Goal: Task Accomplishment & Management: Manage account settings

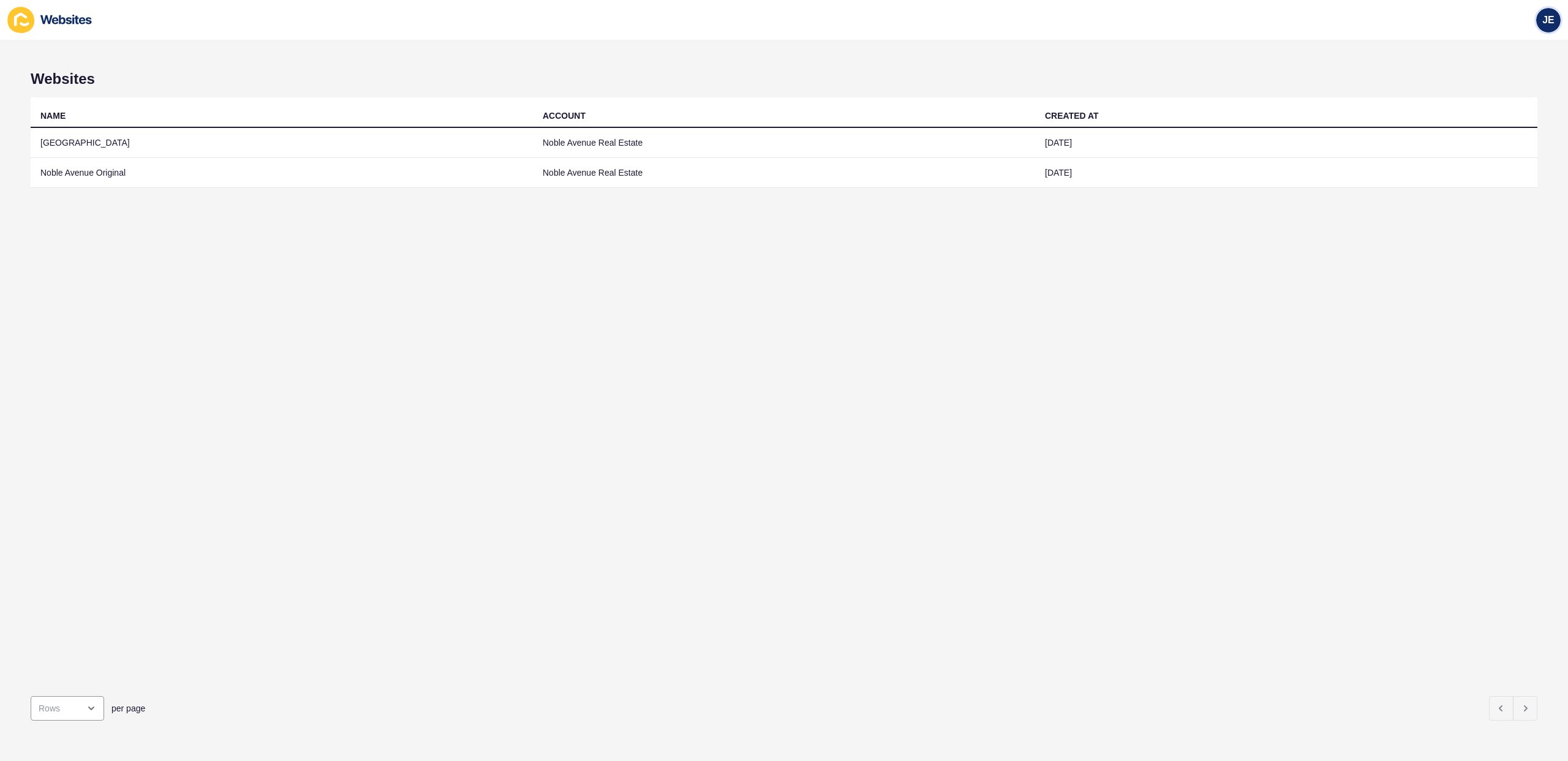
click at [1551, 21] on span "JE" at bounding box center [1548, 21] width 12 height 12
click at [1513, 96] on link "Logout" at bounding box center [1520, 102] width 90 height 27
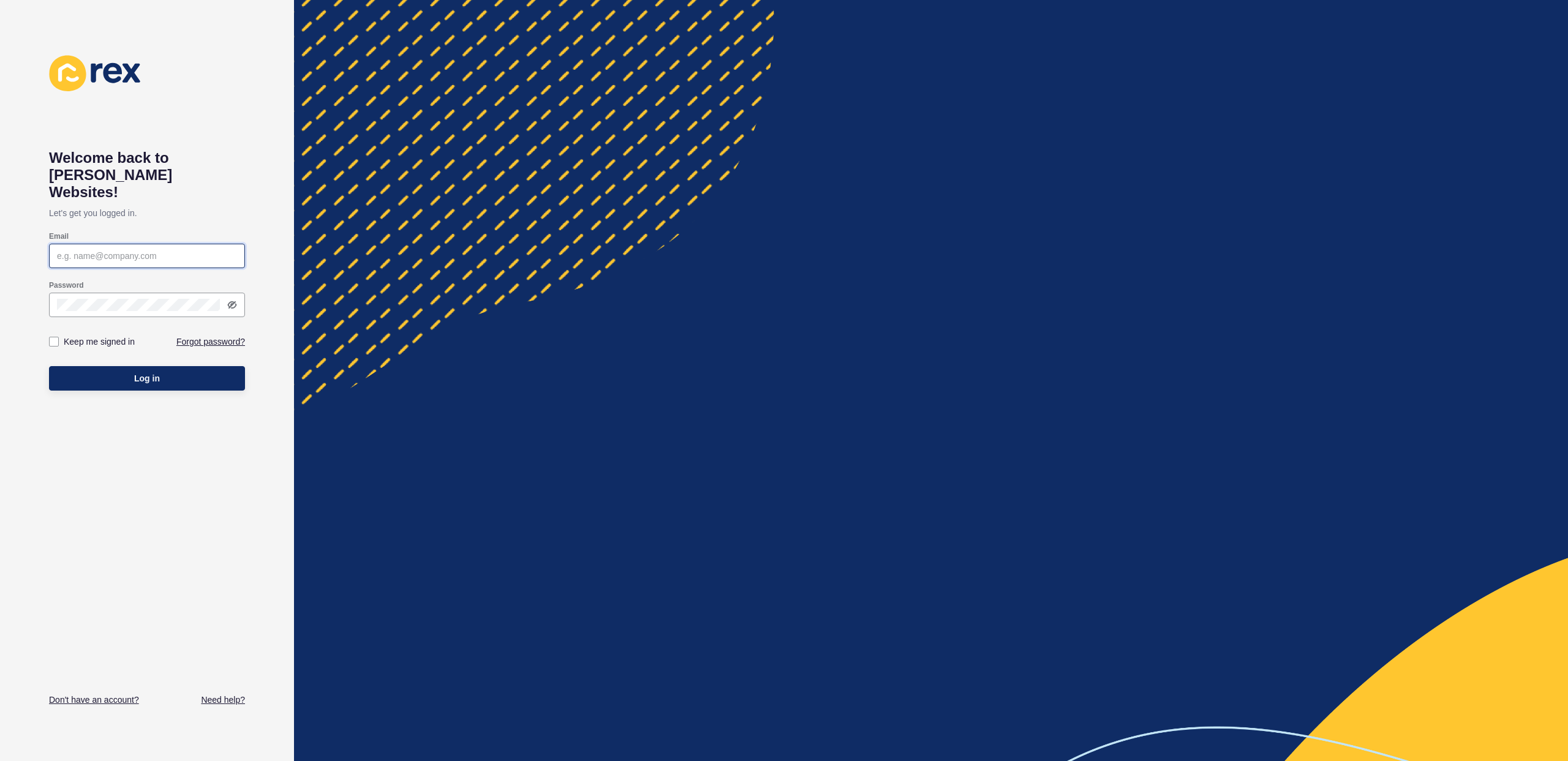
type input "[EMAIL_ADDRESS][PERSON_NAME][DOMAIN_NAME]"
click at [93, 335] on label "Keep me signed in" at bounding box center [99, 341] width 71 height 12
click at [59, 338] on input "Keep me signed in" at bounding box center [56, 342] width 8 height 8
click at [99, 335] on label "Keep me signed in" at bounding box center [99, 341] width 71 height 12
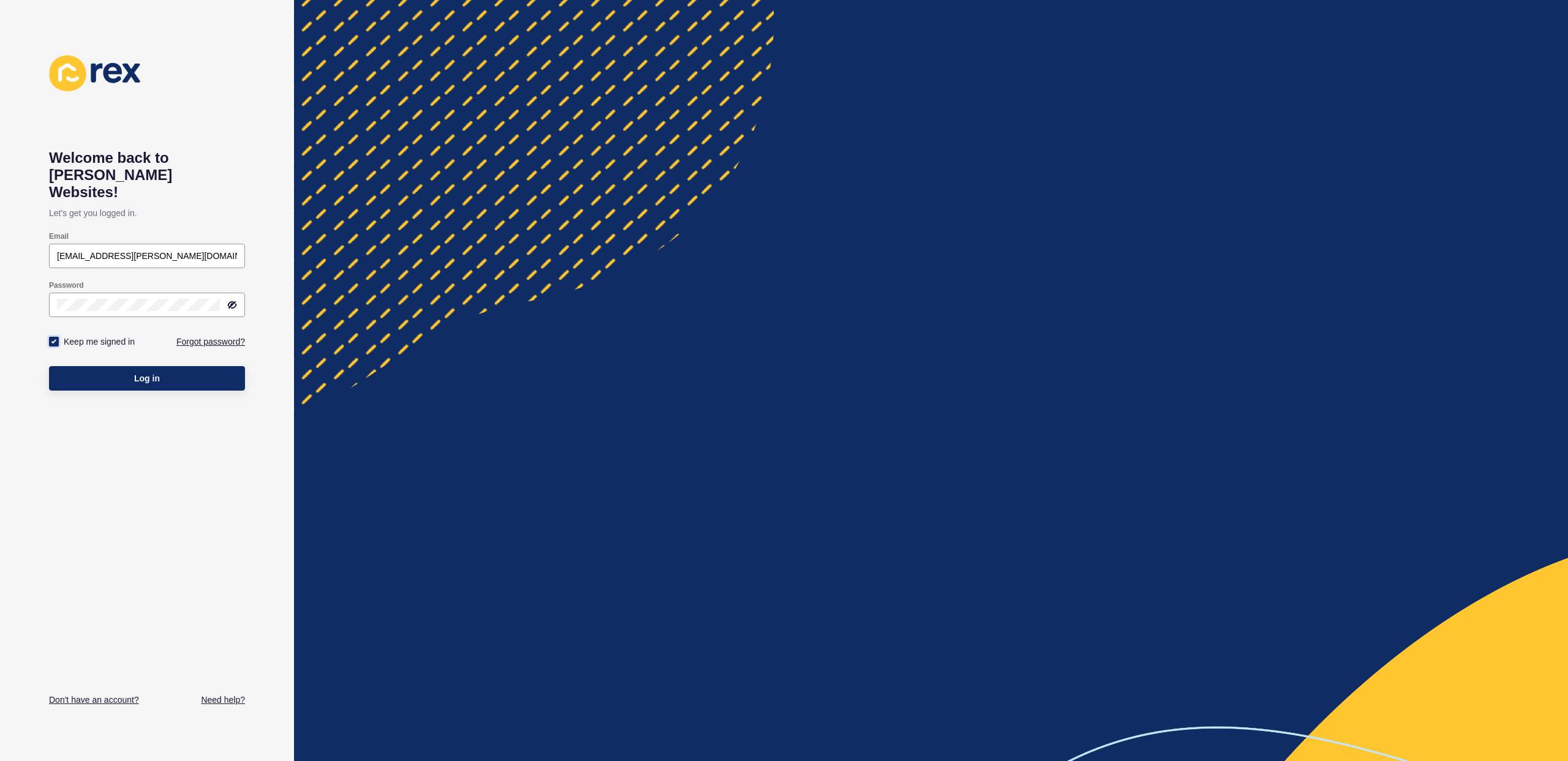
click at [57, 337] on label at bounding box center [53, 341] width 10 height 10
click at [57, 338] on input "Keep me signed in" at bounding box center [56, 342] width 8 height 8
checkbox input "false"
click at [80, 366] on button "Log in" at bounding box center [147, 379] width 196 height 24
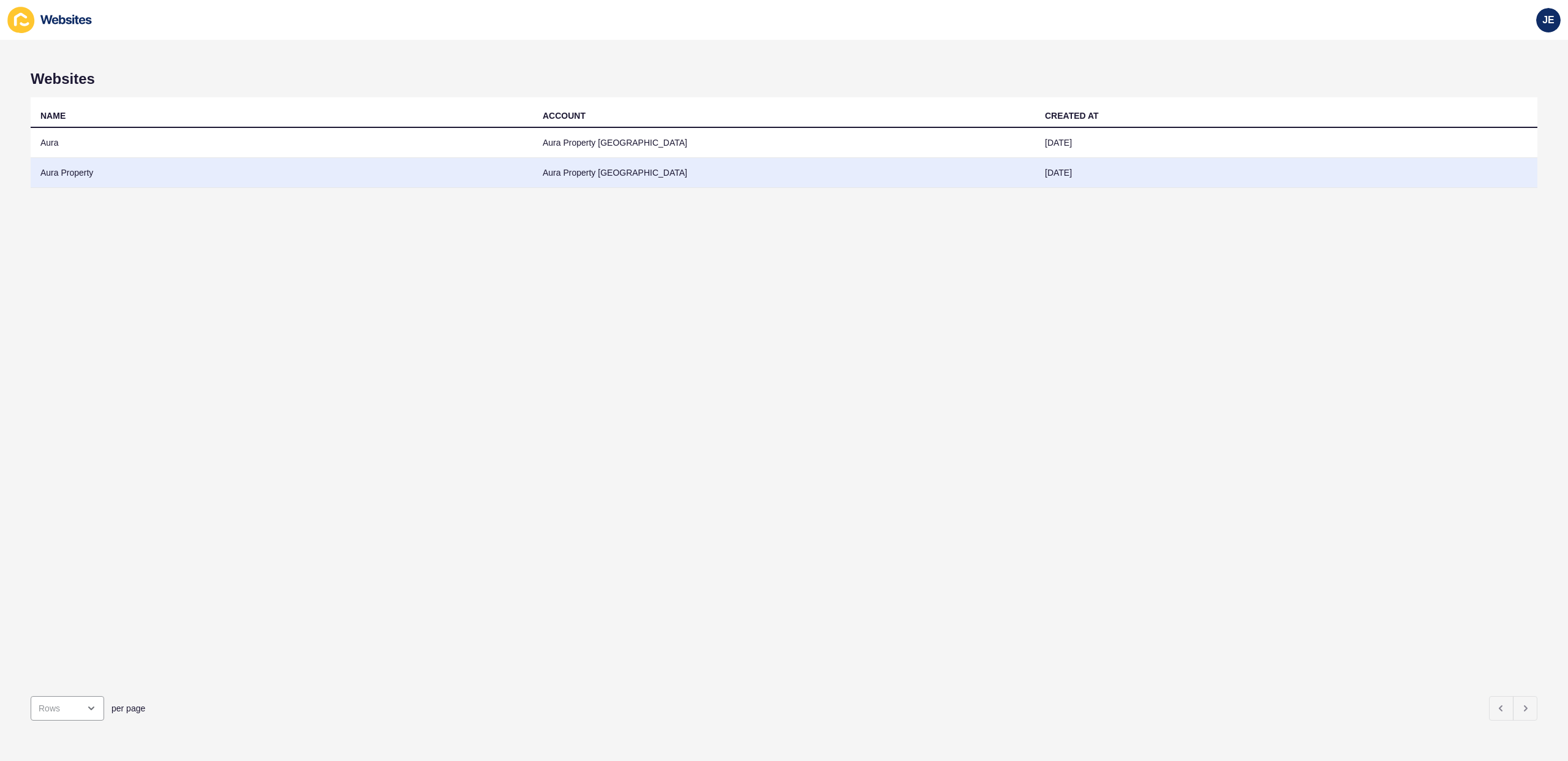
click at [113, 178] on td "Aura Property" at bounding box center [281, 173] width 503 height 30
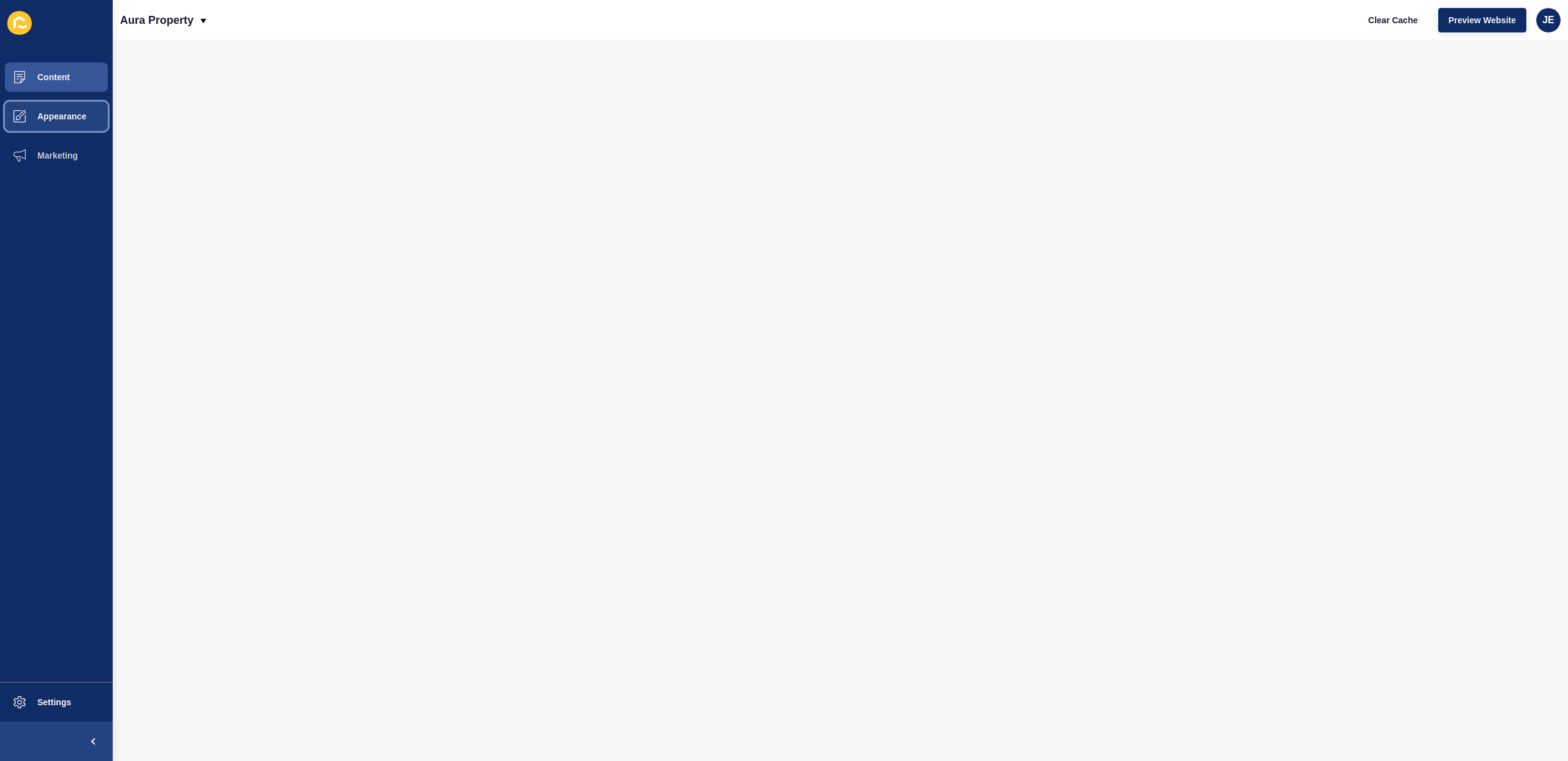
click at [68, 119] on span "Appearance" at bounding box center [43, 116] width 88 height 10
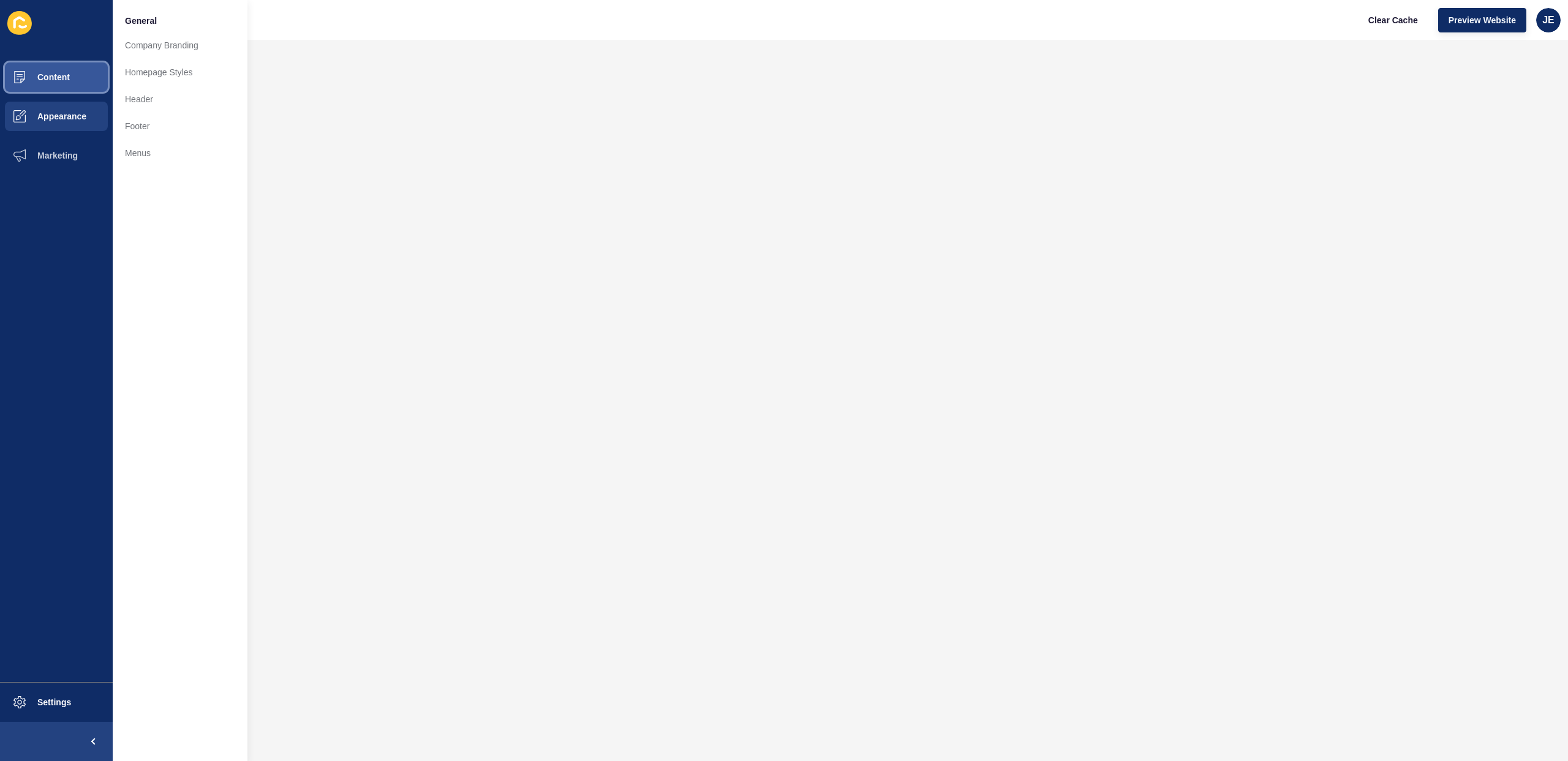
click at [72, 81] on button "Content" at bounding box center [56, 78] width 113 height 40
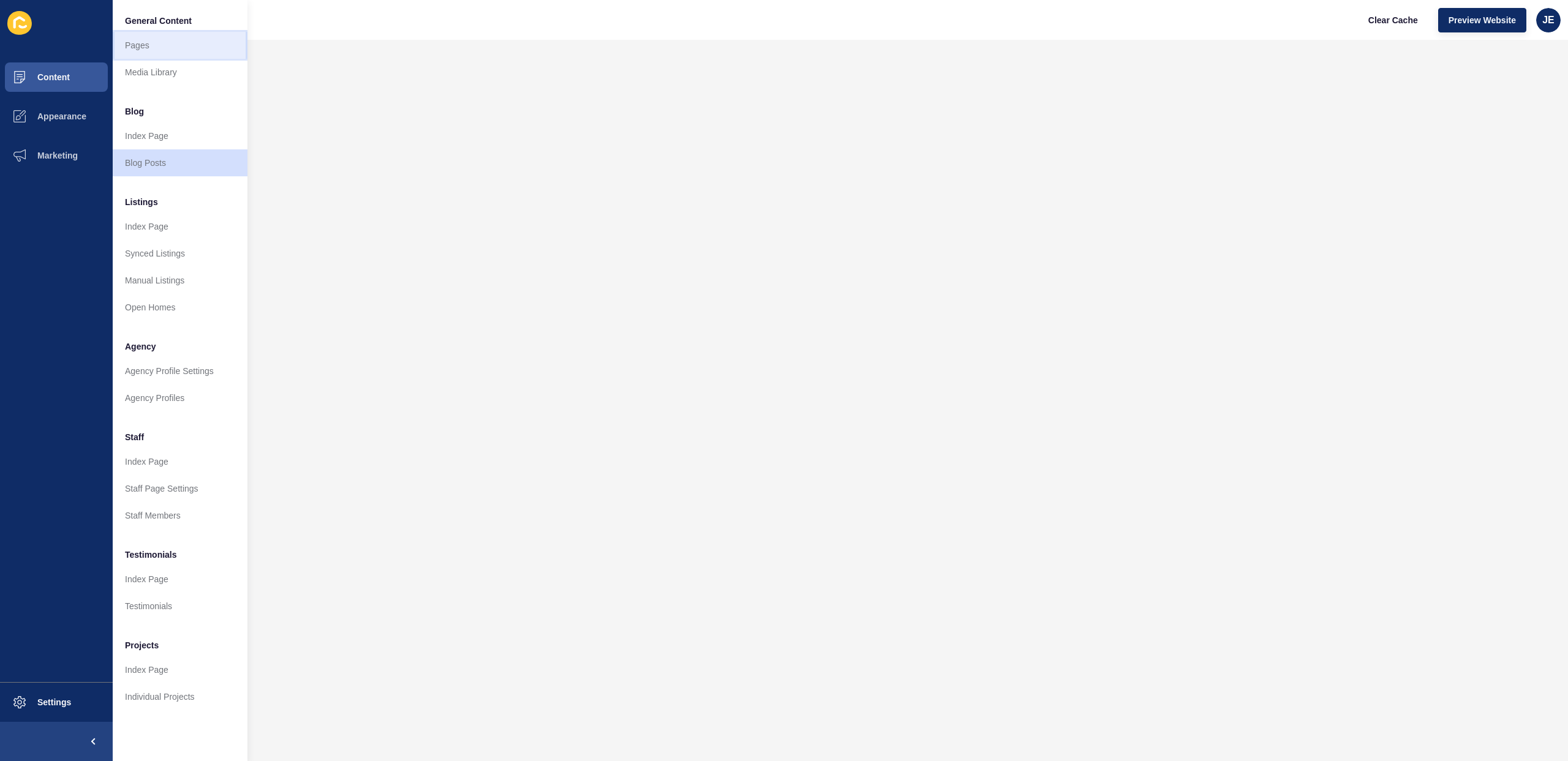
click at [152, 43] on link "Pages" at bounding box center [179, 45] width 135 height 27
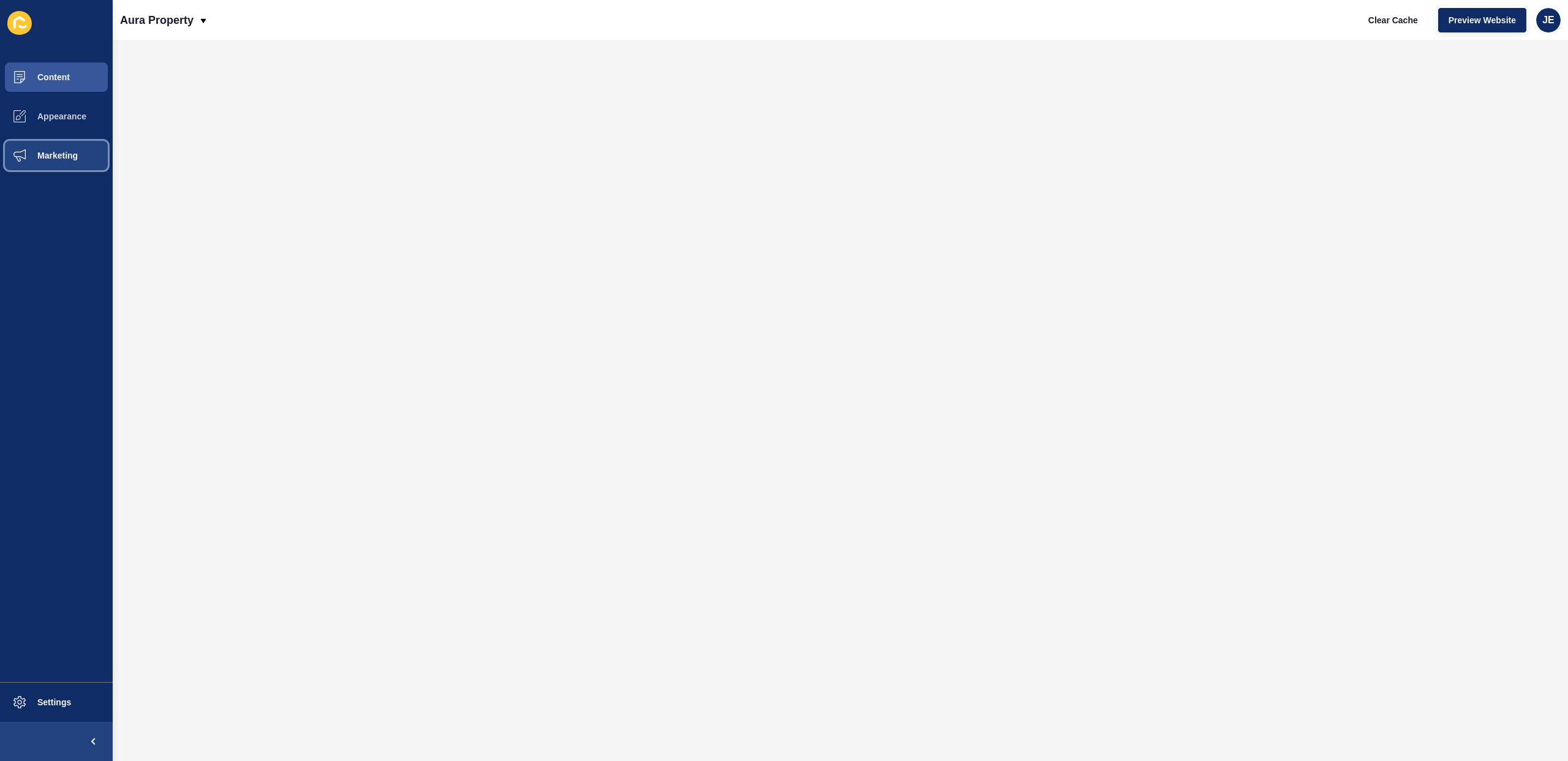
click at [59, 151] on span "Marketing" at bounding box center [38, 155] width 80 height 10
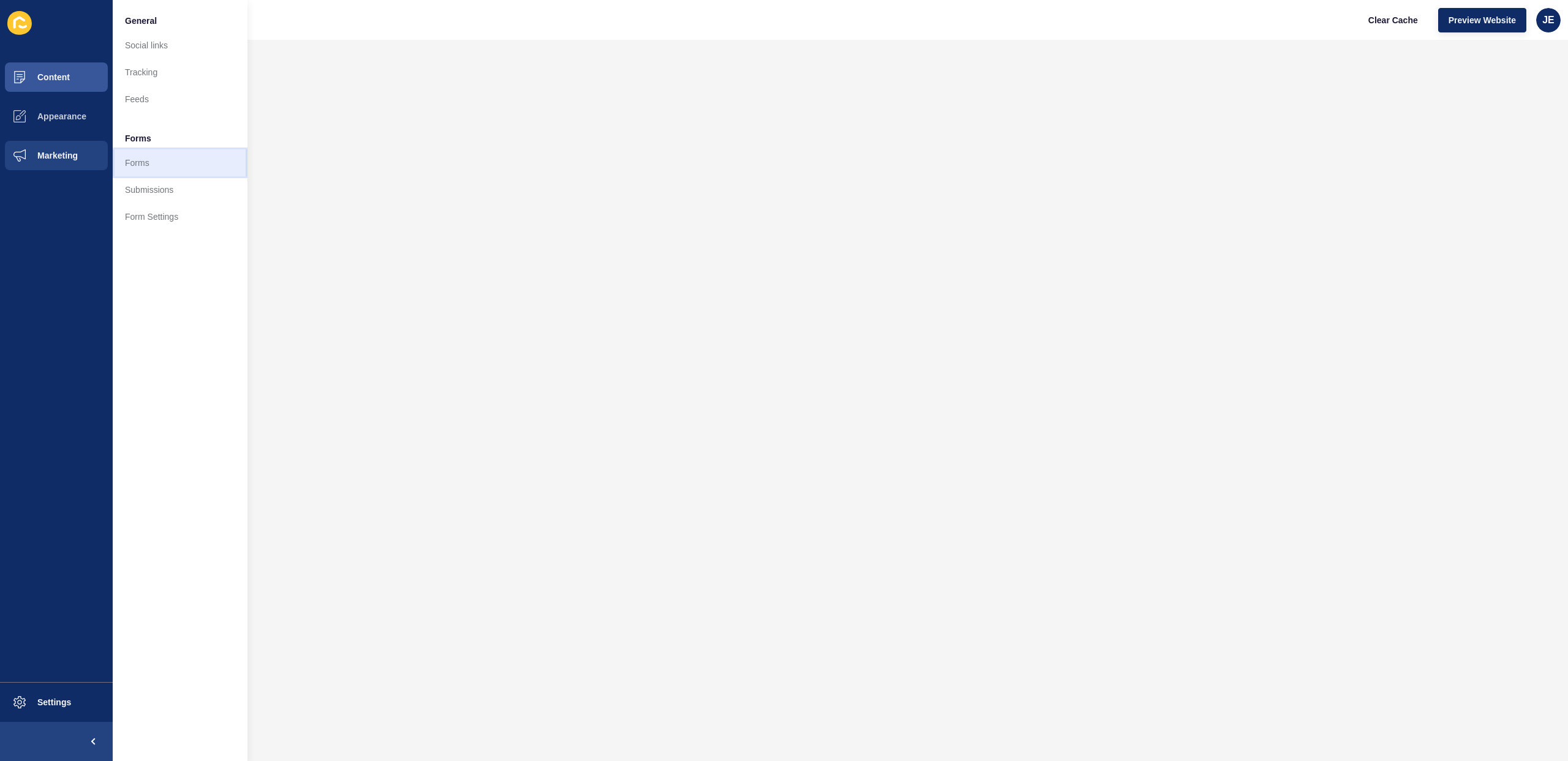
click at [119, 161] on link "Forms" at bounding box center [179, 163] width 135 height 27
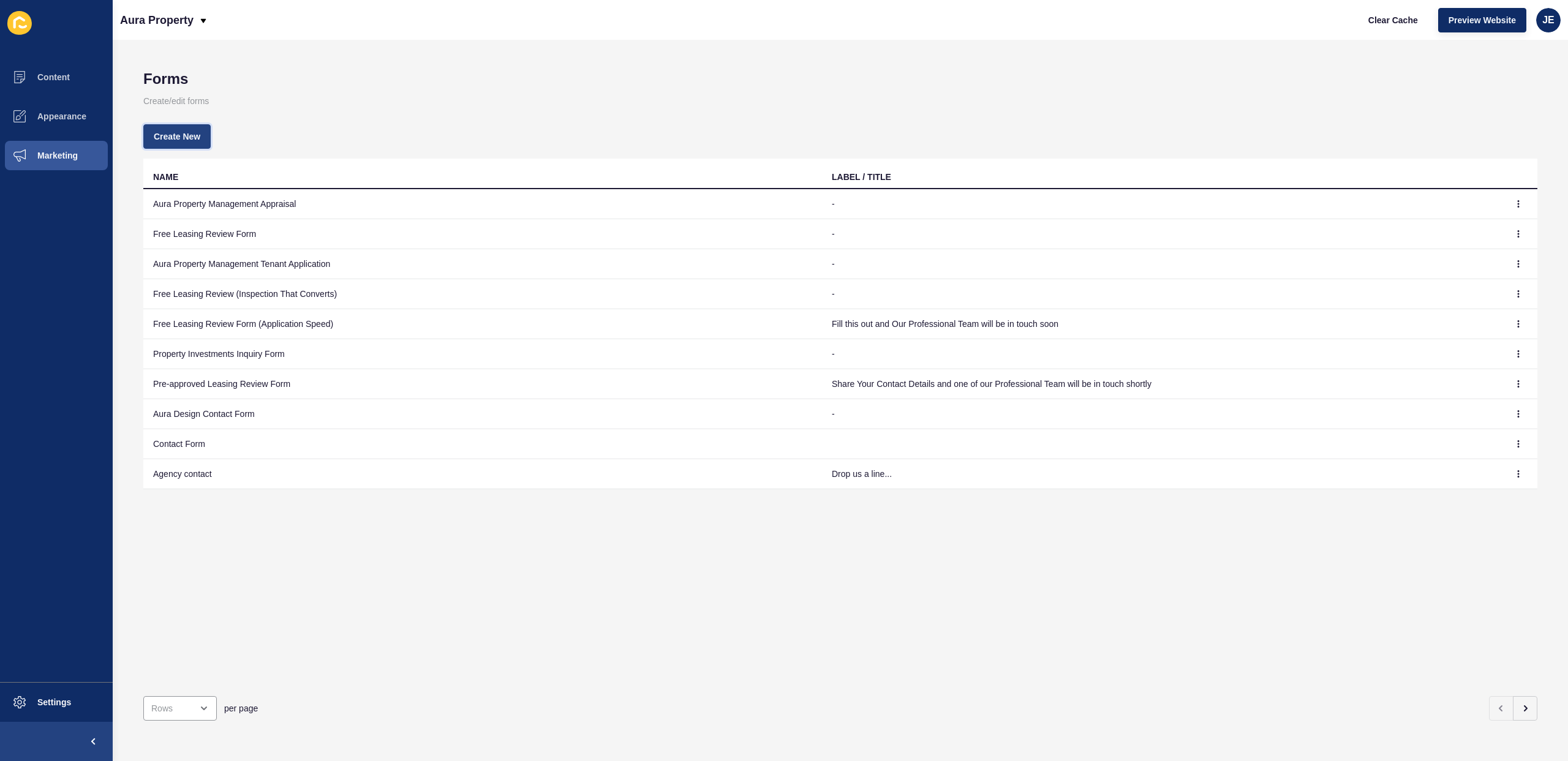
click at [186, 141] on span "Create New" at bounding box center [176, 137] width 46 height 12
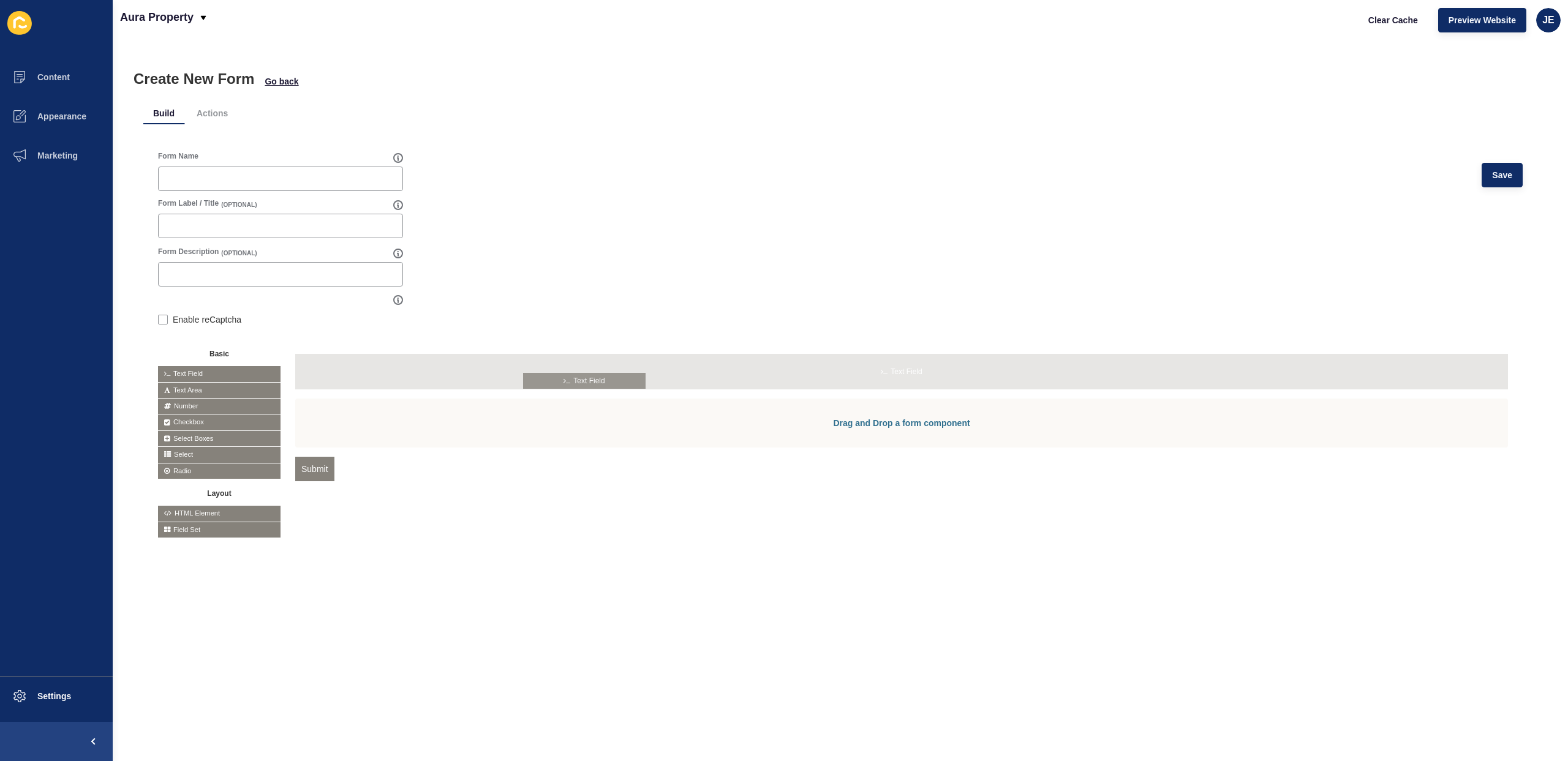
drag, startPoint x: 185, startPoint y: 373, endPoint x: 551, endPoint y: 379, distance: 366.0
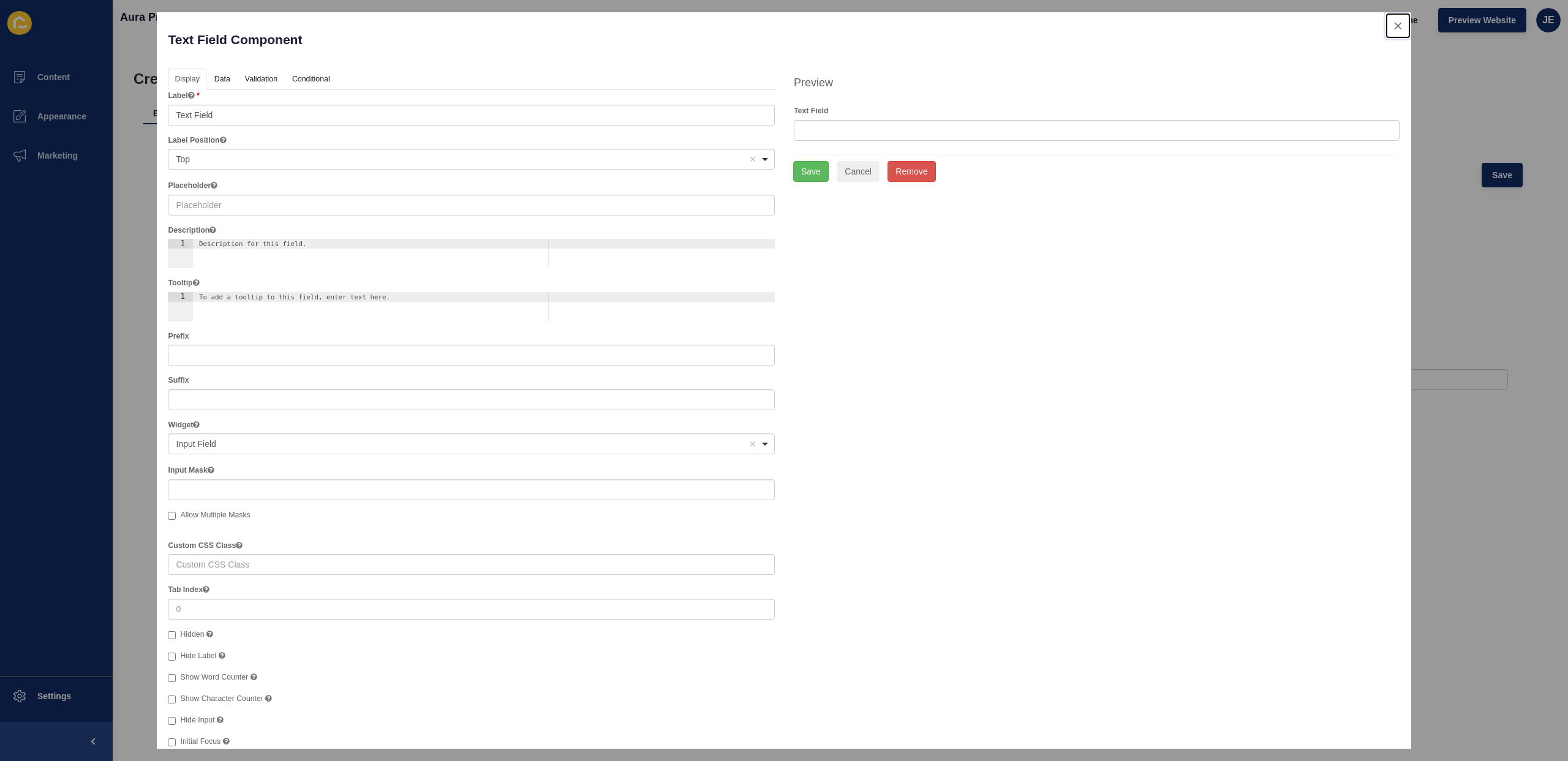
click at [1391, 29] on button "close" at bounding box center [1398, 26] width 25 height 26
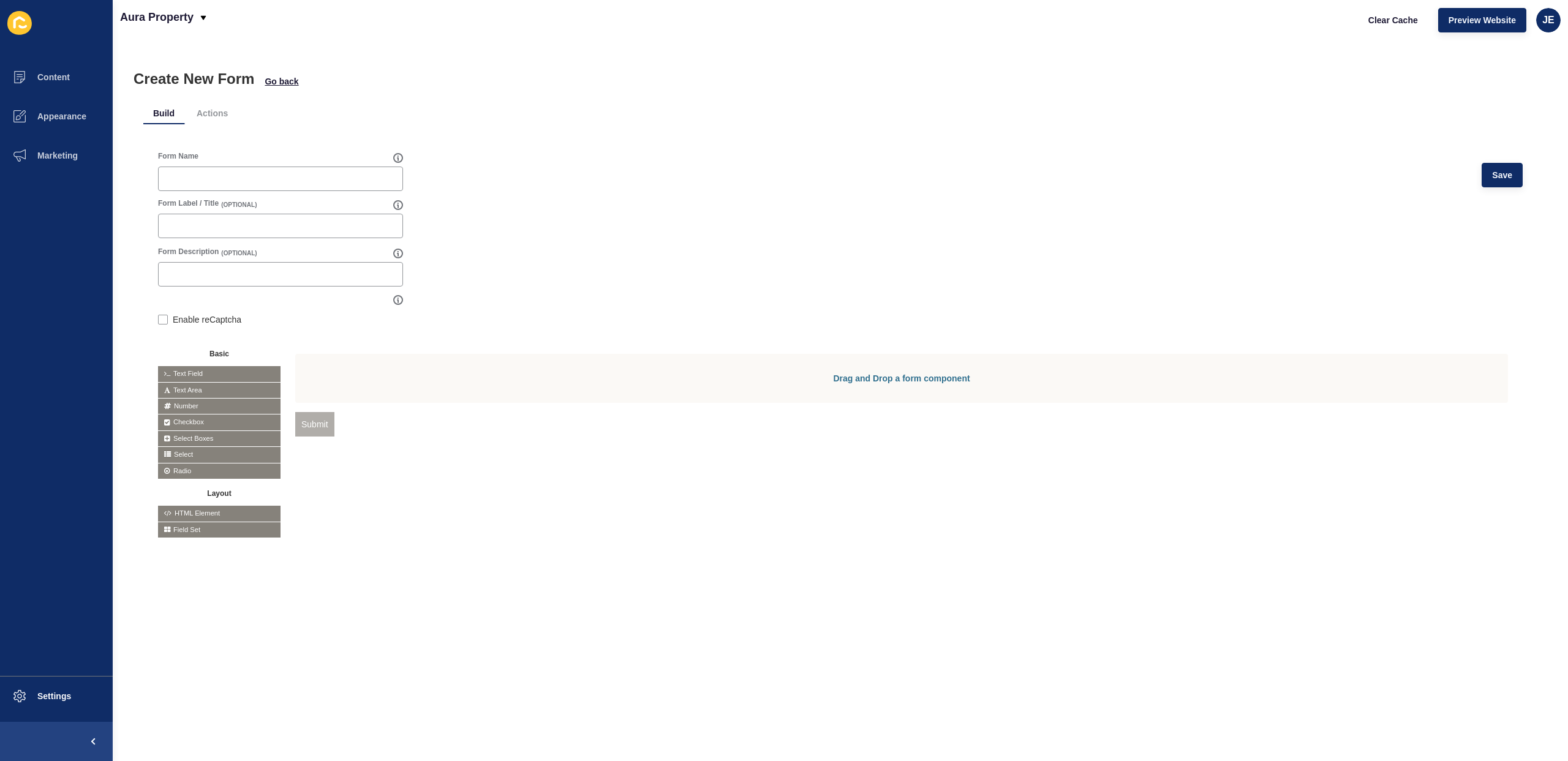
click at [399, 503] on div "Drag and Drop a form component Submit" at bounding box center [901, 439] width 1213 height 170
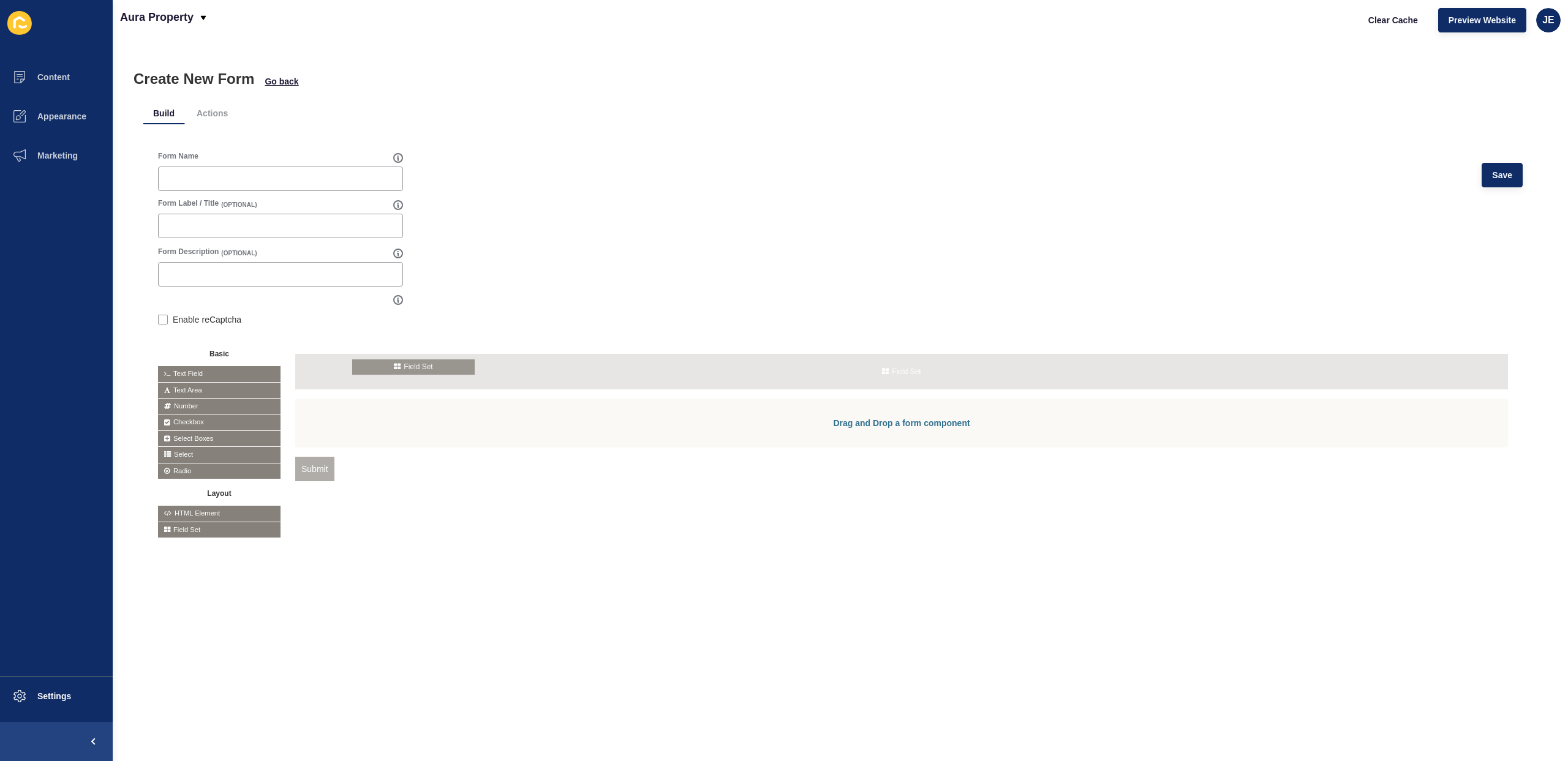
drag, startPoint x: 197, startPoint y: 527, endPoint x: 391, endPoint y: 363, distance: 254.0
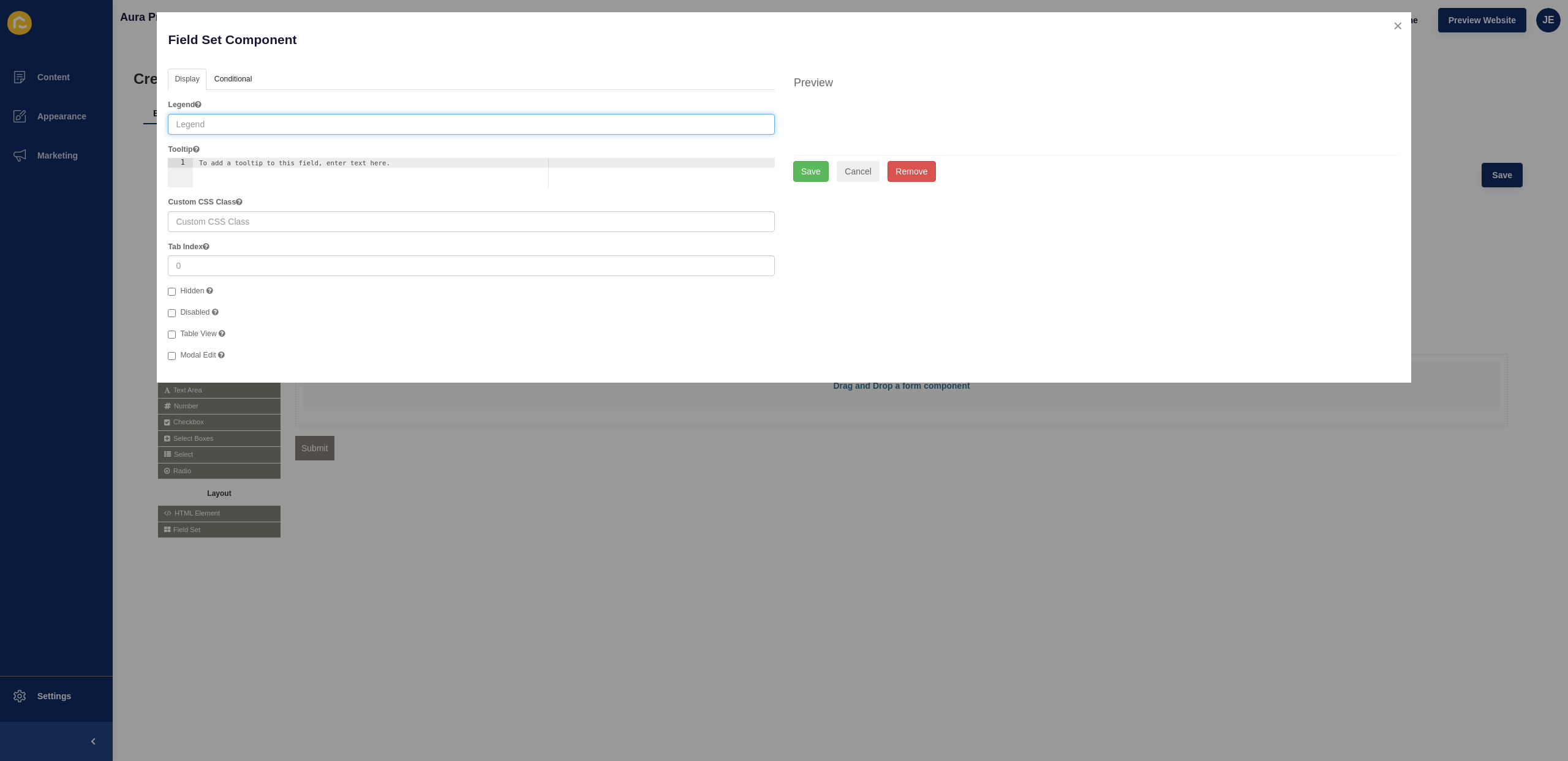
click at [233, 128] on input "text" at bounding box center [471, 124] width 607 height 21
click at [213, 126] on input "test" at bounding box center [471, 124] width 607 height 21
click at [222, 125] on input "test" at bounding box center [471, 124] width 607 height 21
click at [224, 128] on input "test" at bounding box center [471, 124] width 607 height 21
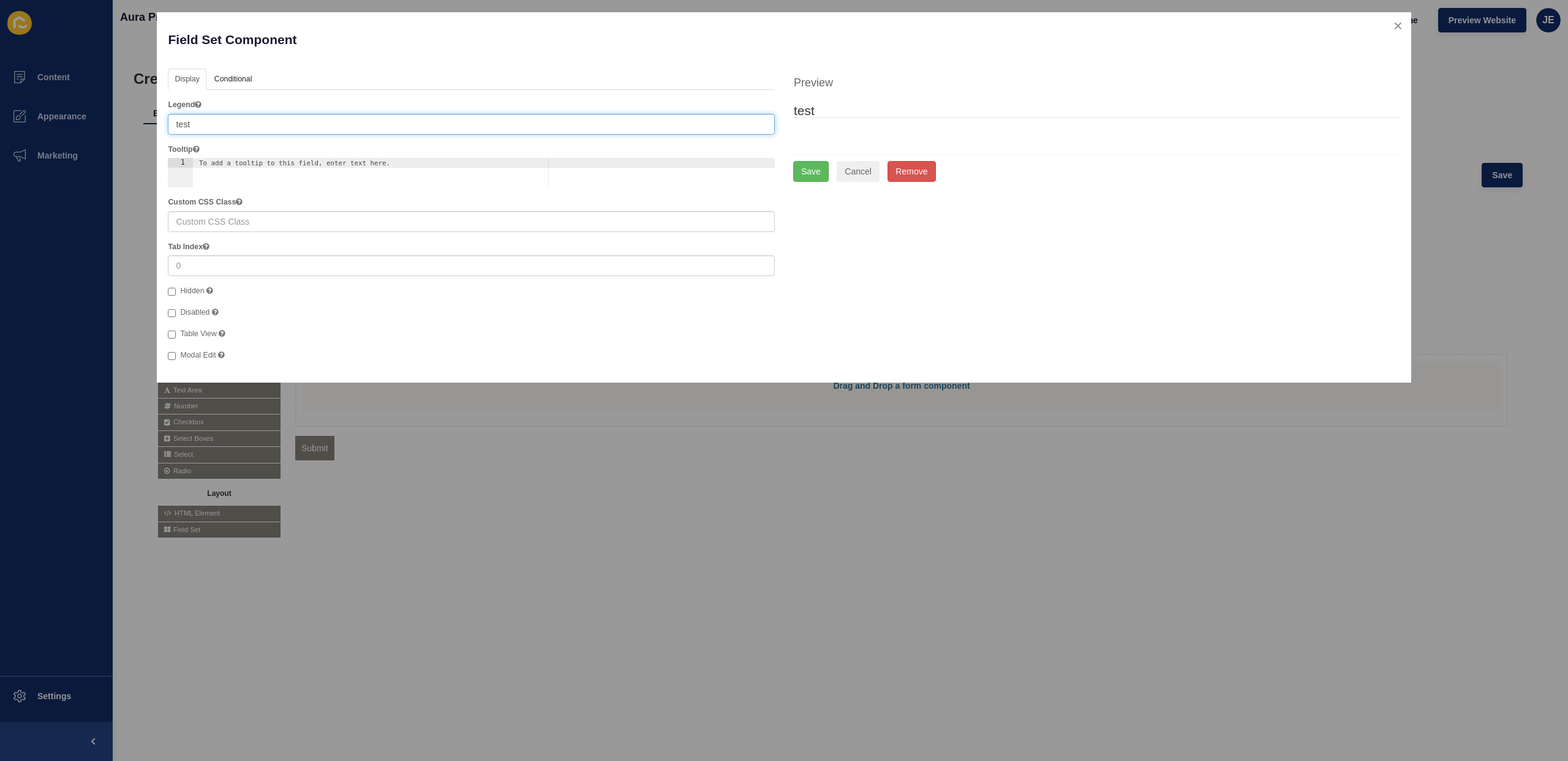
paste input "Property Address(Required)"
drag, startPoint x: 243, startPoint y: 128, endPoint x: 238, endPoint y: 139, distance: 12.1
click at [243, 129] on input "Property Address(Required)" at bounding box center [471, 124] width 607 height 21
click at [245, 131] on input "Property Address(Required)" at bounding box center [471, 124] width 607 height 21
click at [243, 128] on input "Property Address(Required)" at bounding box center [471, 124] width 607 height 21
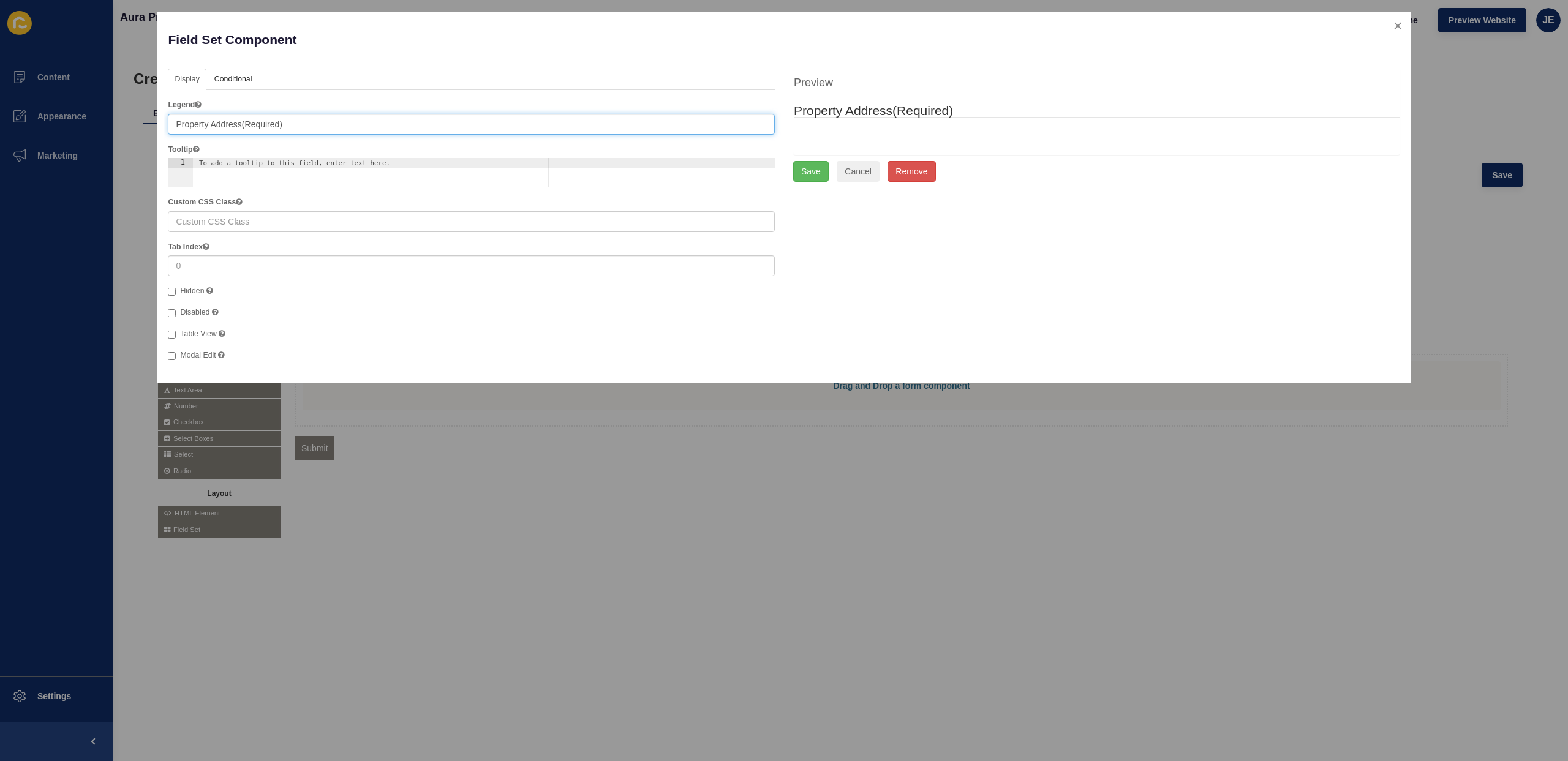
click at [242, 128] on input "Property Address(Required)" at bounding box center [471, 124] width 607 height 21
type input "Property Address (Required)"
click at [250, 224] on input "text" at bounding box center [471, 221] width 607 height 21
click at [244, 83] on link "Conditional" at bounding box center [233, 80] width 50 height 23
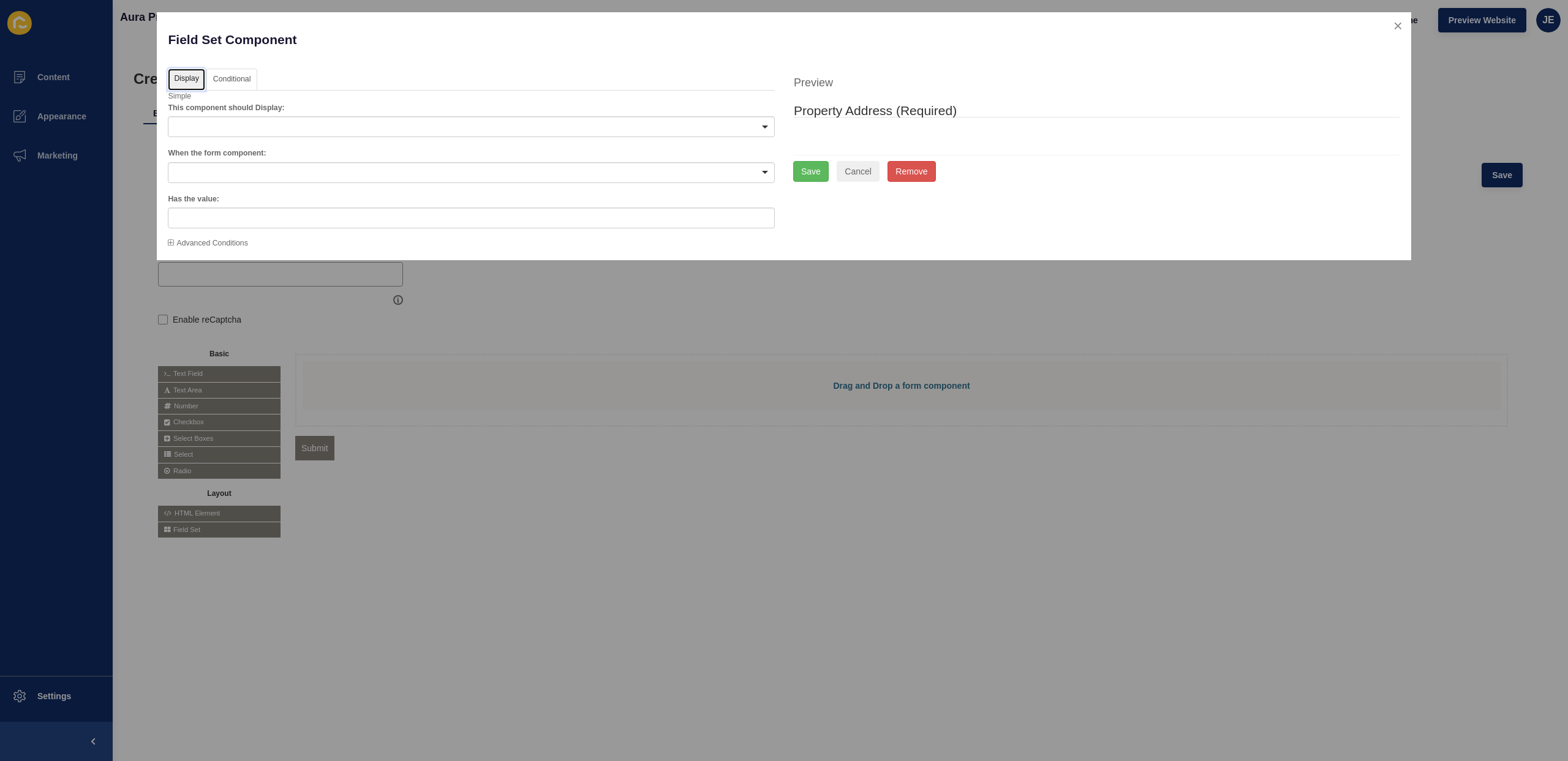
click at [184, 82] on link "Display" at bounding box center [186, 80] width 37 height 23
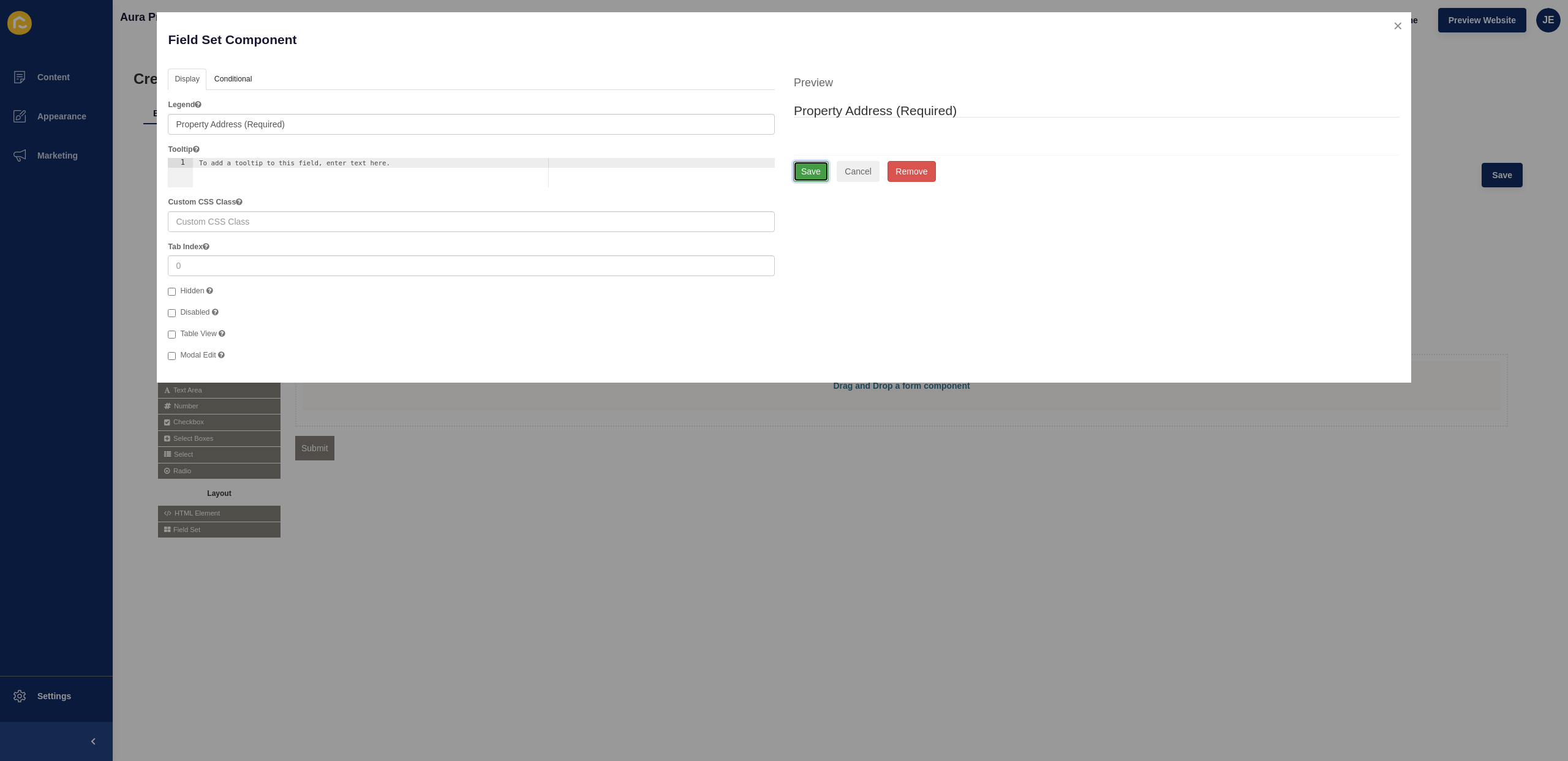
click at [821, 180] on button "Save" at bounding box center [811, 171] width 36 height 21
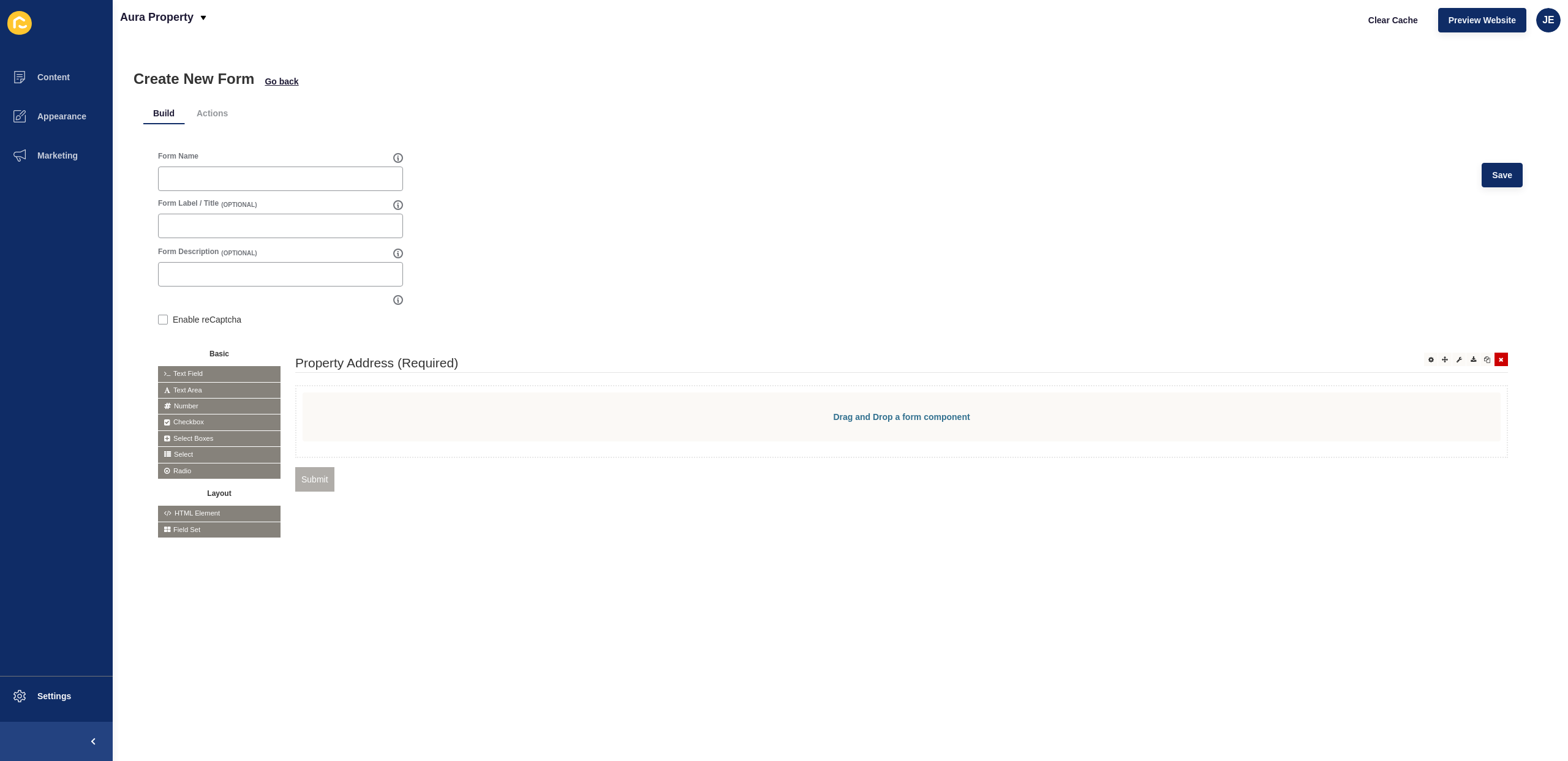
click at [398, 366] on legend "Property Address (Required)" at bounding box center [901, 363] width 1213 height 19
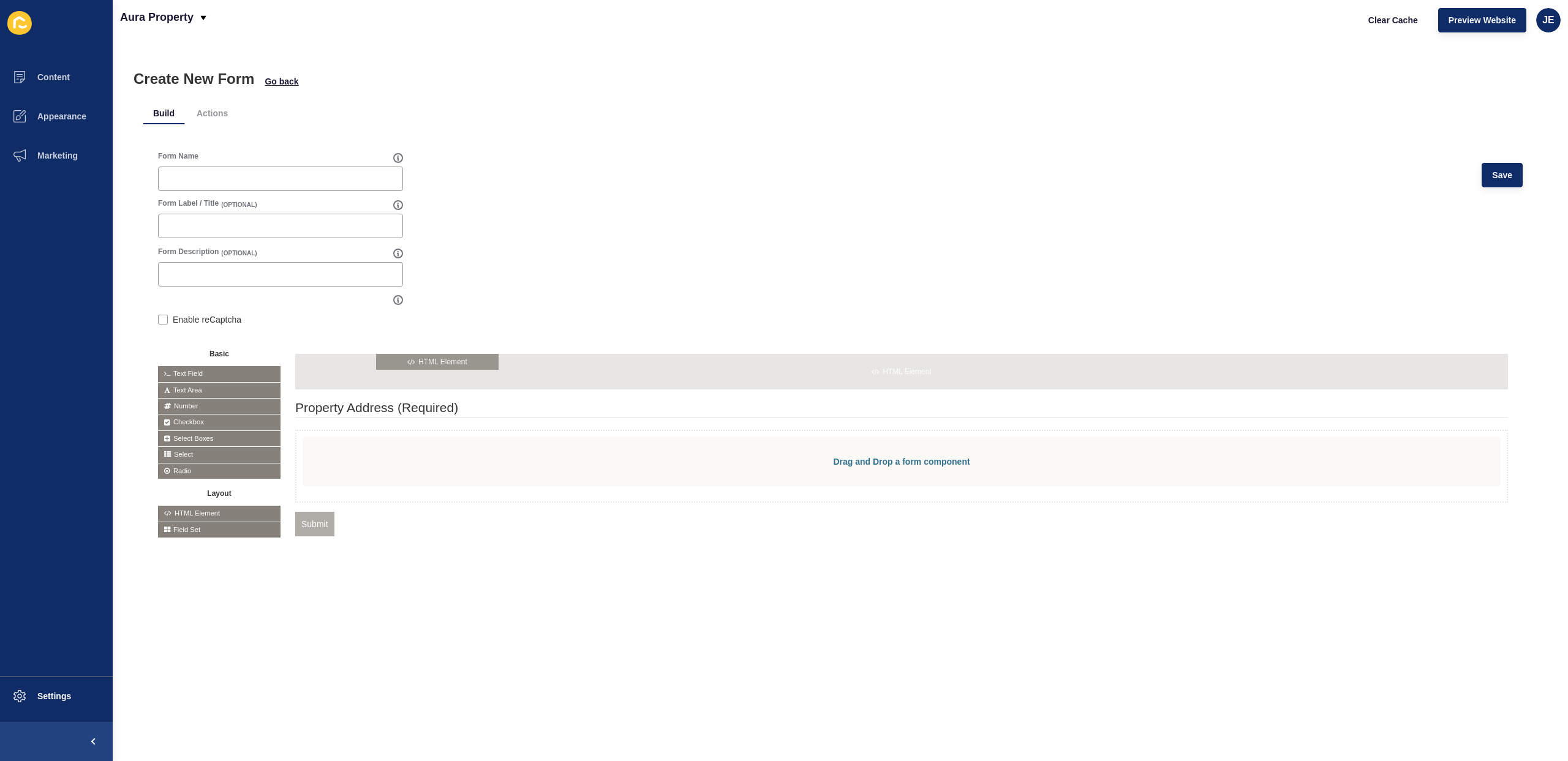
drag, startPoint x: 207, startPoint y: 514, endPoint x: 426, endPoint y: 361, distance: 267.2
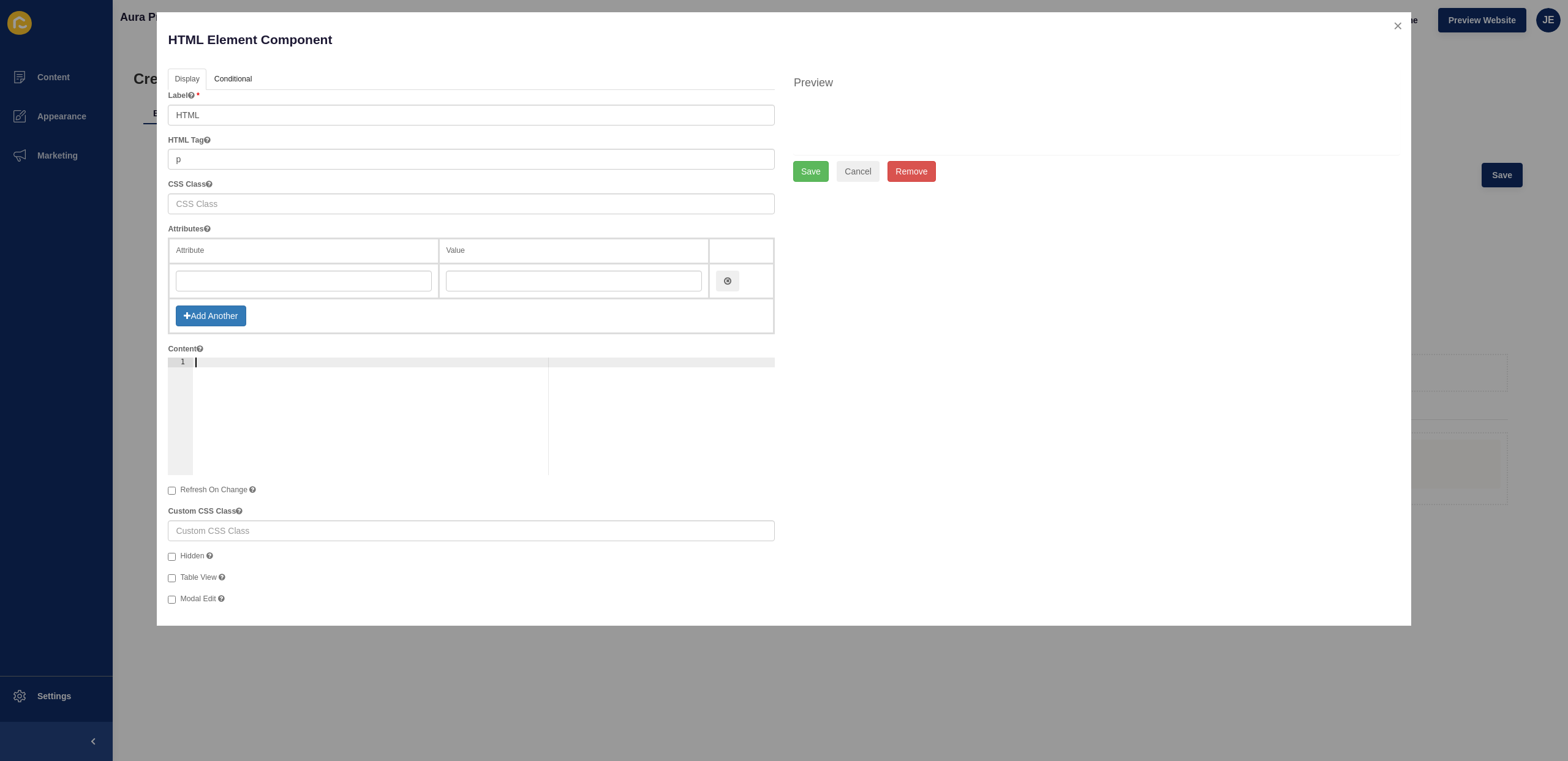
click at [332, 373] on div at bounding box center [484, 426] width 582 height 137
paste textarea "Property Address(Required)"
click at [269, 363] on div "Property Address(Required)" at bounding box center [484, 426] width 582 height 137
click at [266, 366] on div "Property Address(Required)" at bounding box center [484, 426] width 582 height 137
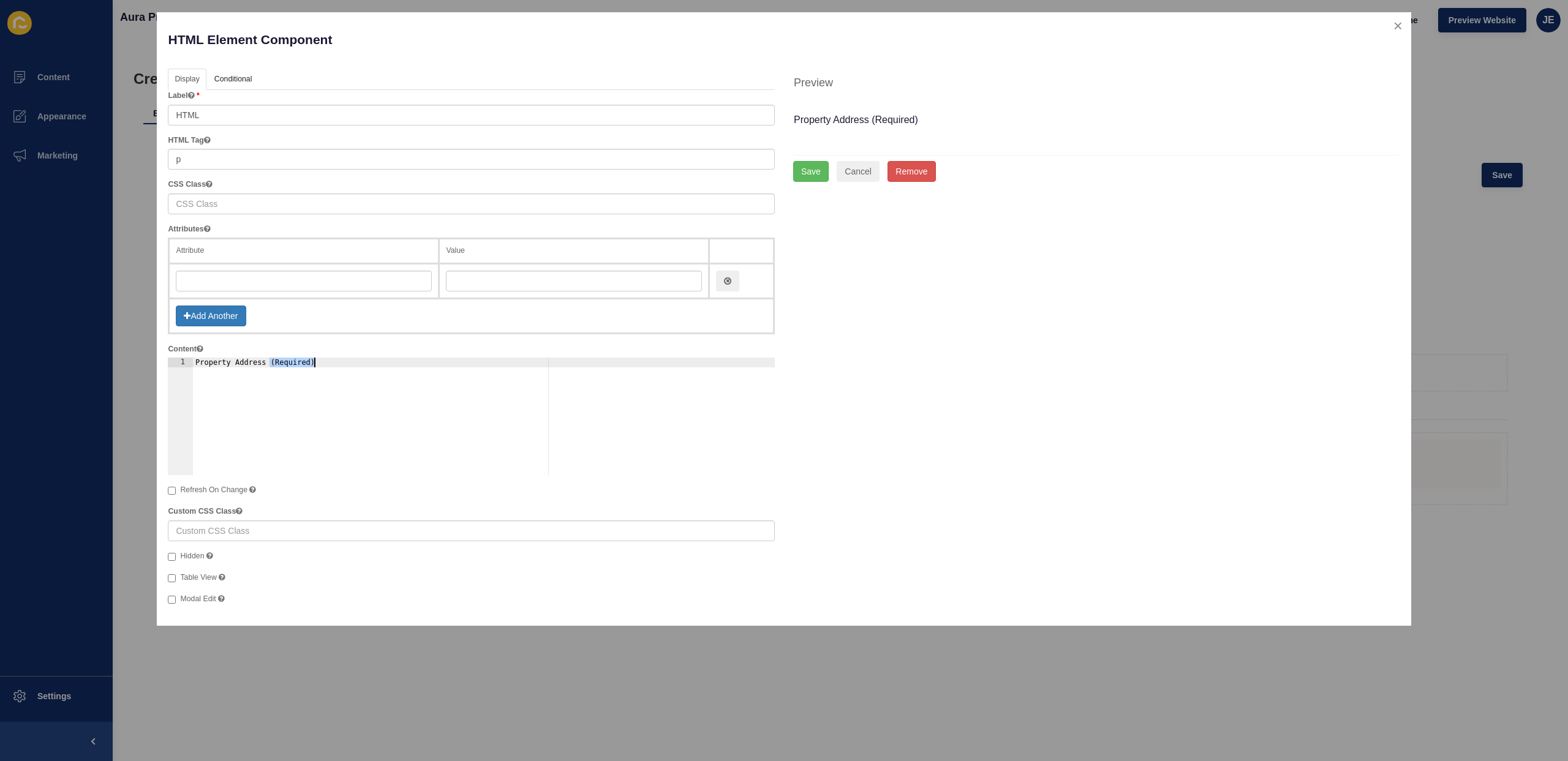
drag, startPoint x: 269, startPoint y: 366, endPoint x: 346, endPoint y: 366, distance: 77.0
click at [346, 366] on div "Property Address (Required)" at bounding box center [484, 426] width 582 height 137
paste textarea "(Required)"
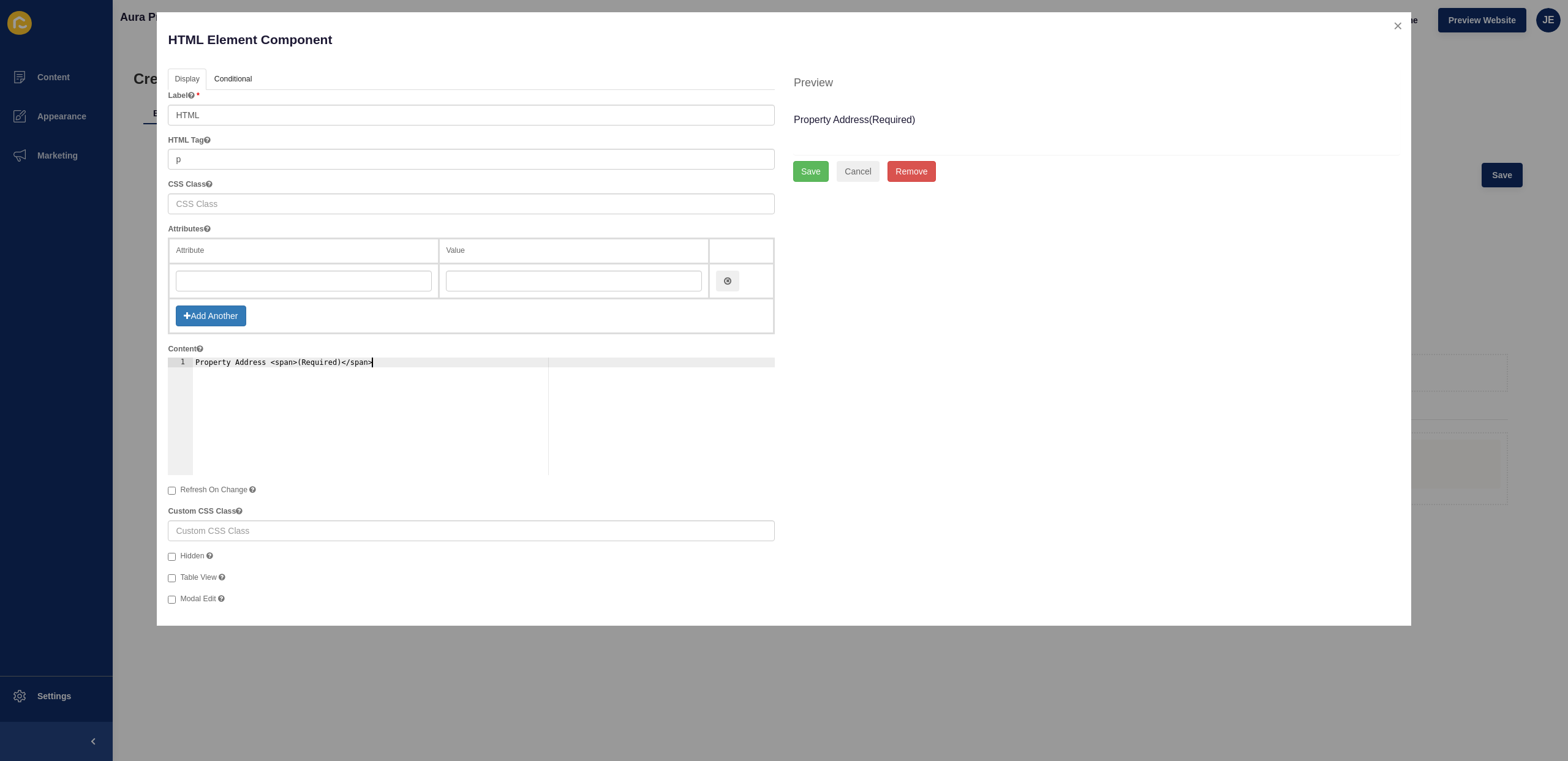
click at [294, 365] on div "Property Address <span>(Required)</span>" at bounding box center [484, 426] width 582 height 137
type textarea "Property Address <span style="color: red;">(Required)</span>"
click at [824, 169] on button "Save" at bounding box center [811, 171] width 36 height 21
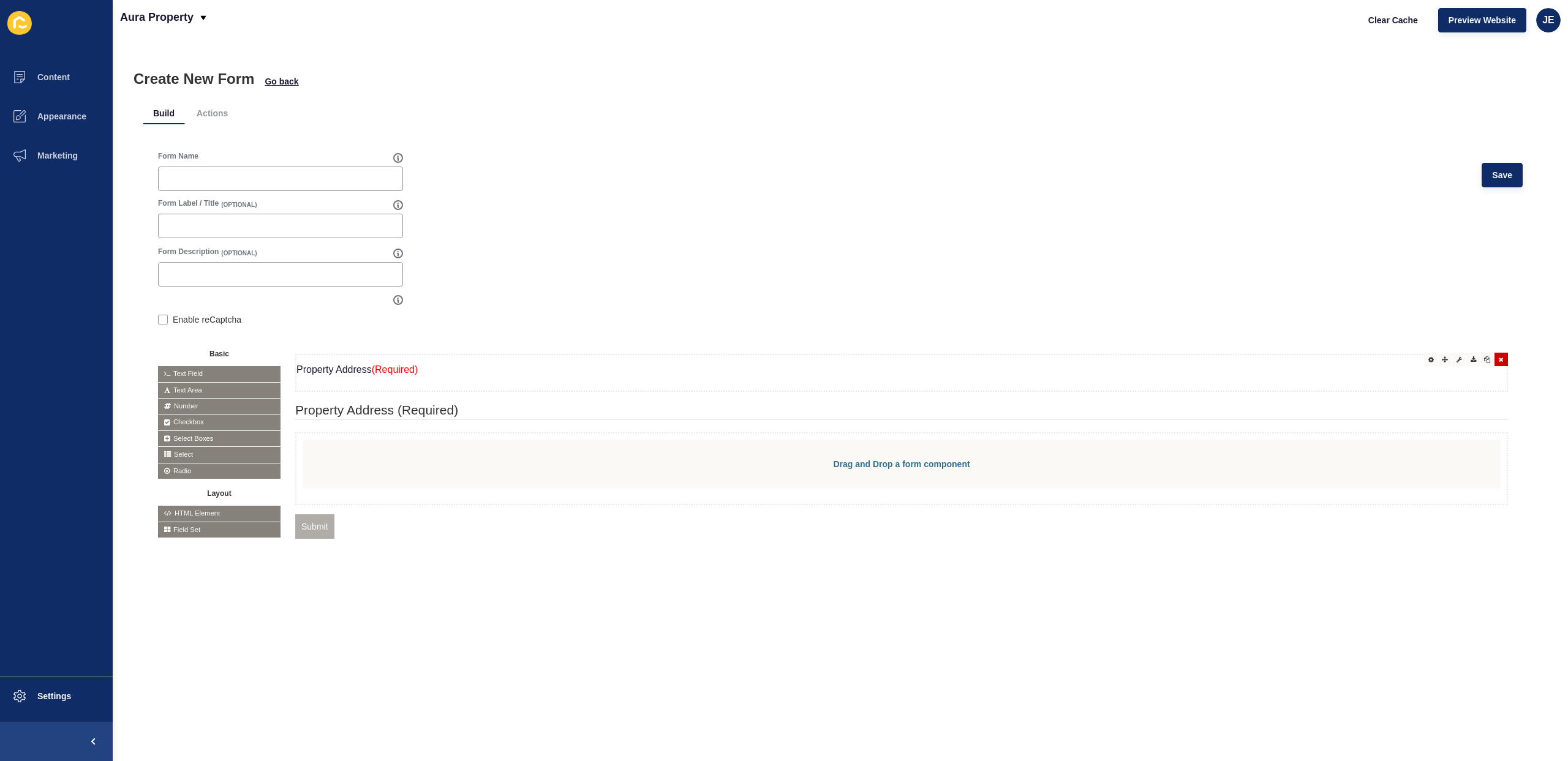
click at [385, 374] on span "(Required)" at bounding box center [395, 369] width 46 height 11
click at [402, 419] on legend "Property Address (Required)" at bounding box center [901, 411] width 1213 height 19
click at [1499, 407] on icon at bounding box center [1501, 407] width 5 height 6
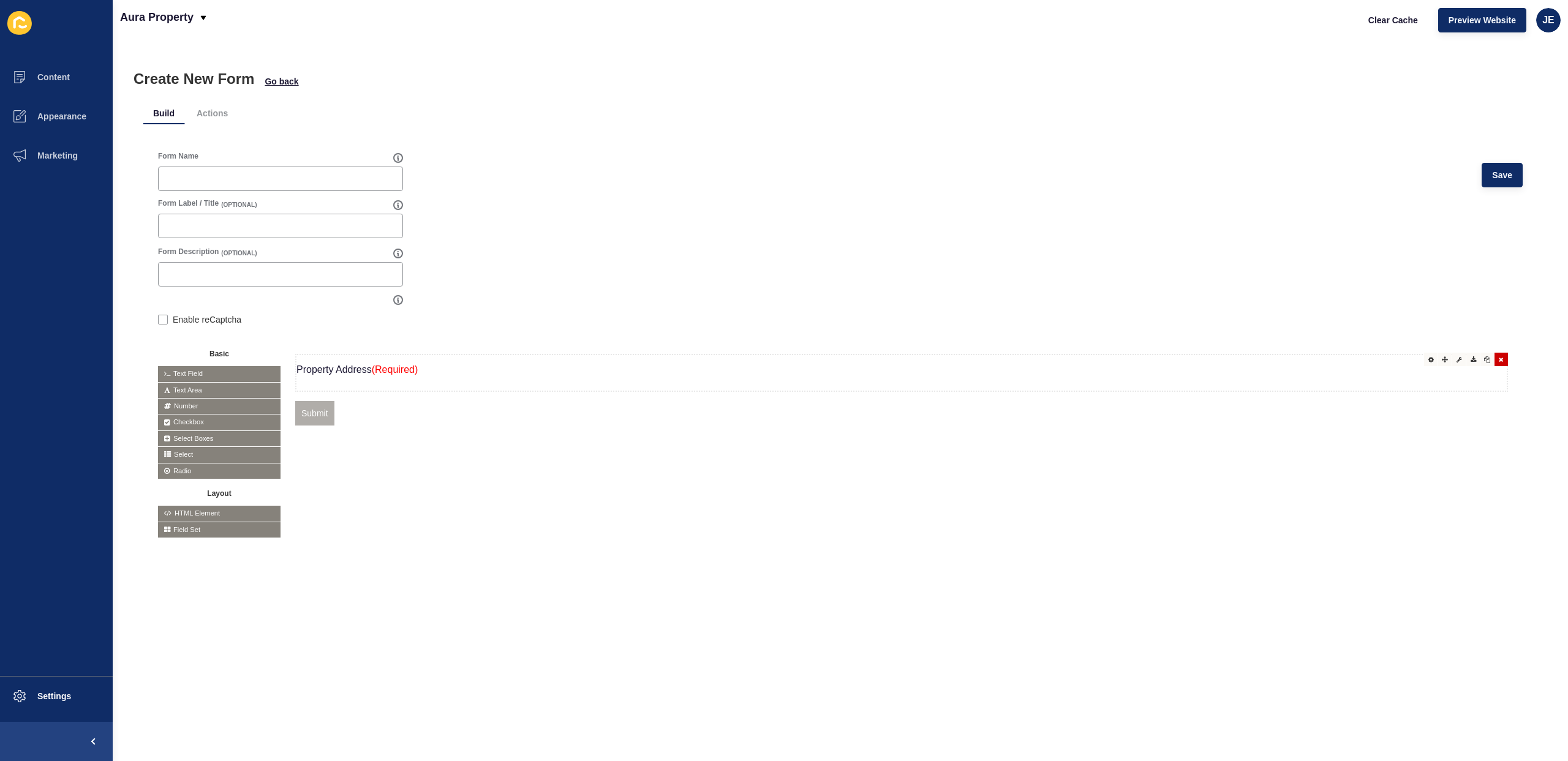
click at [354, 366] on p "Property Address (Required)" at bounding box center [902, 369] width 1211 height 30
click at [806, 246] on form "Form Name Save Form Label / Title (OPTIONAL) Form Description (OPTIONAL) Enable…" at bounding box center [840, 344] width 1365 height 387
click at [443, 481] on div "Property Address (Required) Remove Copy Paste below Submit" at bounding box center [901, 439] width 1213 height 170
click at [1424, 363] on div at bounding box center [1431, 360] width 14 height 14
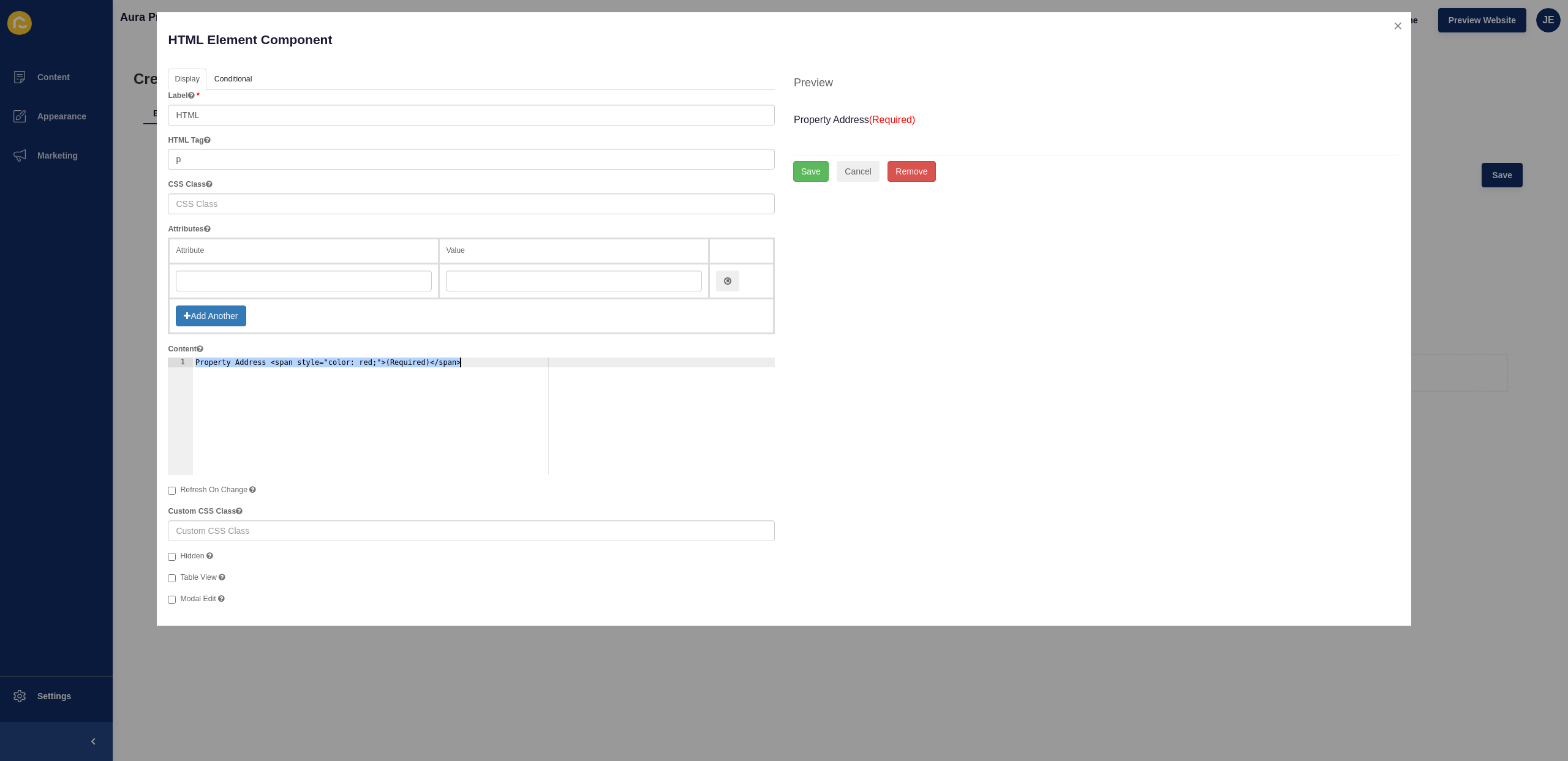
click at [463, 414] on div "Property Address <span style="color: red;">(Required)</span>" at bounding box center [484, 426] width 582 height 137
click at [376, 364] on div "Property Address <span style="color: red;">(Required)</span>" at bounding box center [484, 426] width 582 height 137
click at [836, 373] on div "Display API Conditional Logic Layout Label HTML HTML Tag p CSS Class Attributes…" at bounding box center [784, 341] width 1250 height 547
click at [367, 361] on div "Property Address <span style="color: red; font-style: italic;">(Required)</span>" at bounding box center [484, 426] width 582 height 137
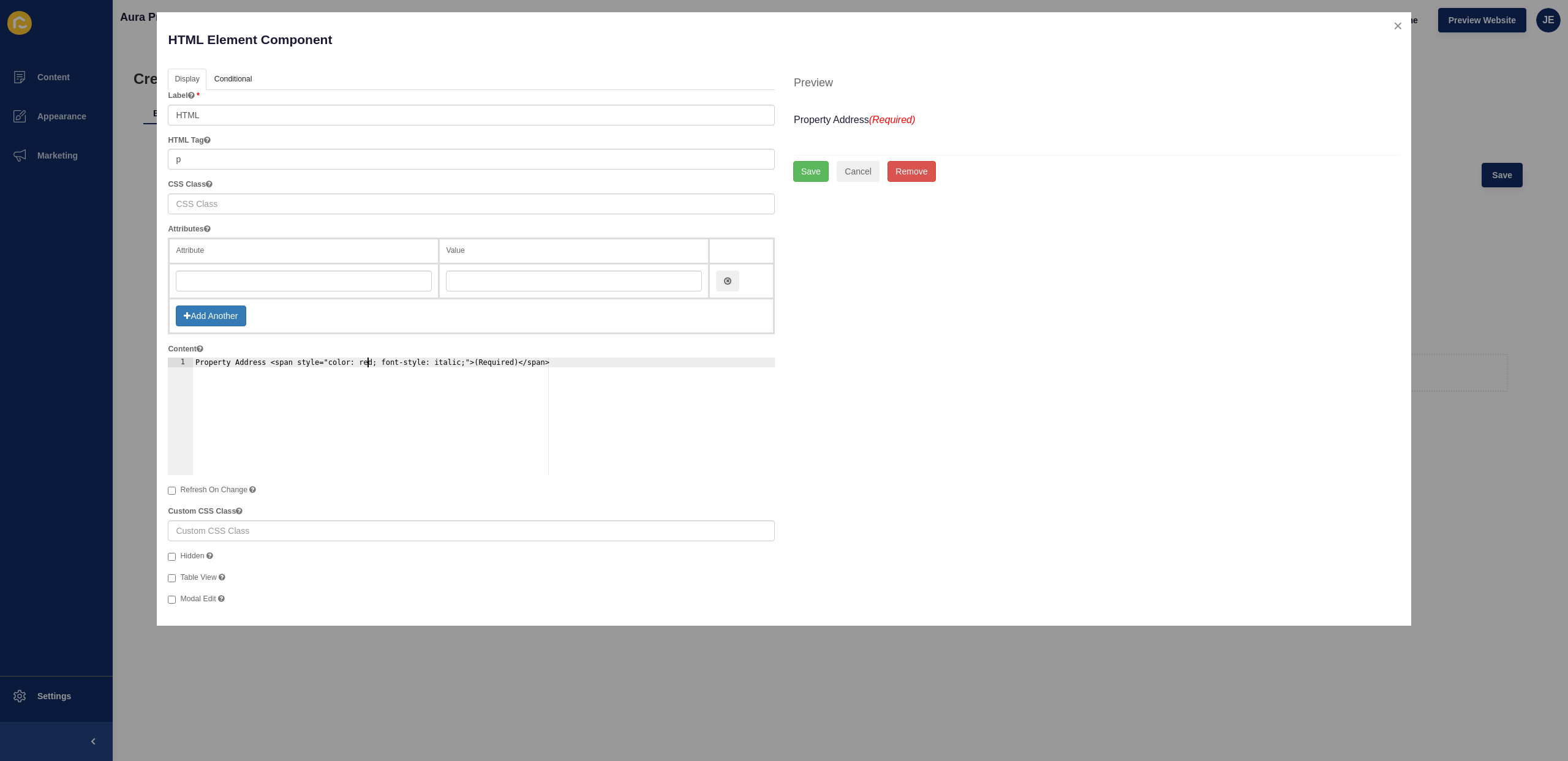
click at [367, 361] on div "Property Address <span style="color: red; font-style: italic;">(Required)</span>" at bounding box center [484, 426] width 582 height 137
paste textarea "#c02b0a"
type textarea "Property Address <span style="color: #c02b0a; font-style: italic;">(Required)</…"
click at [861, 272] on div "Display API Conditional Logic Layout Label HTML HTML Tag p CSS Class Attributes…" at bounding box center [784, 341] width 1250 height 547
click at [813, 175] on button "Save" at bounding box center [811, 171] width 36 height 21
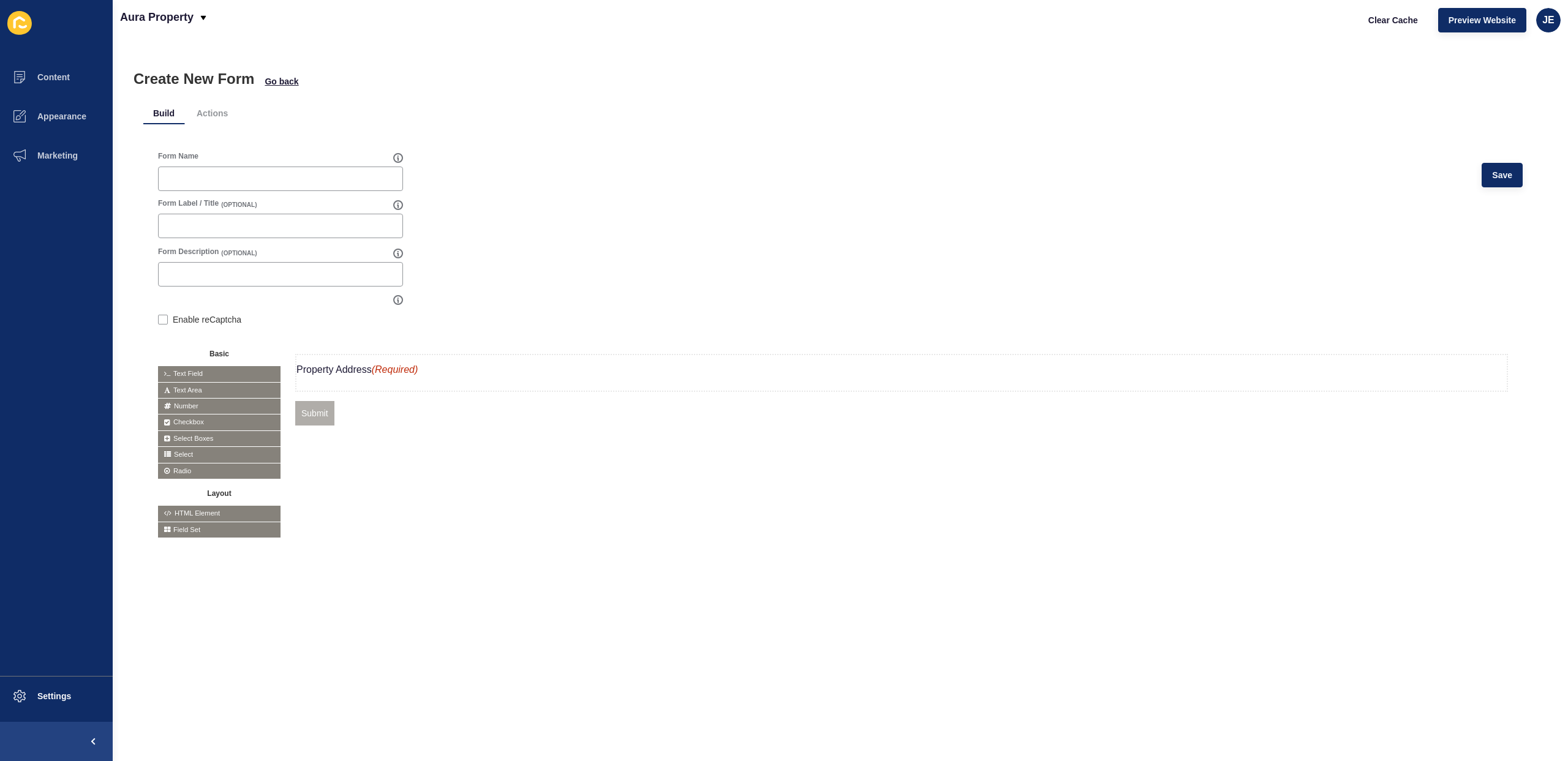
click at [430, 461] on div "Property Address (Required) Submit" at bounding box center [901, 439] width 1213 height 170
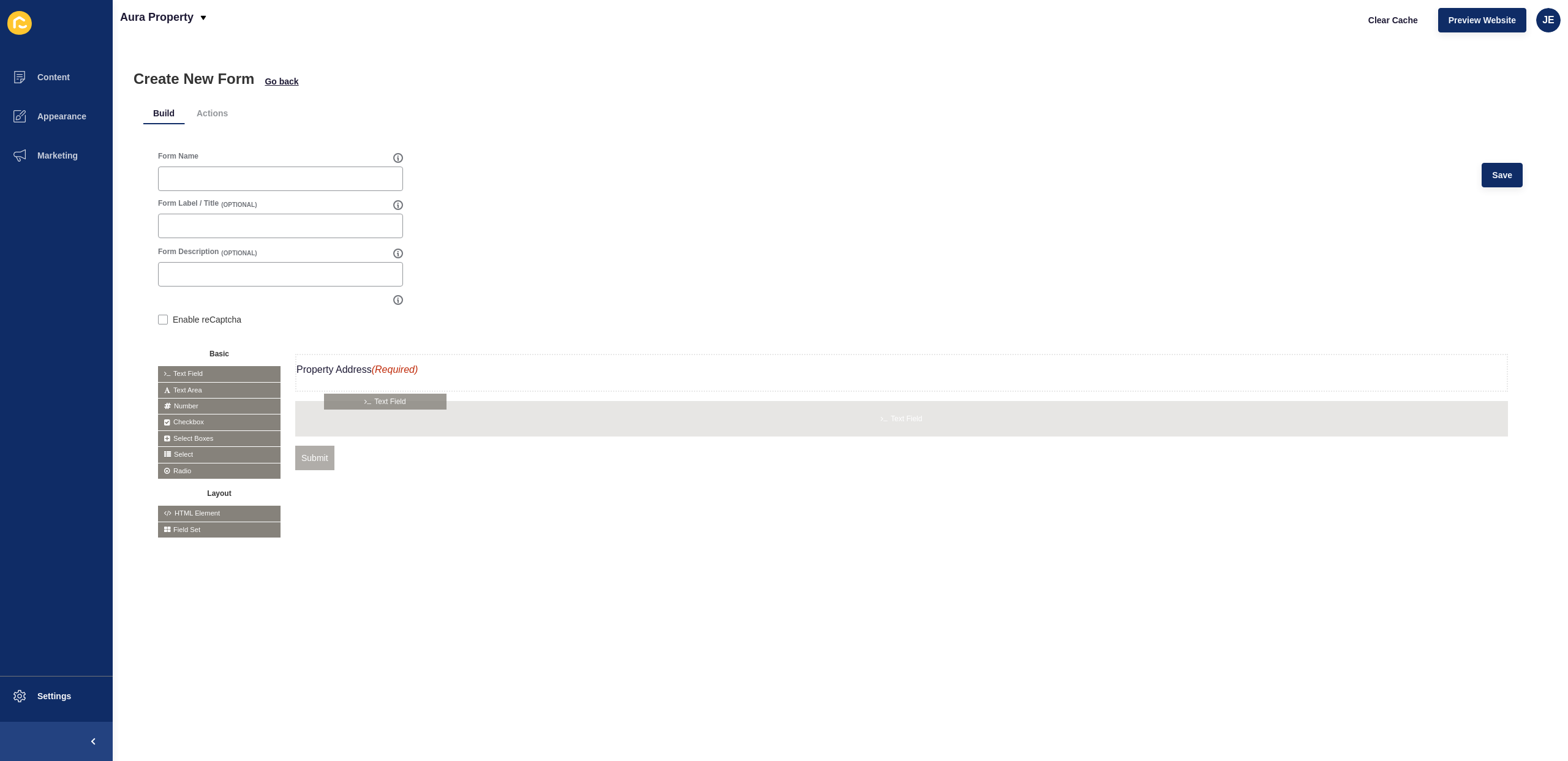
drag, startPoint x: 183, startPoint y: 374, endPoint x: 348, endPoint y: 401, distance: 167.2
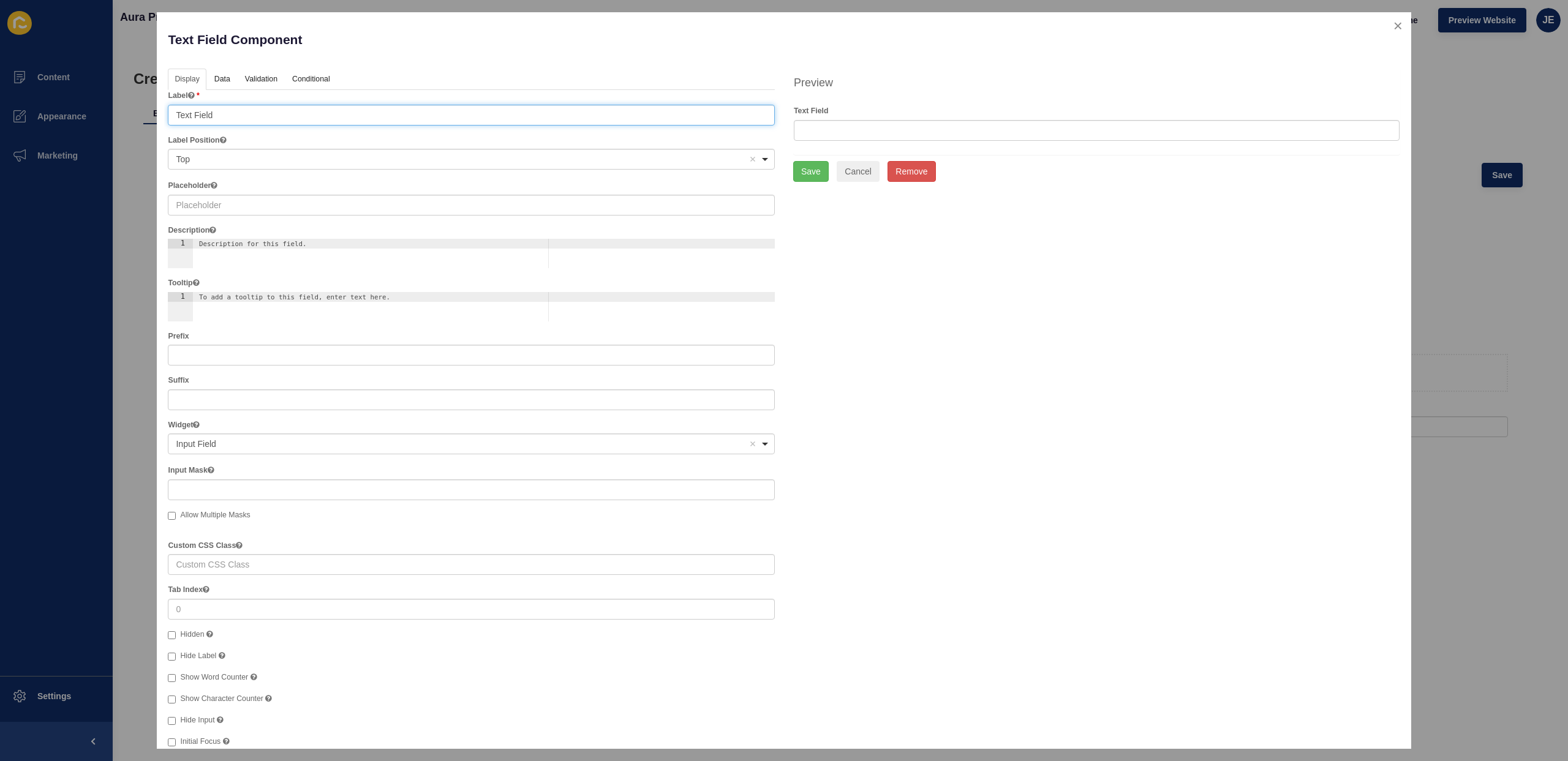
drag, startPoint x: 316, startPoint y: 110, endPoint x: 111, endPoint y: 105, distance: 205.1
click at [111, 105] on div "Text Field Component Help Display Data Validation API Conditional Logic Layout …" at bounding box center [784, 380] width 1568 height 761
type input "First Name"
click at [811, 172] on button "Save" at bounding box center [811, 171] width 36 height 21
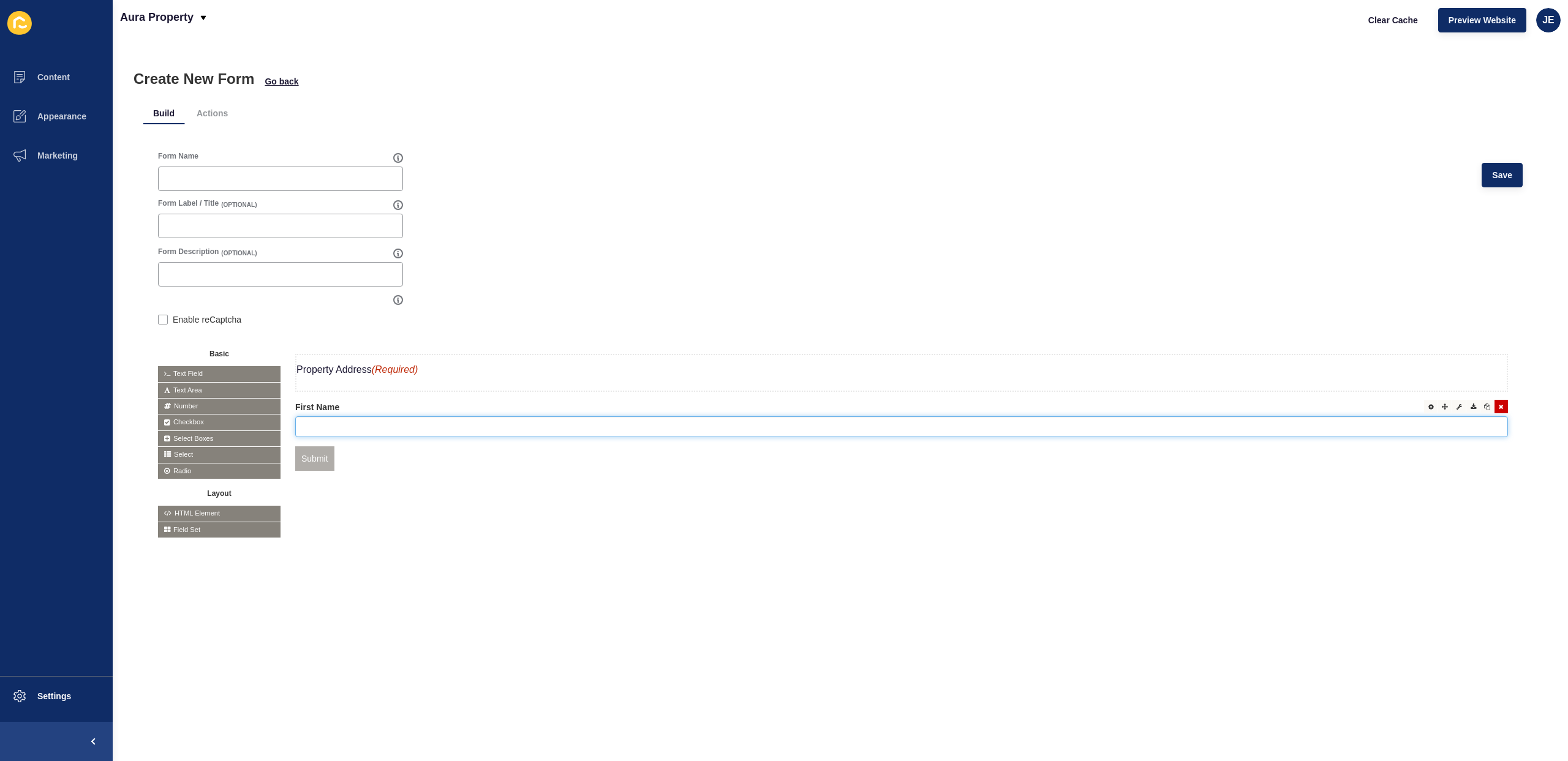
click at [1449, 423] on input "text" at bounding box center [901, 426] width 1213 height 21
click at [803, 544] on div "Form Name Save Form Label / Title (OPTIONAL) Form Description (OPTIONAL) Enable…" at bounding box center [840, 345] width 1394 height 417
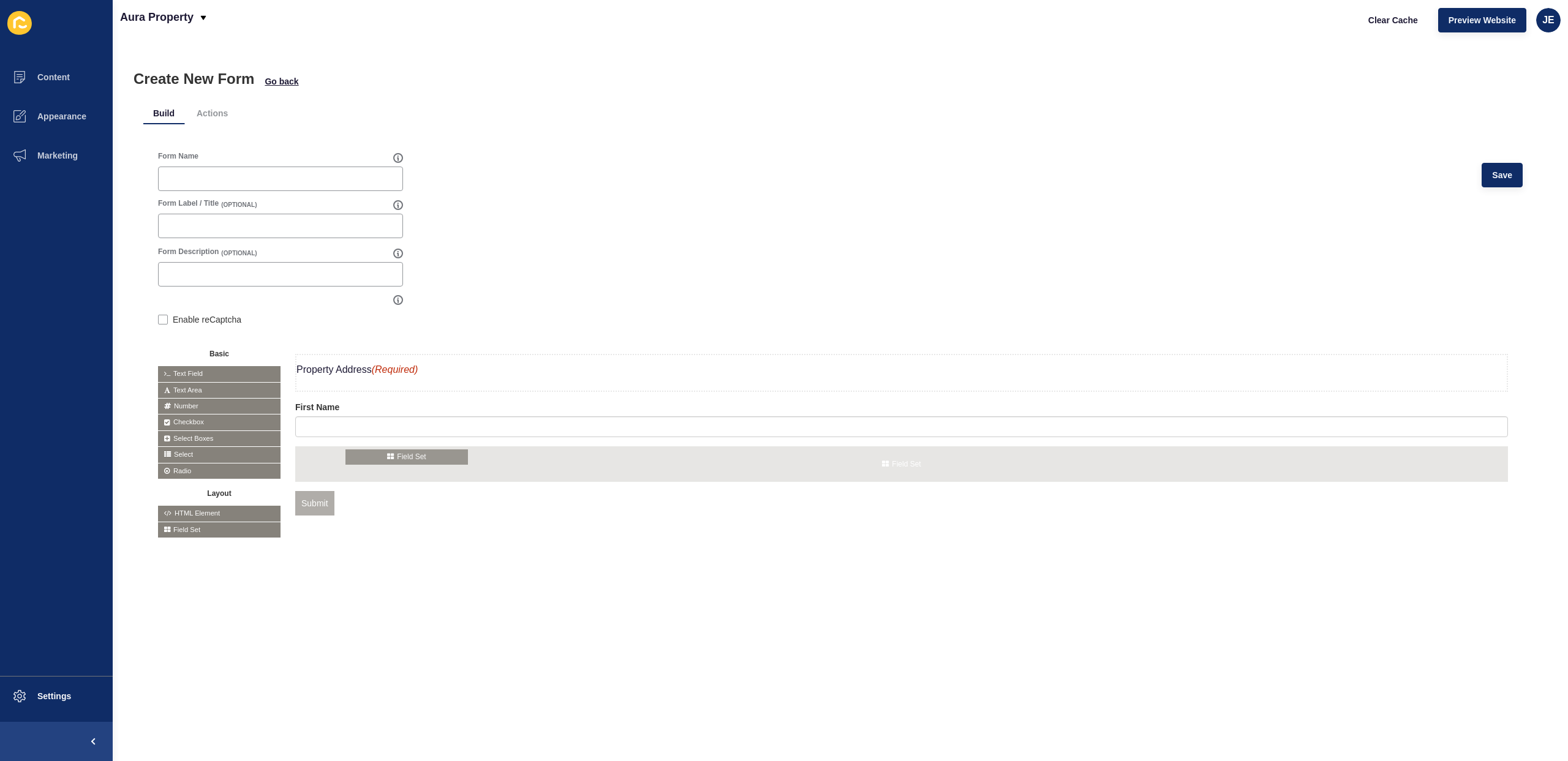
drag, startPoint x: 184, startPoint y: 529, endPoint x: 373, endPoint y: 457, distance: 202.2
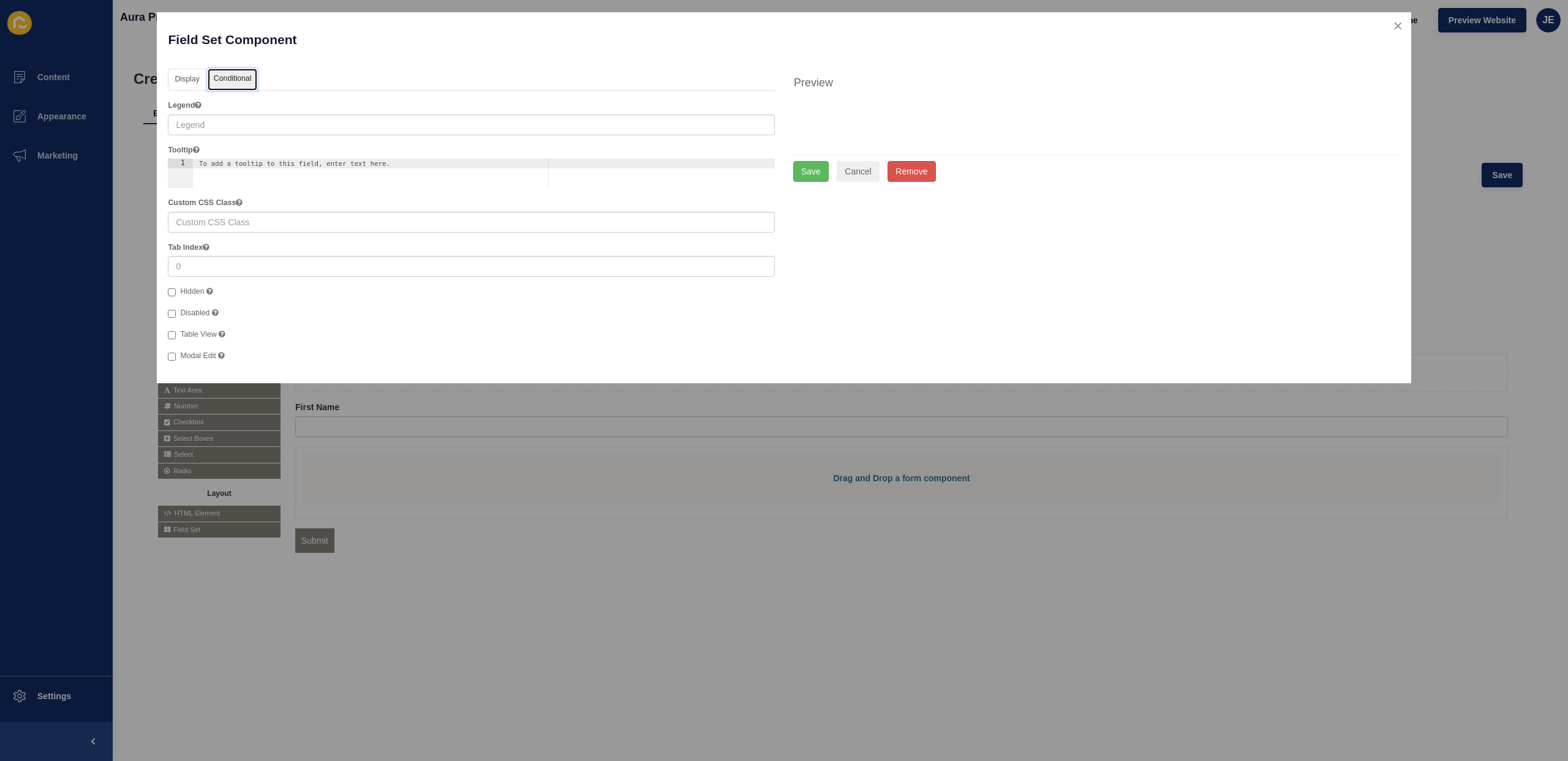
click at [229, 82] on link "Conditional" at bounding box center [233, 80] width 50 height 23
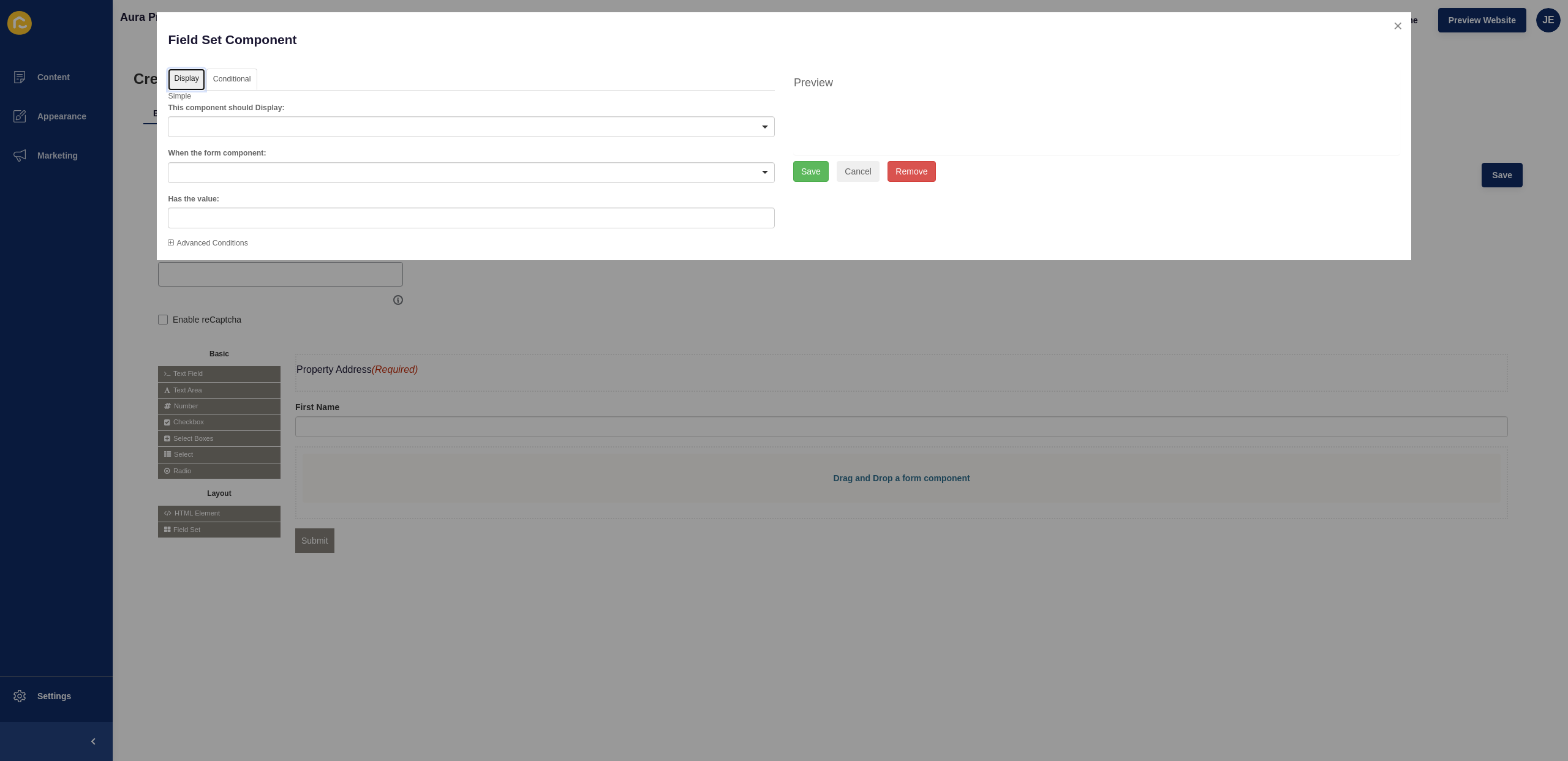
click at [200, 81] on link "Display" at bounding box center [186, 80] width 37 height 23
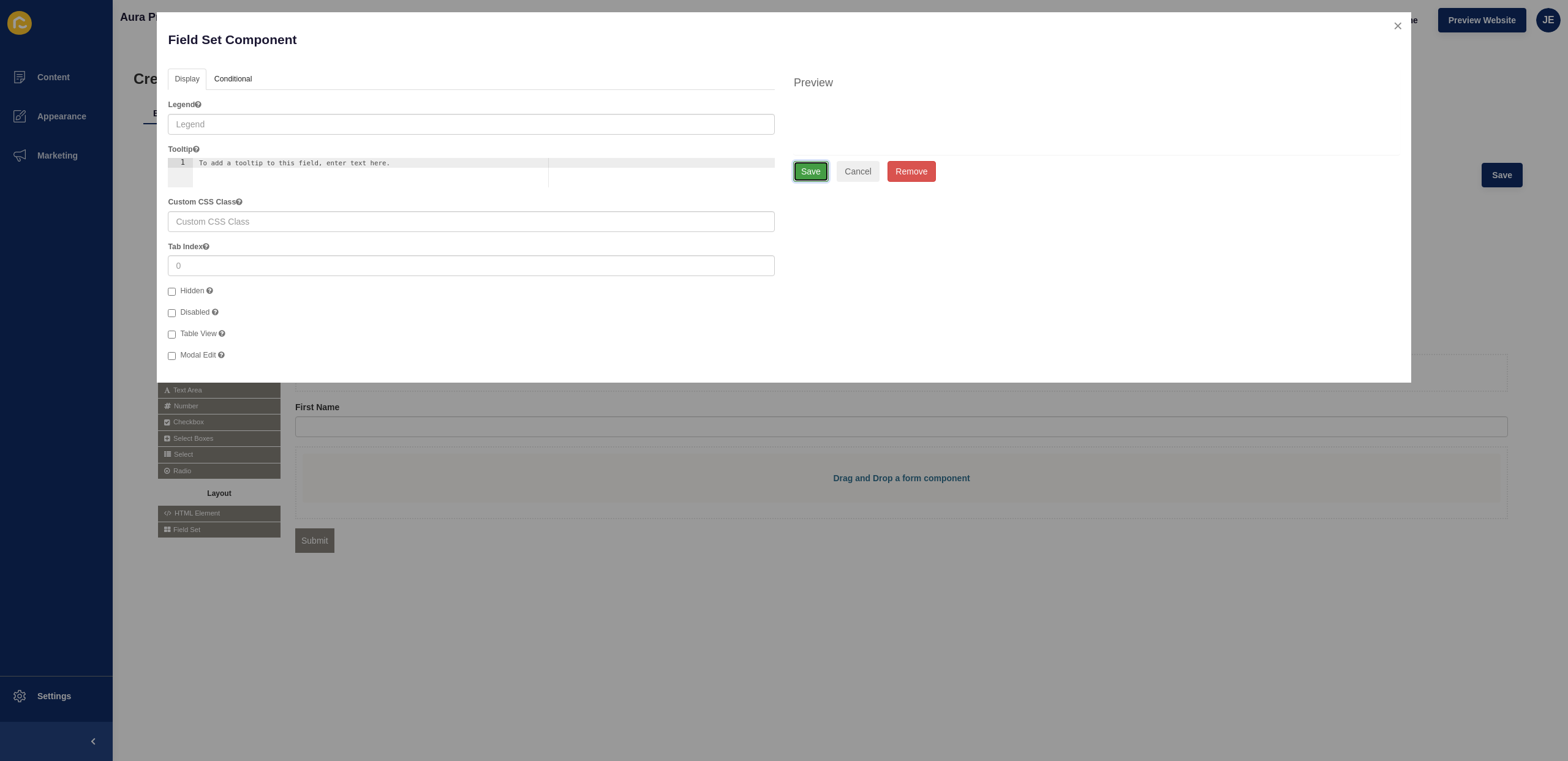
click at [816, 172] on button "Save" at bounding box center [811, 171] width 36 height 21
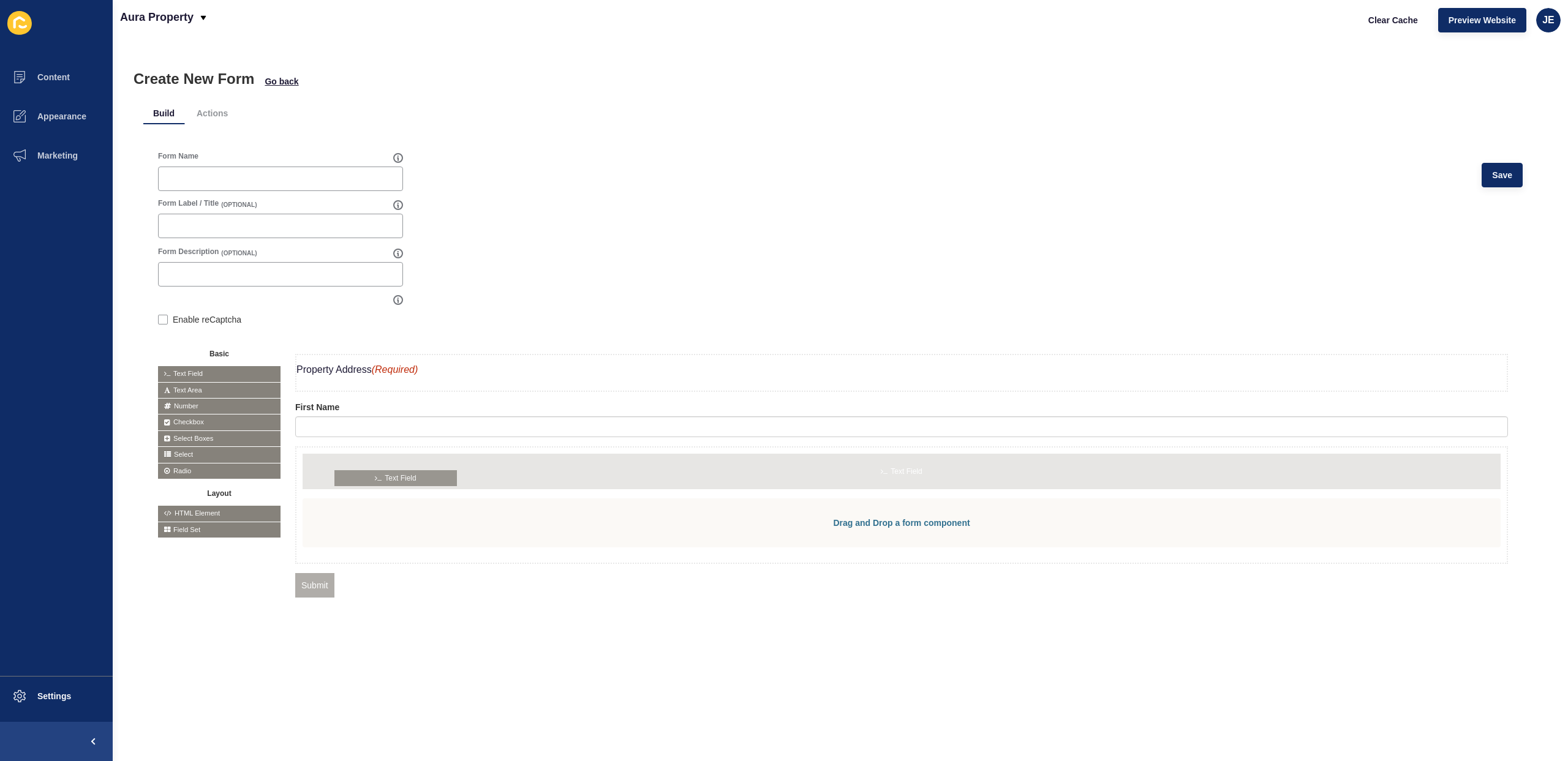
drag, startPoint x: 187, startPoint y: 373, endPoint x: 363, endPoint y: 477, distance: 204.4
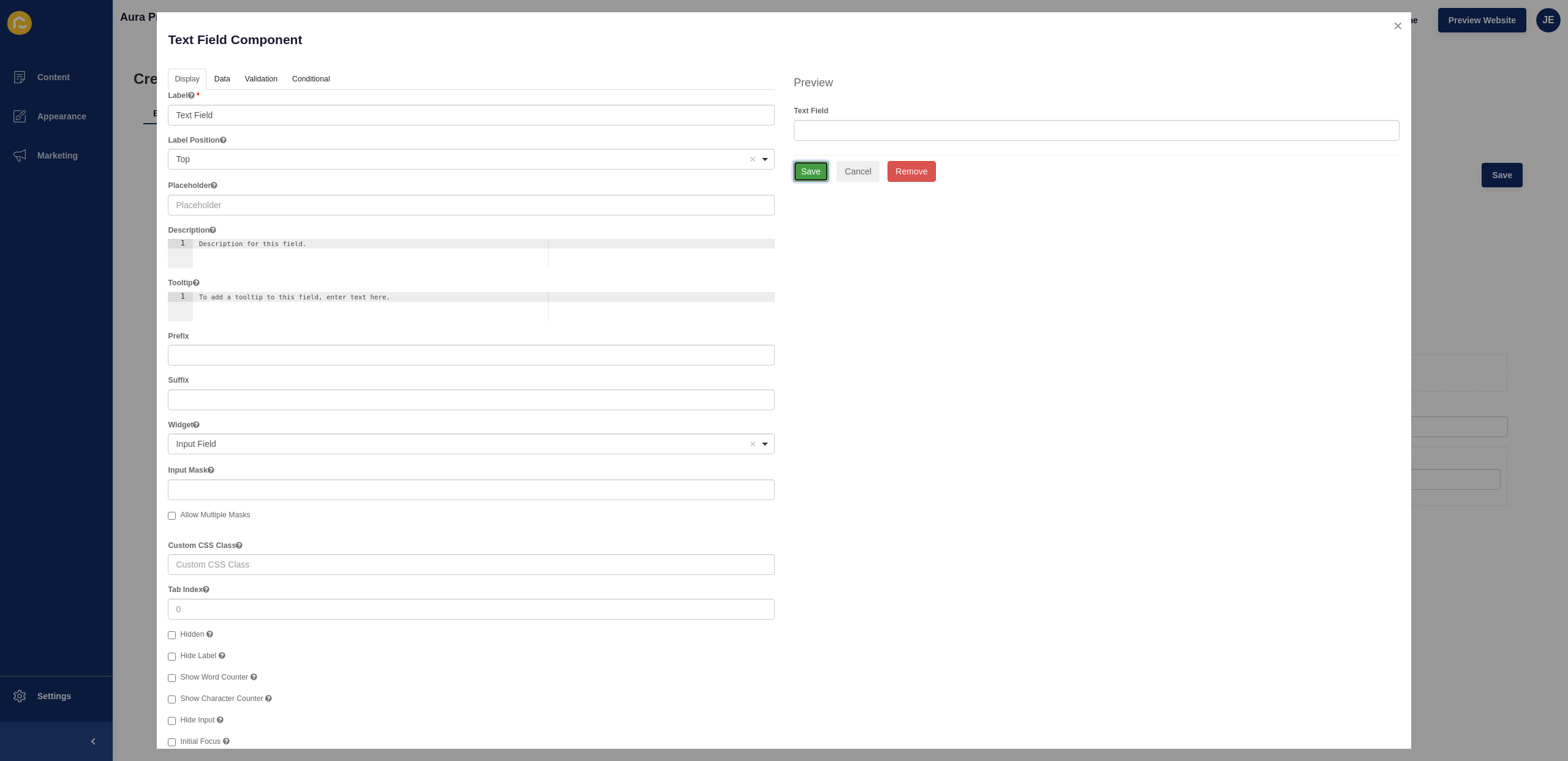
click at [816, 168] on button "Save" at bounding box center [811, 171] width 36 height 21
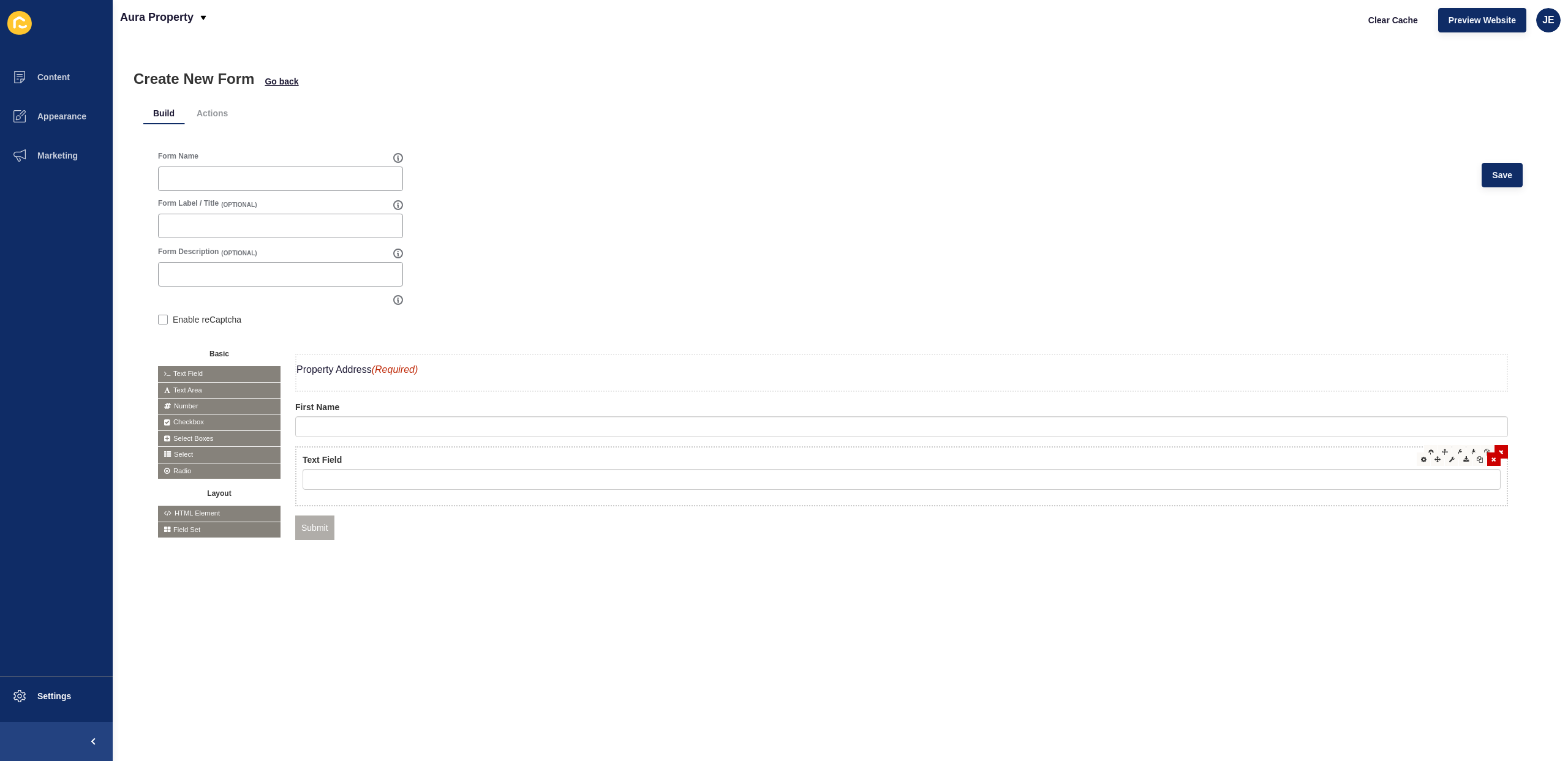
click at [1491, 461] on icon at bounding box center [1493, 459] width 5 height 6
click at [1499, 455] on icon at bounding box center [1501, 452] width 5 height 6
click at [676, 530] on div "Property Address (Required) First Name Remove Copy Submit" at bounding box center [902, 439] width 1243 height 199
click at [353, 373] on p "Property Address (Required)" at bounding box center [902, 369] width 1211 height 30
click at [356, 374] on p "Property Address (Required)" at bounding box center [902, 369] width 1211 height 30
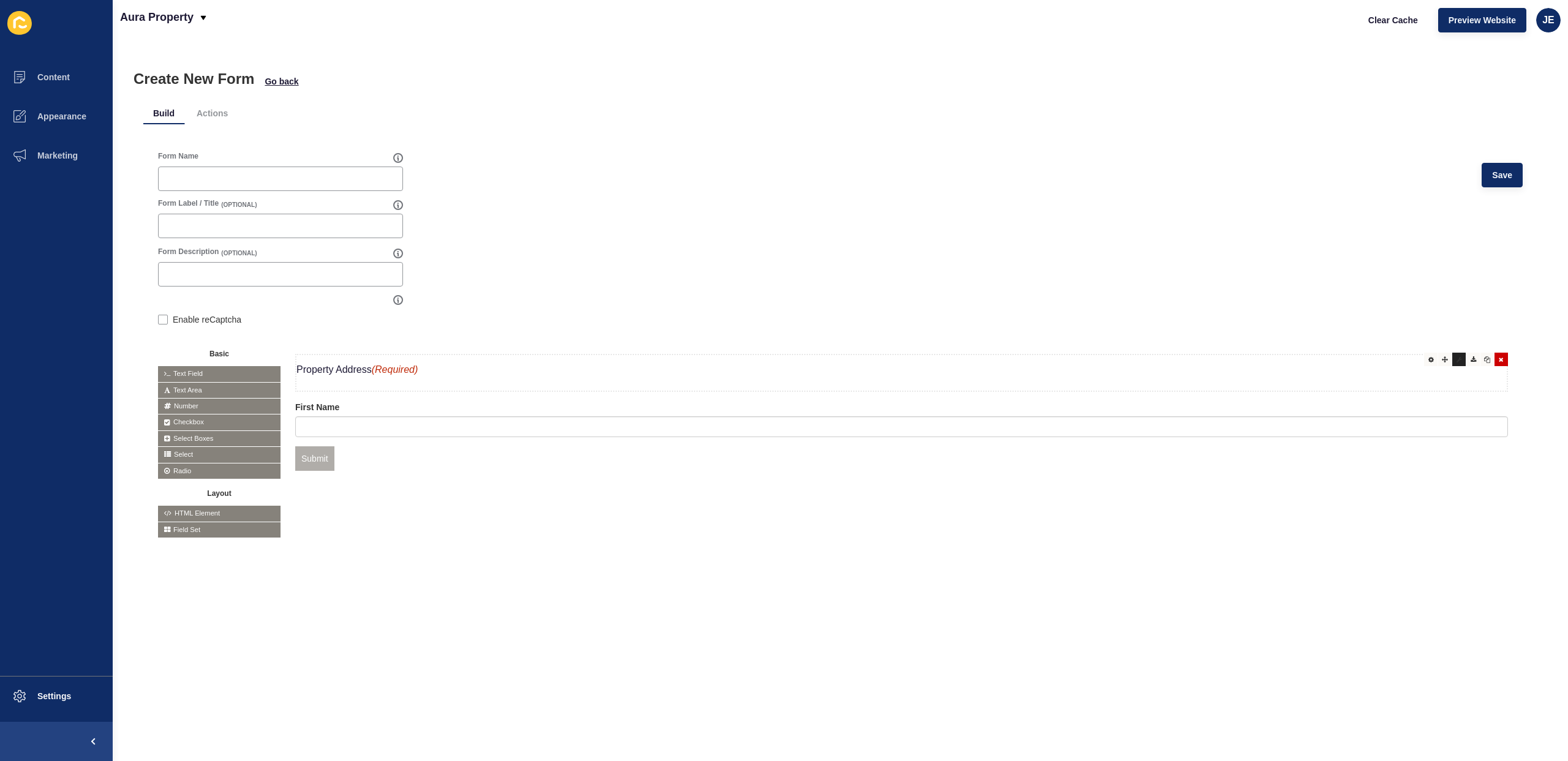
click at [1457, 360] on icon at bounding box center [1459, 360] width 5 height 6
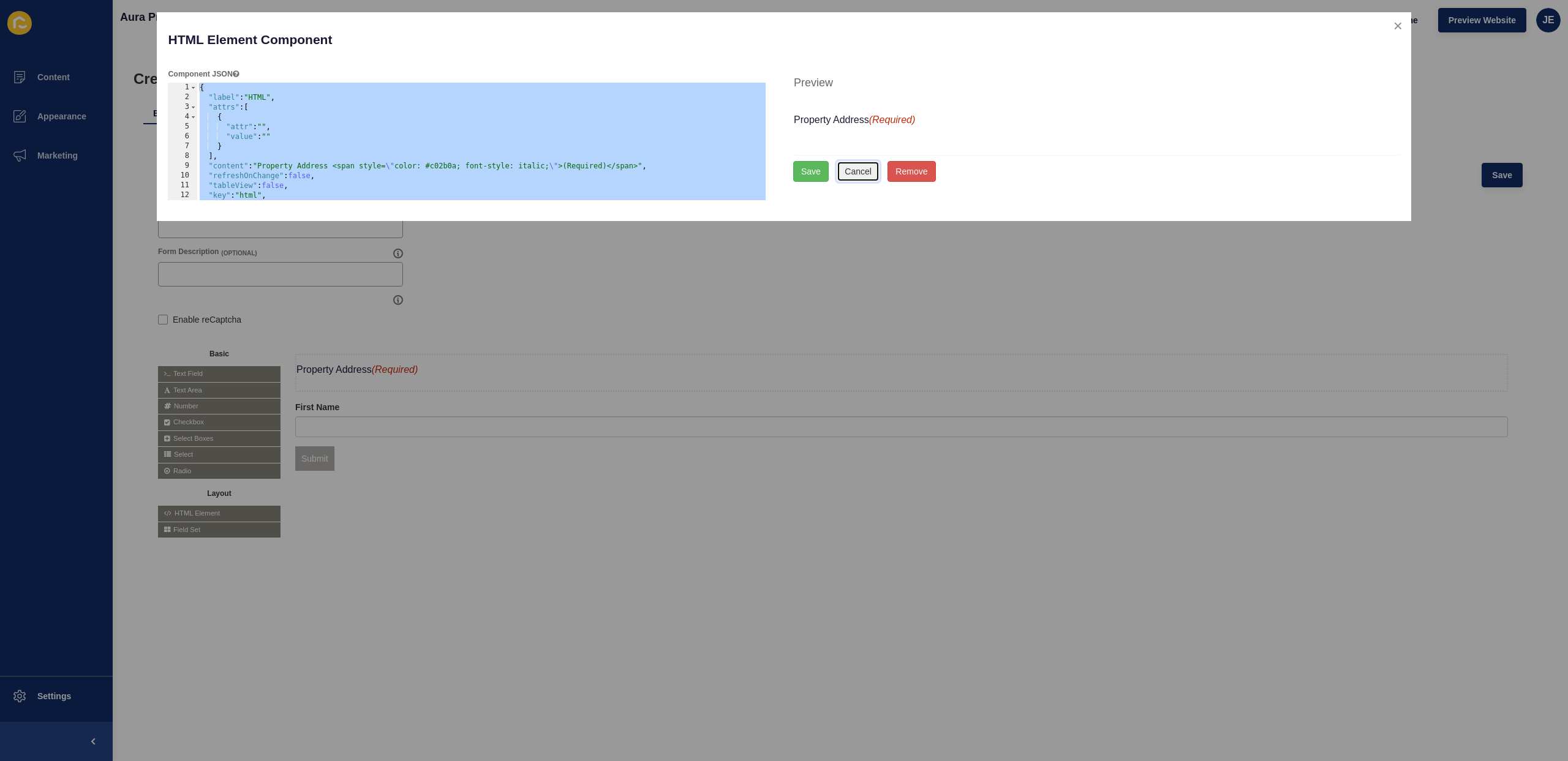
click at [862, 173] on button "Cancel" at bounding box center [858, 171] width 43 height 21
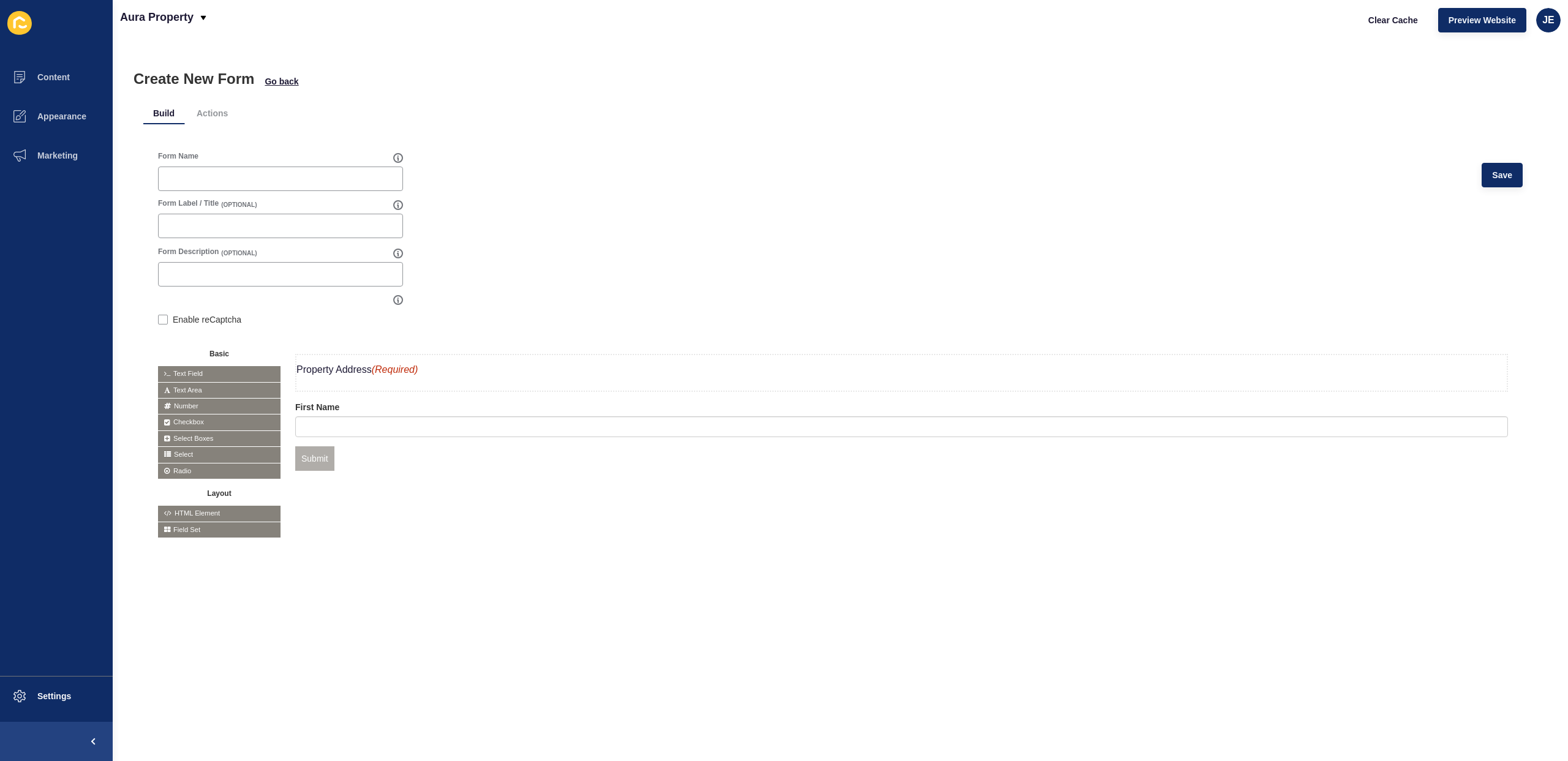
click at [504, 582] on div "Create New Form Go back Build Actions Form Name Save Form Label / Title (OPTION…" at bounding box center [840, 400] width 1455 height 721
drag, startPoint x: 341, startPoint y: 367, endPoint x: 344, endPoint y: 435, distance: 68.1
click at [475, 537] on div "First Name Property Address (Required) Submit" at bounding box center [902, 439] width 1243 height 199
drag, startPoint x: 366, startPoint y: 422, endPoint x: 371, endPoint y: 361, distance: 61.2
click at [506, 496] on div "Property Address (Required) First Name Submit" at bounding box center [901, 439] width 1213 height 170
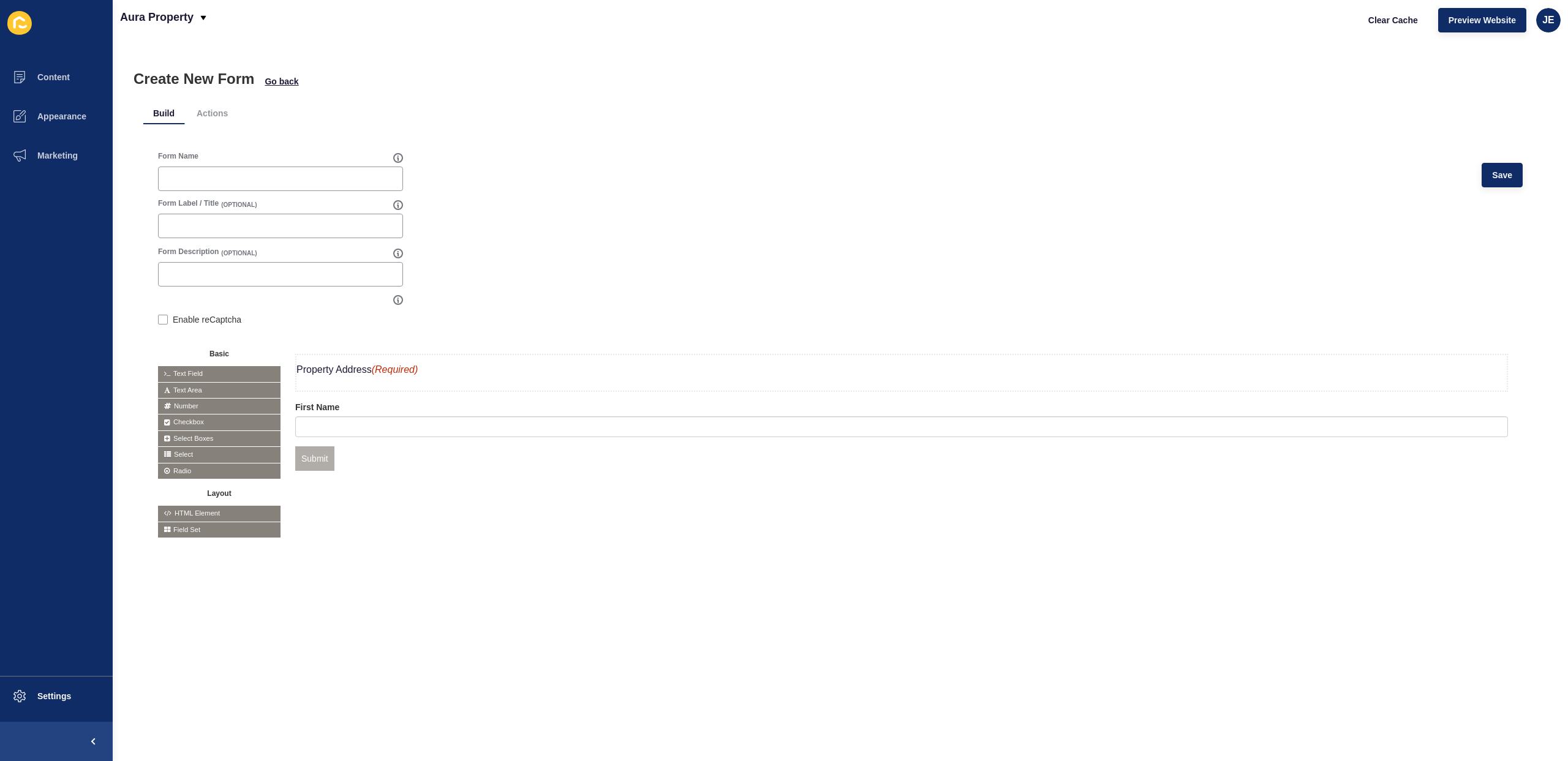
click at [440, 496] on div "Property Address (Required) First Name Submit" at bounding box center [901, 439] width 1213 height 170
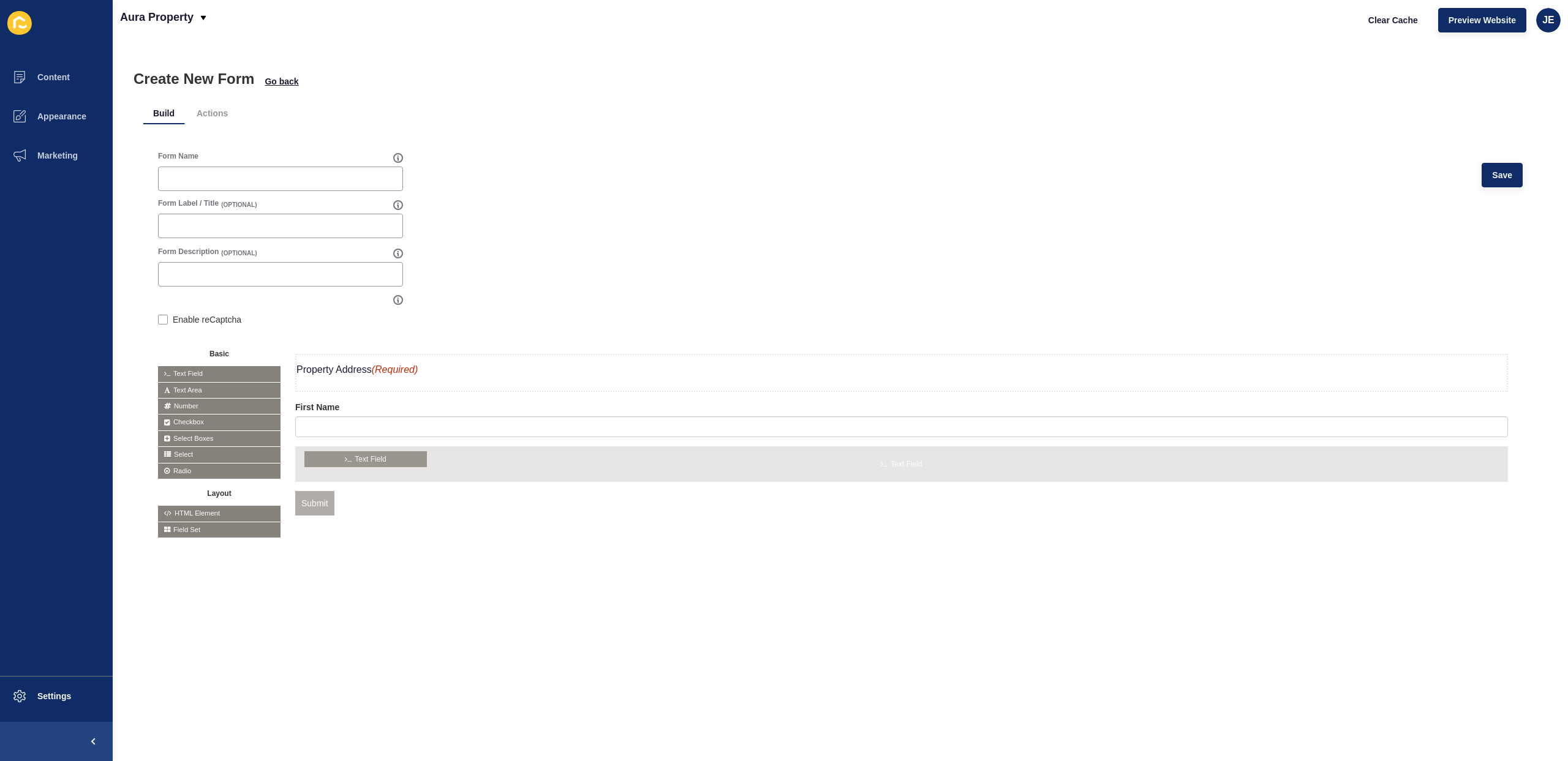
drag, startPoint x: 208, startPoint y: 374, endPoint x: 354, endPoint y: 460, distance: 169.4
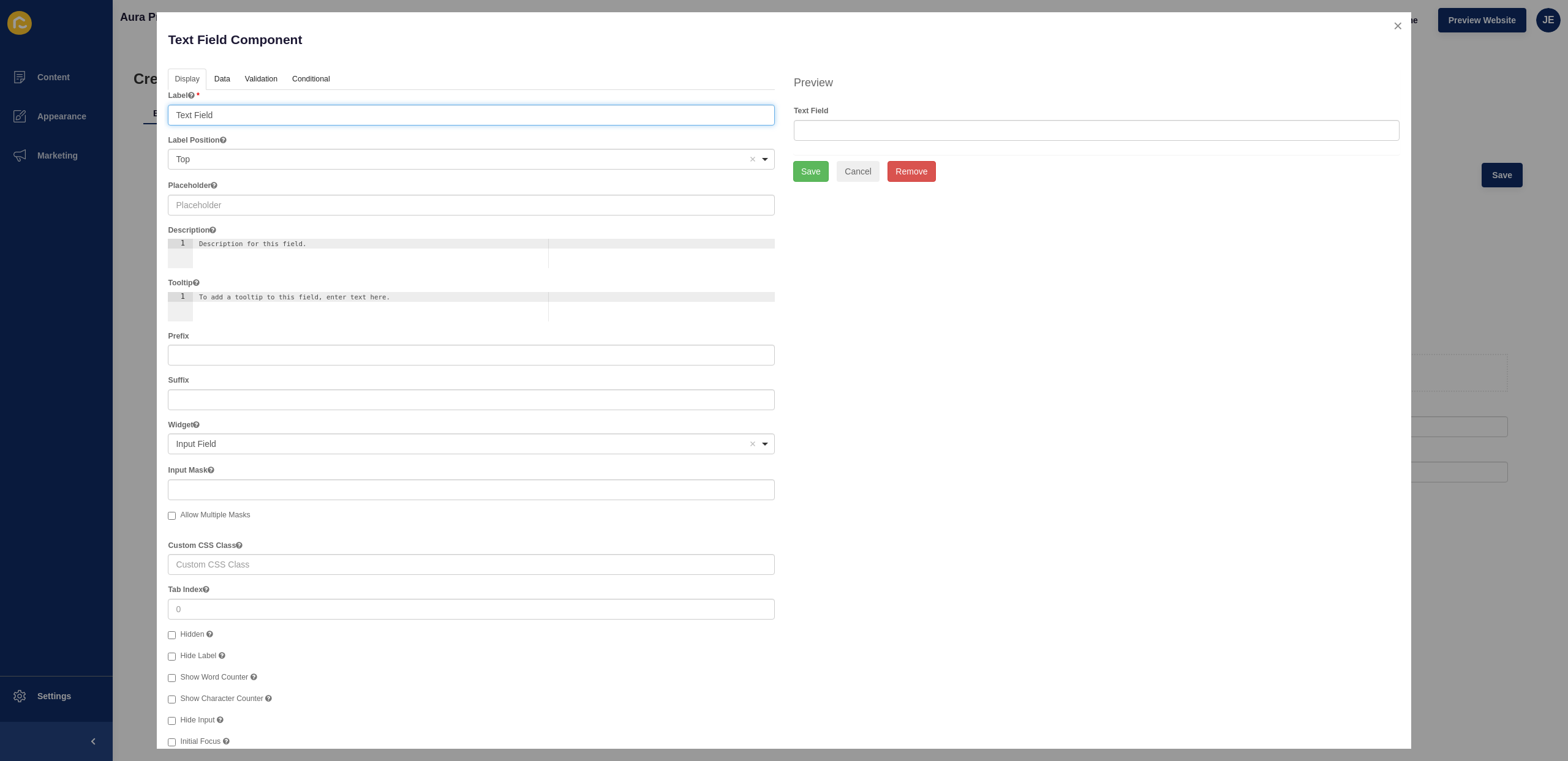
click at [247, 114] on input "Text Field" at bounding box center [471, 115] width 607 height 21
type input "Last Name"
click at [814, 176] on button "Save" at bounding box center [811, 171] width 36 height 21
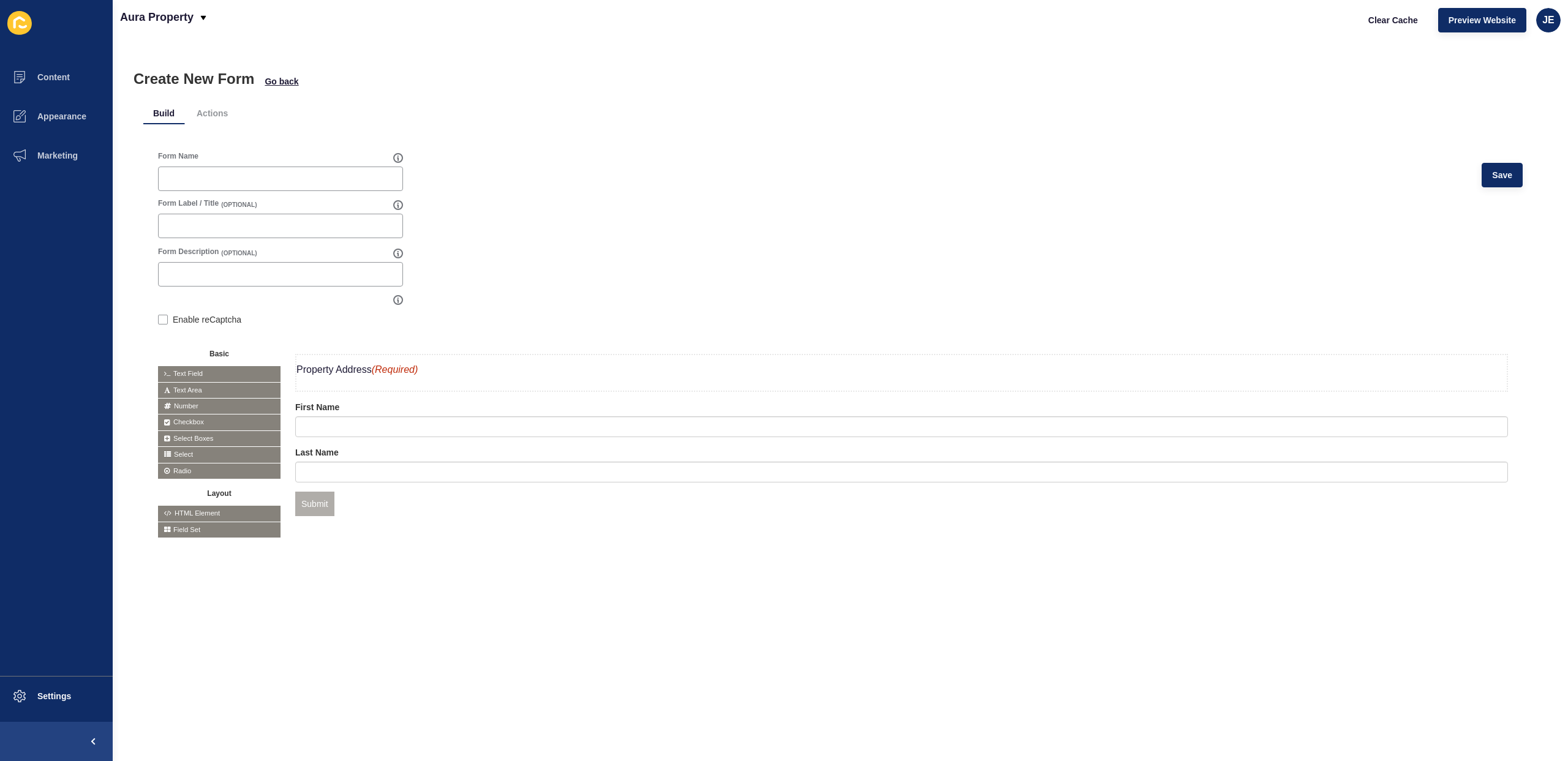
click at [436, 553] on div "Form Name Save Form Label / Title (OPTIONAL) Form Description (OPTIONAL) Enable…" at bounding box center [840, 349] width 1394 height 425
click at [335, 368] on p "Property Address (Required)" at bounding box center [902, 369] width 1211 height 30
click at [1438, 363] on div at bounding box center [1445, 360] width 14 height 14
click at [1428, 363] on div at bounding box center [1431, 360] width 14 height 14
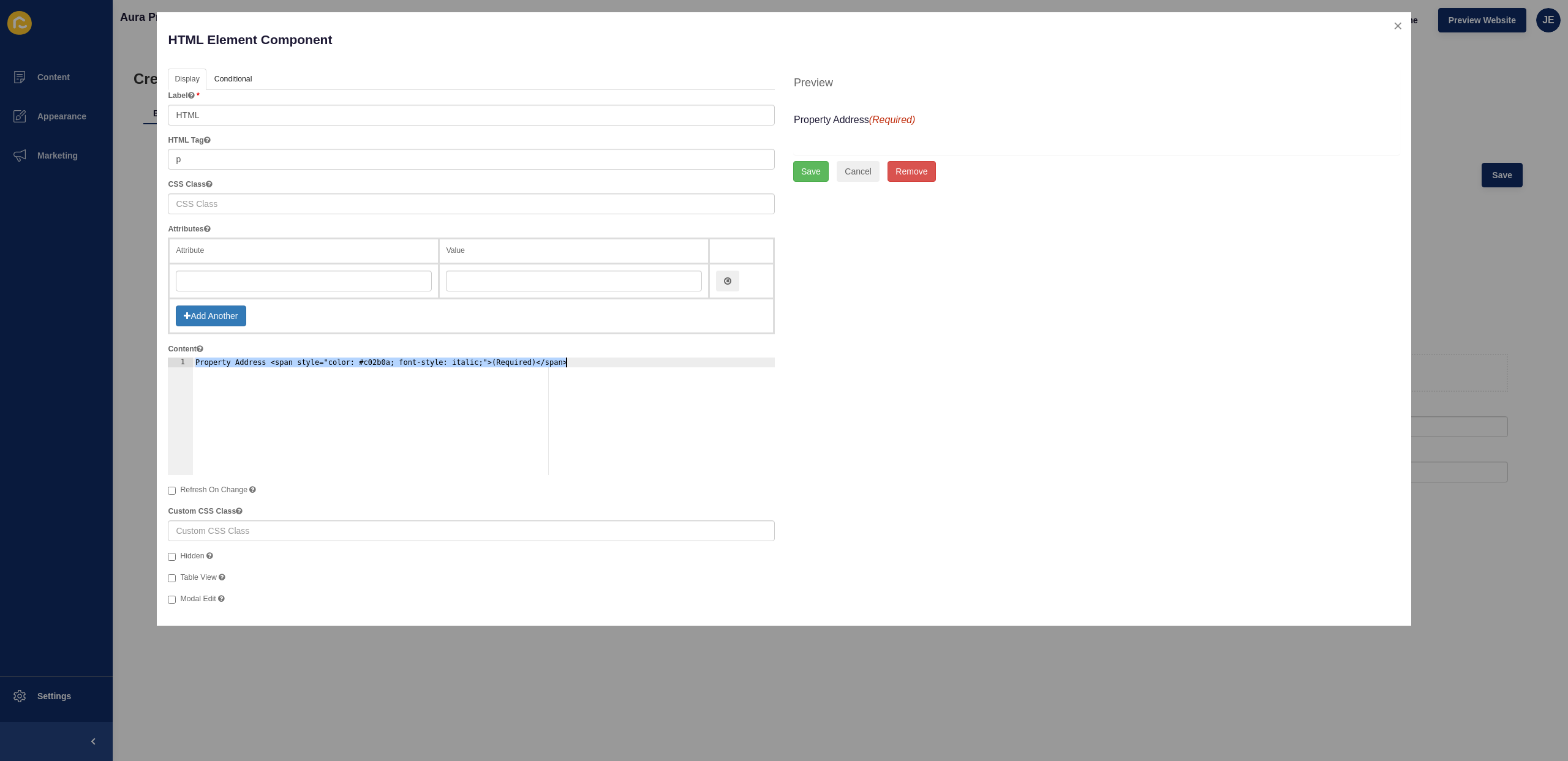
click at [244, 389] on div "Property Address <span style="color: #c02b0a; font-style: italic;">(Required)</…" at bounding box center [484, 426] width 582 height 137
click at [200, 363] on div "Property Address <span style="color: #c02b0a; font-style: italic;">(Required)</…" at bounding box center [484, 426] width 582 height 137
type textarea "<b>Property Address</b> <span style="color: #c02b0a; font-style: italic;">(Requ…"
click at [805, 170] on button "Save" at bounding box center [811, 171] width 36 height 21
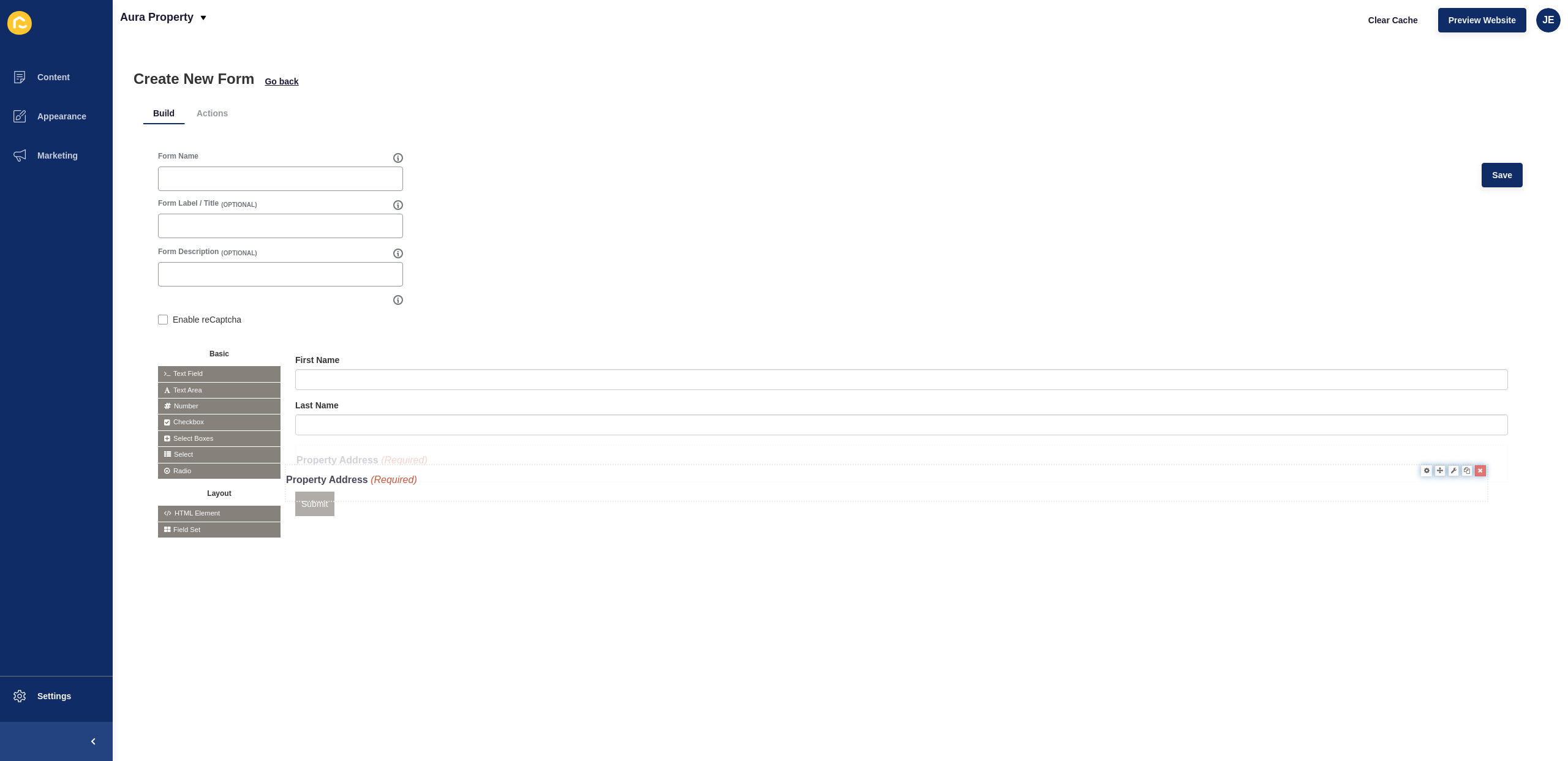
drag, startPoint x: 354, startPoint y: 366, endPoint x: 343, endPoint y: 477, distance: 111.5
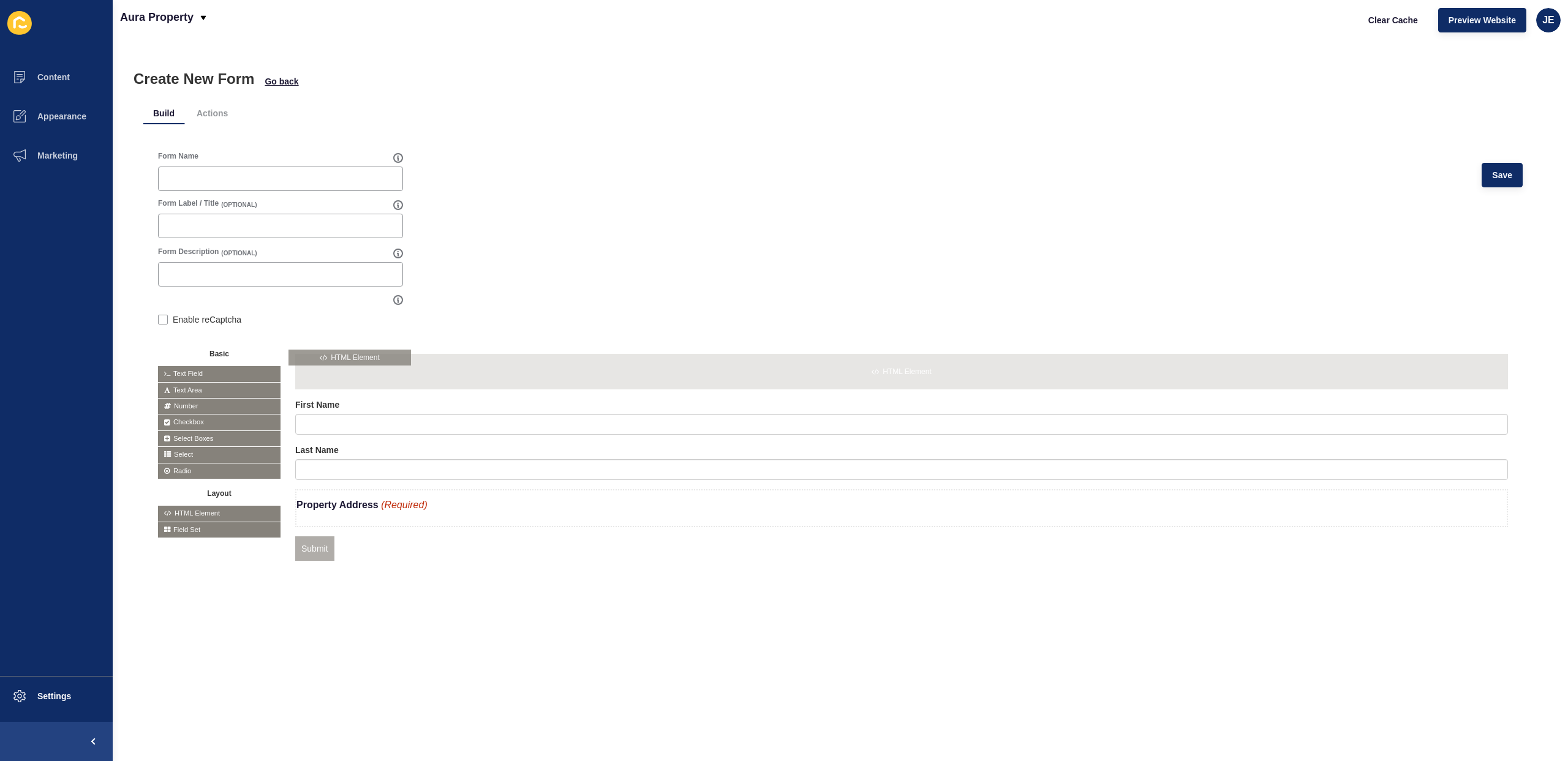
drag, startPoint x: 201, startPoint y: 511, endPoint x: 332, endPoint y: 354, distance: 204.5
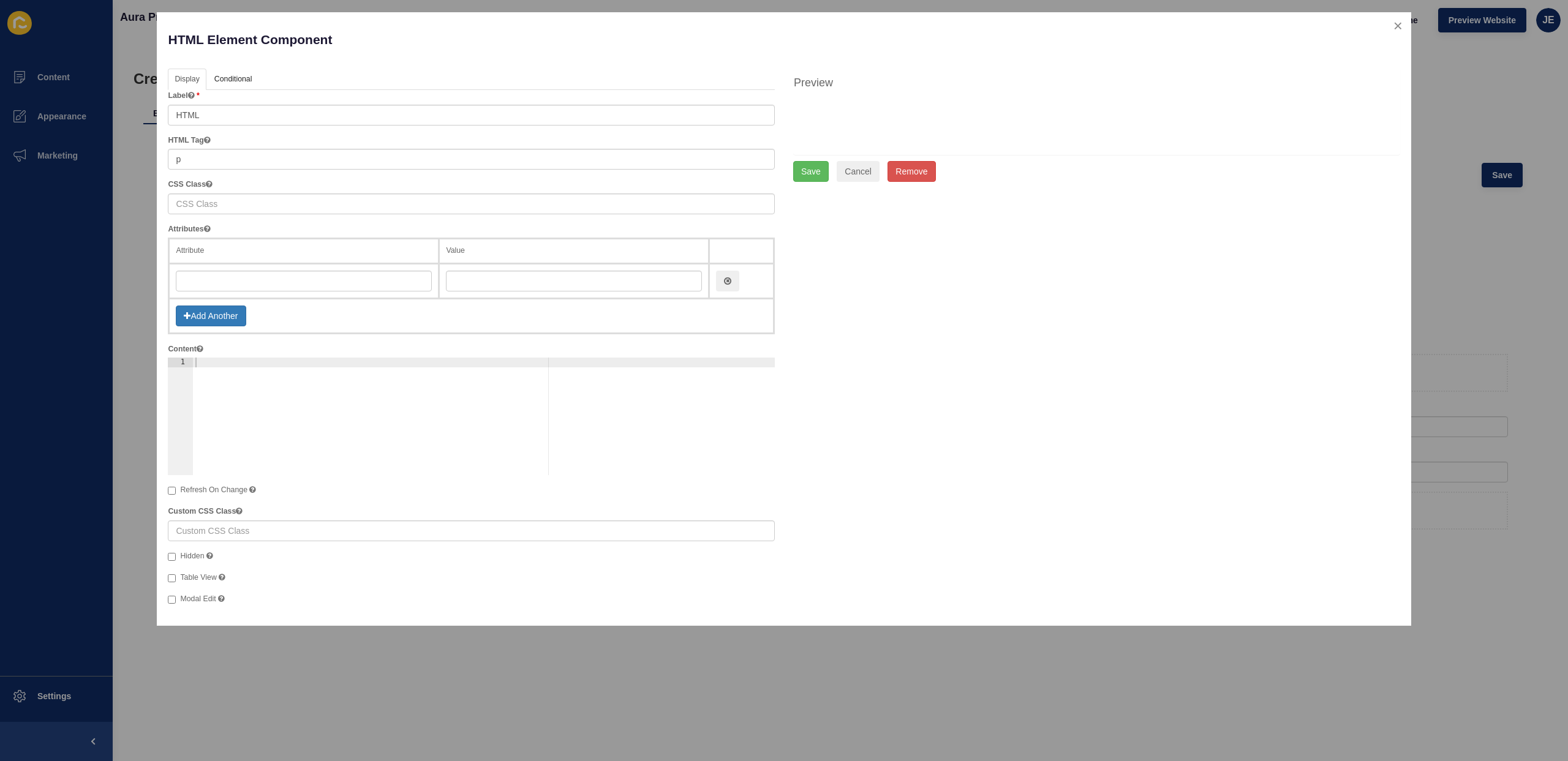
click at [224, 376] on div at bounding box center [484, 426] width 582 height 137
paste textarea "<b>Property Address</b> <span style="color: #c02b0a; font-style: italic;">(Requ…"
drag, startPoint x: 211, startPoint y: 364, endPoint x: 278, endPoint y: 366, distance: 67.0
click at [278, 366] on div "<b>Property Address</b> <span style="color: #c02b0a; font-style: italic;">(Requ…" at bounding box center [484, 426] width 582 height 137
type textarea "<b>Purchaser Full Name</b> <span style="color: #c02b0a; font-style: italic;">(R…"
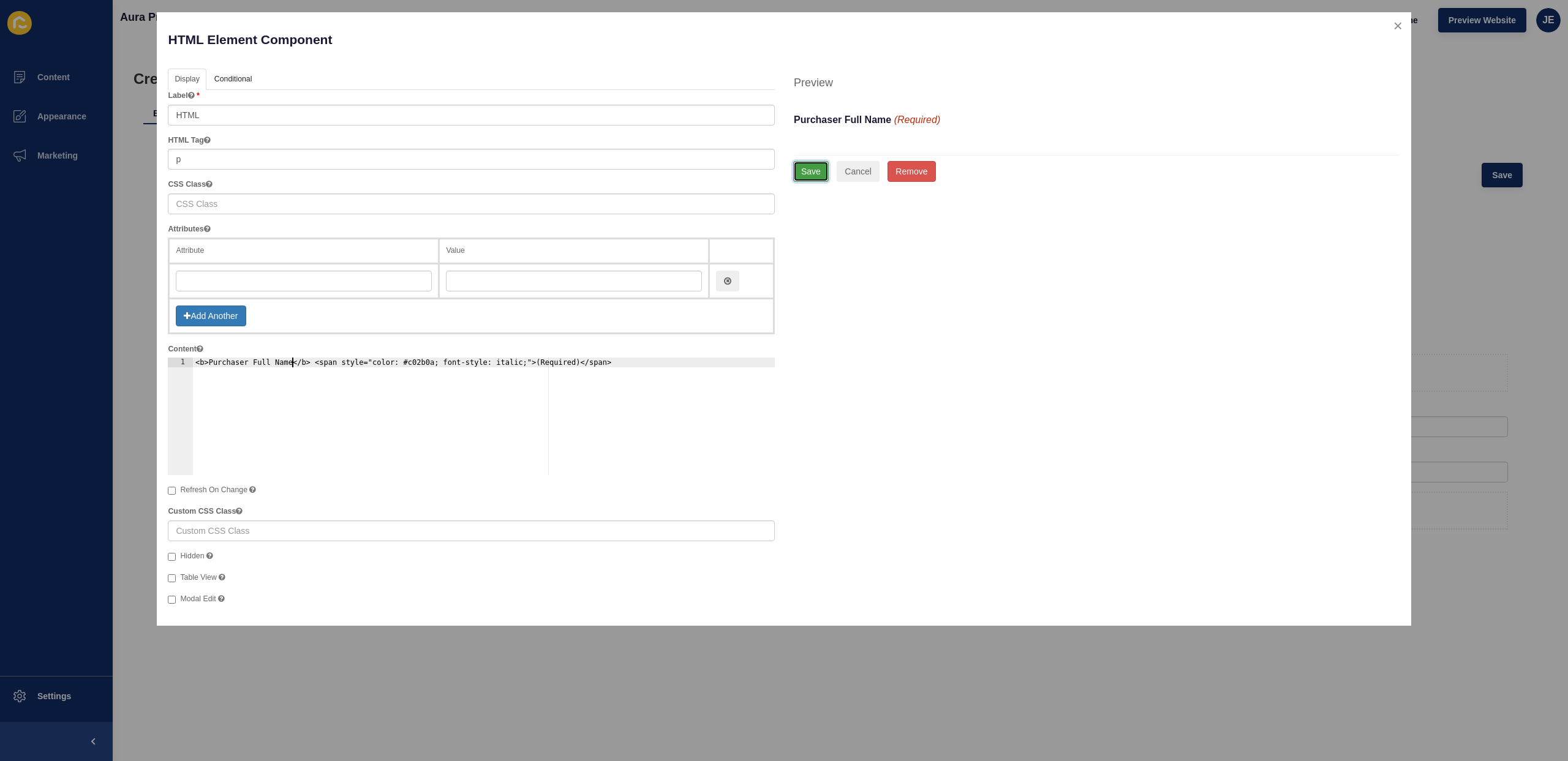
click at [821, 175] on button "Save" at bounding box center [811, 171] width 36 height 21
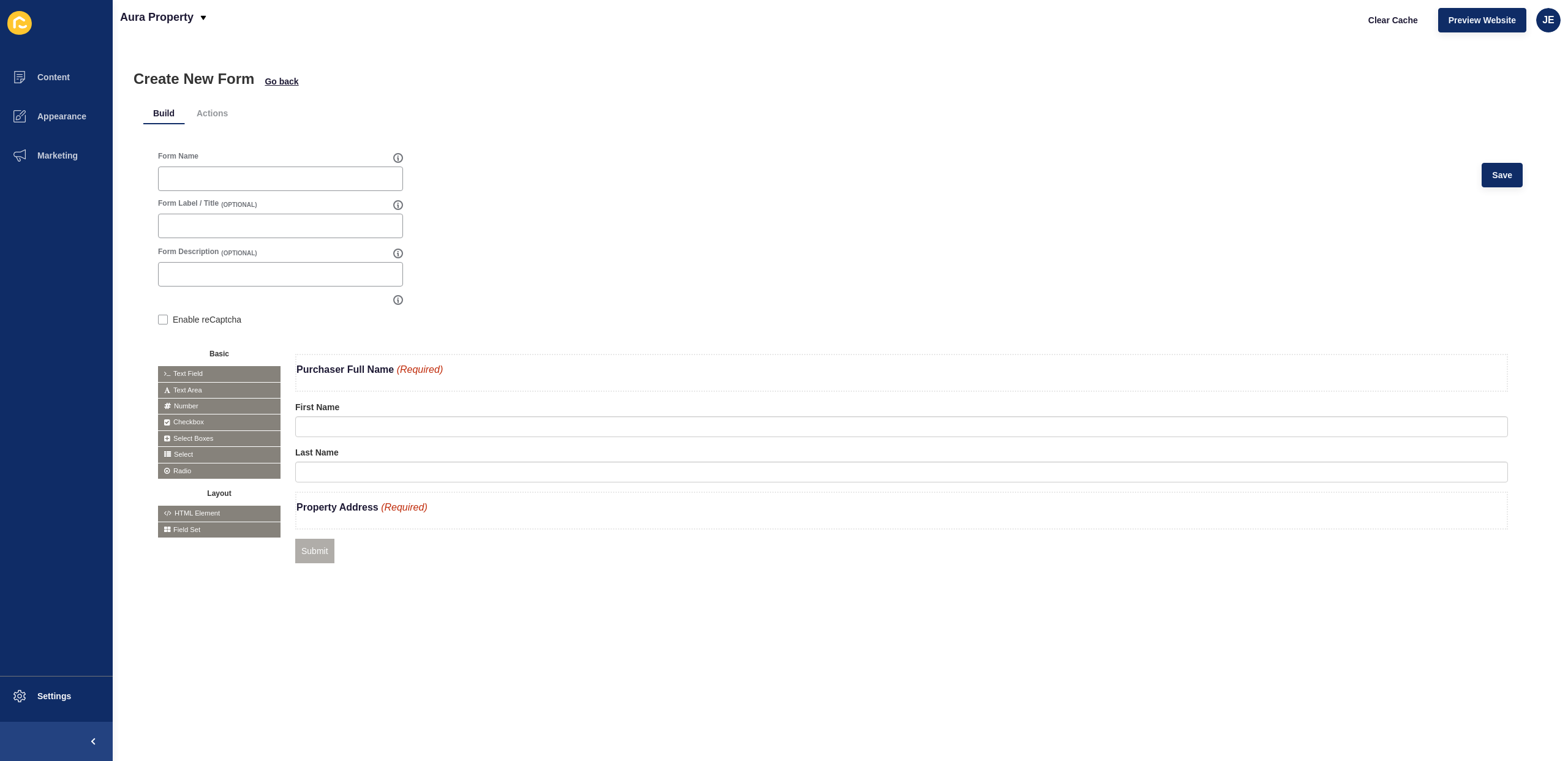
click at [540, 627] on div "Create New Form Go back Build Actions Form Name Save Form Label / Title (OPTION…" at bounding box center [840, 400] width 1455 height 721
click at [475, 604] on div "Form Name Save Form Label / Title (OPTIONAL) Form Description (OPTIONAL) Enable…" at bounding box center [840, 373] width 1394 height 472
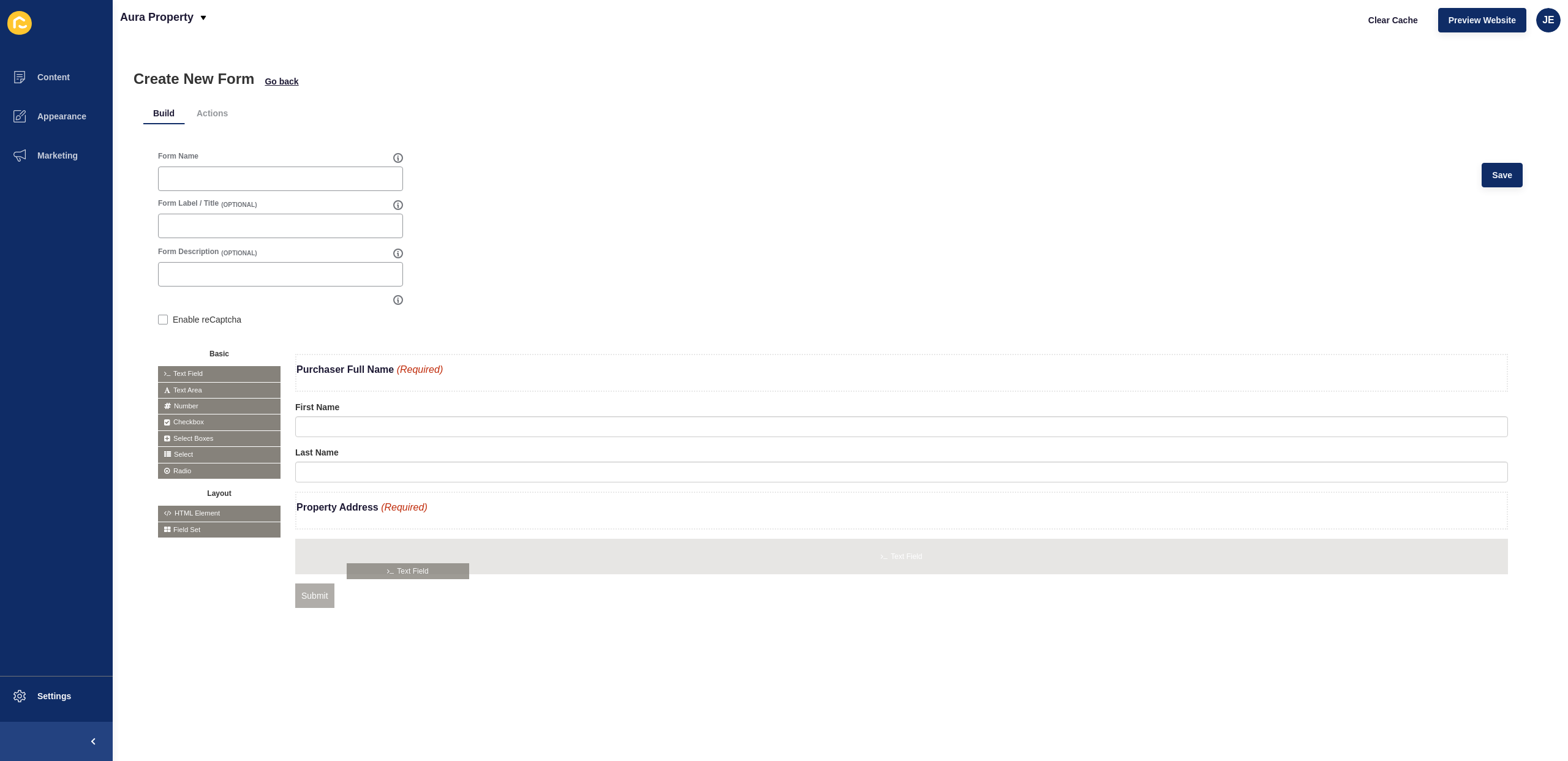
drag, startPoint x: 201, startPoint y: 373, endPoint x: 390, endPoint y: 572, distance: 274.4
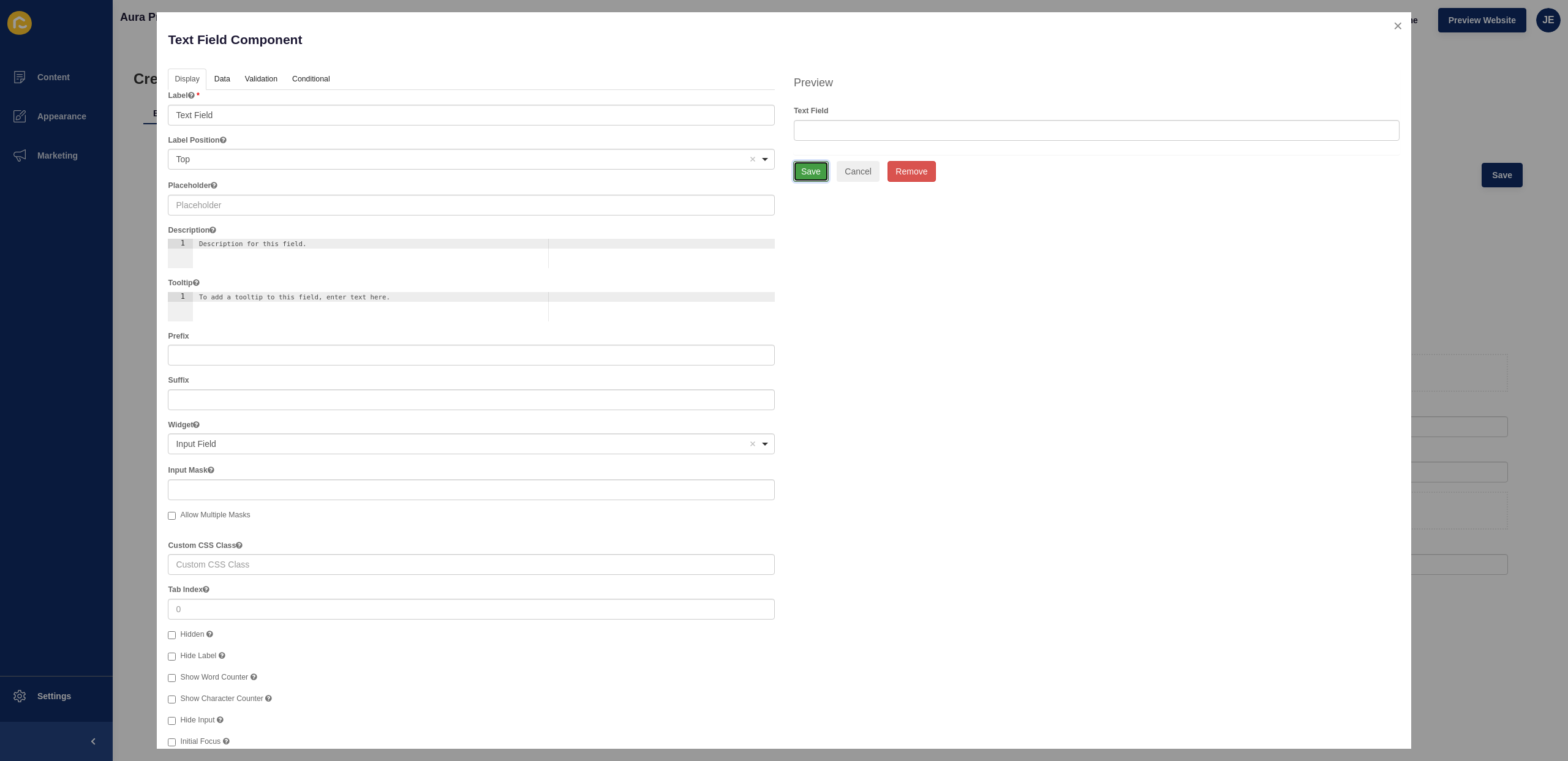
click at [809, 168] on button "Save" at bounding box center [811, 171] width 36 height 21
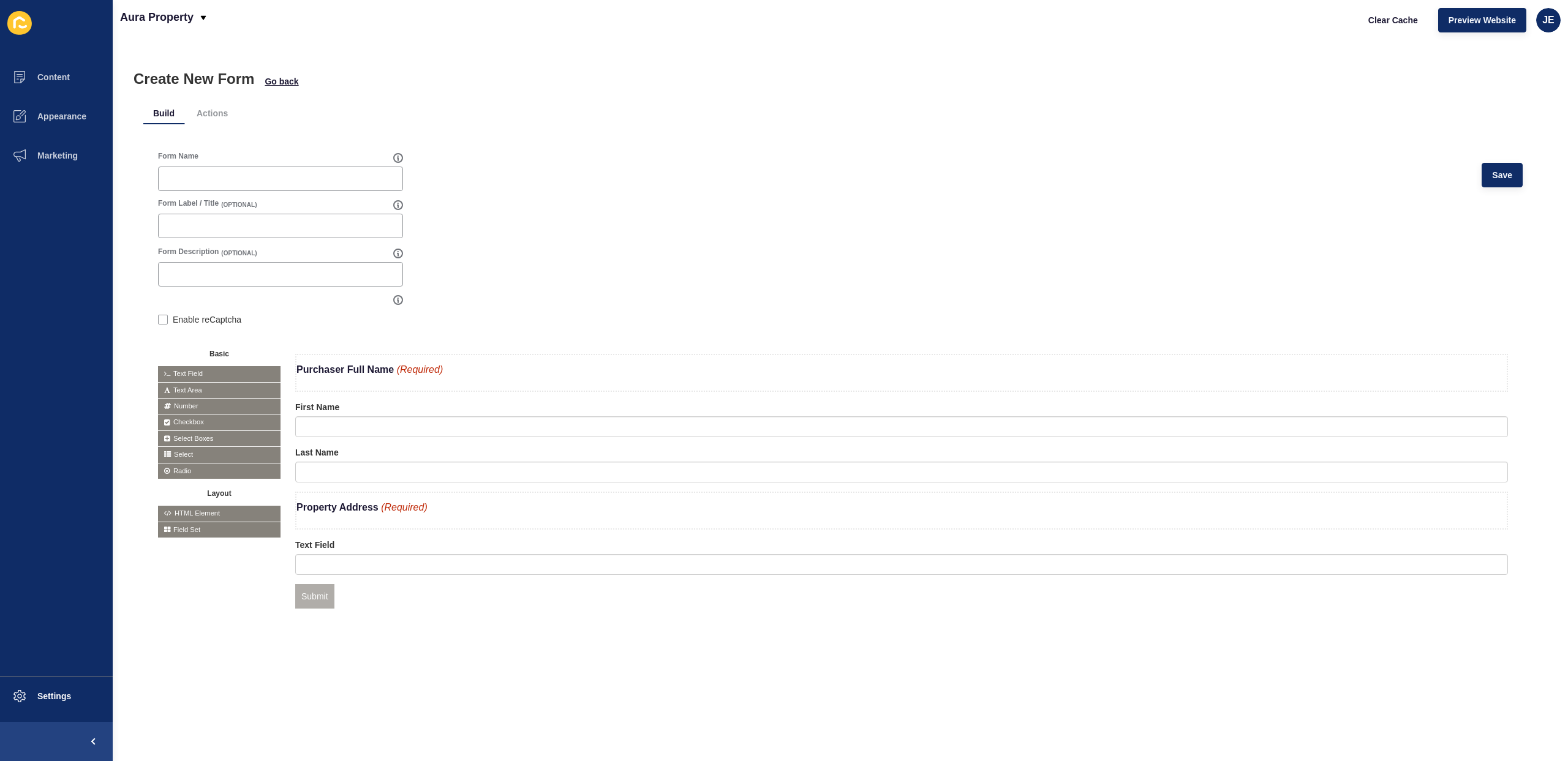
click at [506, 616] on div "Purchaser Full Name (Required) First Name Last Name Property Address (Required)…" at bounding box center [901, 490] width 1213 height 271
click at [338, 432] on input "text" at bounding box center [901, 426] width 1213 height 21
click at [1425, 411] on div at bounding box center [1431, 407] width 14 height 14
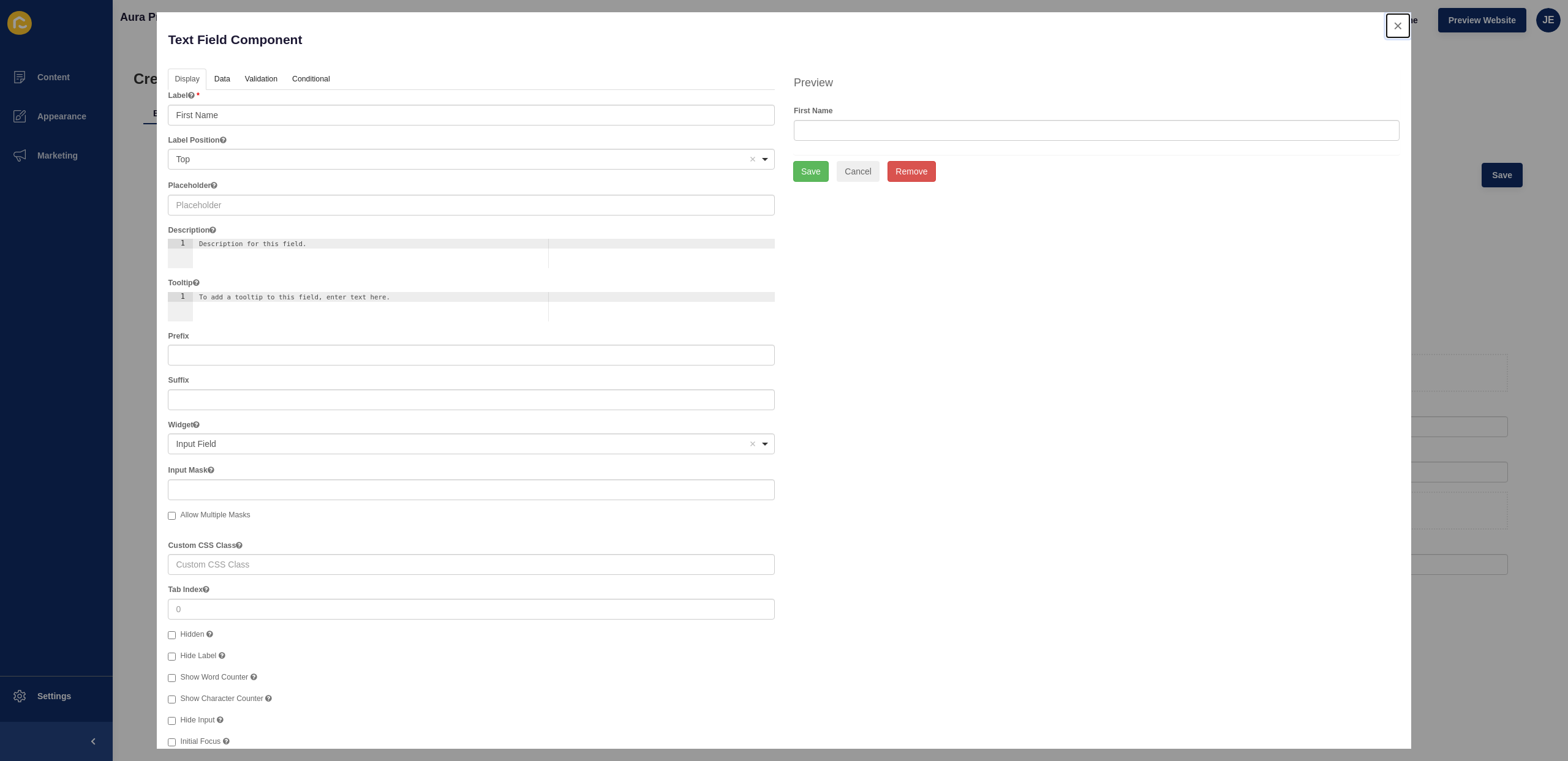
click at [1395, 30] on button "close" at bounding box center [1398, 26] width 25 height 26
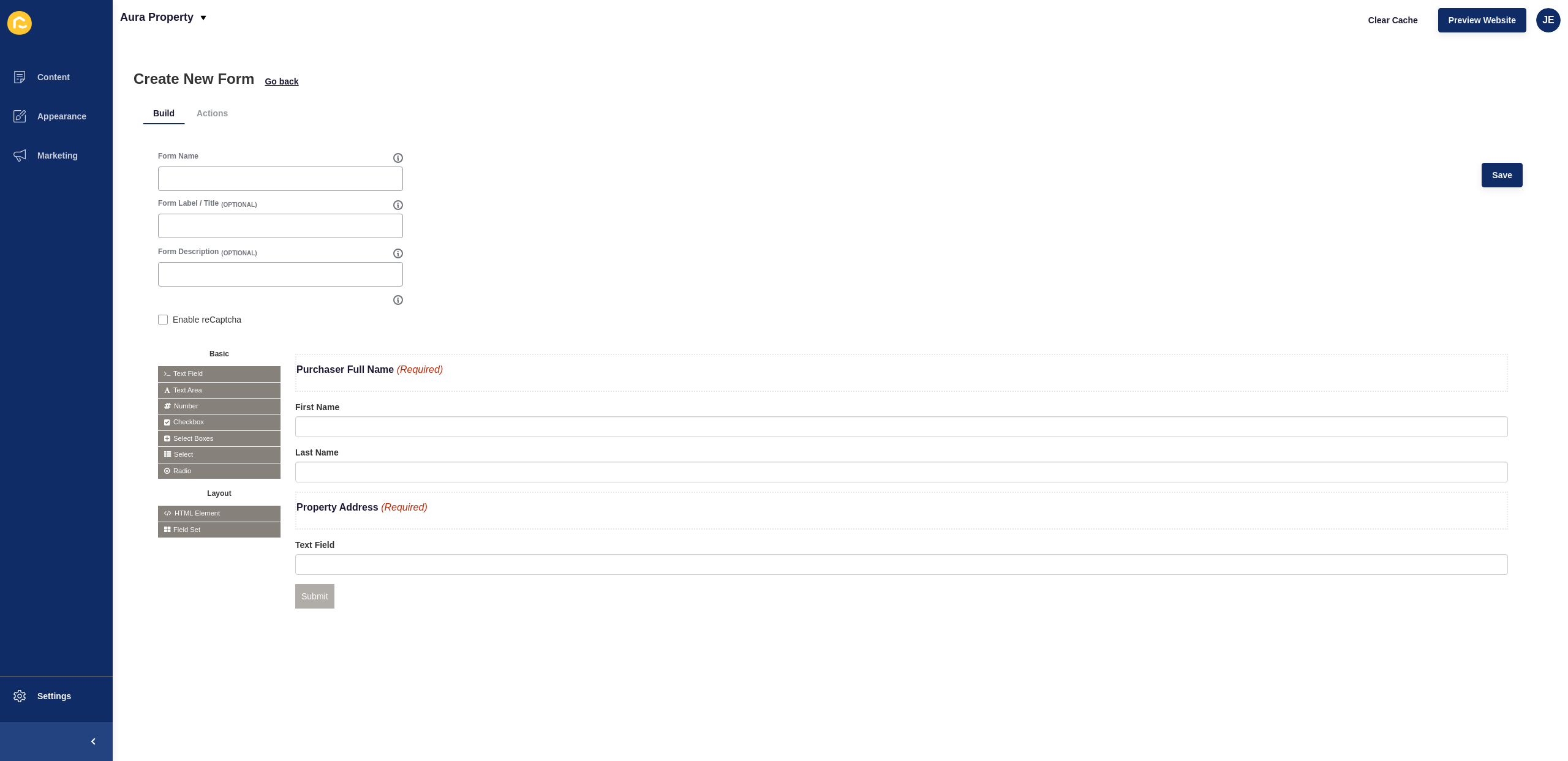
click at [809, 313] on form "Form Name Save Form Label / Title (OPTIONAL) Form Description (OPTIONAL) Enable…" at bounding box center [840, 395] width 1365 height 488
click at [665, 433] on input "text" at bounding box center [901, 426] width 1213 height 21
click at [684, 222] on form "Form Name Save Form Label / Title (OPTIONAL) Form Description (OPTIONAL) Enable…" at bounding box center [840, 395] width 1365 height 488
click at [354, 409] on div "First Name" at bounding box center [901, 420] width 1213 height 36
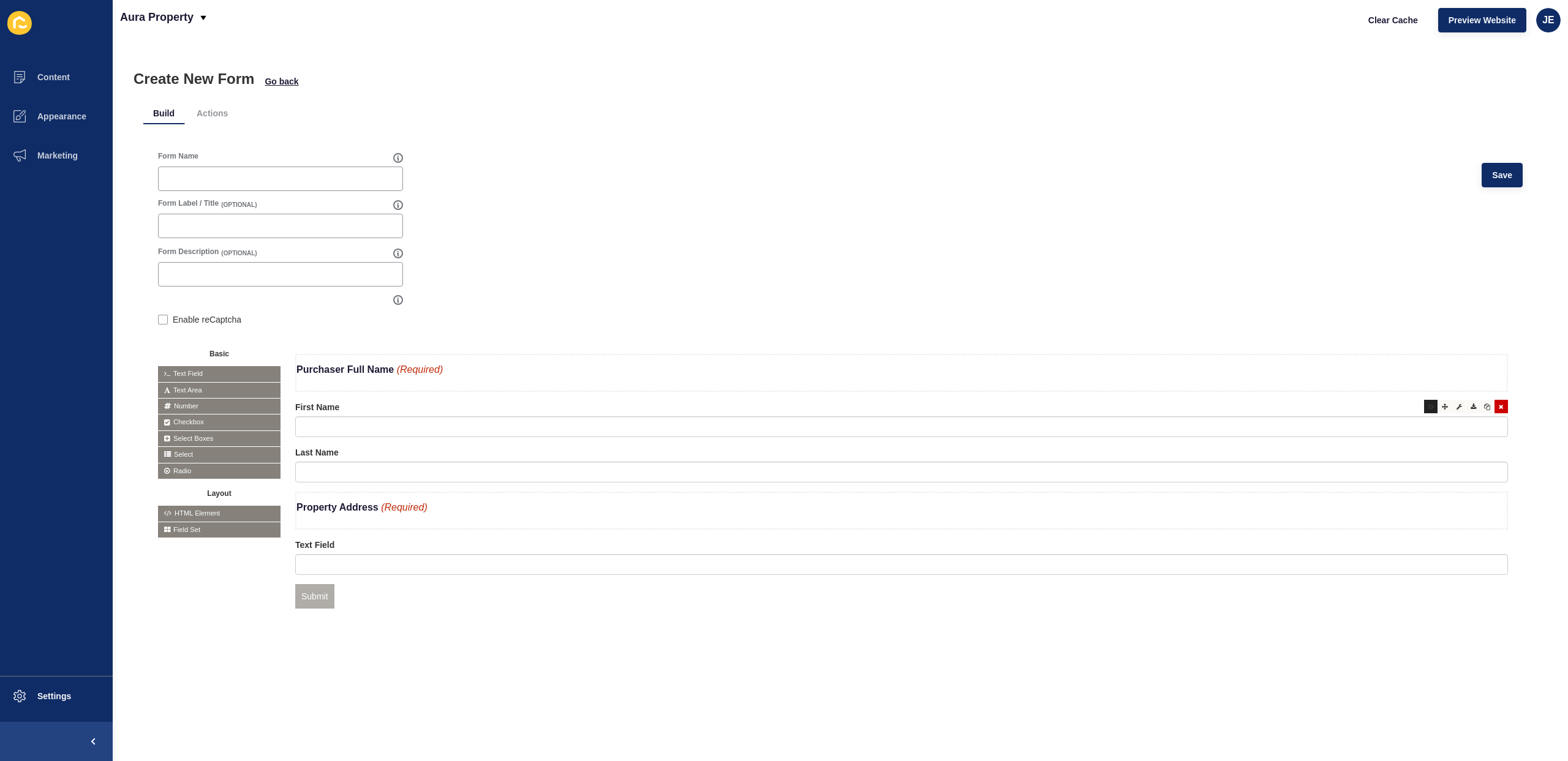
click at [1427, 410] on div at bounding box center [1431, 407] width 14 height 14
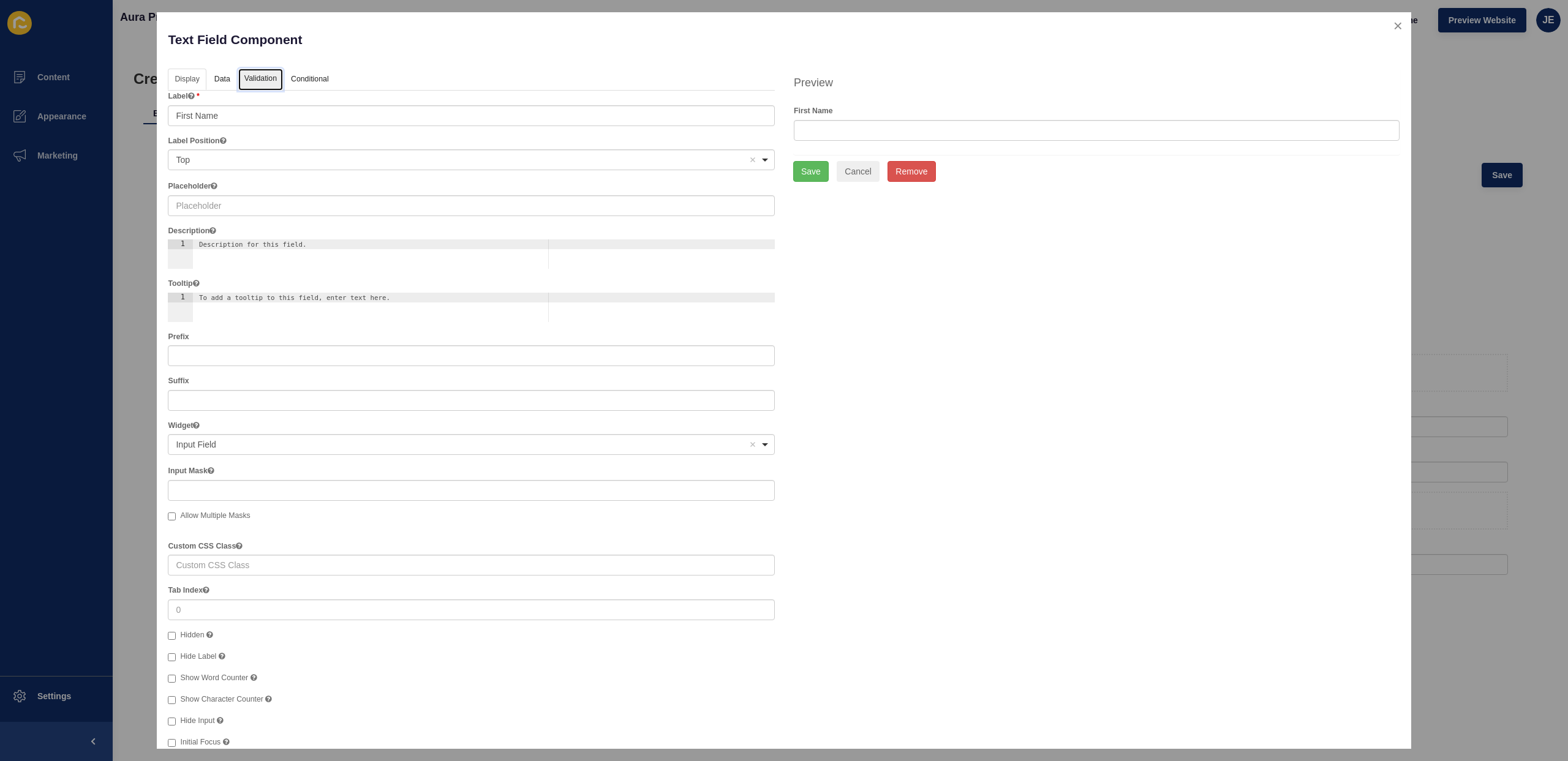
click at [262, 75] on link "Validation" at bounding box center [260, 80] width 45 height 23
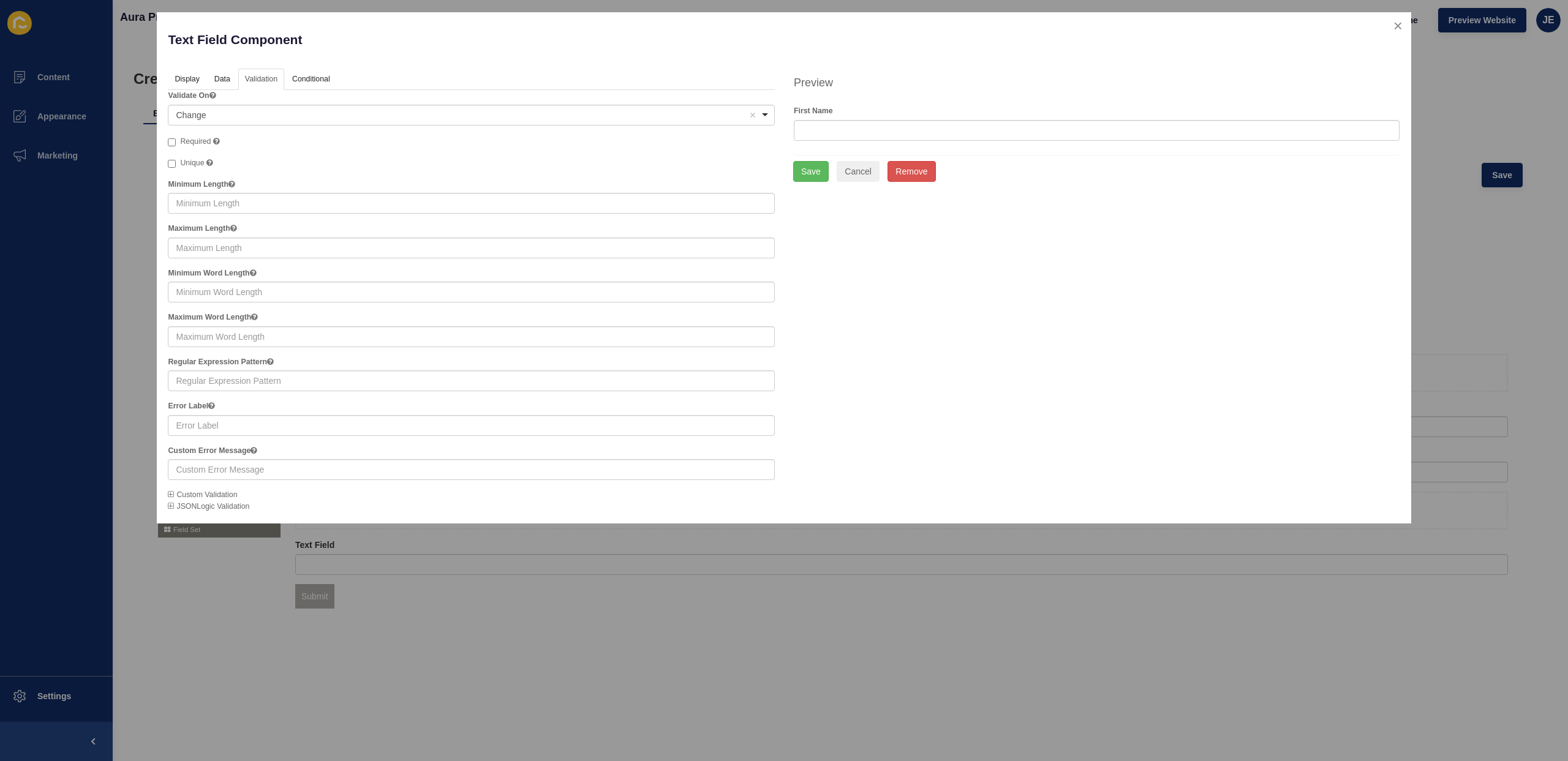
click at [200, 140] on span "Required" at bounding box center [195, 141] width 30 height 8
click at [176, 140] on input "Required" at bounding box center [172, 142] width 8 height 8
checkbox input "true"
click at [827, 175] on button "Save" at bounding box center [811, 171] width 36 height 21
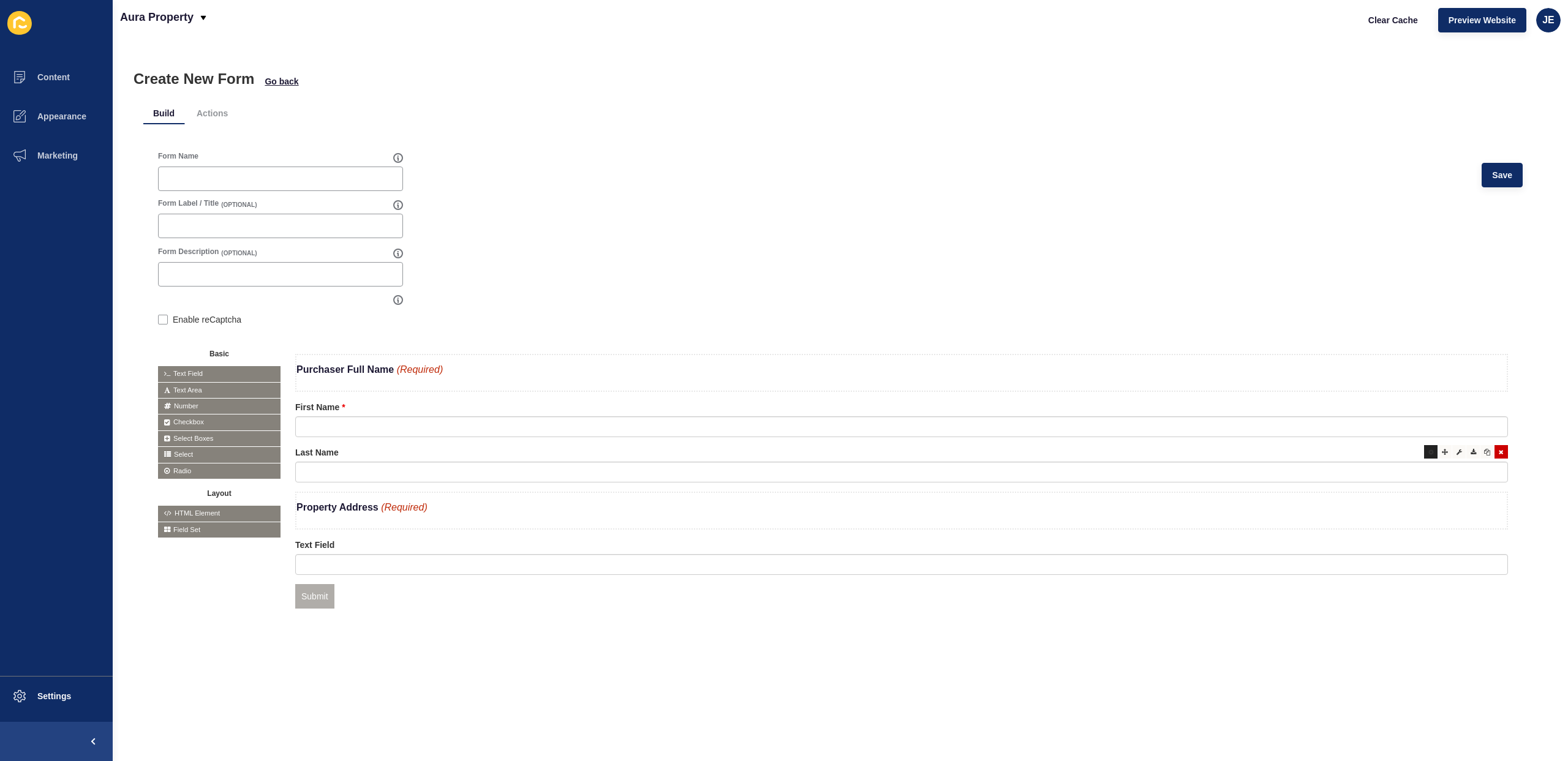
click at [1425, 455] on div at bounding box center [1431, 452] width 14 height 14
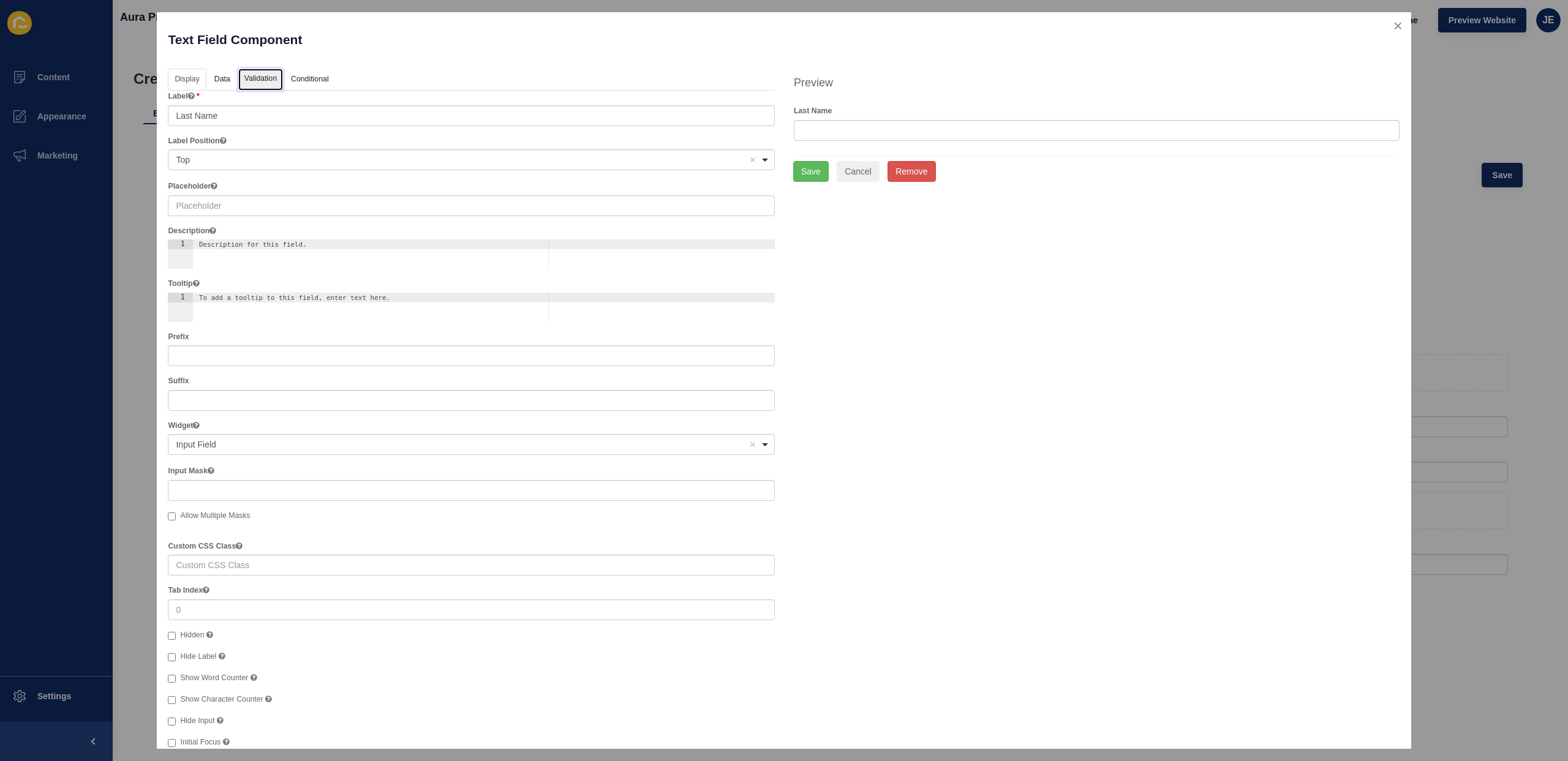
click at [260, 81] on link "Validation" at bounding box center [260, 80] width 45 height 23
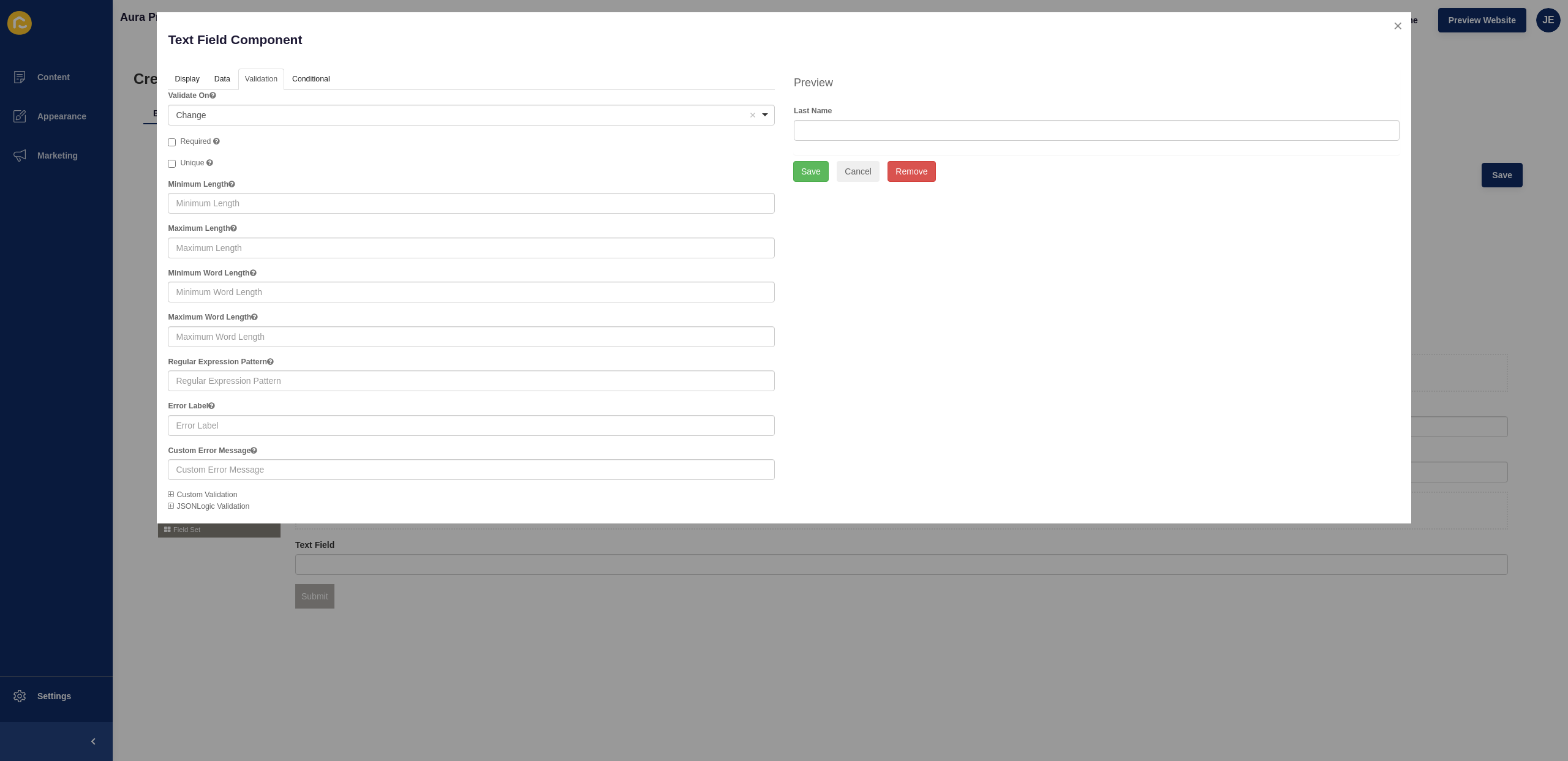
click at [181, 138] on span "Required" at bounding box center [195, 141] width 30 height 8
click at [176, 138] on input "Required" at bounding box center [172, 142] width 8 height 8
checkbox input "true"
click at [817, 169] on button "Save" at bounding box center [811, 171] width 36 height 21
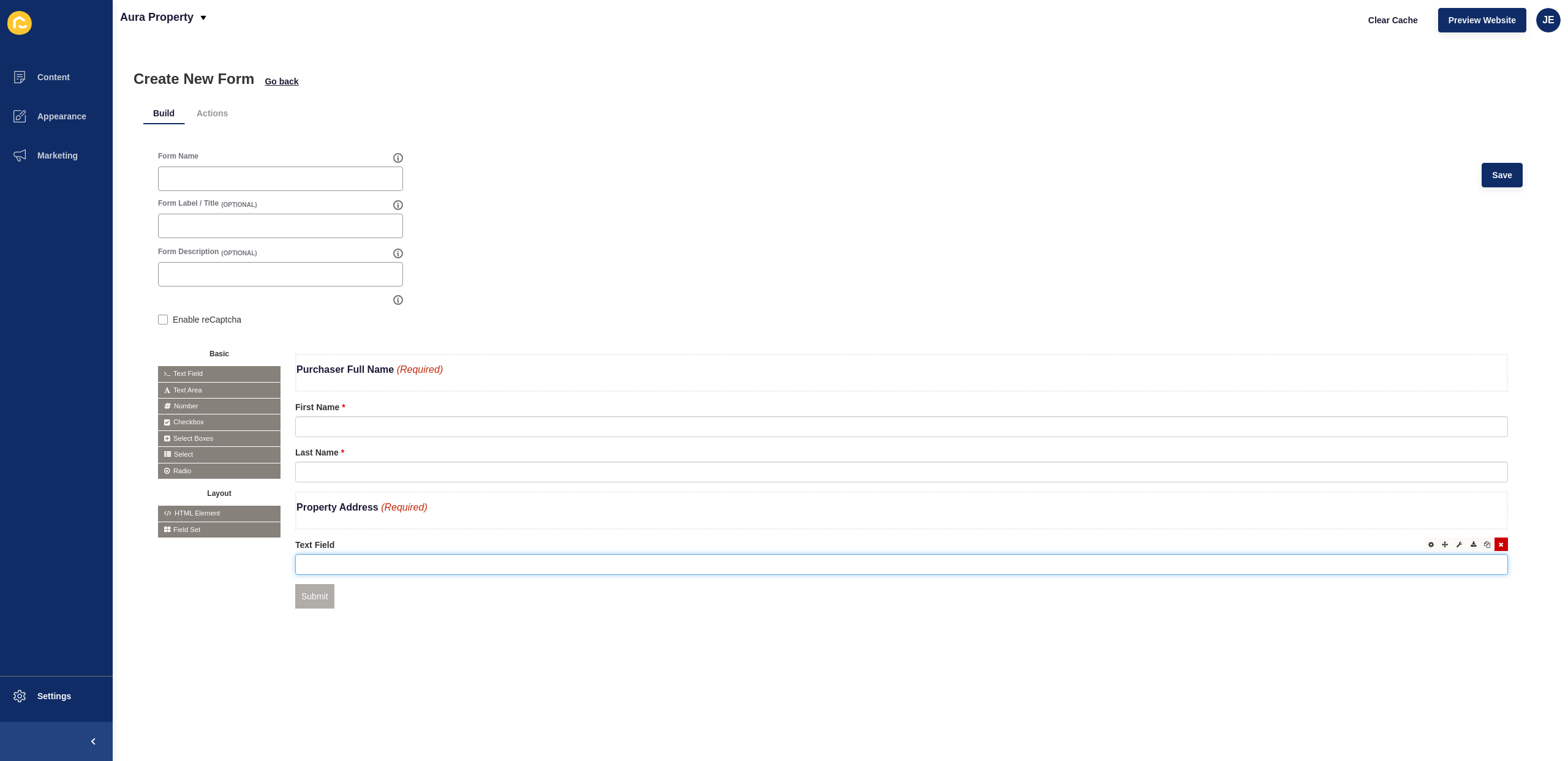
drag, startPoint x: 596, startPoint y: 563, endPoint x: 748, endPoint y: 560, distance: 152.0
click at [596, 563] on input "text" at bounding box center [901, 564] width 1213 height 21
click at [1428, 544] on icon at bounding box center [1430, 544] width 5 height 6
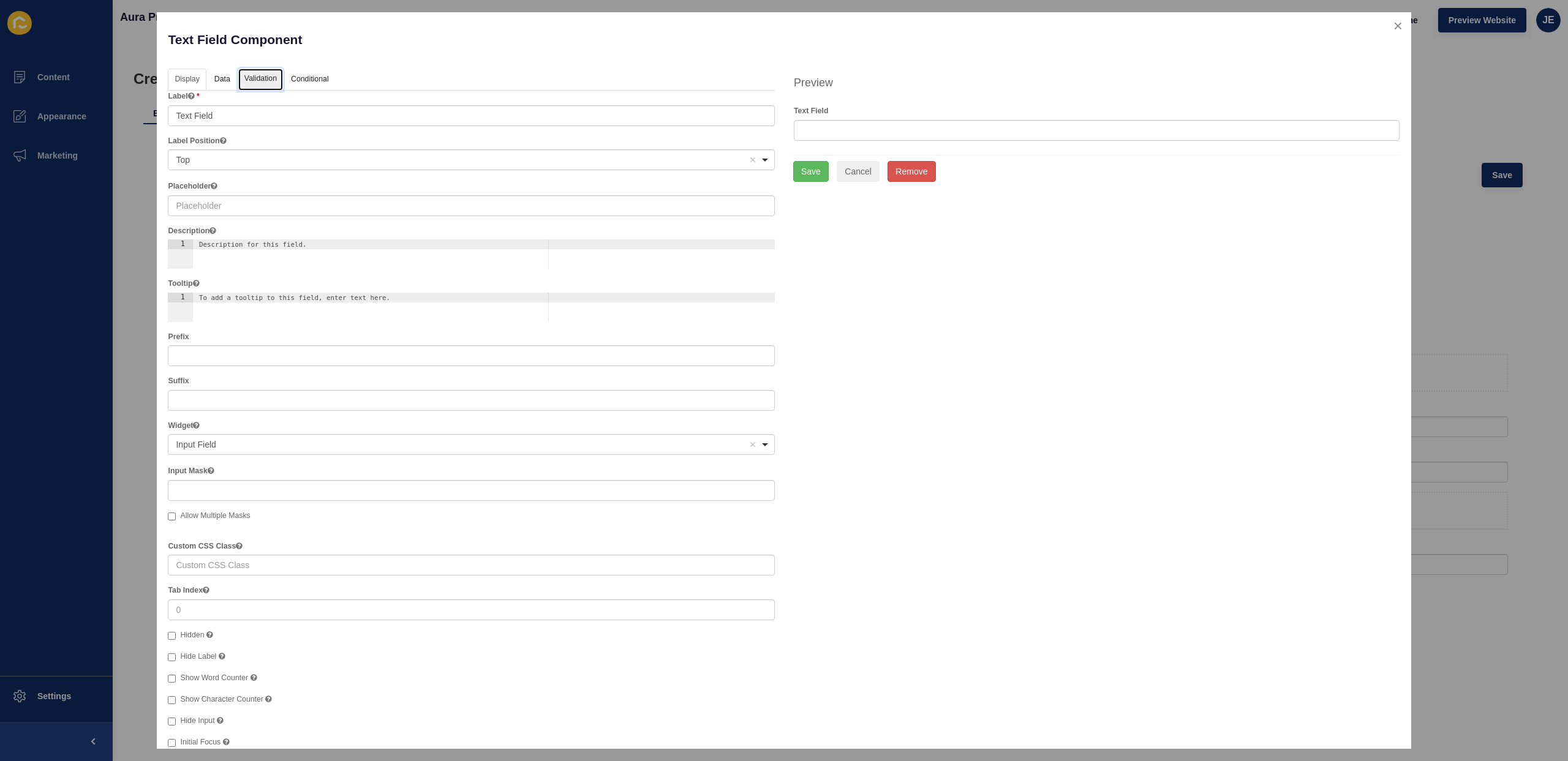
click at [261, 87] on link "Validation" at bounding box center [260, 80] width 45 height 23
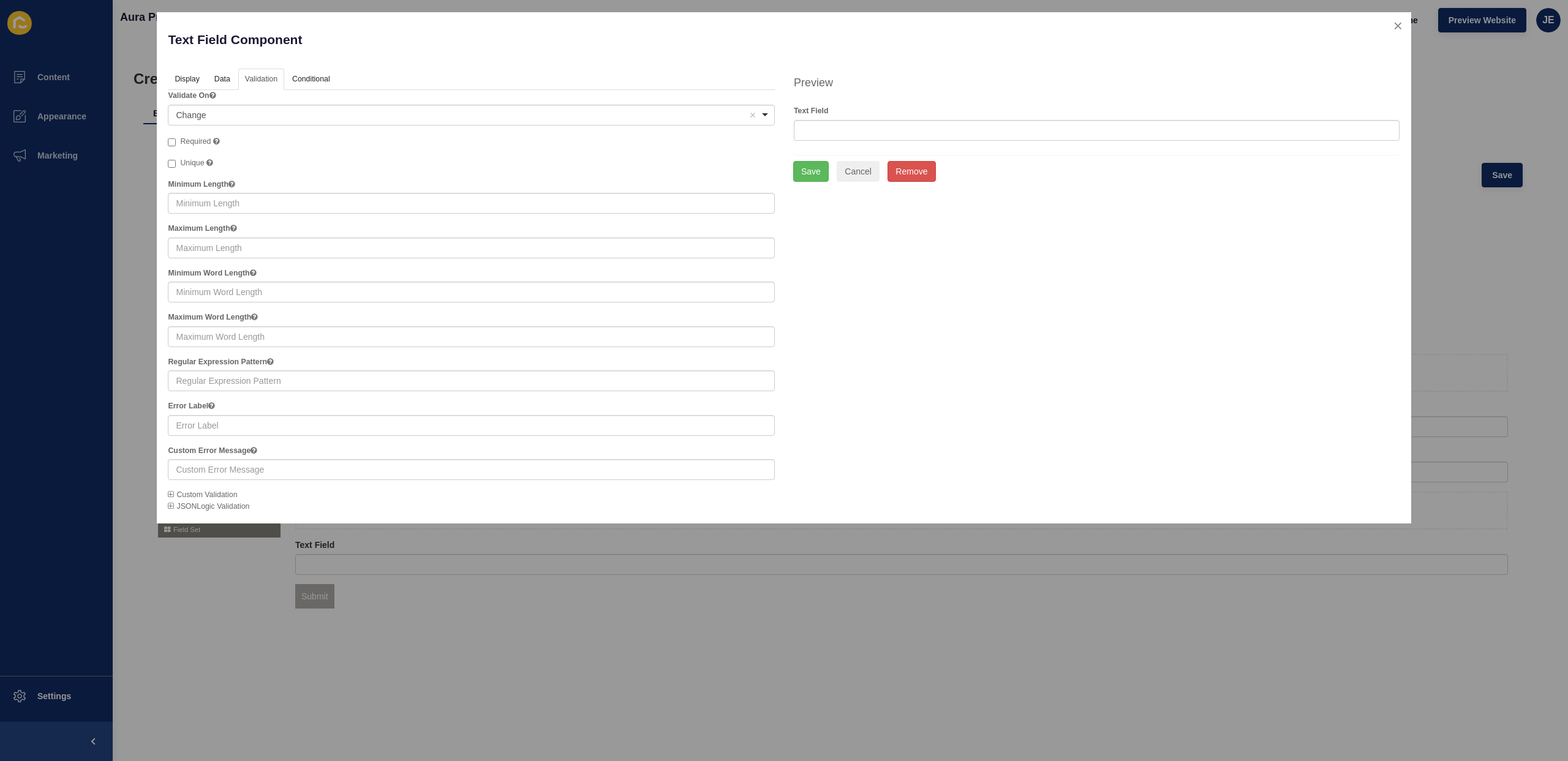
click at [181, 136] on label "Required" at bounding box center [194, 142] width 52 height 12
click at [176, 138] on input "Required" at bounding box center [172, 142] width 8 height 8
checkbox input "true"
click at [799, 179] on button "Save" at bounding box center [811, 171] width 36 height 21
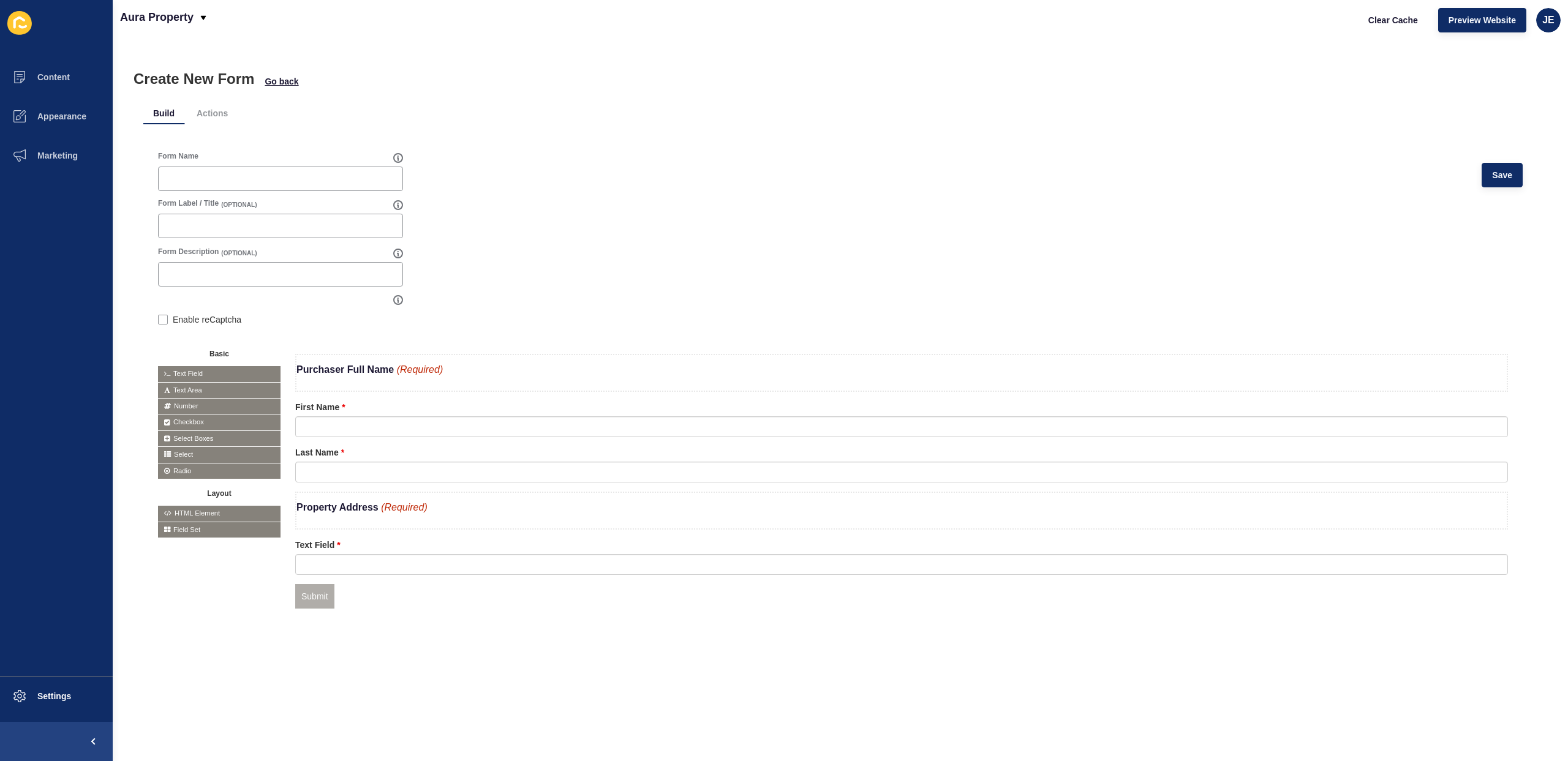
click at [481, 623] on div "Purchaser Full Name (Required) First Name Last Name Property Address (Required)…" at bounding box center [901, 490] width 1213 height 271
click at [1428, 358] on icon at bounding box center [1430, 360] width 5 height 6
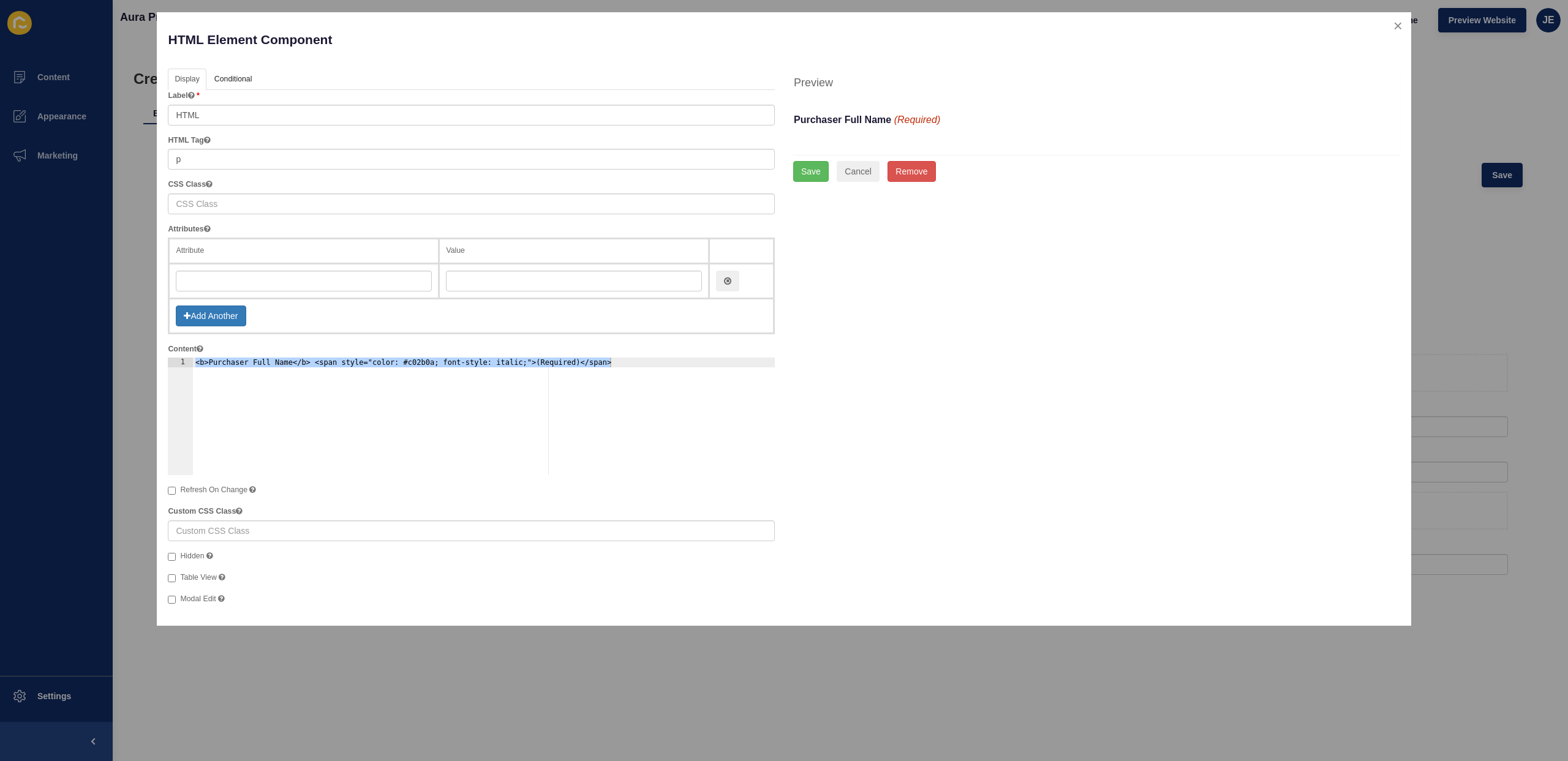
type textarea "<b>Purchaser Full Name</b> <span style="color: #c02b0a; font-style: italic;">(R…"
click at [446, 396] on div "<b>Purchaser Full Name</b> <span style="color: #c02b0a; font-style: italic;">(R…" at bounding box center [484, 426] width 582 height 137
click at [1080, 438] on div "Display API Conditional Logic Layout Label HTML HTML Tag p CSS Class Attributes…" at bounding box center [784, 341] width 1250 height 547
click at [606, 367] on div "<b>Purchaser Full Name</b> <span style="color: #c02b0a; font-style: italic;">(R…" at bounding box center [484, 426] width 582 height 137
click at [1396, 27] on button "close" at bounding box center [1398, 26] width 25 height 26
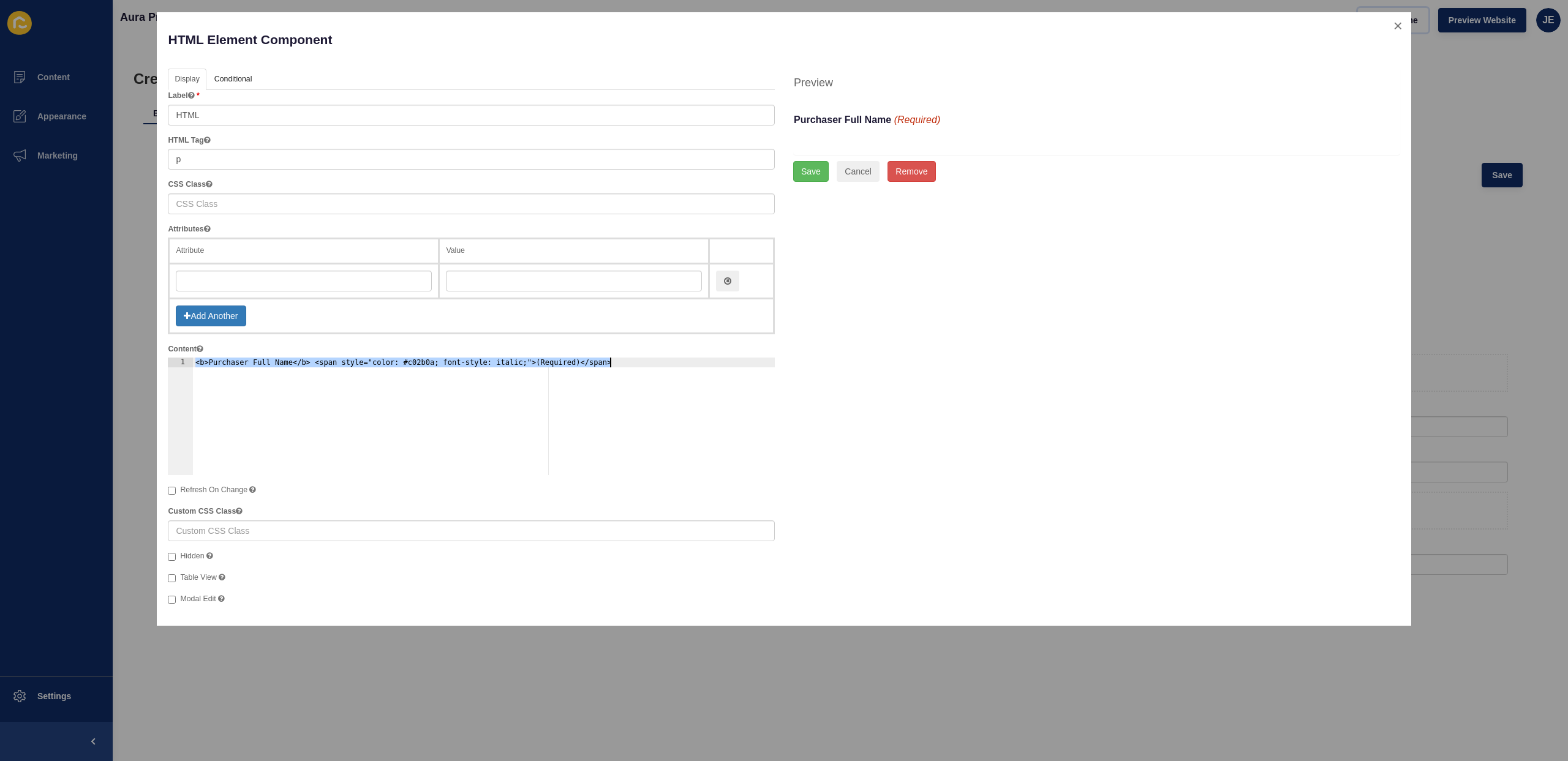
click at [1396, 27] on button "Clear Cache" at bounding box center [1393, 20] width 71 height 24
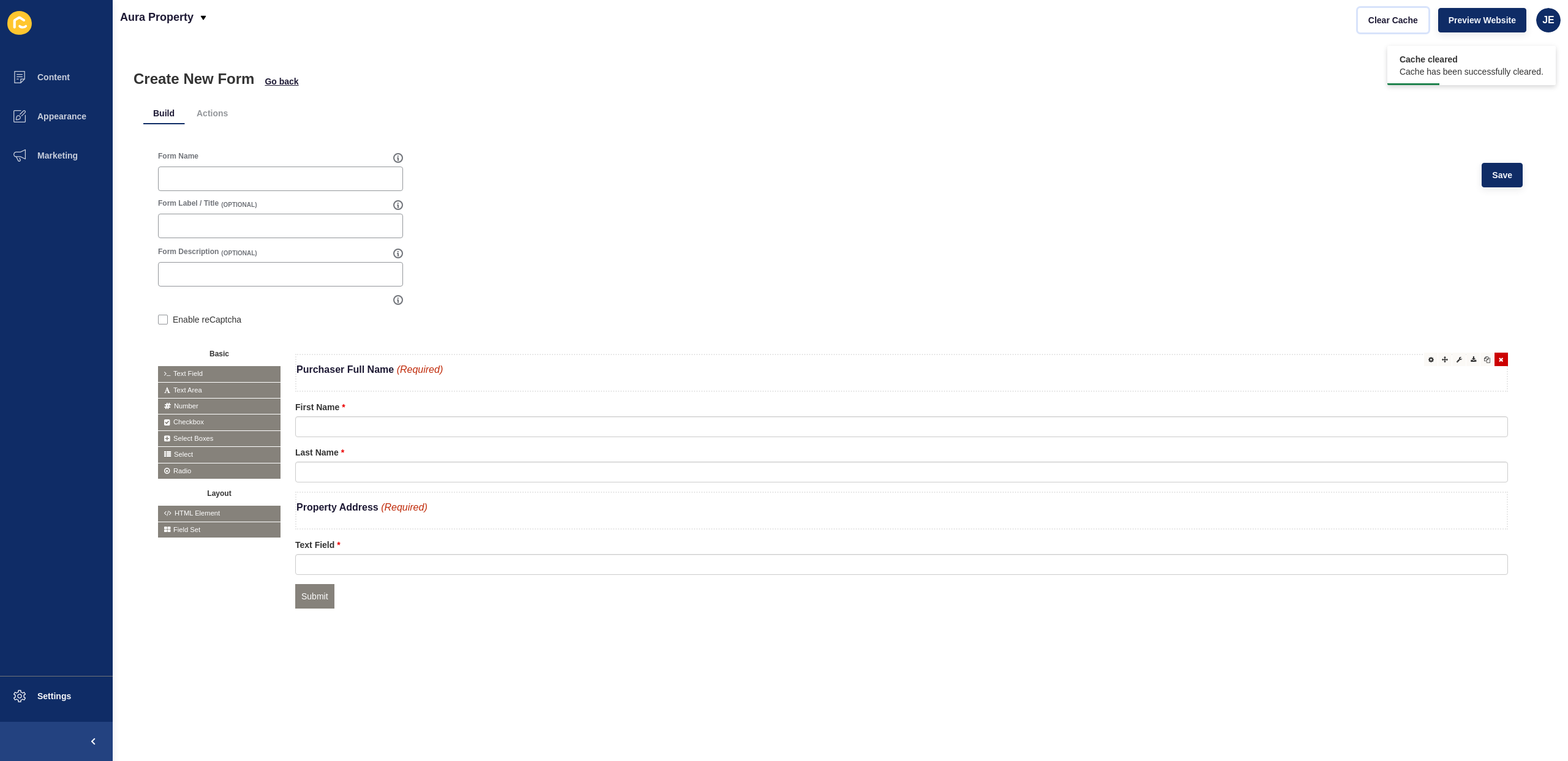
click at [1358, 8] on button "Clear Cache" at bounding box center [1393, 20] width 71 height 24
click at [1425, 407] on div at bounding box center [1431, 407] width 14 height 14
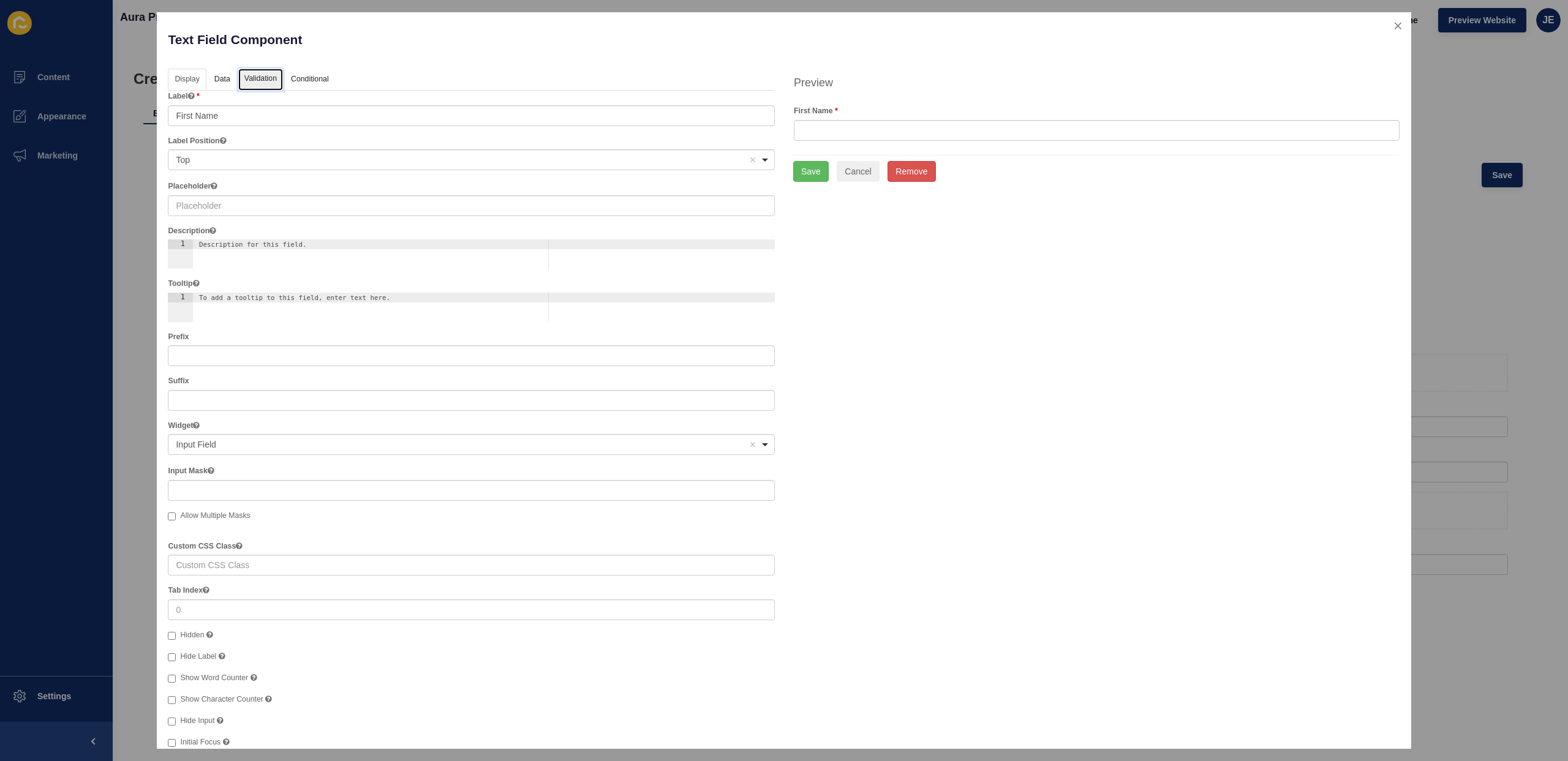
click at [242, 76] on link "Validation" at bounding box center [260, 80] width 45 height 23
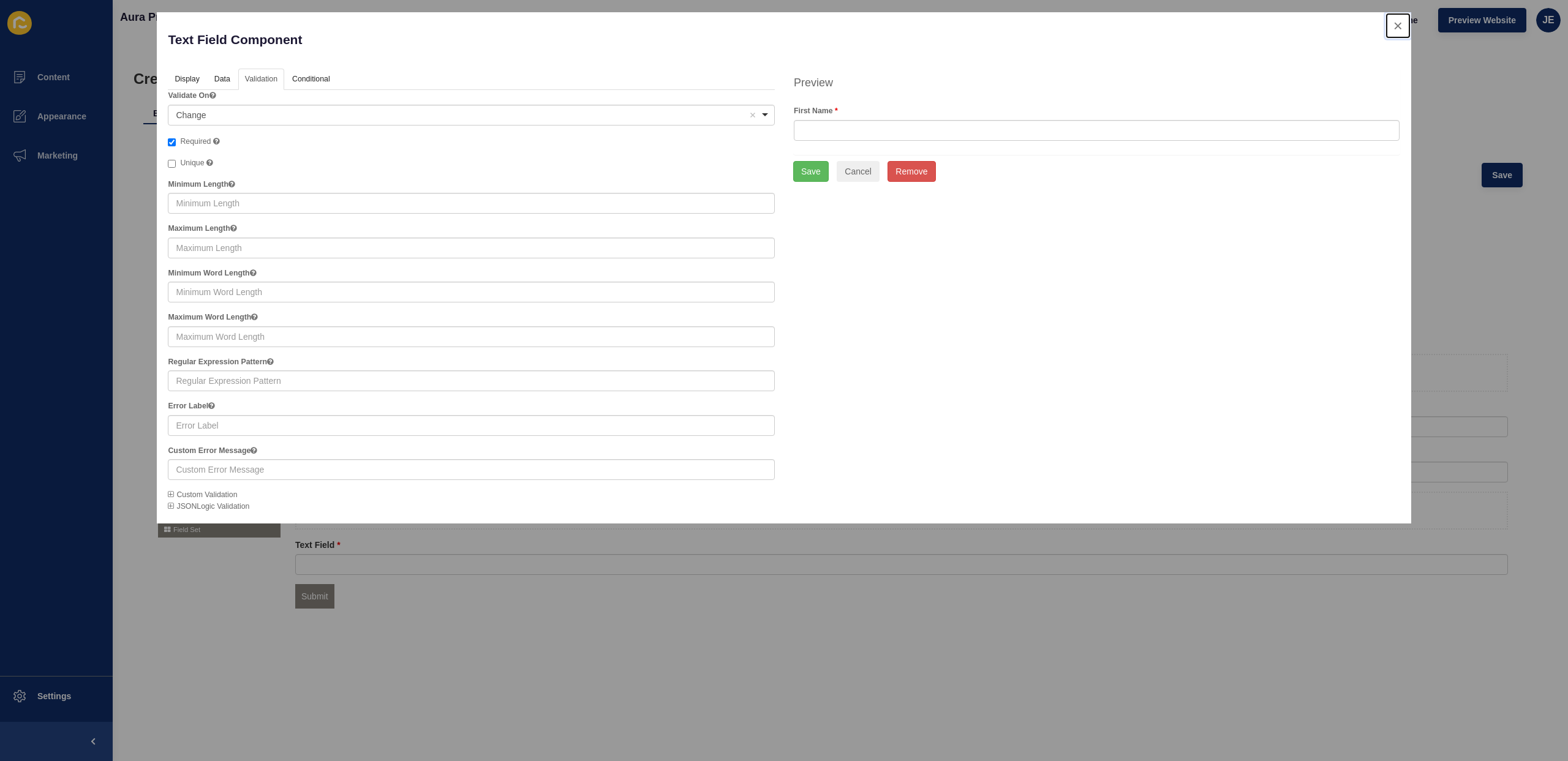
click at [1397, 29] on button "close" at bounding box center [1398, 26] width 25 height 26
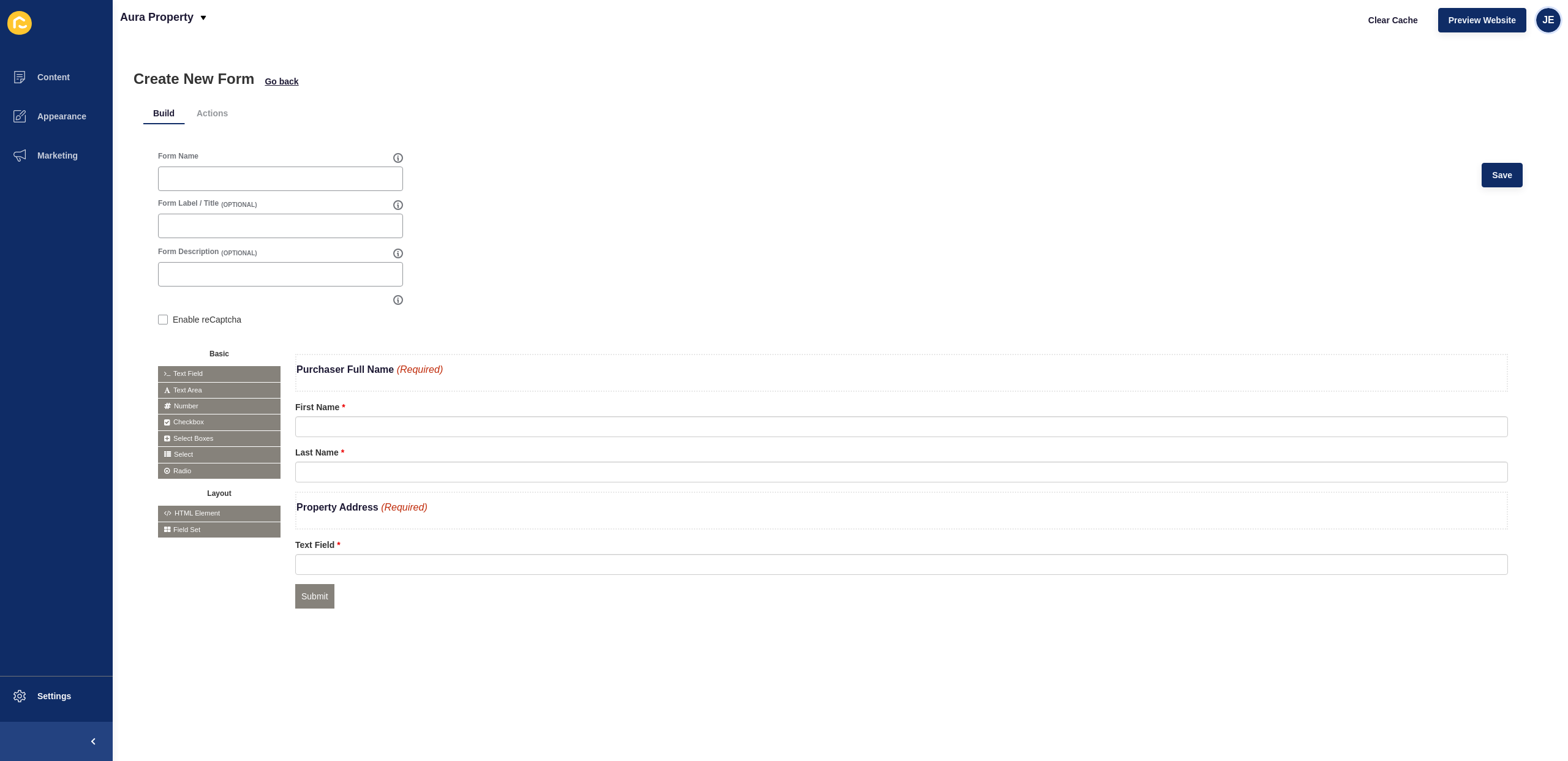
click at [1557, 24] on div "JE" at bounding box center [1548, 20] width 24 height 24
click at [286, 81] on span "Go back" at bounding box center [281, 81] width 33 height 12
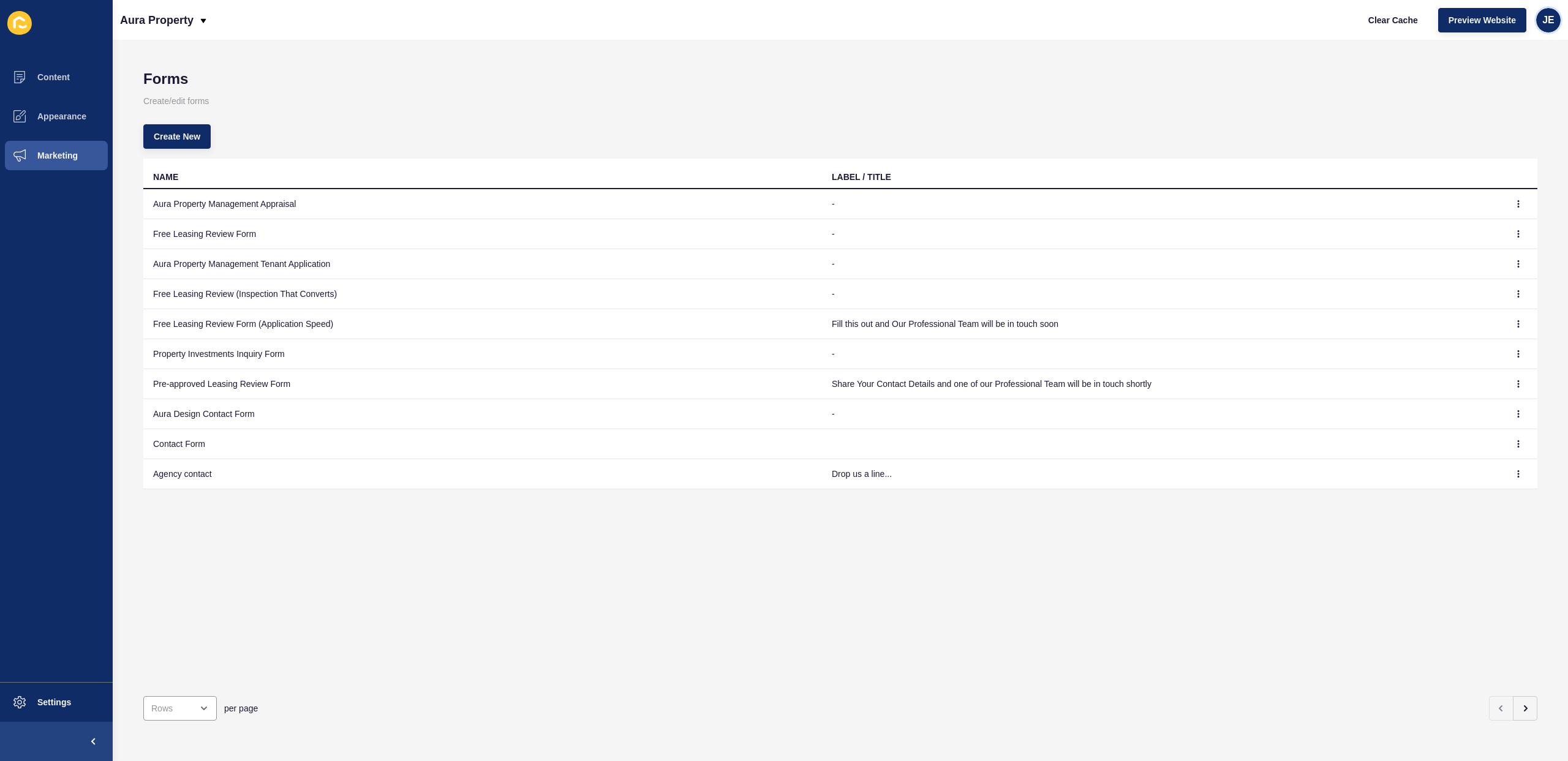
click at [1552, 17] on span "JE" at bounding box center [1548, 21] width 12 height 12
click at [1485, 99] on link "Logout" at bounding box center [1520, 102] width 90 height 27
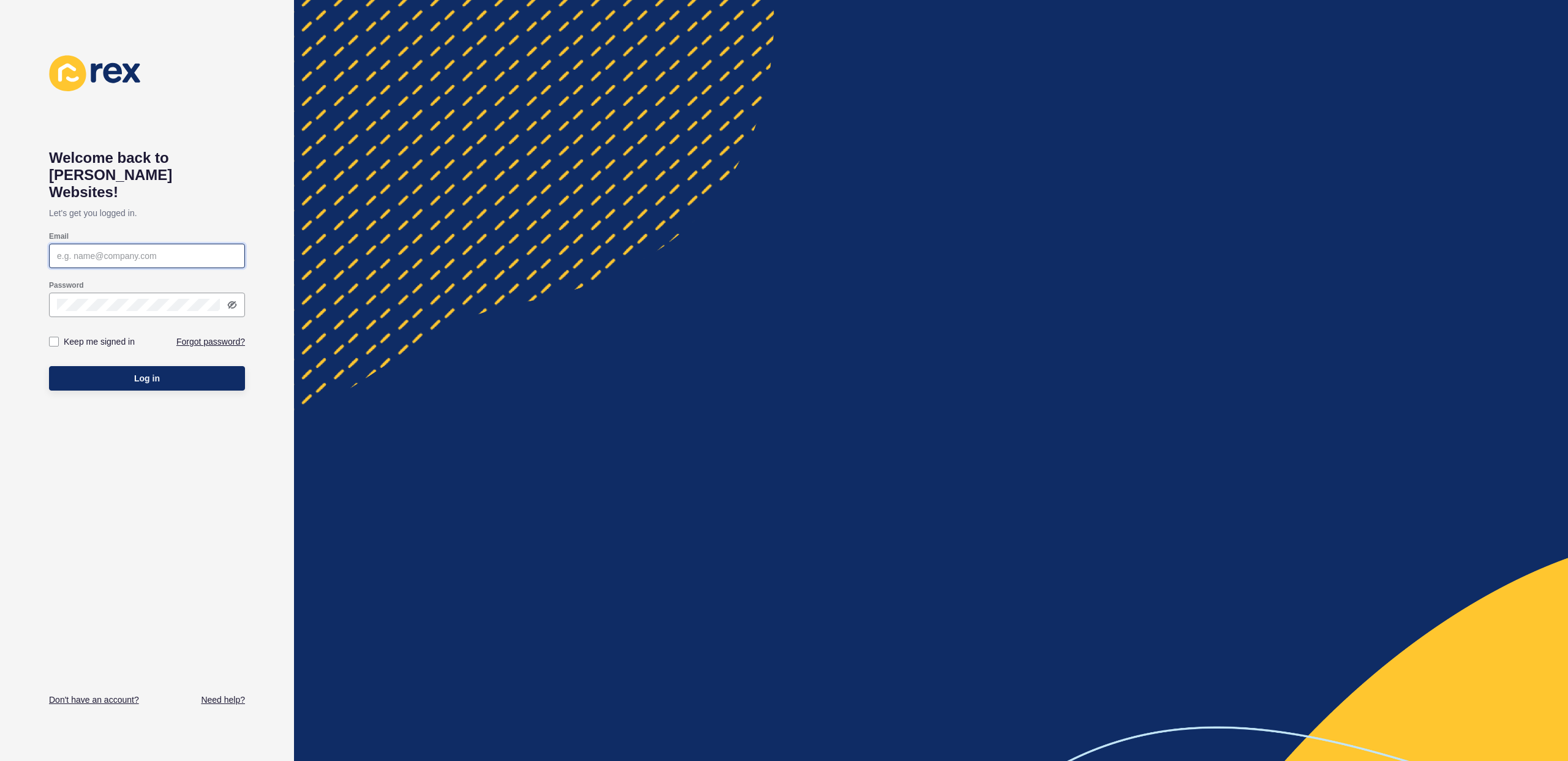
type input "justine.espinosa@rexsoftware.com.au"
click at [170, 474] on div "Welcome back to Rex Websites! Let's get you logged in. Email justine.espinosa@r…" at bounding box center [147, 380] width 196 height 651
click at [55, 337] on label at bounding box center [53, 341] width 10 height 10
click at [55, 338] on input "Keep me signed in" at bounding box center [56, 342] width 8 height 8
checkbox input "true"
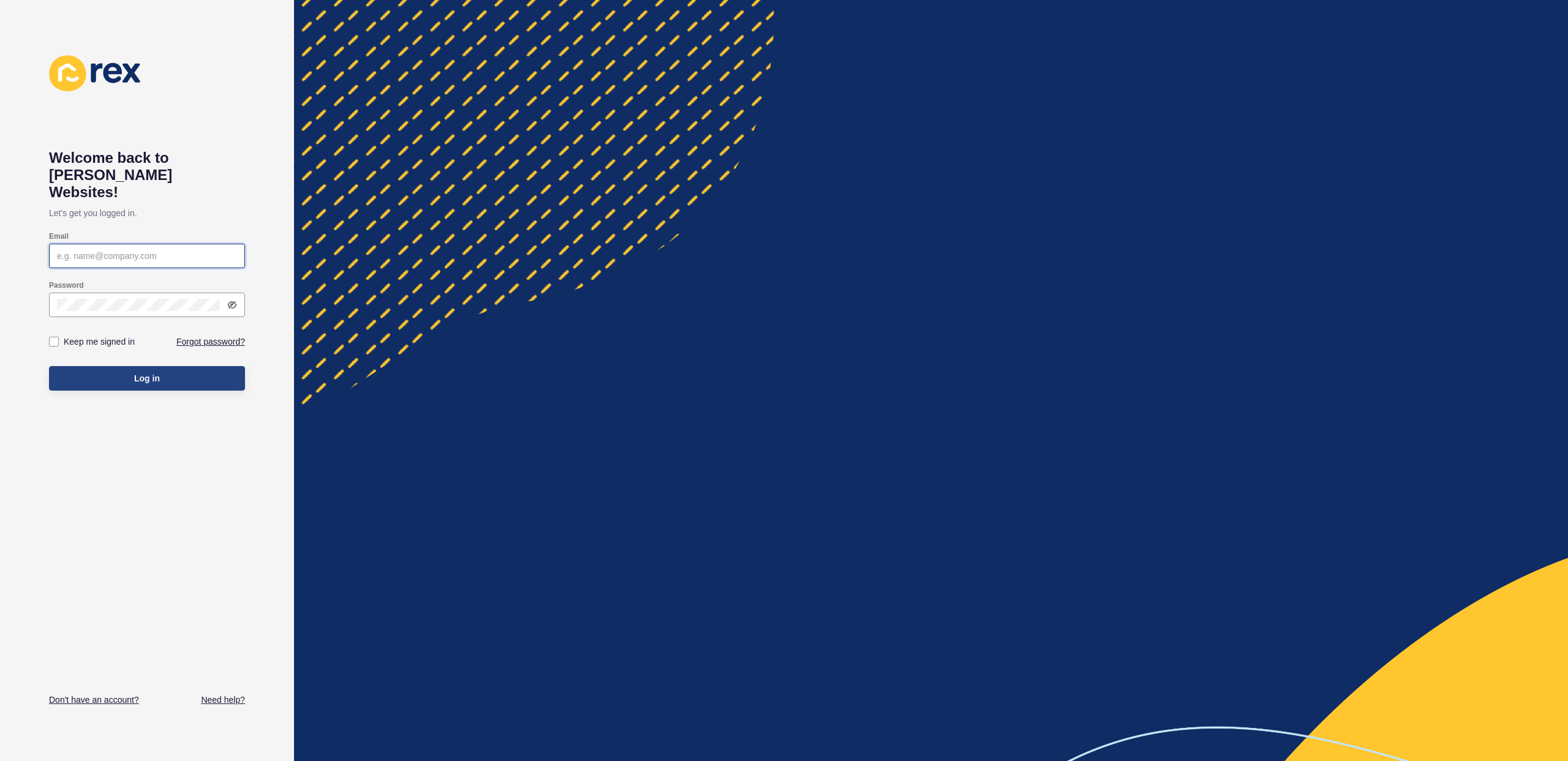
type input "[EMAIL_ADDRESS][PERSON_NAME][DOMAIN_NAME]"
click at [192, 366] on button "Log in" at bounding box center [147, 379] width 196 height 24
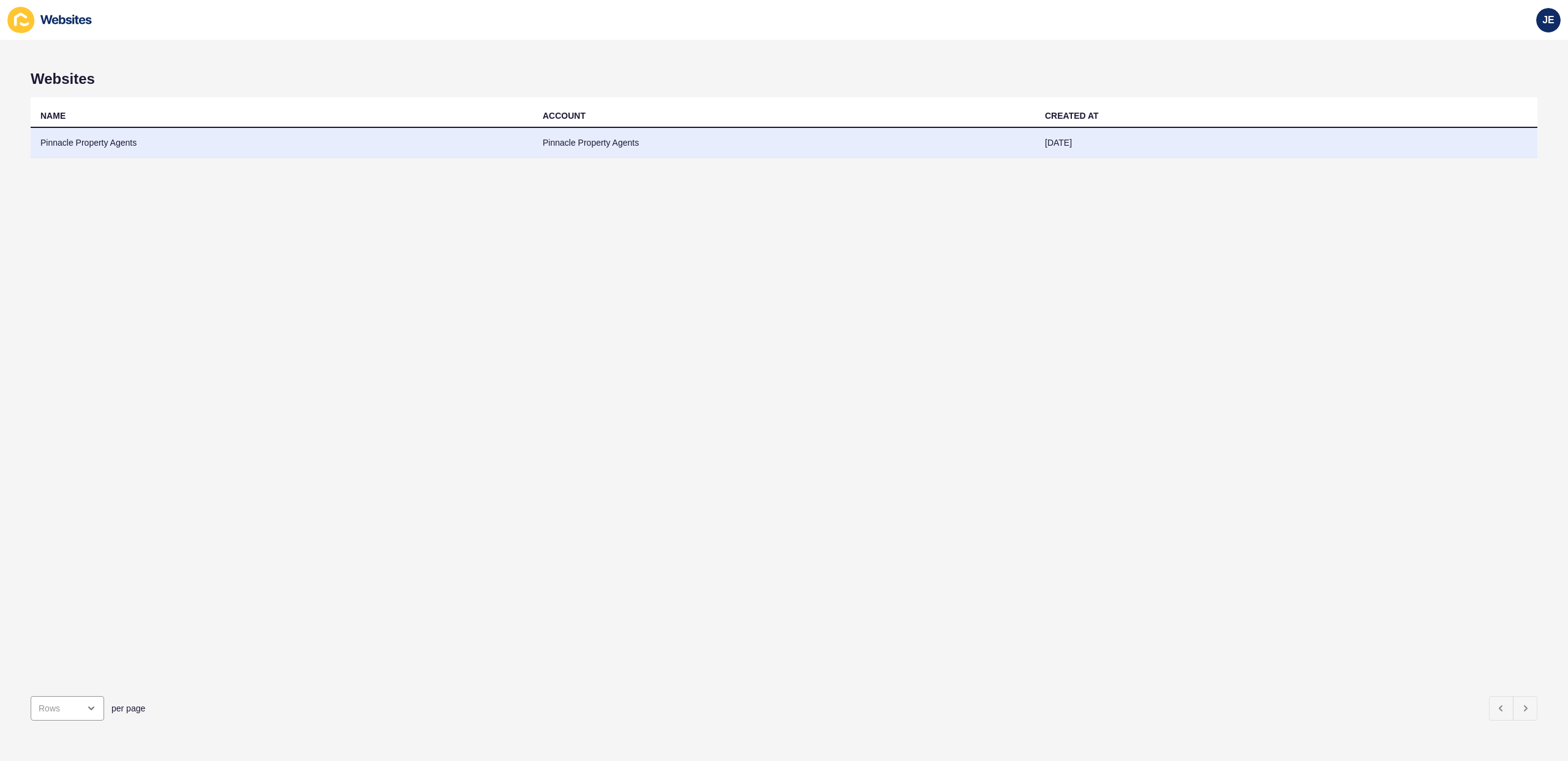
click at [127, 140] on td "Pinnacle Property Agents" at bounding box center [281, 142] width 503 height 30
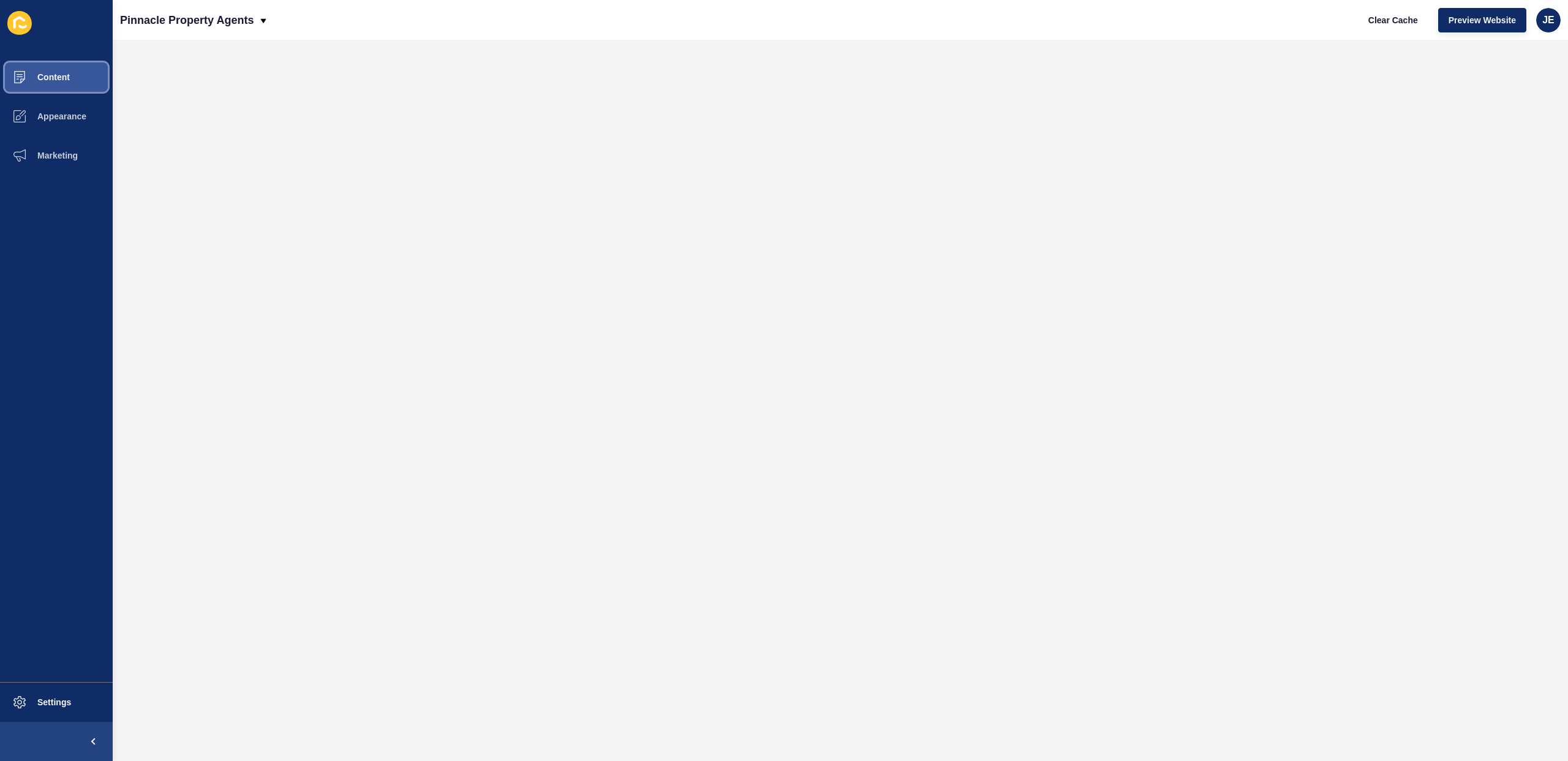
click at [81, 87] on button "Content" at bounding box center [56, 78] width 113 height 40
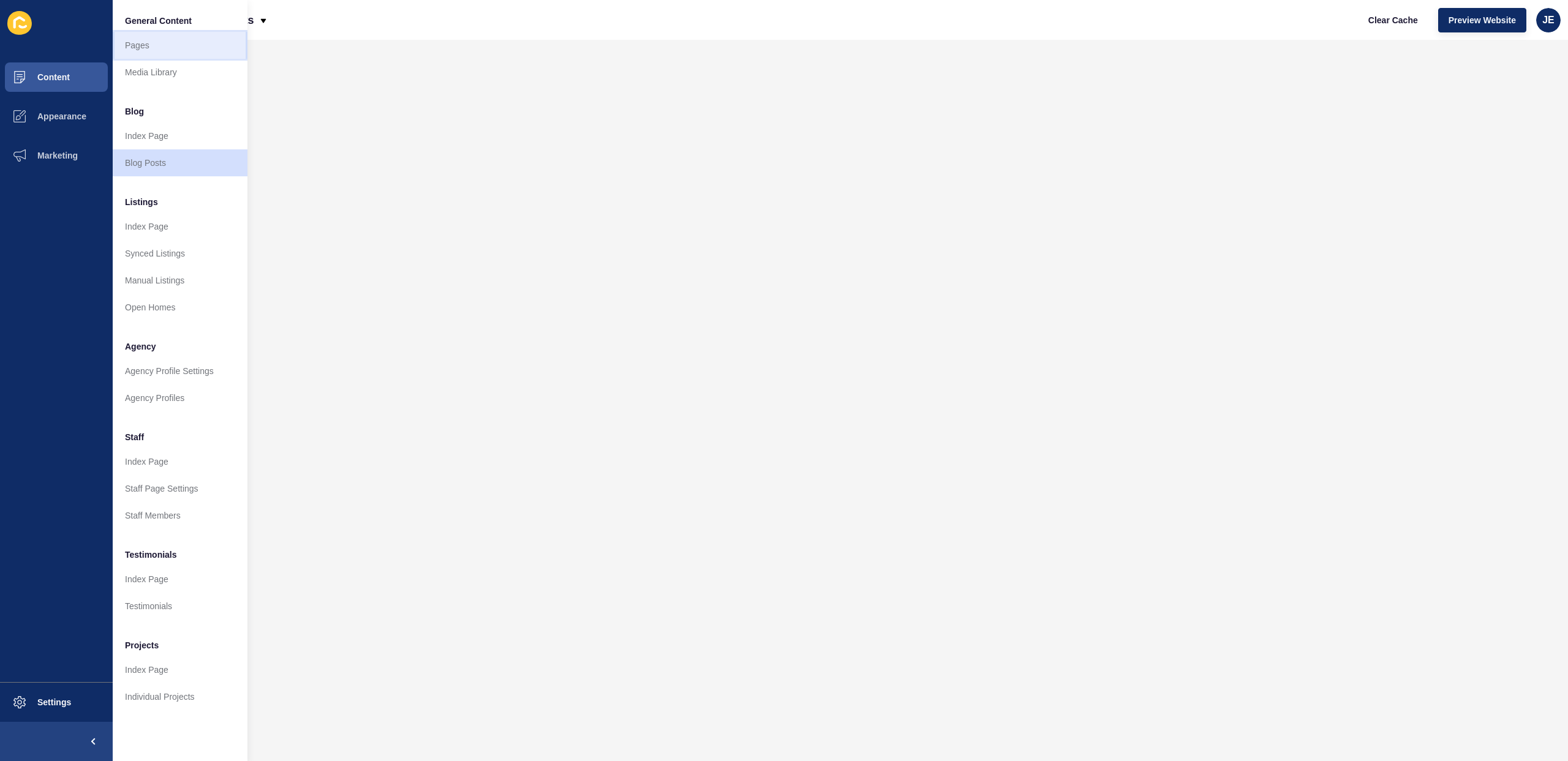
click at [162, 55] on link "Pages" at bounding box center [179, 45] width 135 height 27
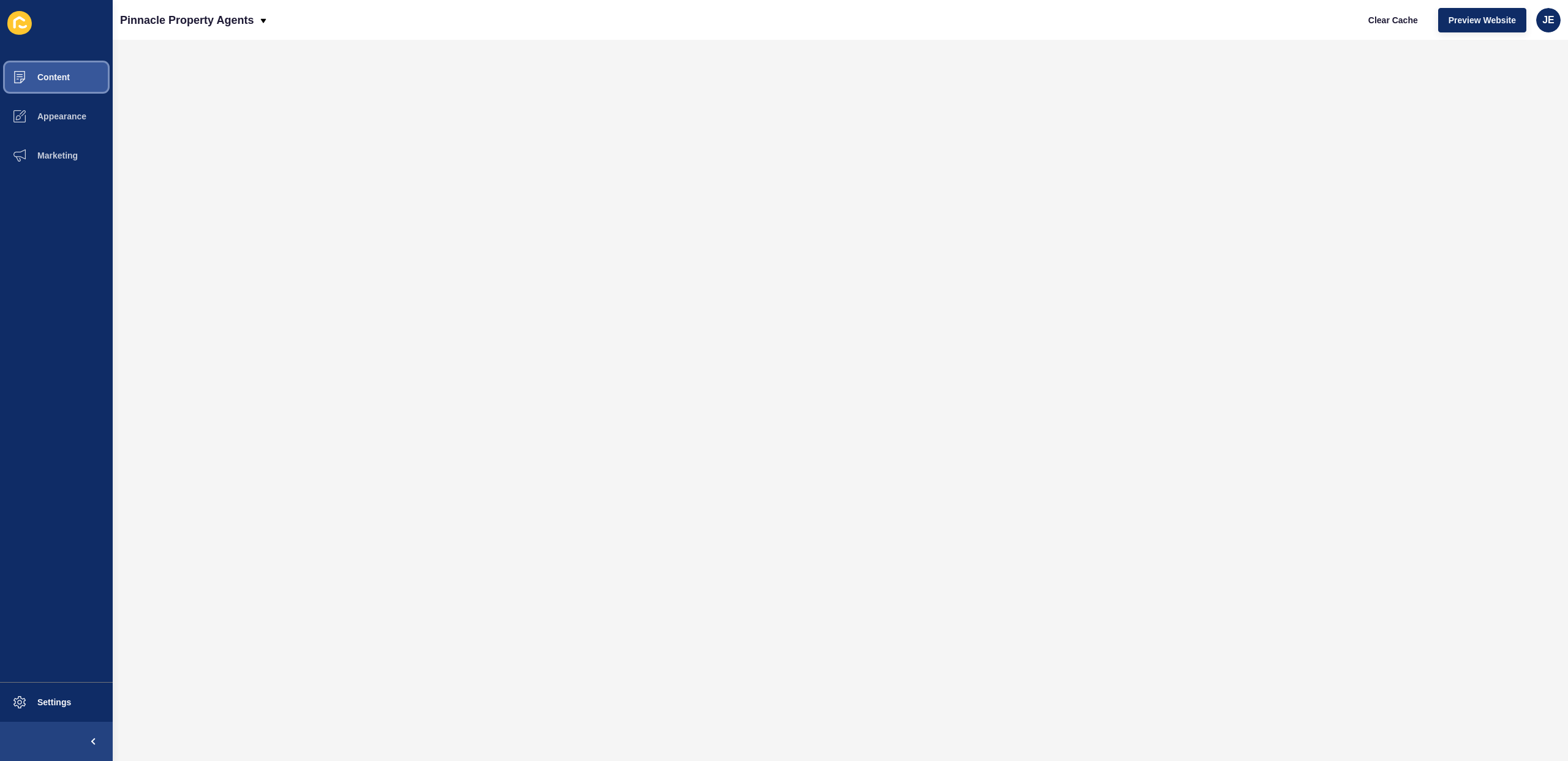
click at [70, 87] on button "Content" at bounding box center [56, 78] width 113 height 40
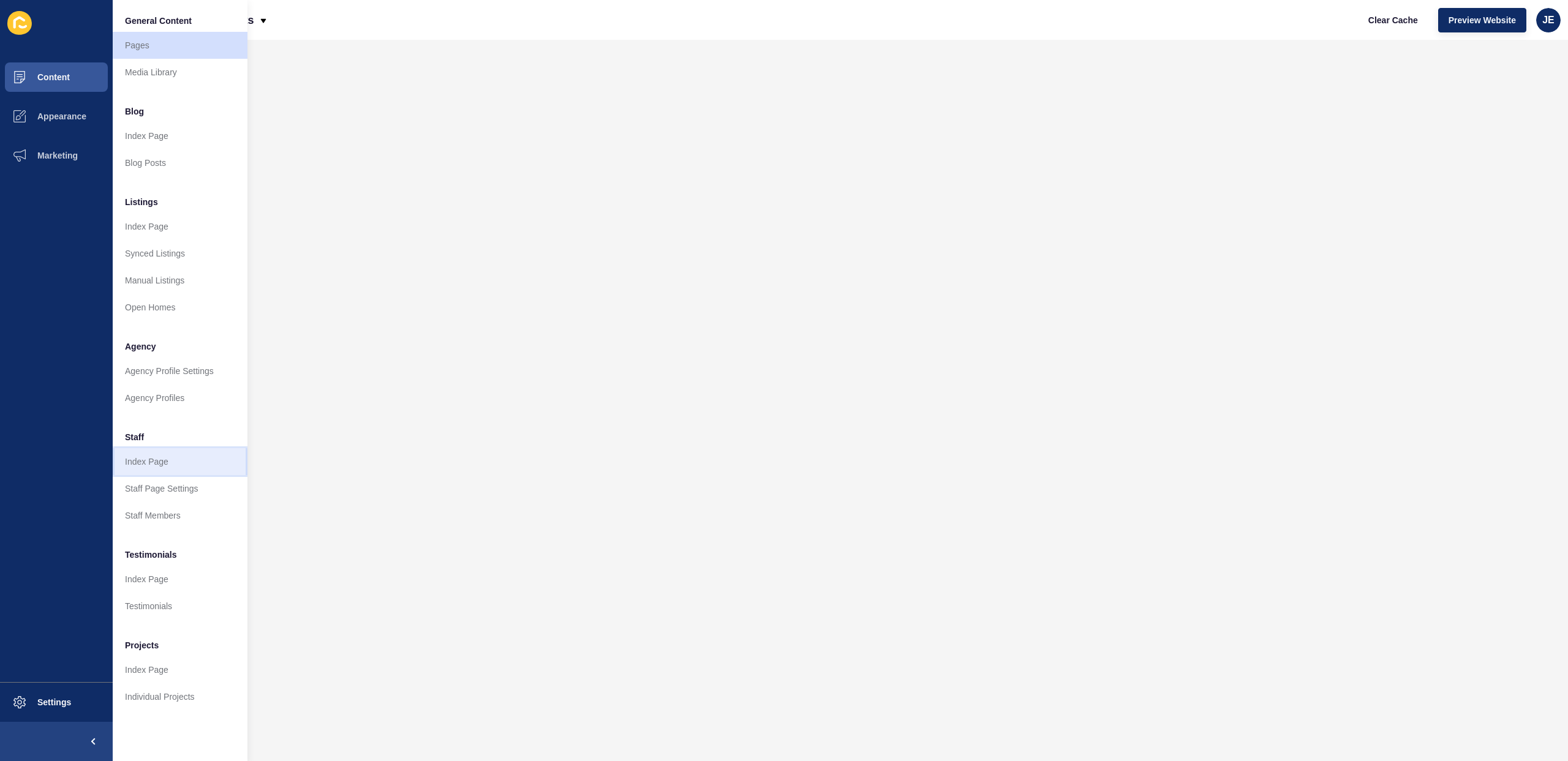
click at [172, 468] on link "Index Page" at bounding box center [179, 461] width 135 height 27
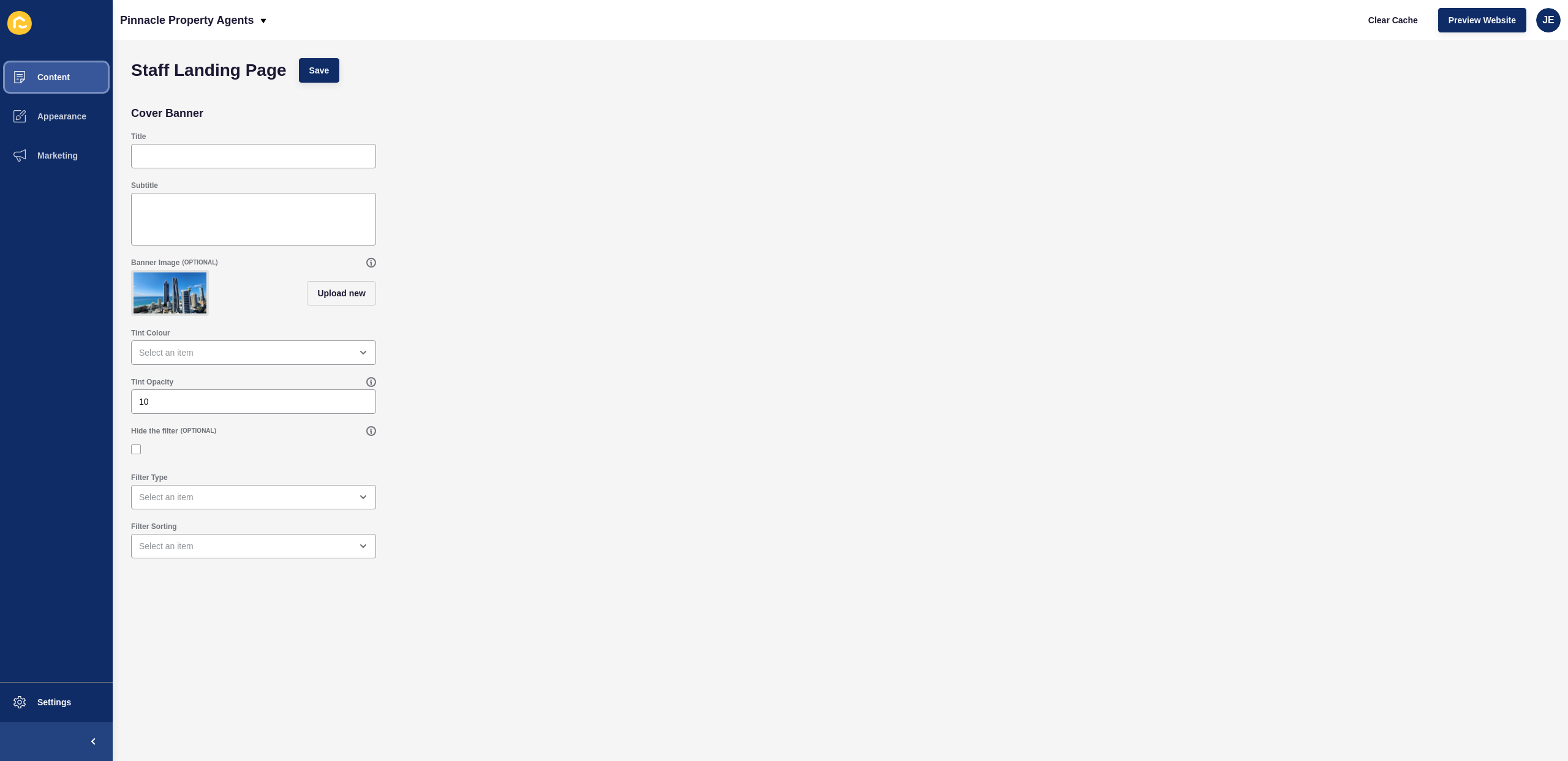
click at [70, 81] on button "Content" at bounding box center [56, 78] width 113 height 40
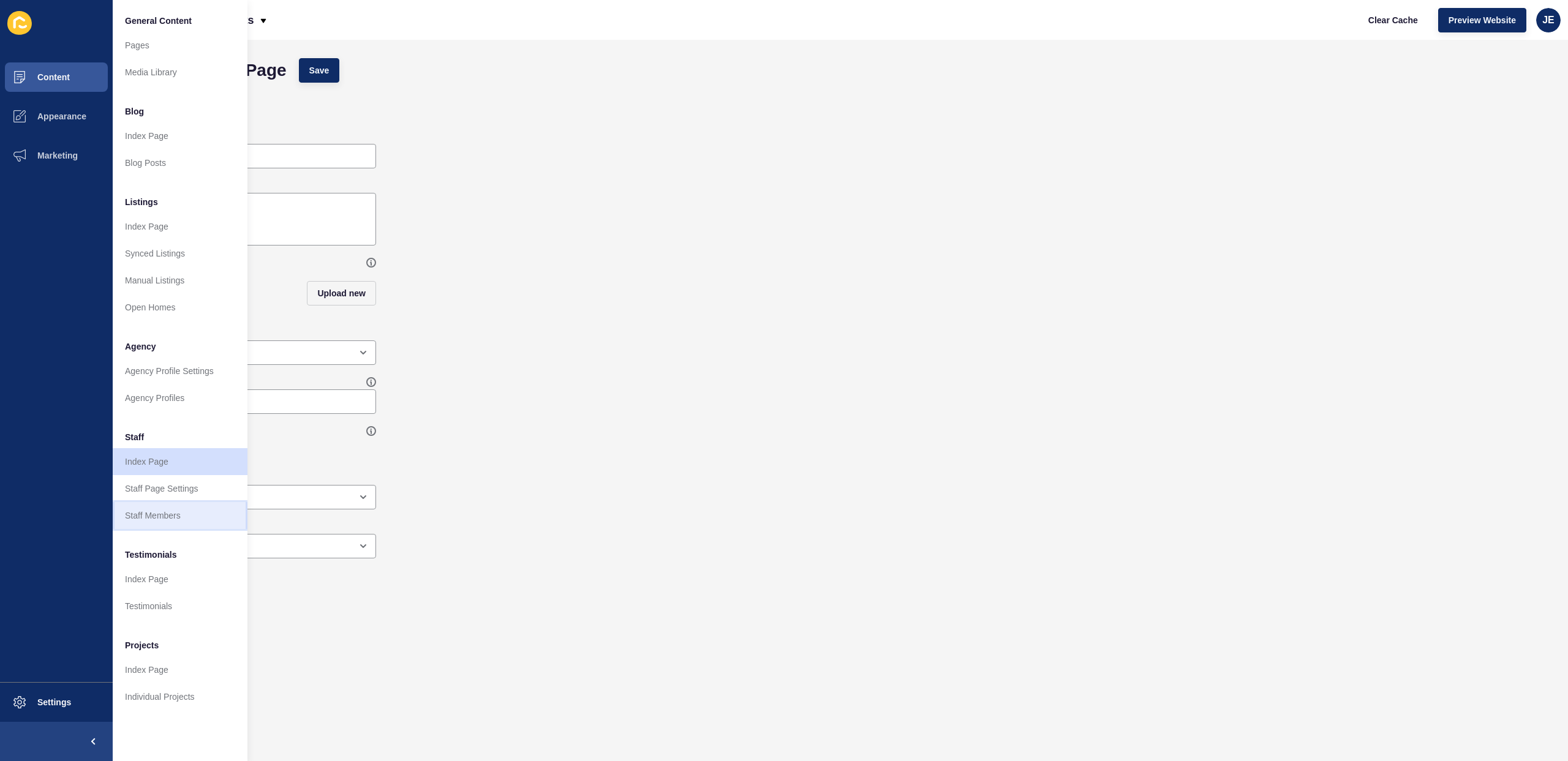
click at [181, 513] on link "Staff Members" at bounding box center [179, 515] width 135 height 27
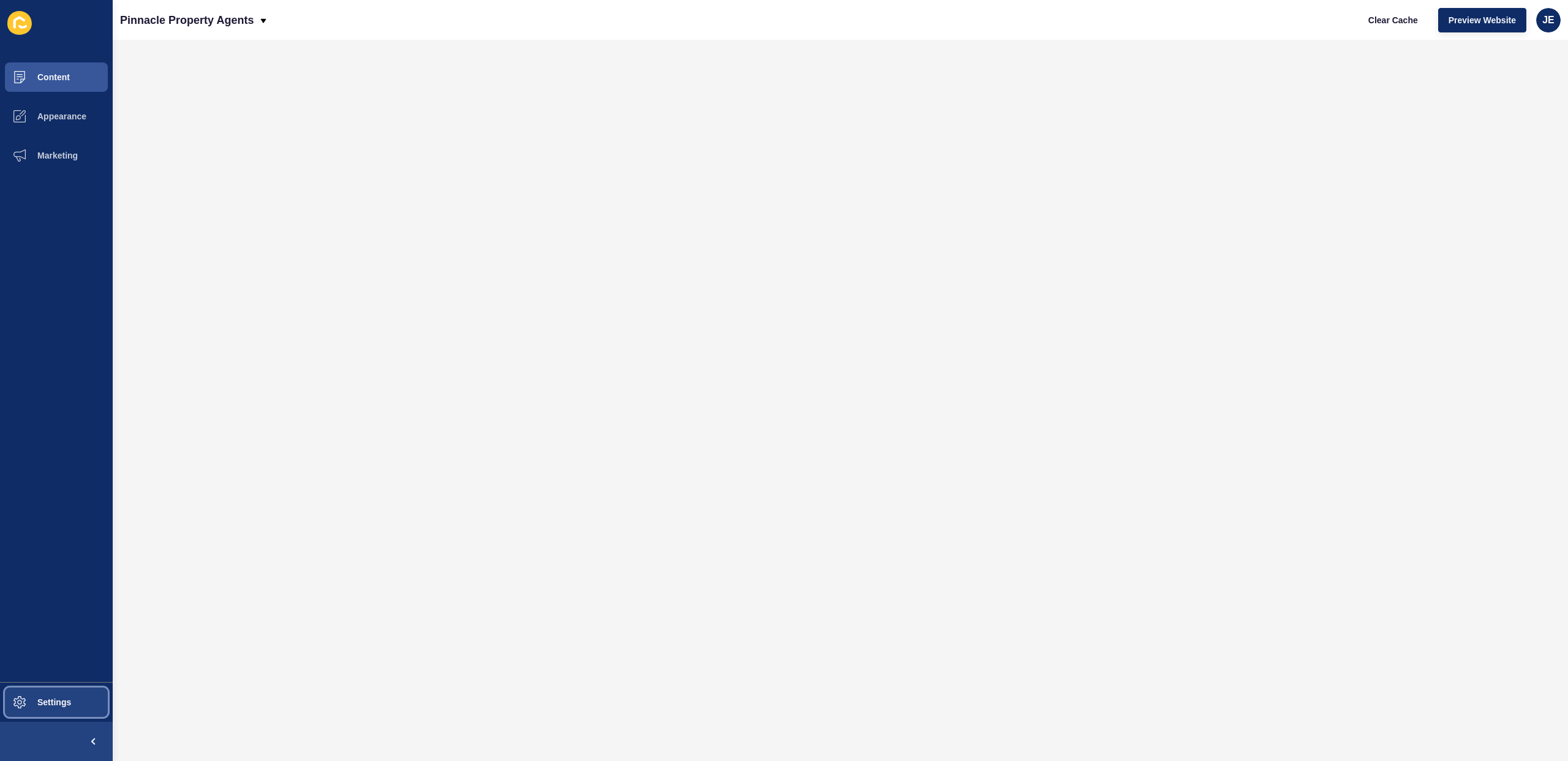
click at [54, 702] on span "Settings" at bounding box center [35, 702] width 73 height 10
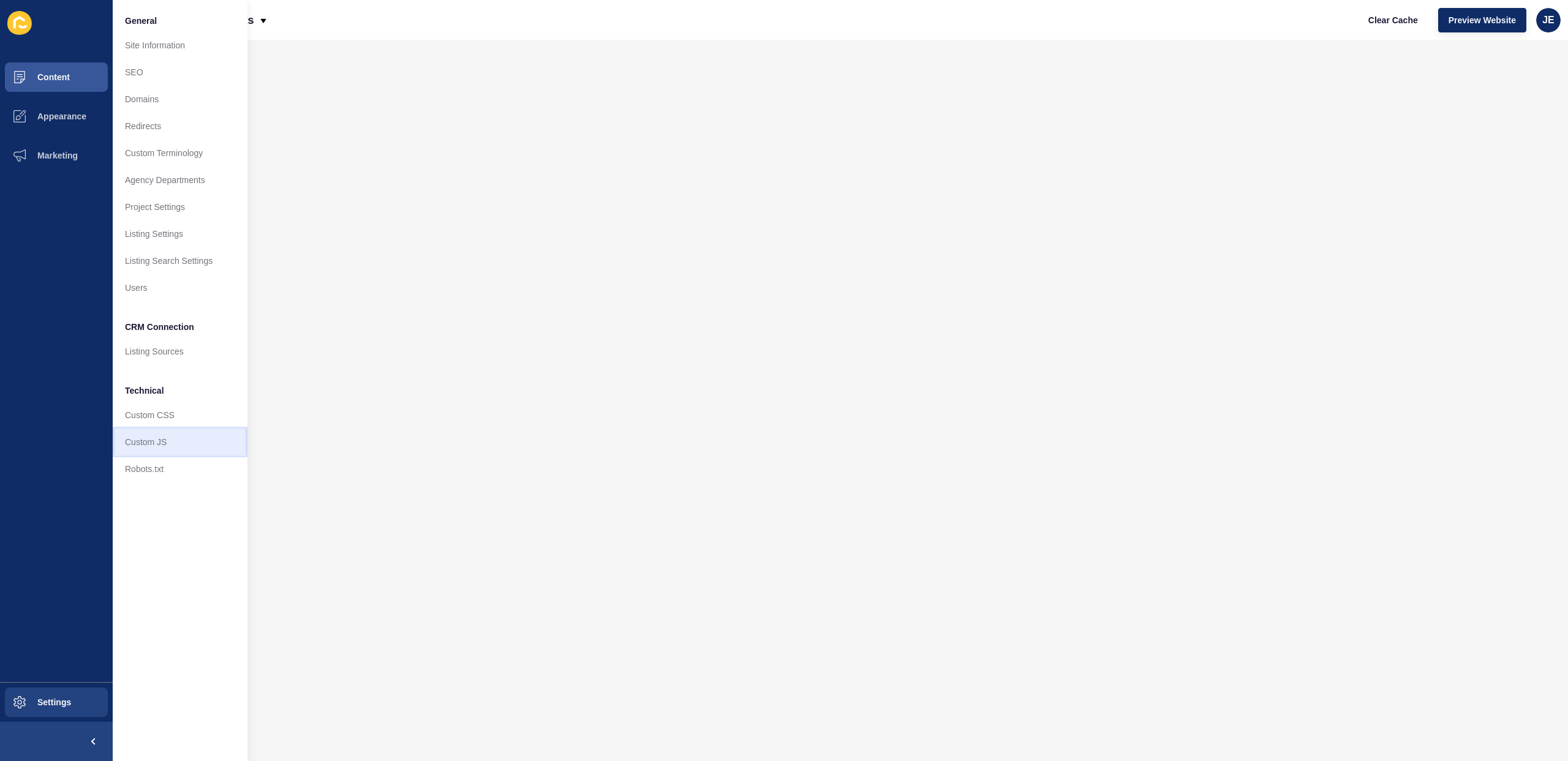
click at [166, 442] on link "Custom JS" at bounding box center [179, 442] width 135 height 27
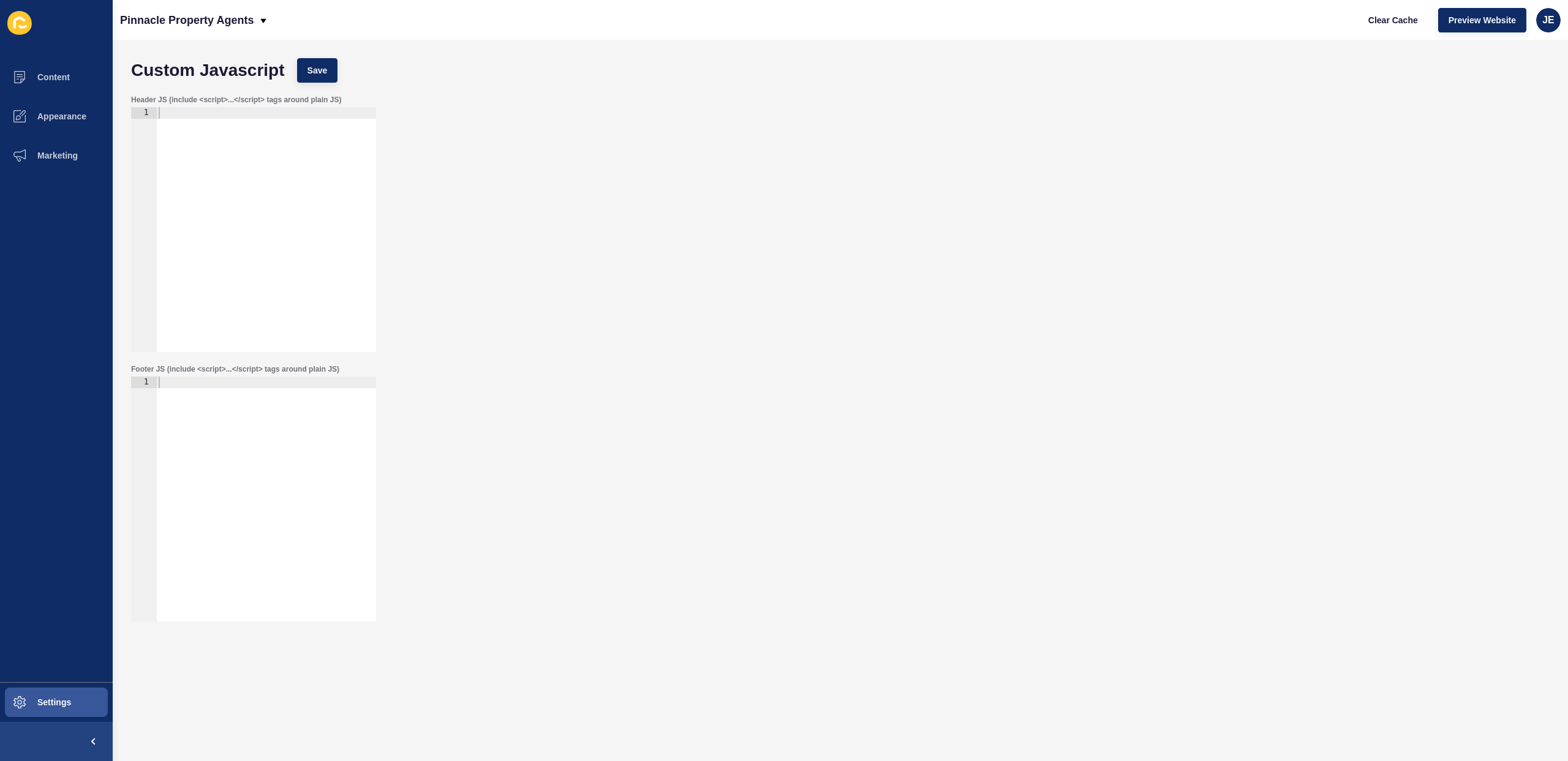
click at [192, 452] on div at bounding box center [265, 510] width 220 height 268
paste textarea "</script>"
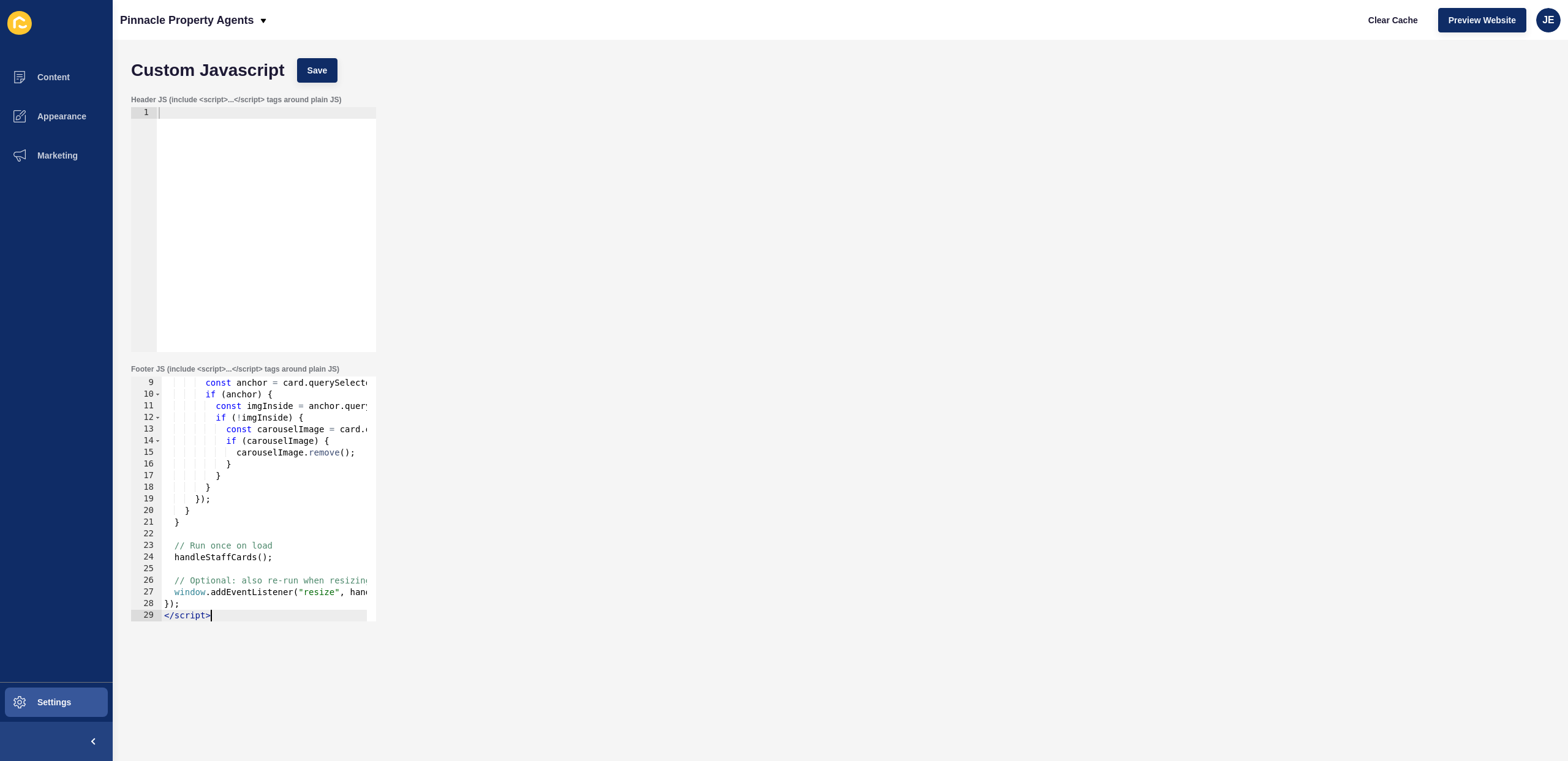
scroll to position [93, 0]
click at [271, 584] on div "staffCards . forEach ( card => { const anchor = card . querySelector ( "a" ) ; …" at bounding box center [367, 495] width 411 height 259
click at [249, 550] on div "staffCards . forEach ( card => { const anchor = card . querySelector ( "a" ) ; …" at bounding box center [367, 497] width 411 height 259
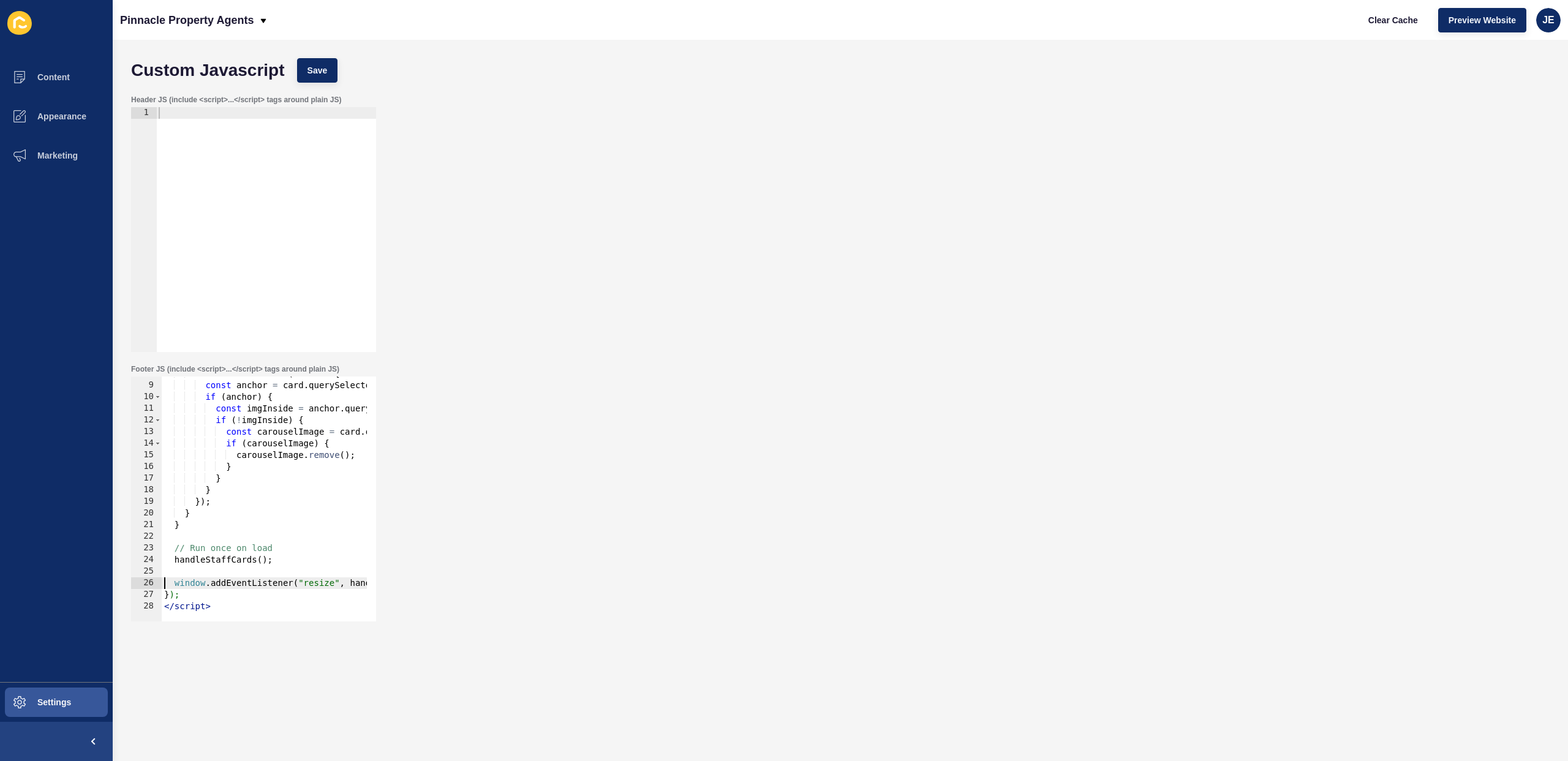
click at [249, 550] on div "staffCards . forEach ( card => { const anchor = card . querySelector ( "a" ) ; …" at bounding box center [367, 497] width 411 height 259
type textarea "handleStaffCards();"
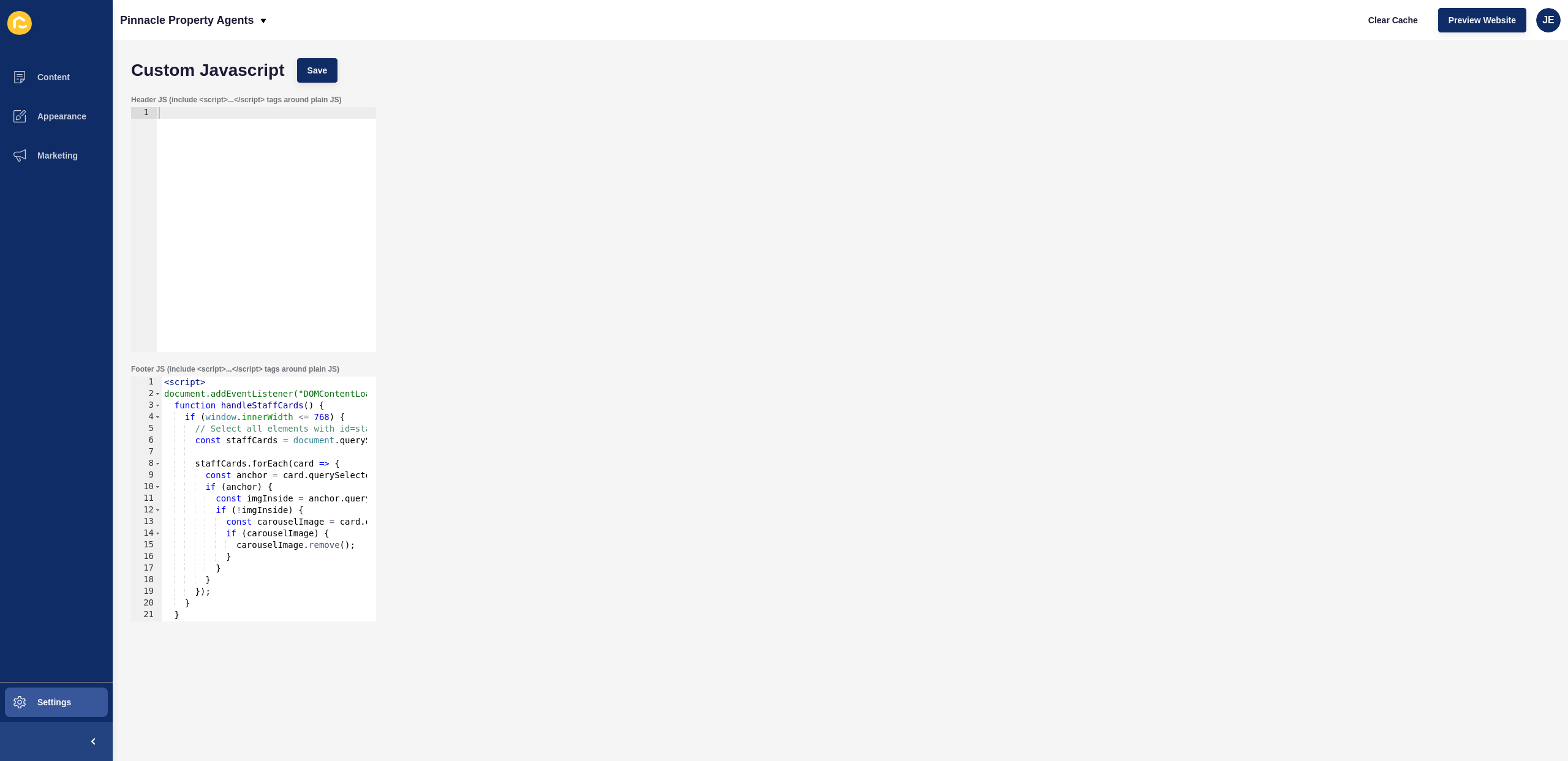
scroll to position [0, 0]
click at [327, 68] on button "Save" at bounding box center [318, 71] width 41 height 24
click at [60, 79] on span "Content" at bounding box center [34, 77] width 71 height 10
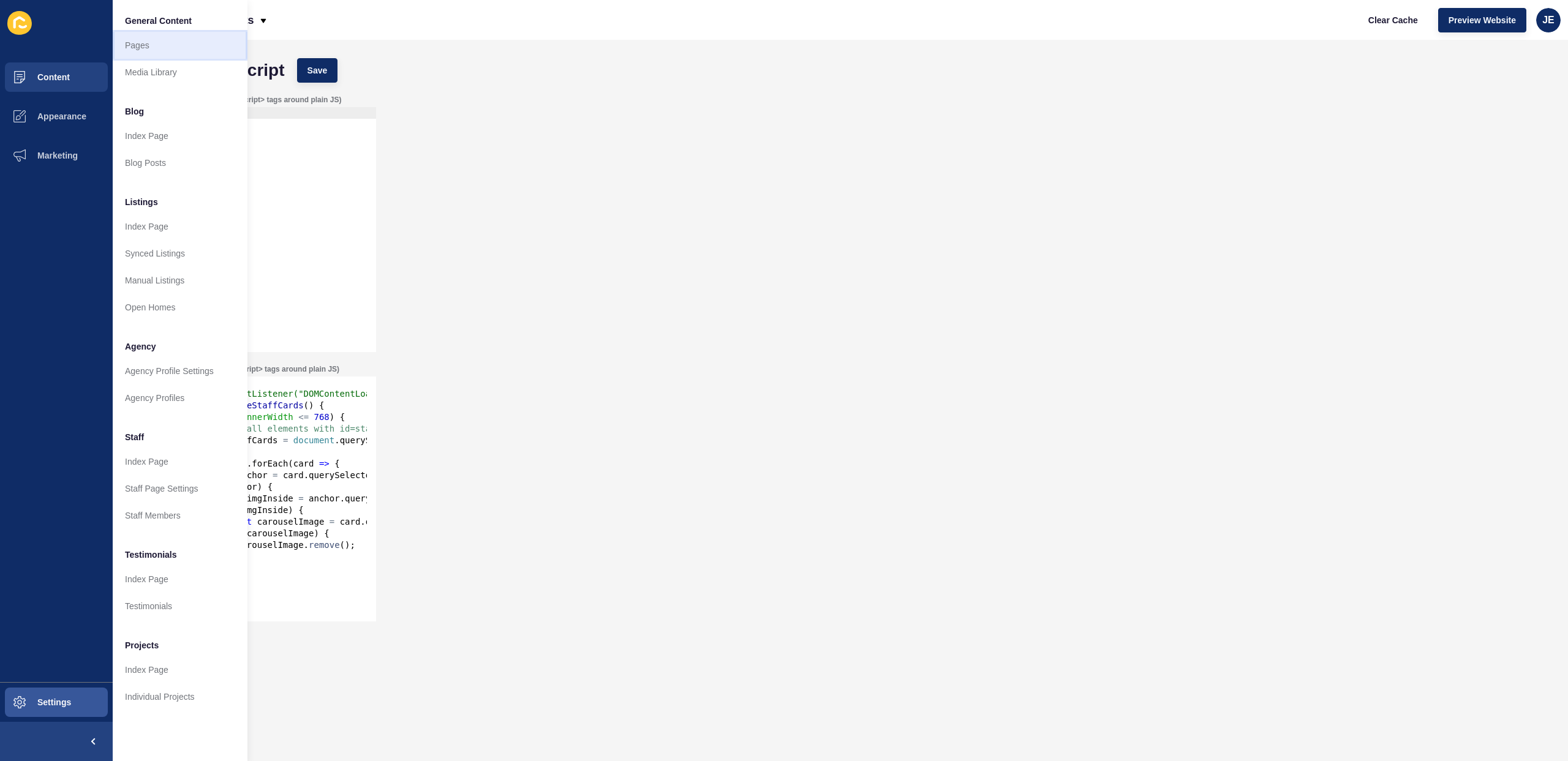
click at [140, 48] on link "Pages" at bounding box center [179, 45] width 135 height 27
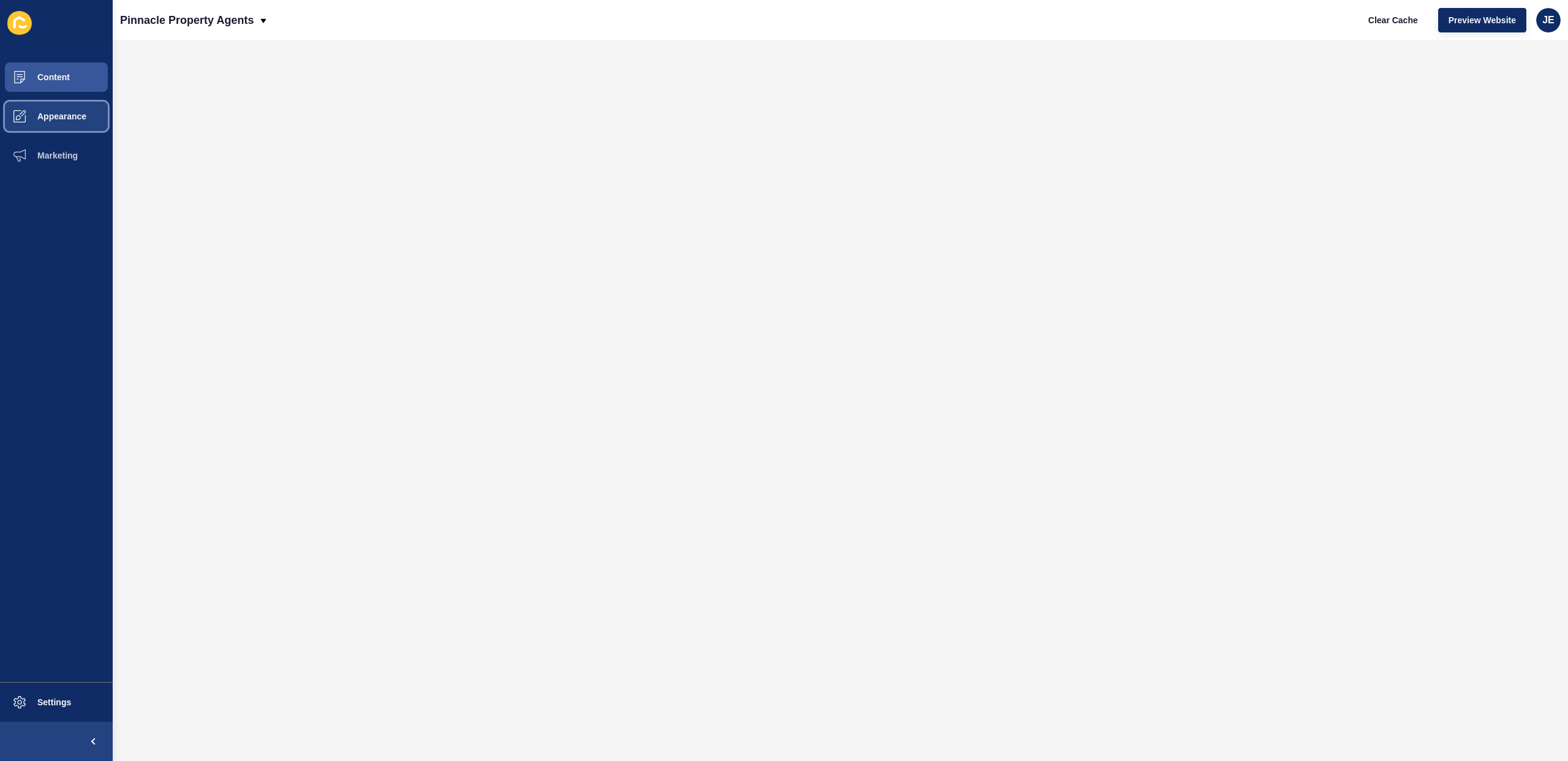
click at [65, 103] on button "Appearance" at bounding box center [56, 116] width 113 height 40
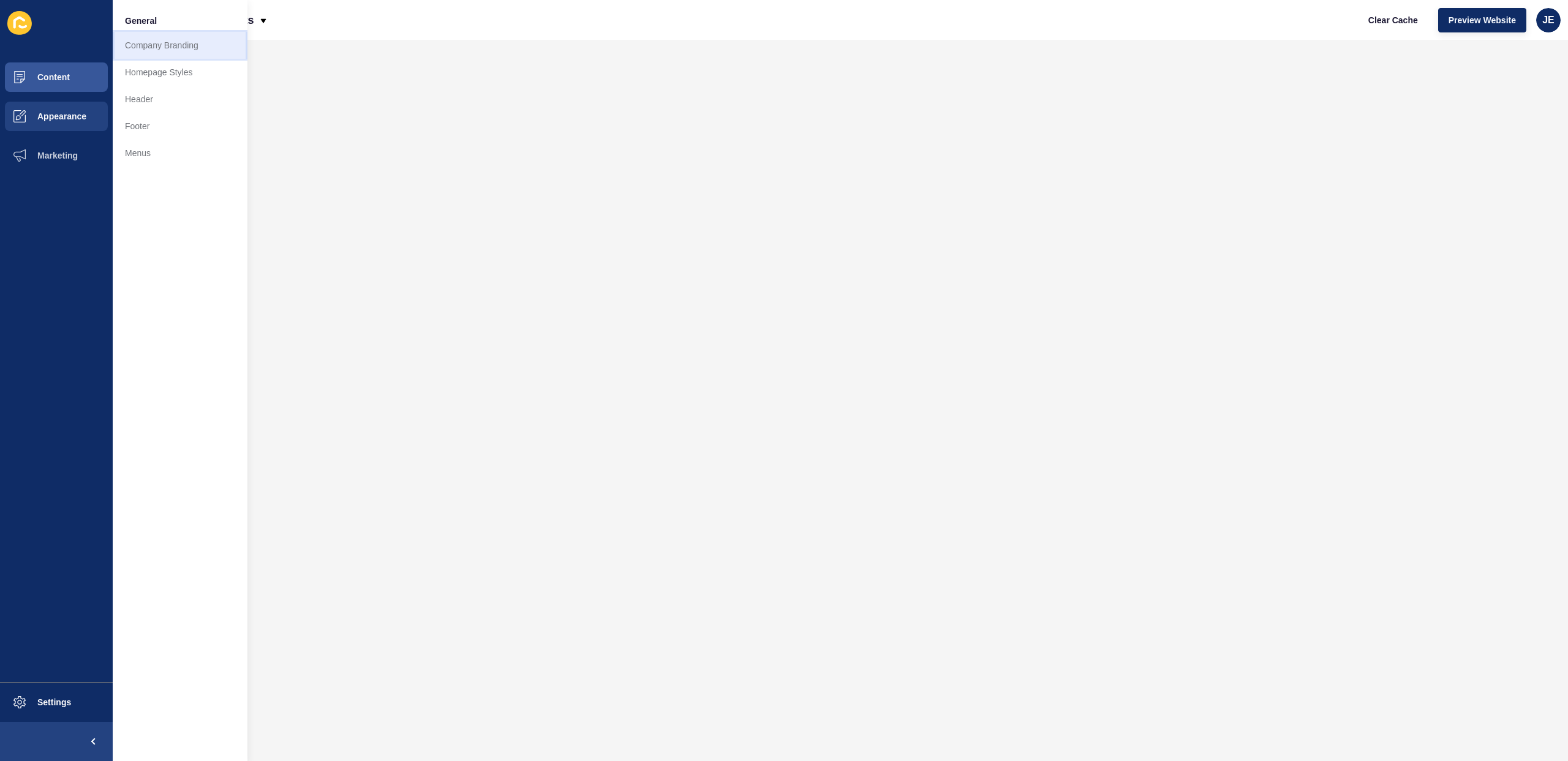
click at [200, 49] on link "Company Branding" at bounding box center [179, 45] width 135 height 27
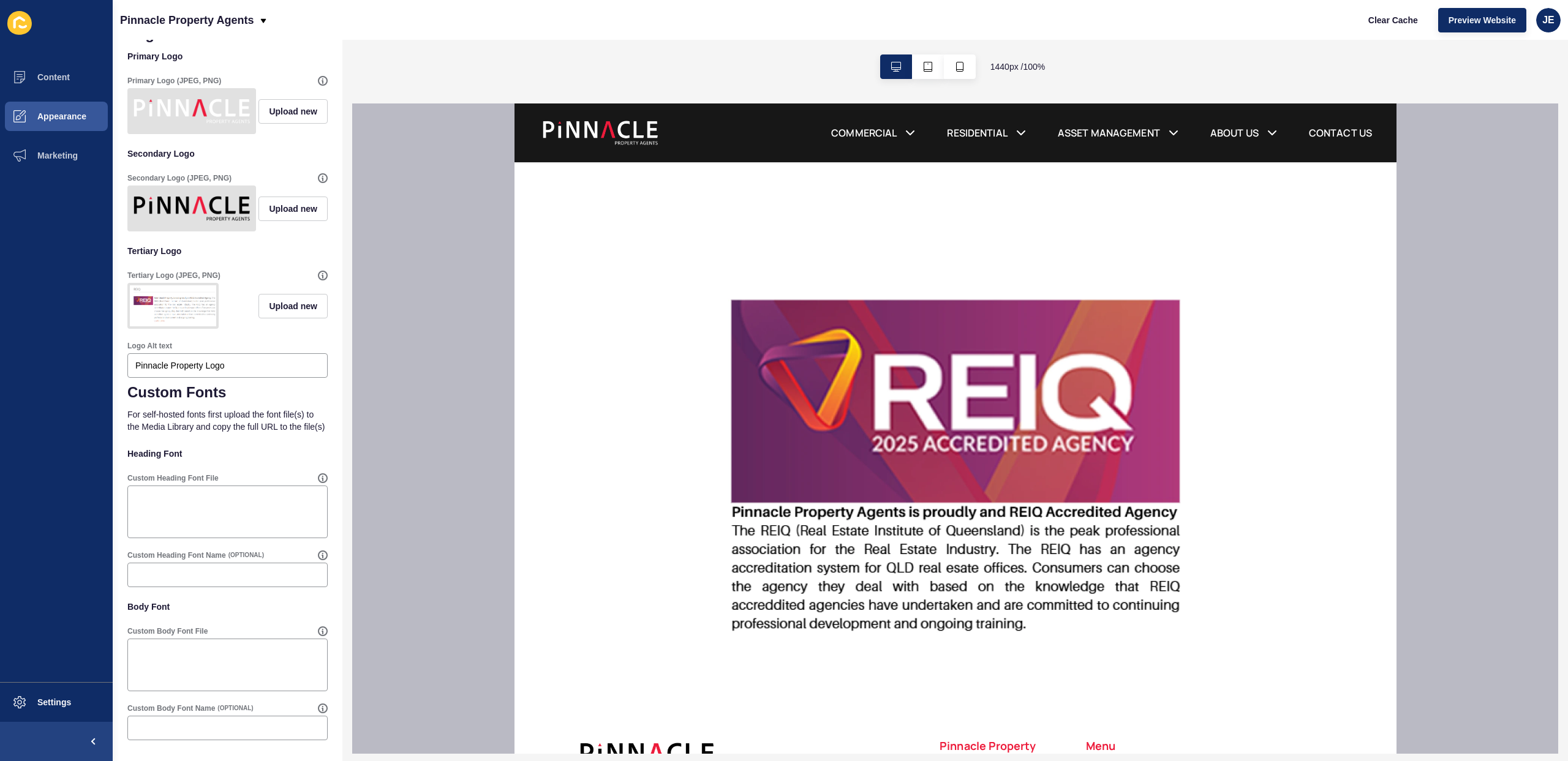
scroll to position [1511, 0]
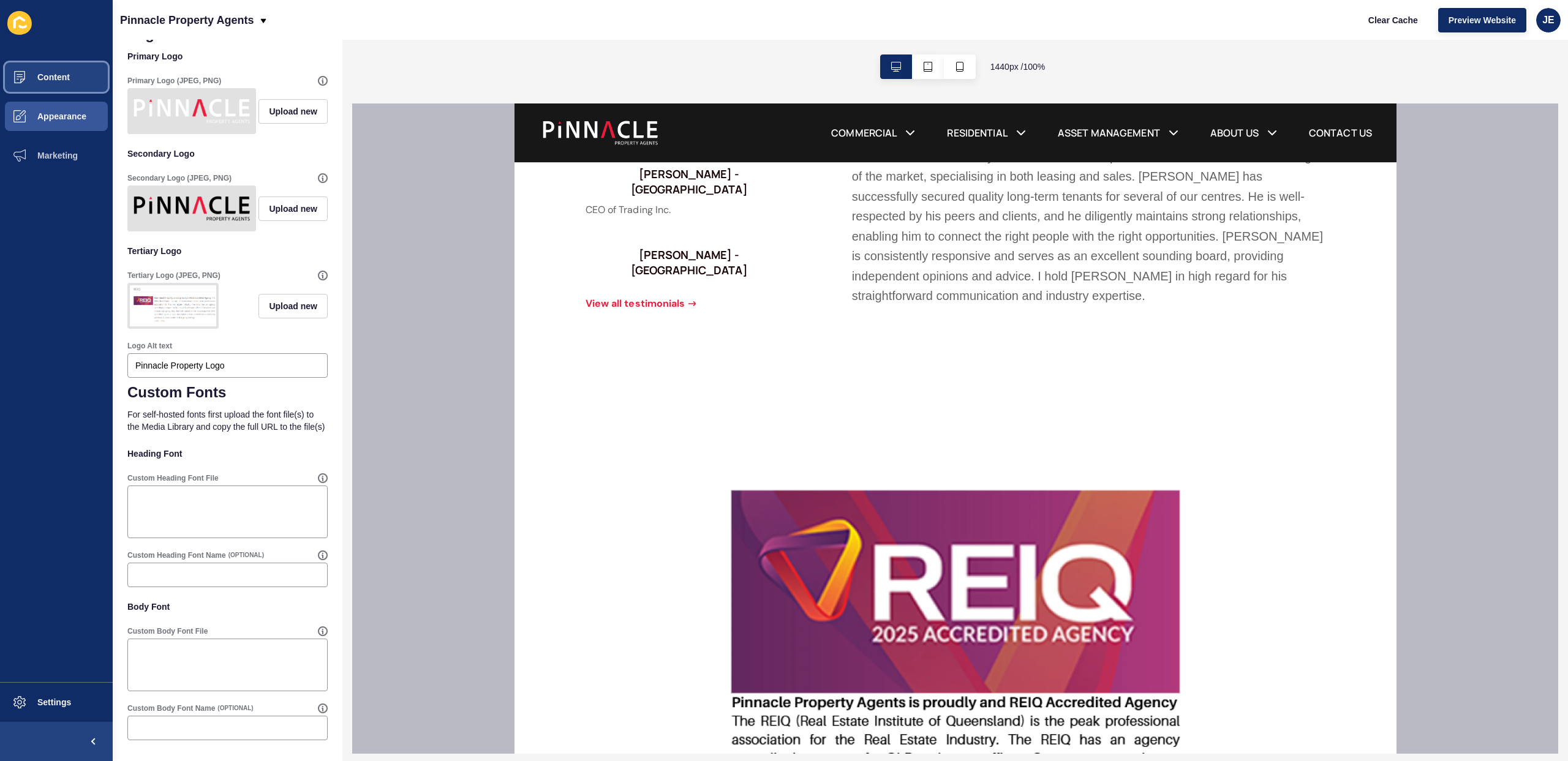
click at [63, 81] on span "Content" at bounding box center [34, 77] width 71 height 10
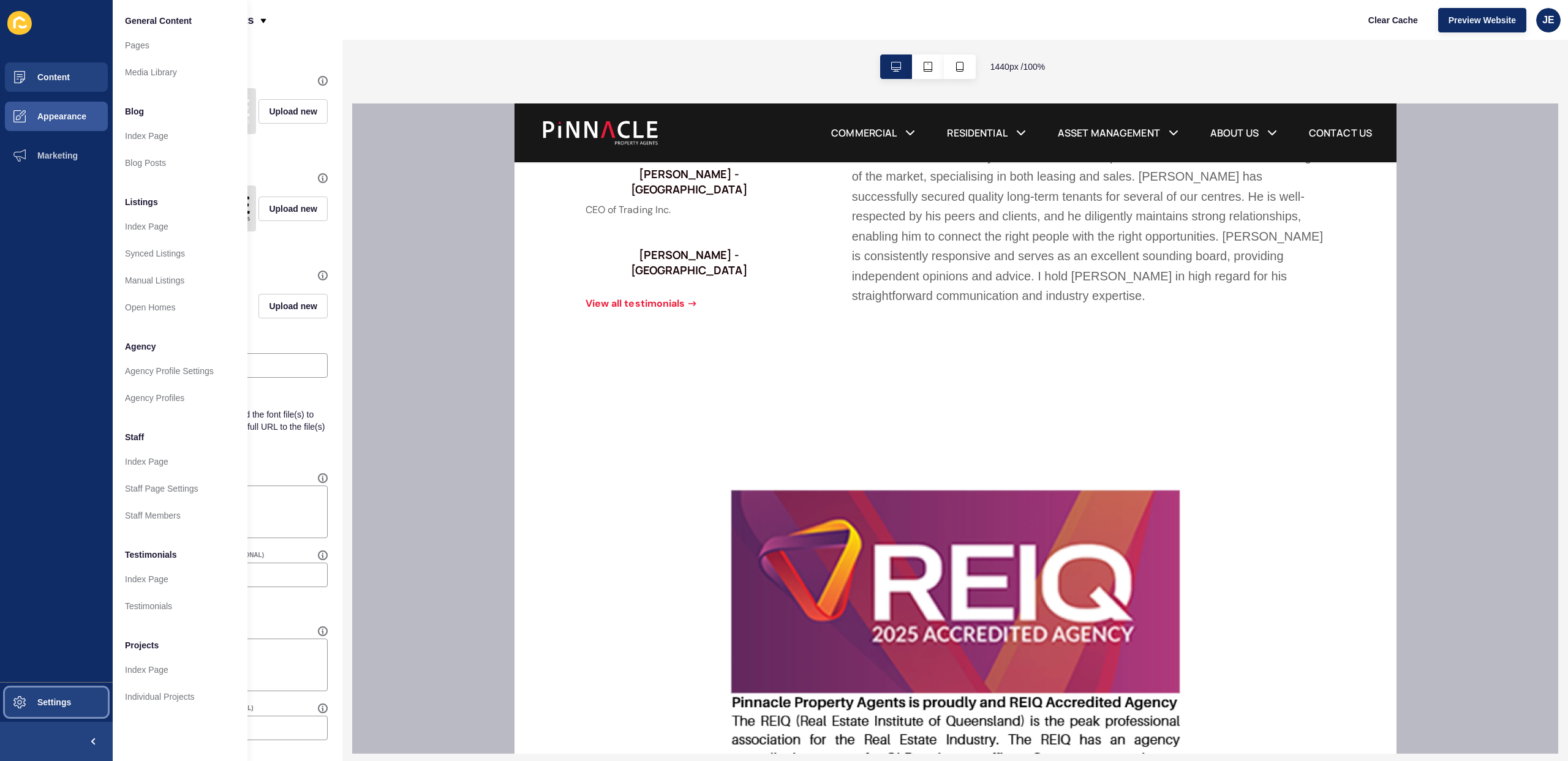
click at [45, 702] on span "Settings" at bounding box center [35, 702] width 73 height 10
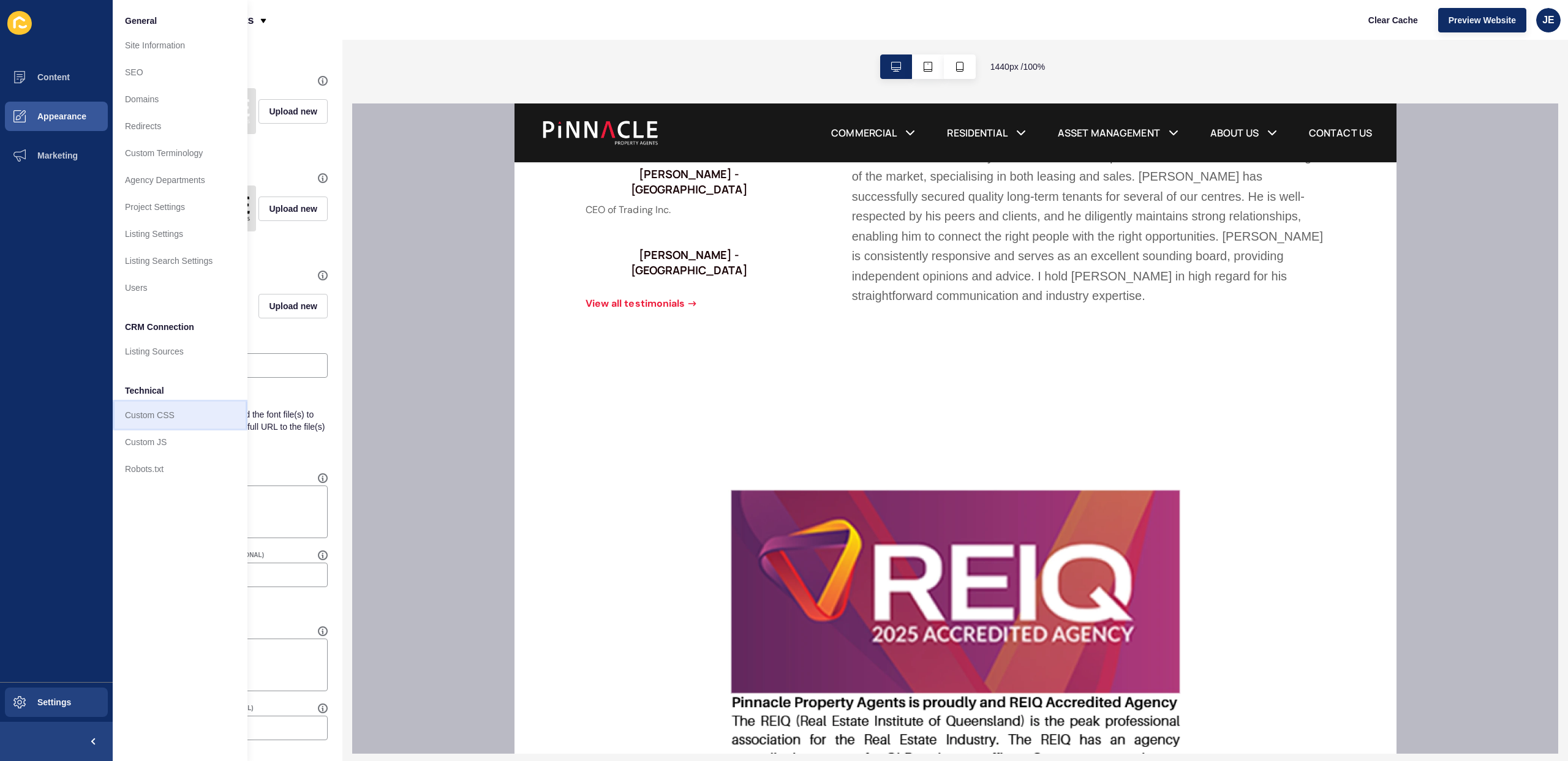
click at [135, 411] on link "Custom CSS" at bounding box center [179, 414] width 135 height 27
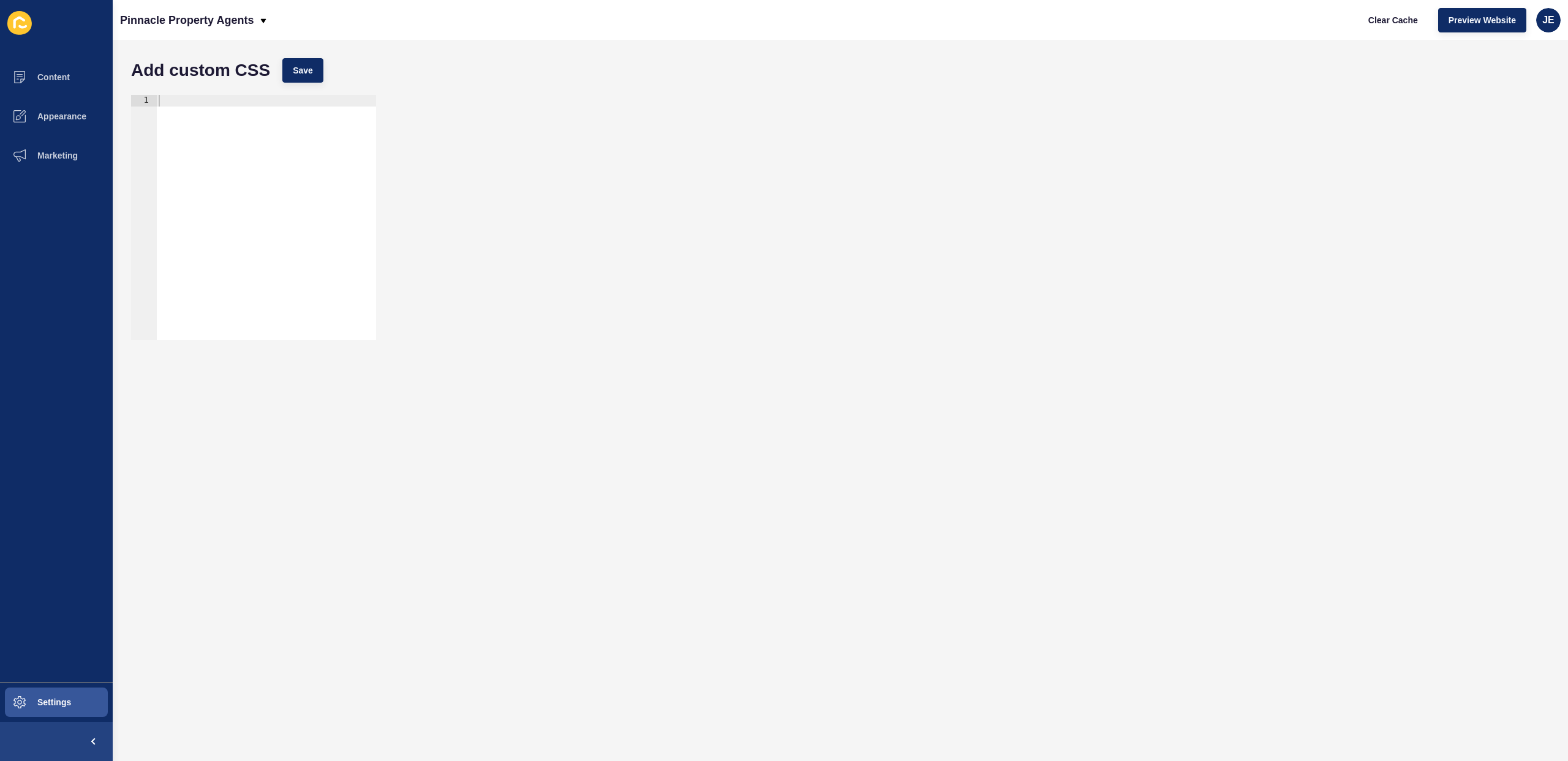
click at [252, 180] on div at bounding box center [265, 229] width 220 height 268
paste textarea "about-us-image-container"
type textarea ".about-us-image-container img{"
type textarea "}"
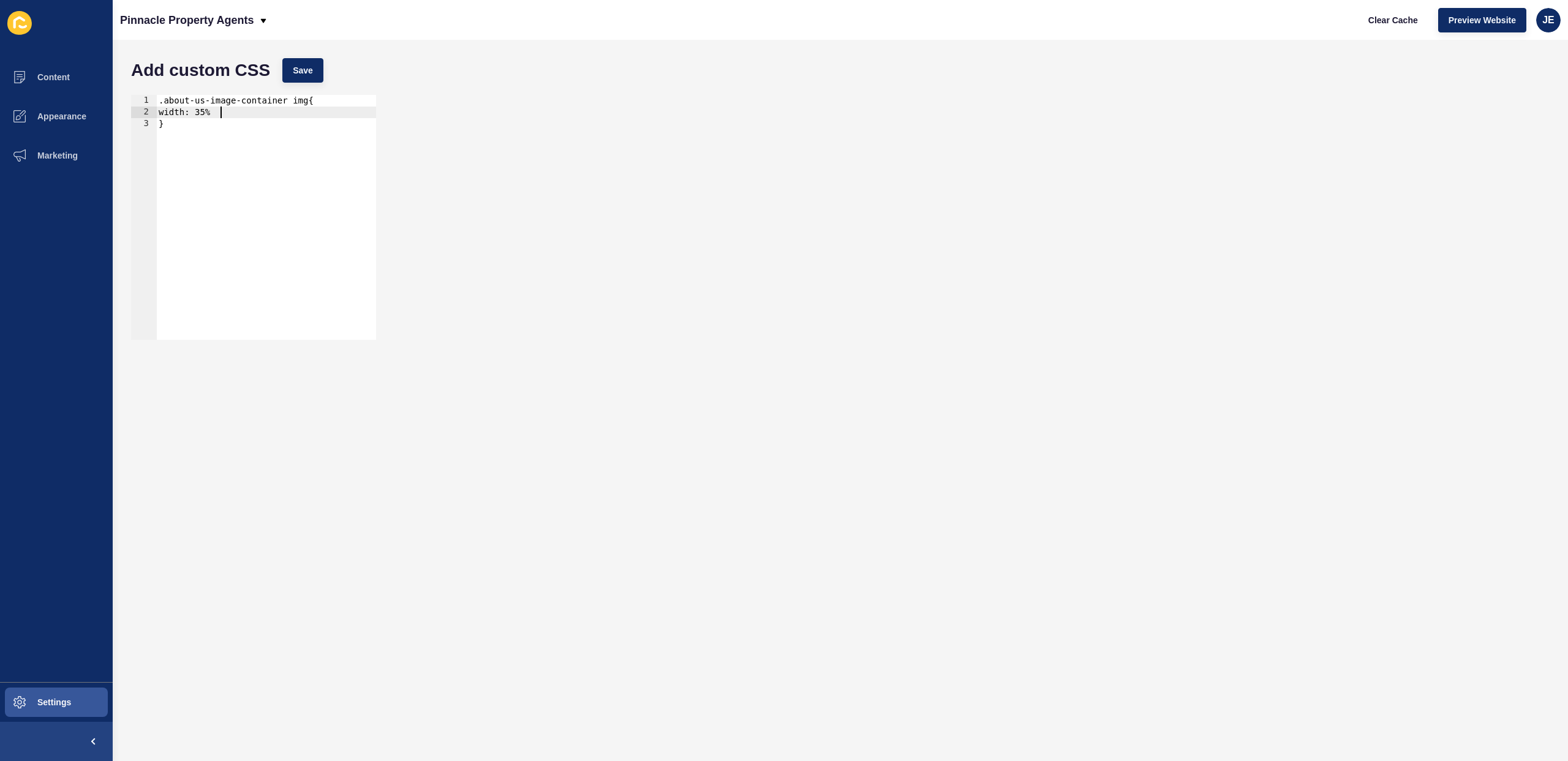
type textarea "width: 35%l"
type textarea "width: 35%;"
type textarea ","
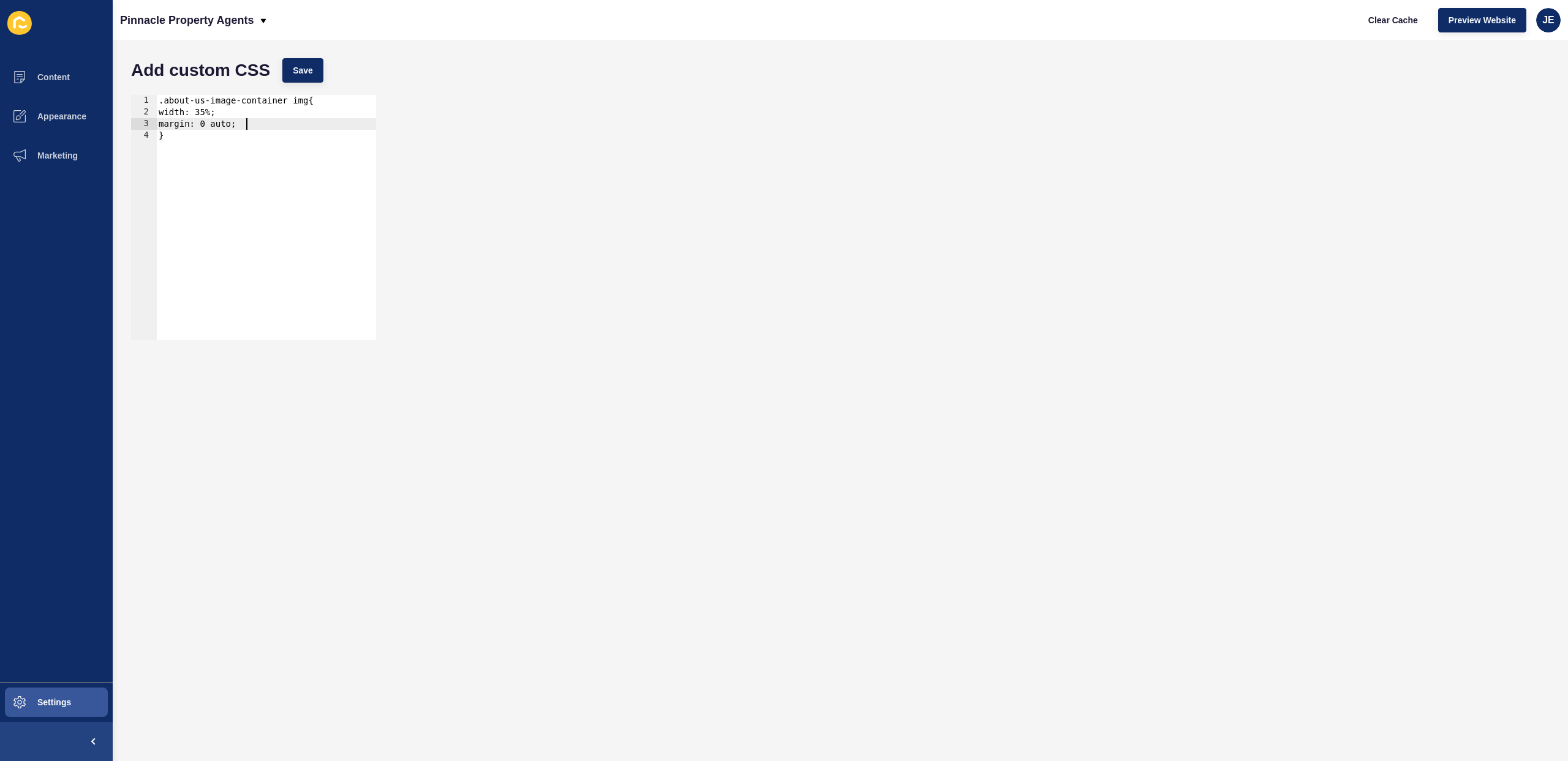
type textarea "}"
paste textarea "}"
click at [362, 160] on div ".about-us-image-container img{ width: 35%; margin: 0 auto; } @media only screen…" at bounding box center [275, 224] width 226 height 259
click at [362, 160] on div ".about-us-image-container img{ width: 35%; margin: 0 auto; } @media only screen…" at bounding box center [275, 224] width 226 height 259
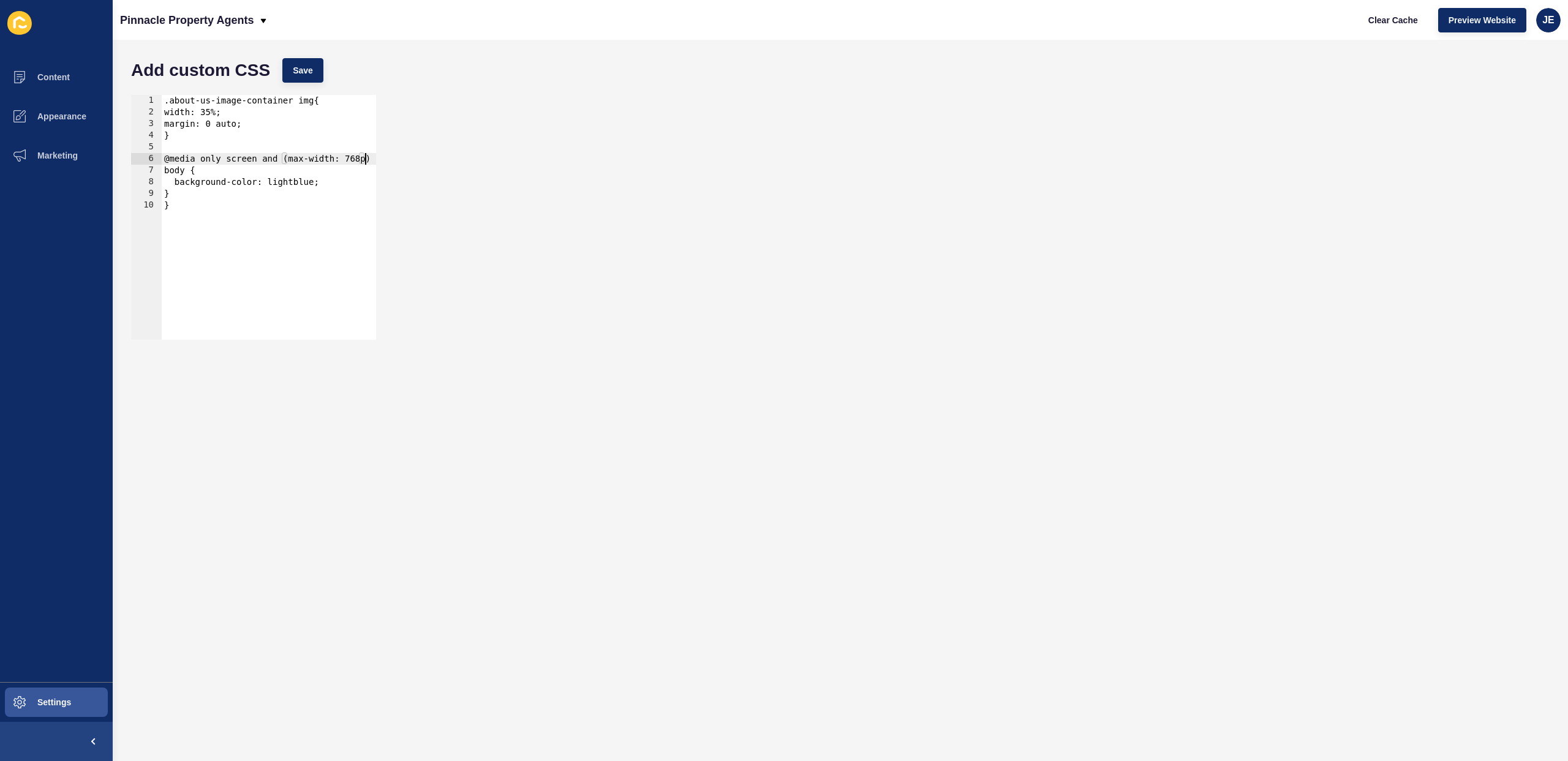
scroll to position [0, 14]
drag, startPoint x: 227, startPoint y: 140, endPoint x: 129, endPoint y: 100, distance: 105.8
click at [130, 100] on div "@media only screen and (max-width: 768px) { 1 2 3 4 5 6 7 8 9 10 .about-us-imag…" at bounding box center [253, 217] width 247 height 247
drag, startPoint x: 192, startPoint y: 192, endPoint x: 173, endPoint y: 172, distance: 27.6
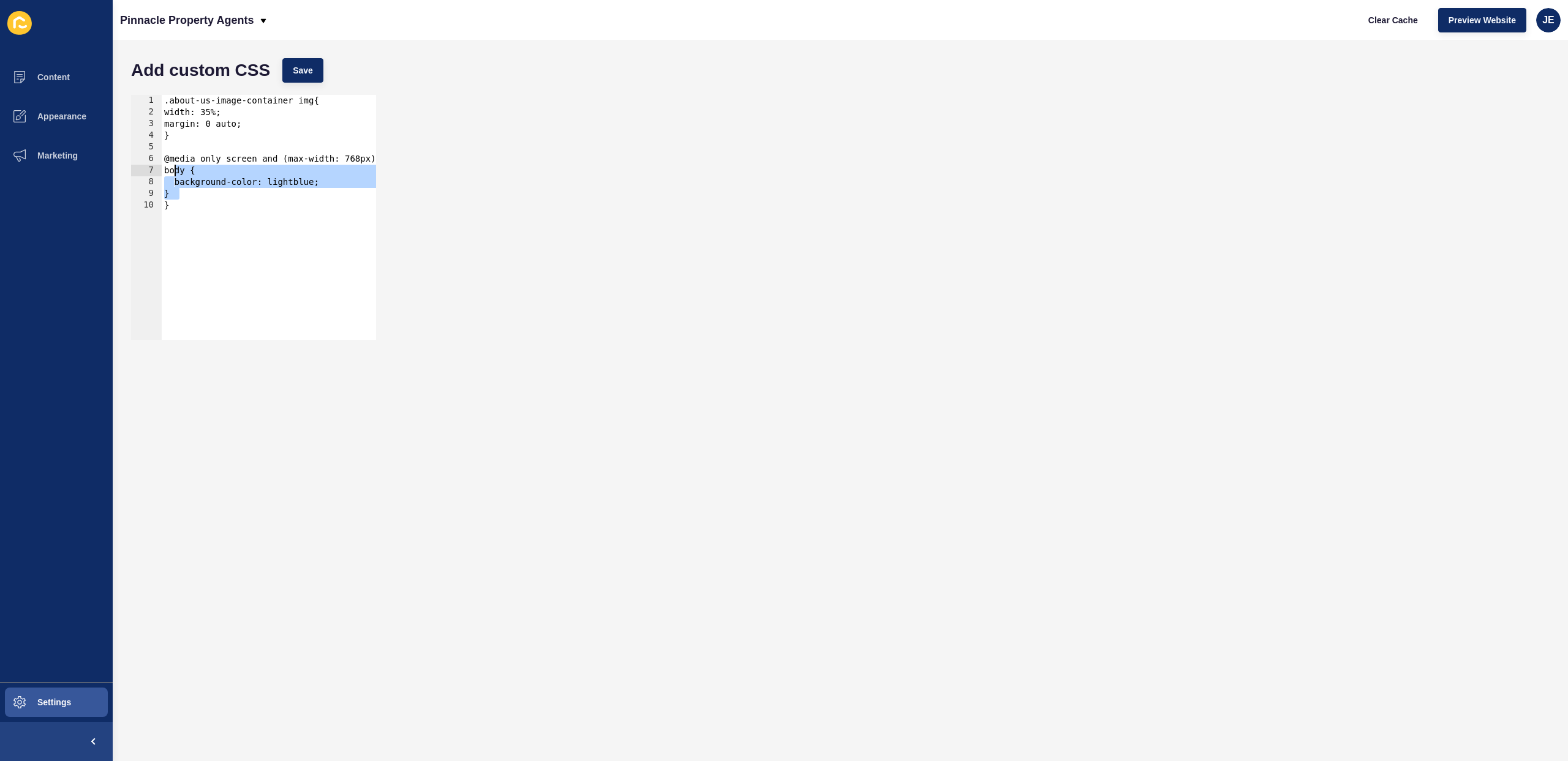
click at [173, 172] on div ".about-us-image-container img{ width: 35%; margin: 0 auto; } @media only screen…" at bounding box center [275, 224] width 226 height 259
paste textarea "}"
drag, startPoint x: 175, startPoint y: 186, endPoint x: 192, endPoint y: 202, distance: 23.3
click at [191, 202] on div ".about-us-image-container img{ width: 35%; margin: 0 auto; } @media only screen…" at bounding box center [275, 224] width 226 height 259
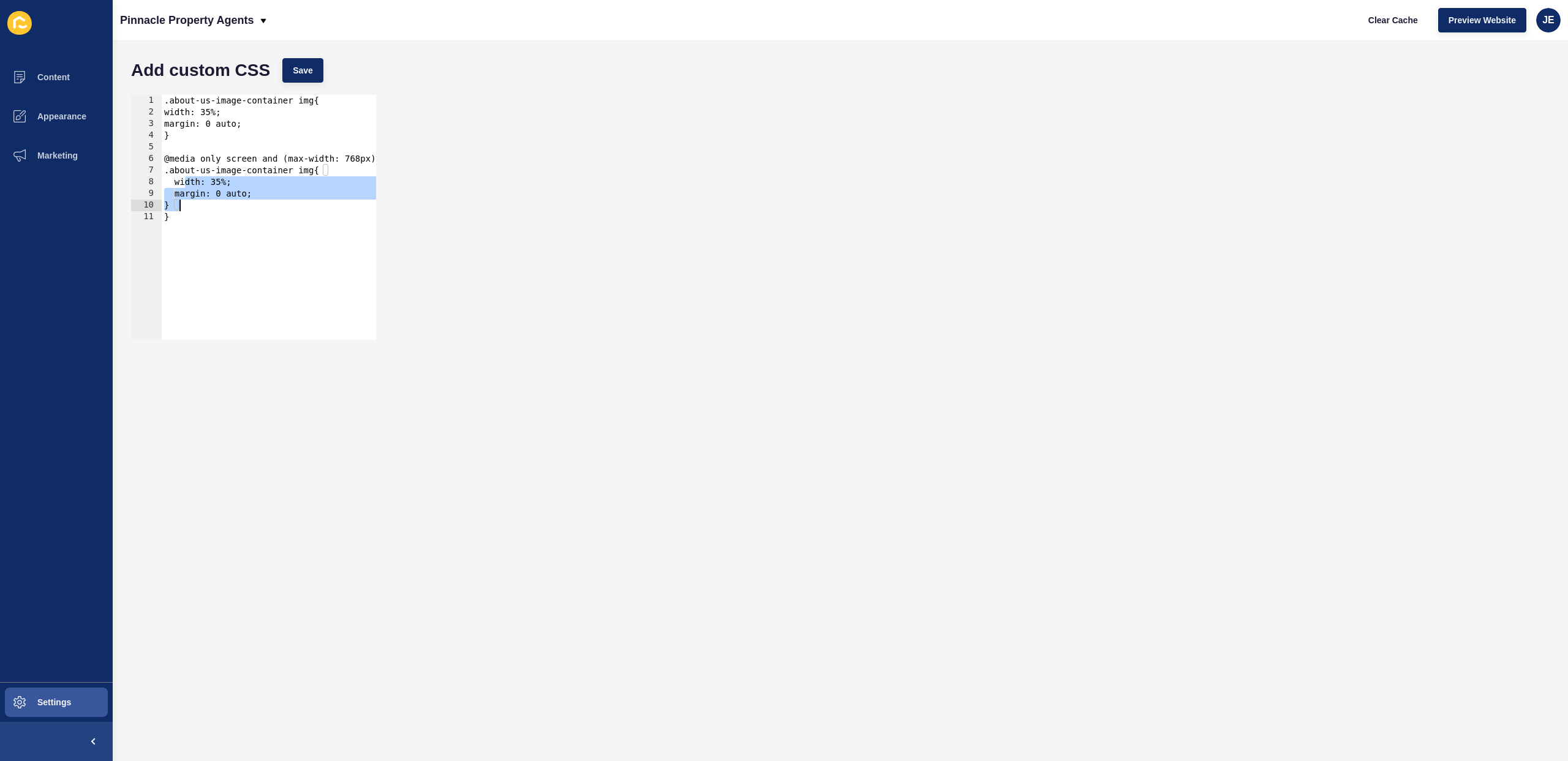
type textarea "margin: 0 auto; }"
click at [229, 184] on div ".about-us-image-container img{ width: 35%; margin: 0 auto; } @media only screen…" at bounding box center [275, 224] width 226 height 259
click at [307, 68] on span "Save" at bounding box center [303, 71] width 21 height 12
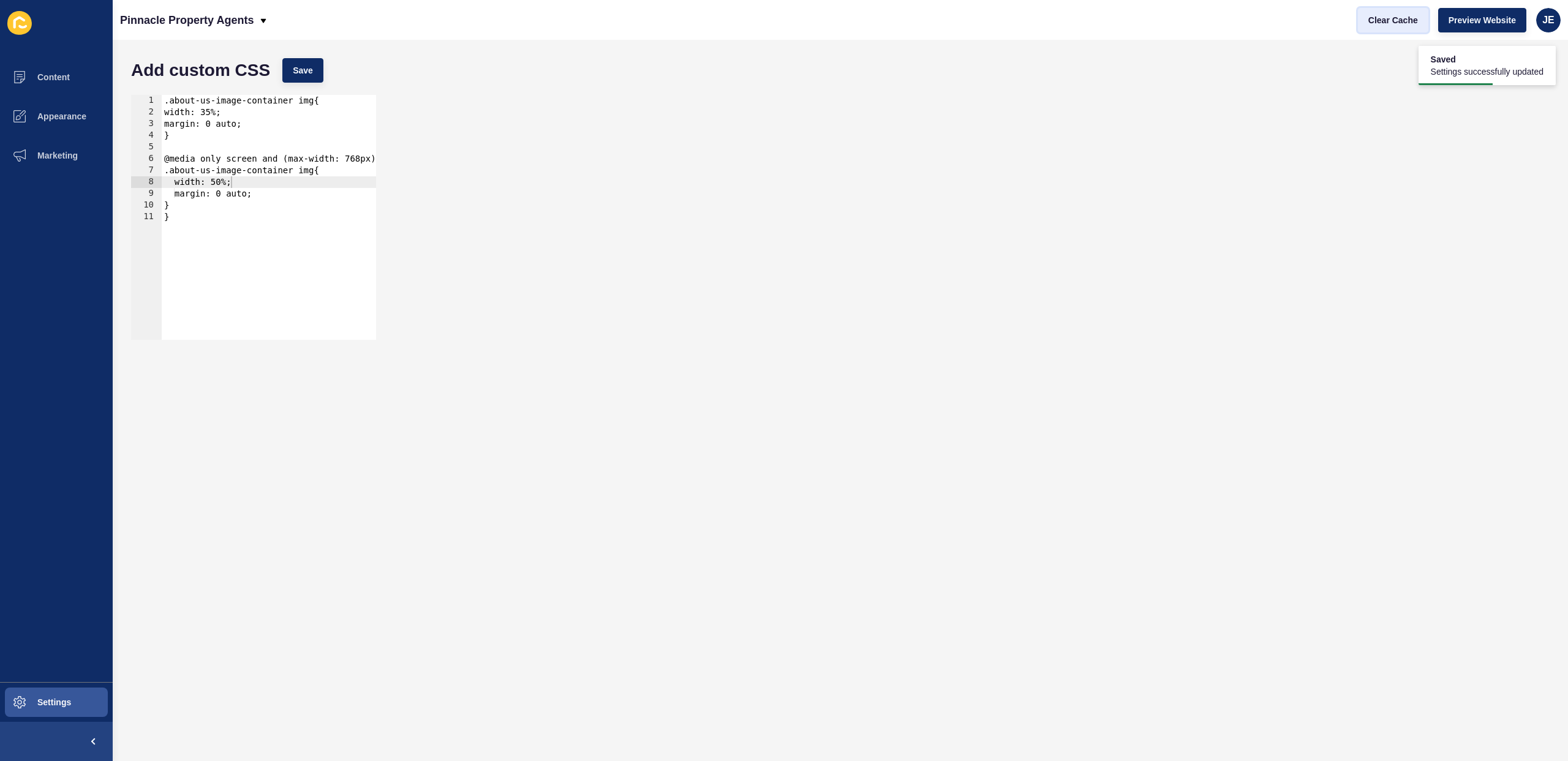
click at [1372, 21] on span "Clear Cache" at bounding box center [1393, 21] width 49 height 12
drag, startPoint x: 170, startPoint y: 100, endPoint x: 155, endPoint y: 97, distance: 15.3
click at [155, 97] on div ".about-us-image-container img{ 1 2 3 4 5 6 7 8 9 10 11 .about-us-image-containe…" at bounding box center [253, 217] width 245 height 245
click at [175, 172] on div "#about-us-image-container img{ width: 35%; margin: 0 auto; } @media only screen…" at bounding box center [275, 224] width 226 height 259
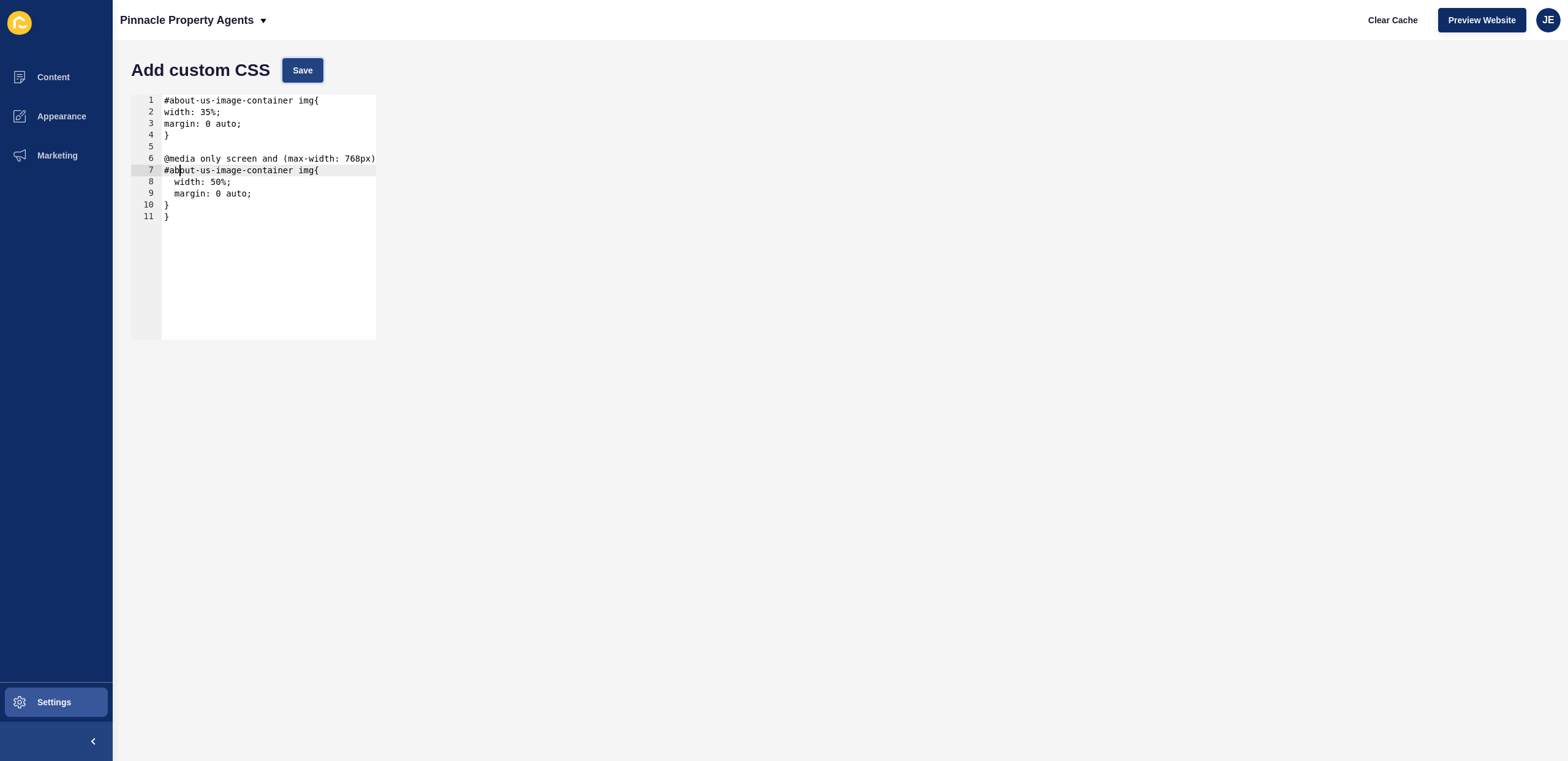
click at [298, 70] on span "Save" at bounding box center [303, 71] width 21 height 12
click at [223, 186] on div "#about-us-image-container img{ width: 35%; margin: 0 auto; } @media only screen…" at bounding box center [275, 224] width 226 height 259
click at [307, 62] on button "Save" at bounding box center [303, 71] width 41 height 24
click at [1399, 27] on button "Clear Cache" at bounding box center [1393, 20] width 71 height 24
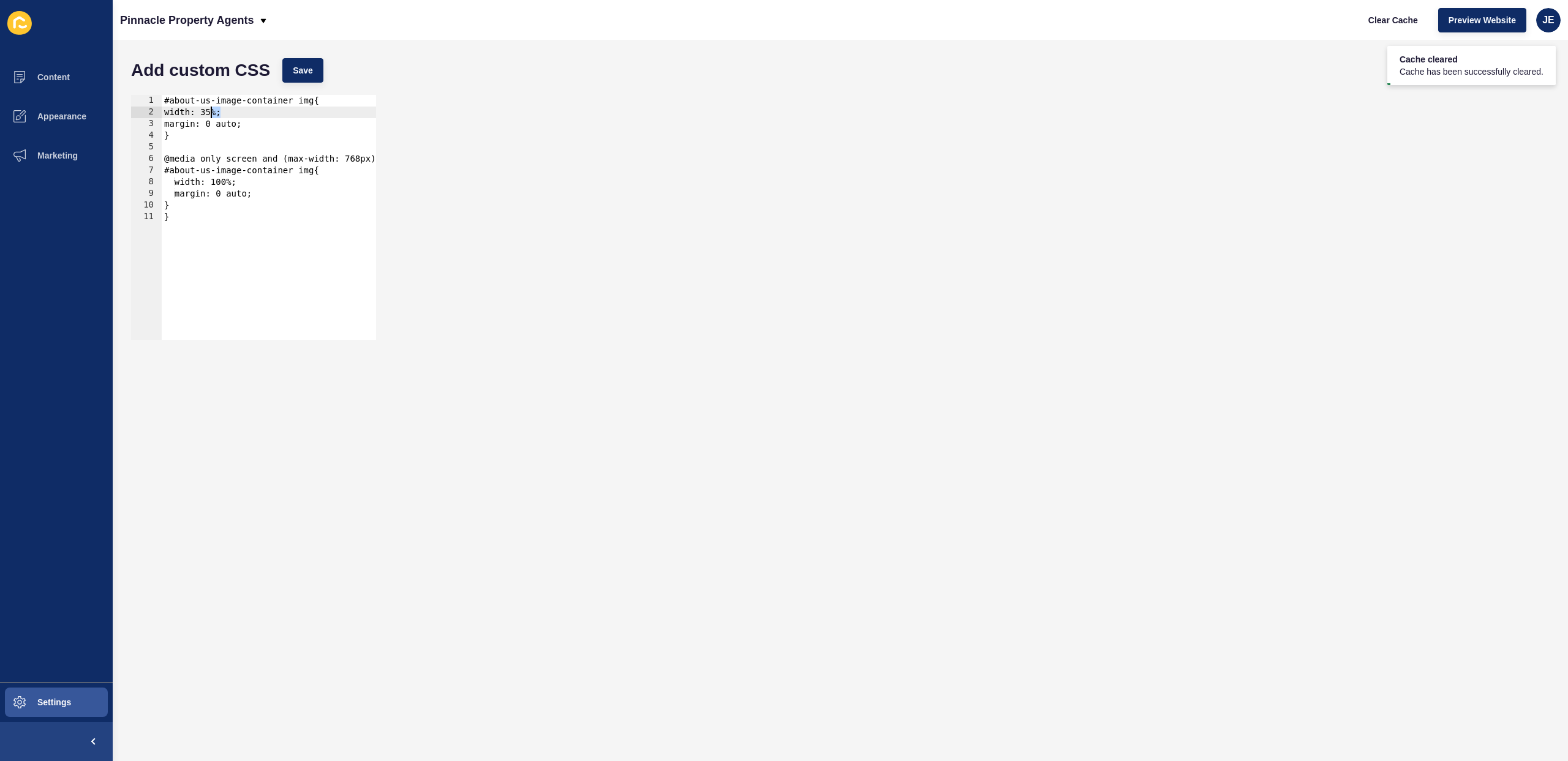
drag, startPoint x: 220, startPoint y: 115, endPoint x: 211, endPoint y: 113, distance: 9.2
click at [211, 113] on div "#about-us-image-container img{ width: 35%; margin: 0 auto; } @media only screen…" at bounding box center [275, 224] width 226 height 259
click at [326, 81] on div "Add custom CSS Save" at bounding box center [840, 70] width 1431 height 36
click at [231, 117] on div "#about-us-image-container img{ width: 305%; margin: 0 auto; } @media only scree…" at bounding box center [275, 224] width 226 height 259
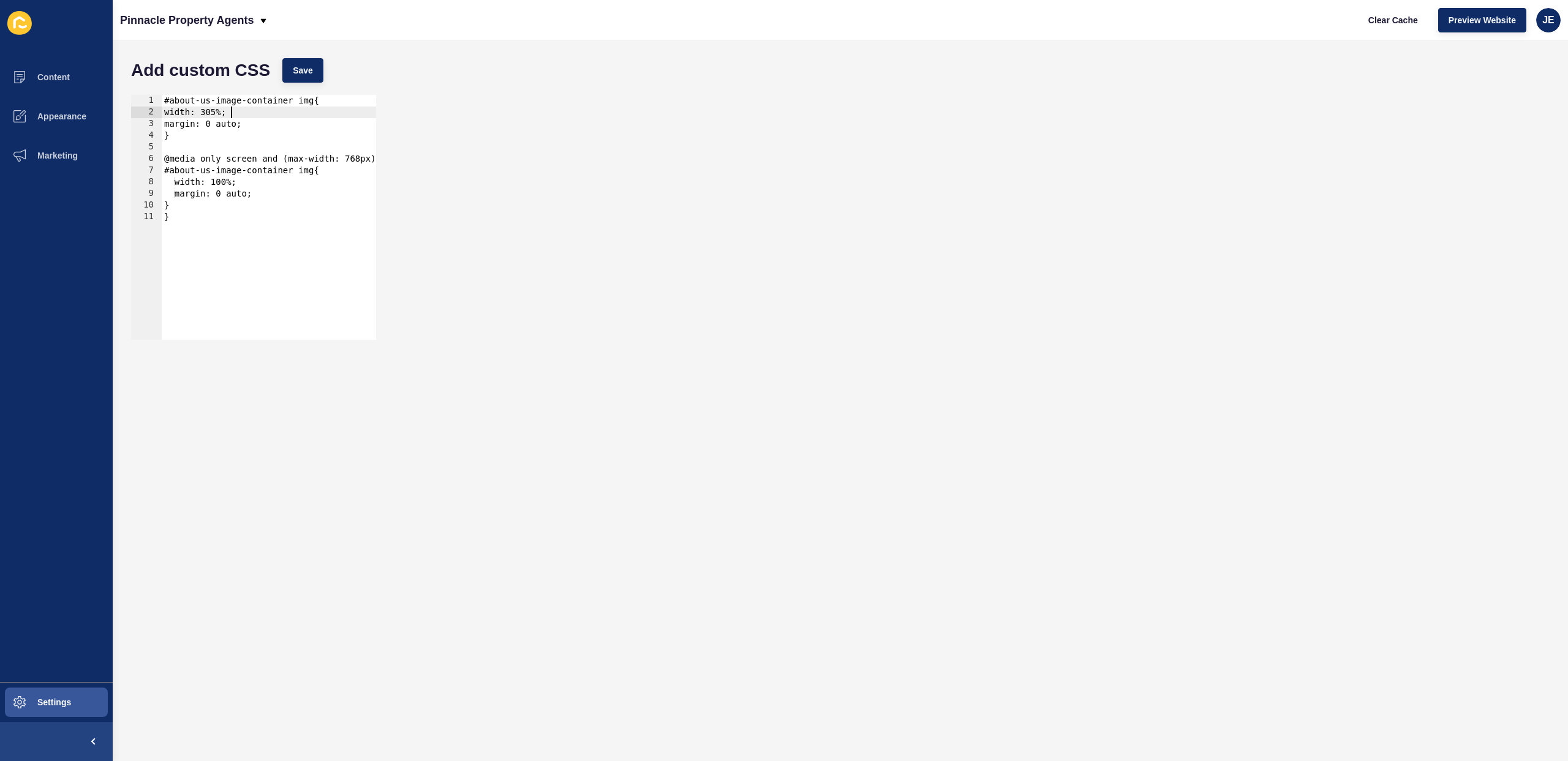
click at [225, 115] on div "#about-us-image-container img{ width: 305%; margin: 0 auto; } @media only scree…" at bounding box center [275, 224] width 226 height 259
type textarea "width: 50%;"
click at [307, 71] on span "Save" at bounding box center [303, 71] width 21 height 12
click at [1387, 21] on span "Clear Cache" at bounding box center [1393, 21] width 49 height 12
click at [672, 152] on div "width: 50%; 1 2 3 4 5 6 7 8 9 10 11 #about-us-image-container img{ width: 50%; …" at bounding box center [840, 217] width 1431 height 257
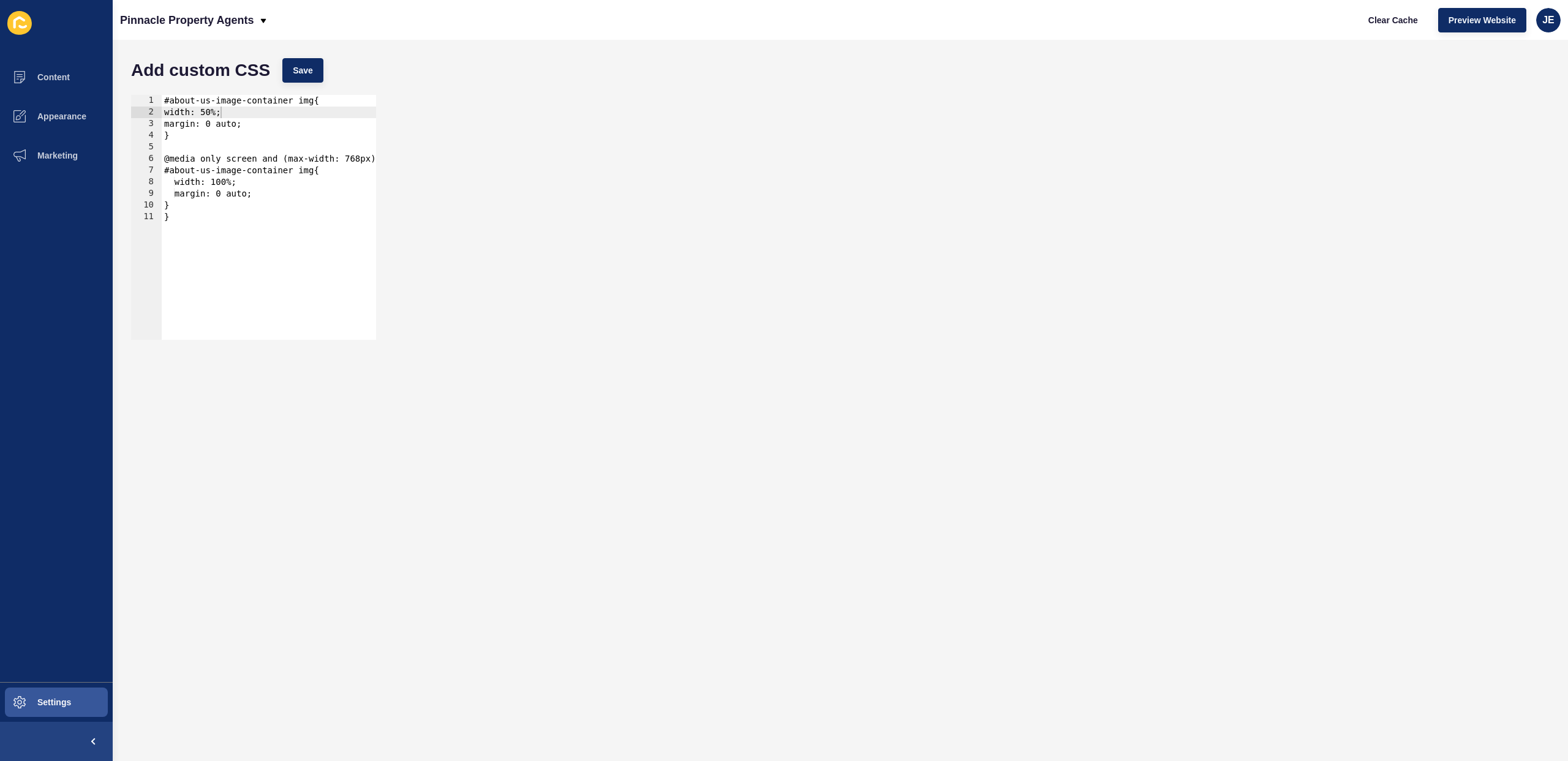
type textarea "}"
click at [307, 215] on div "#about-us-image-container img{ width: 50%; margin: 0 auto; } @media only screen…" at bounding box center [275, 224] width 226 height 259
click at [60, 707] on span "Settings" at bounding box center [35, 702] width 73 height 10
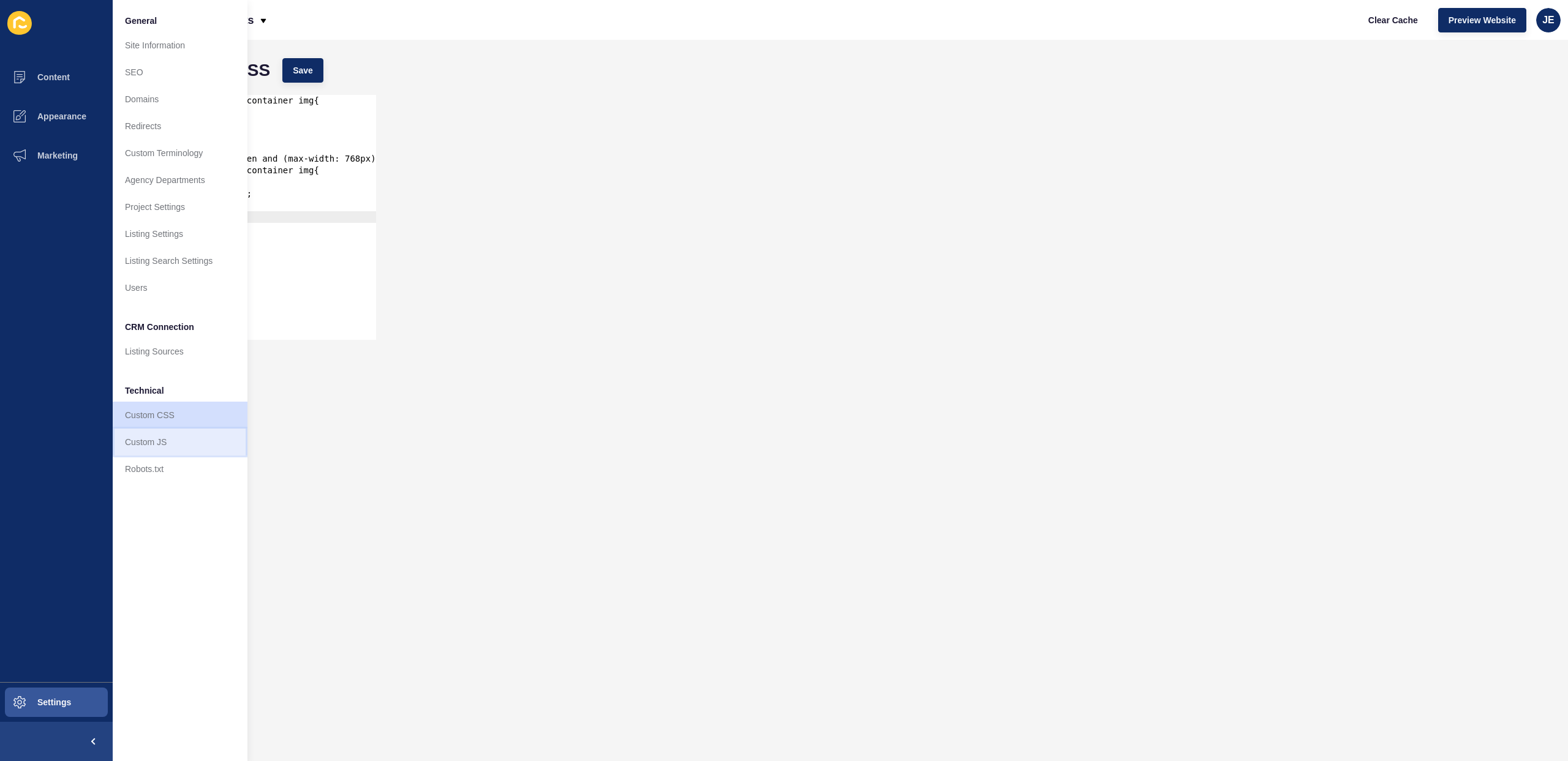
click at [157, 450] on link "Custom JS" at bounding box center [179, 442] width 135 height 27
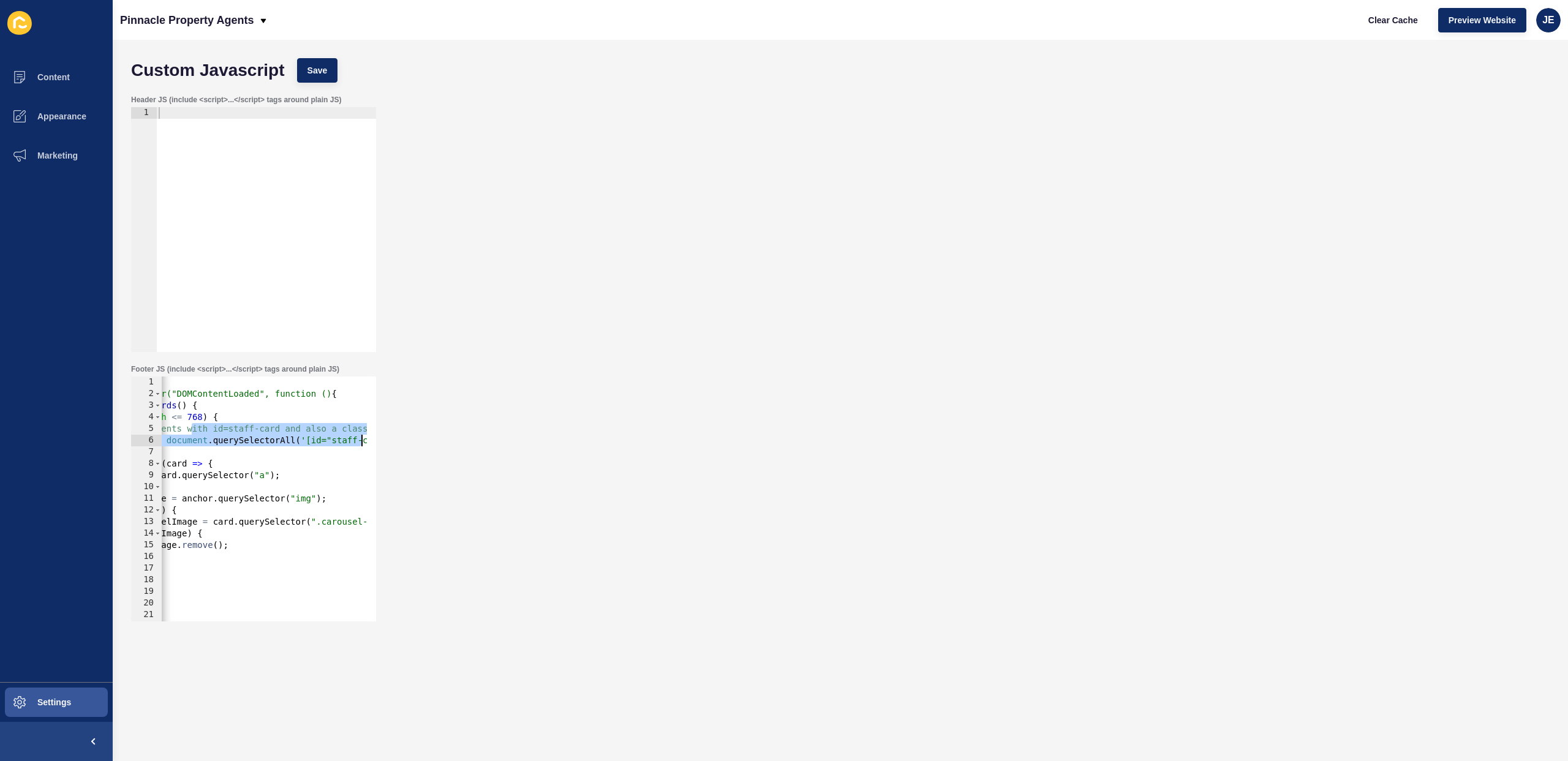
drag, startPoint x: 322, startPoint y: 433, endPoint x: 367, endPoint y: 436, distance: 45.1
click at [367, 436] on div "// Select all elements with id=staff-card and also a class 1 2 3 4 5 6 7 8 9 10…" at bounding box center [253, 499] width 245 height 245
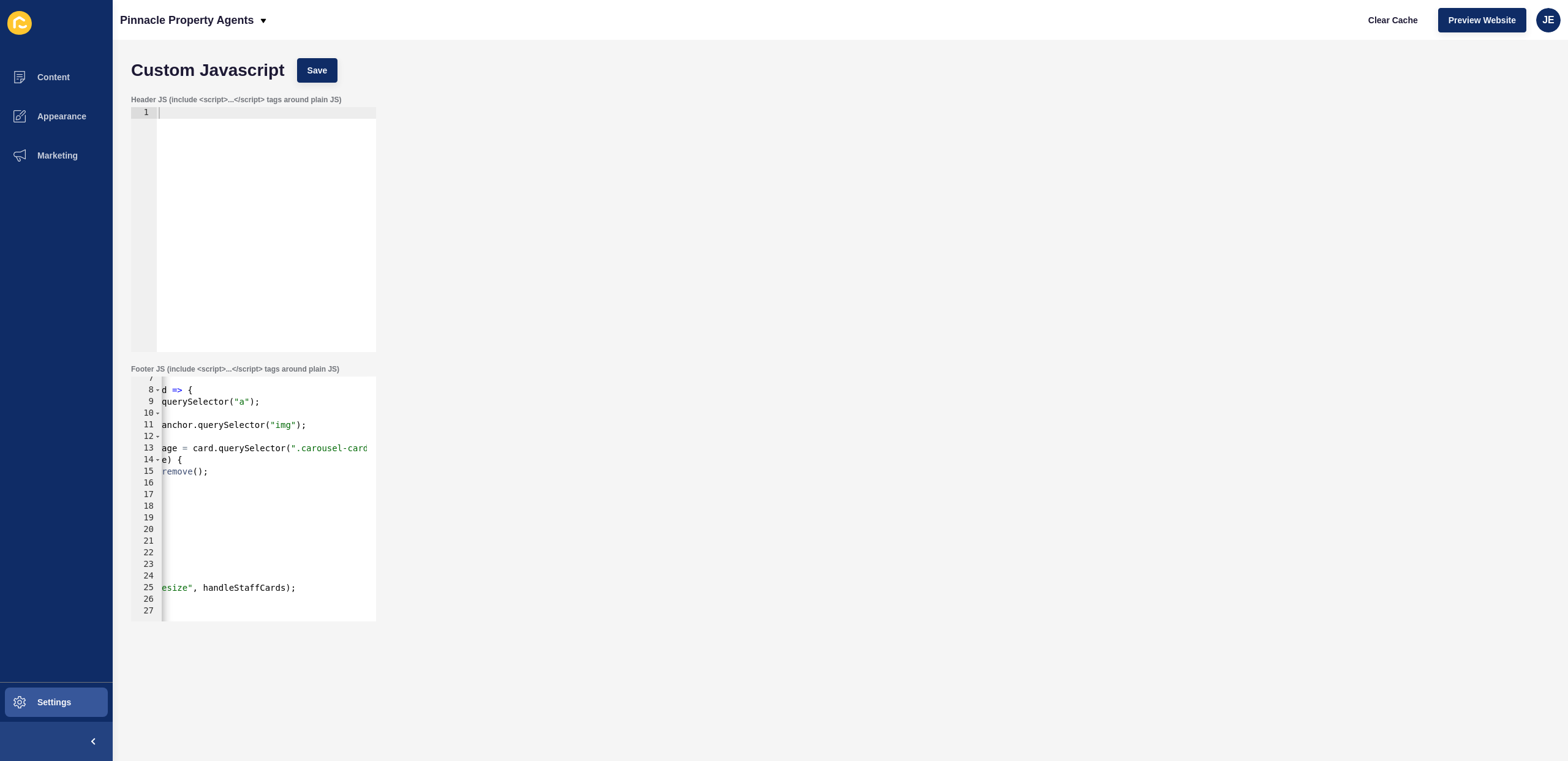
scroll to position [78, 0]
click at [329, 77] on button "Save" at bounding box center [318, 71] width 41 height 24
click at [278, 489] on div "staffCards . forEach ( card => { const anchor = card . querySelector ( "a" ) ; …" at bounding box center [220, 497] width 411 height 259
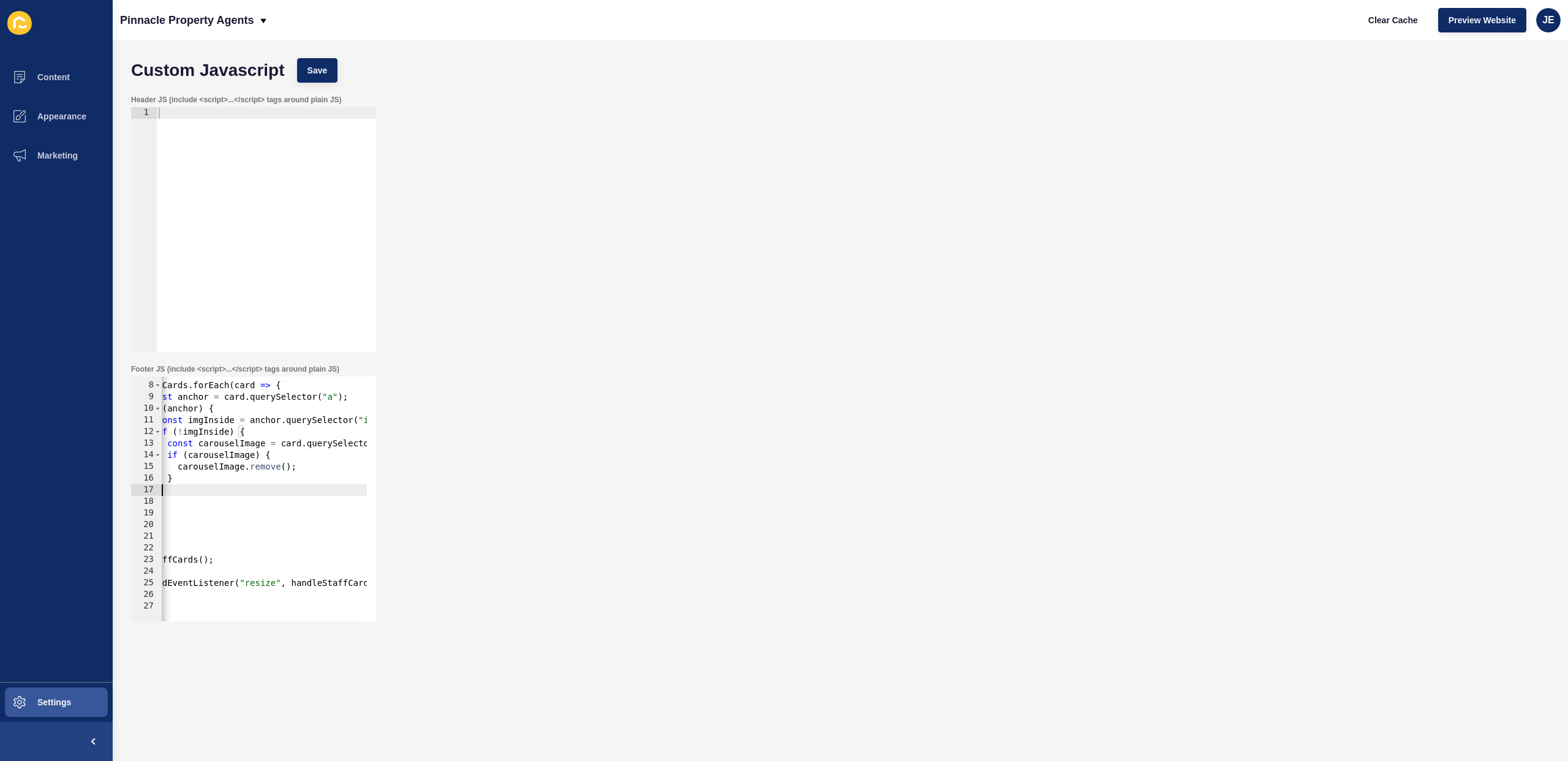
scroll to position [0, 0]
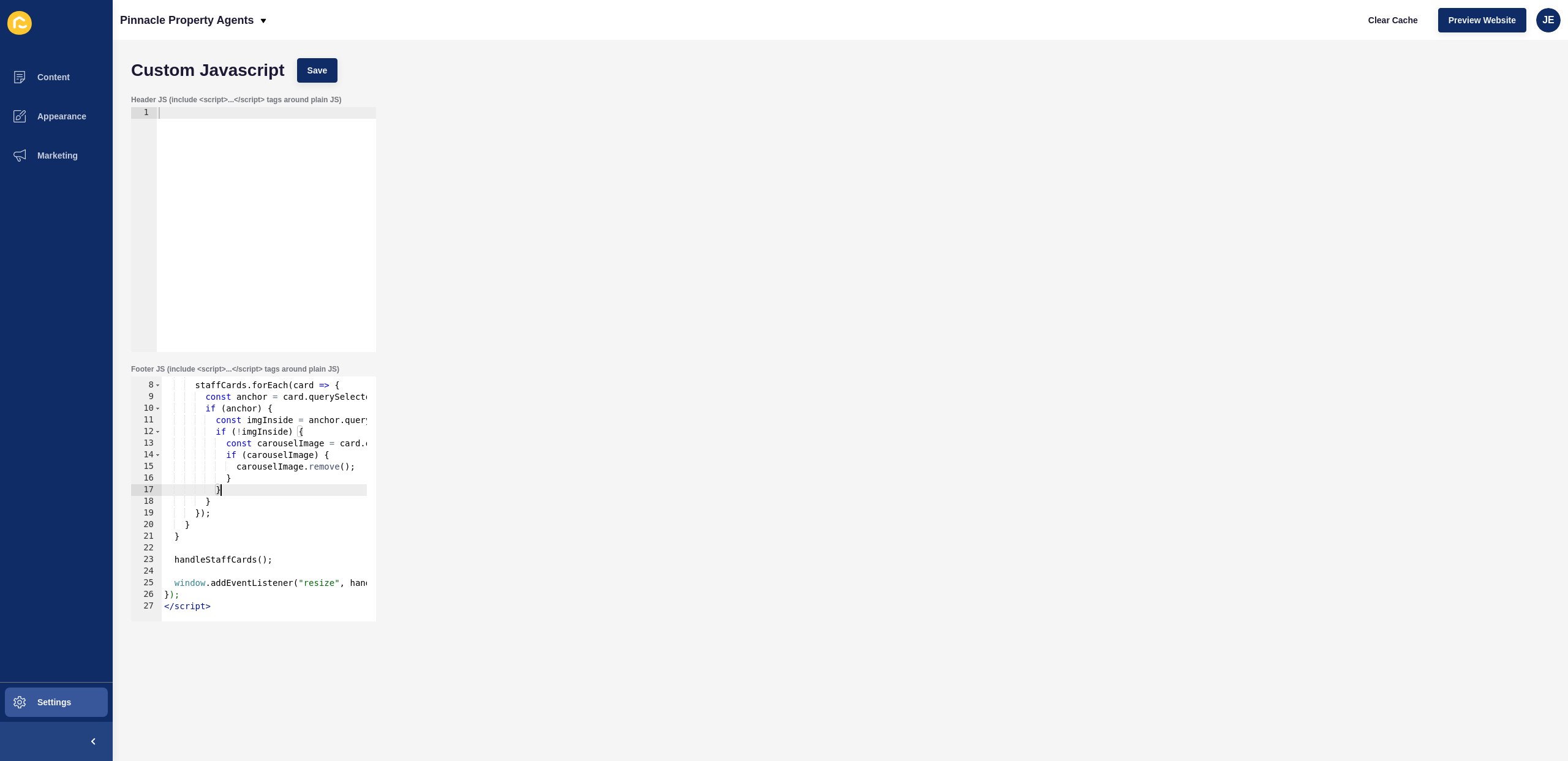
click at [275, 533] on div "staffCards . forEach ( card => { const anchor = card . querySelector ( "a" ) ; …" at bounding box center [367, 497] width 411 height 259
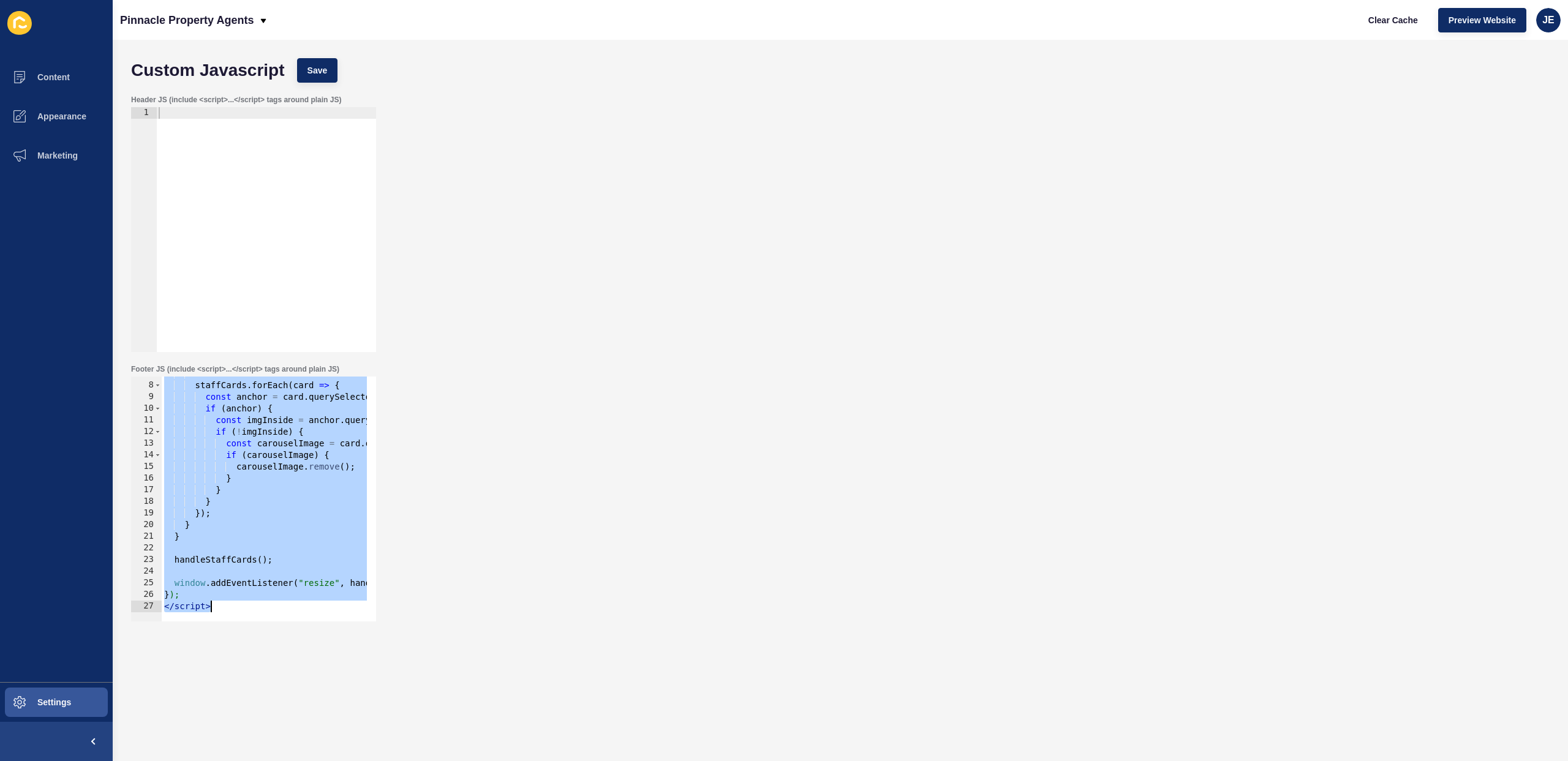
click at [223, 439] on div "staffCards . forEach ( card => { const anchor = card . querySelector ( "a" ) ; …" at bounding box center [367, 497] width 411 height 259
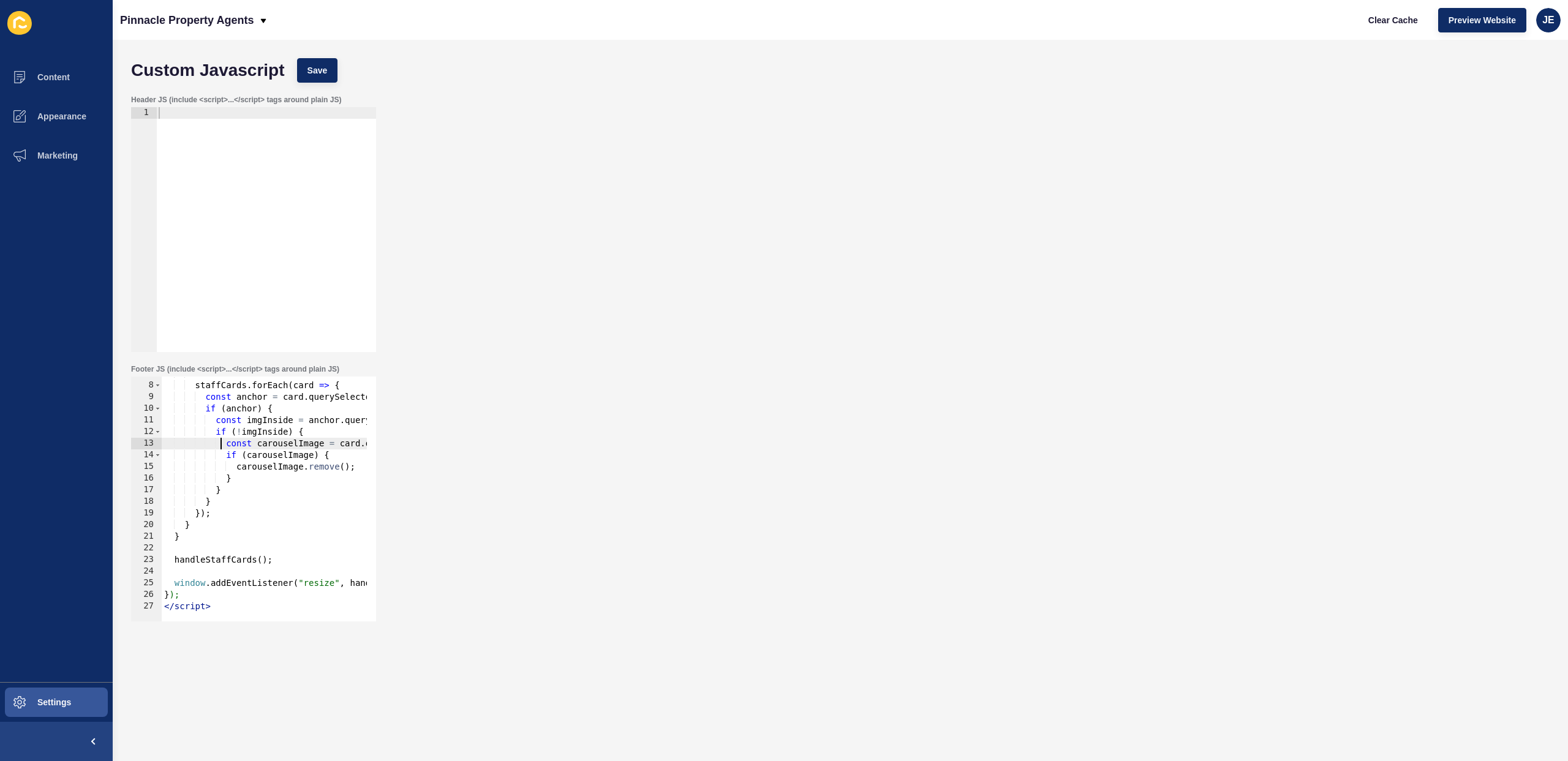
type textarea "}); </script>"
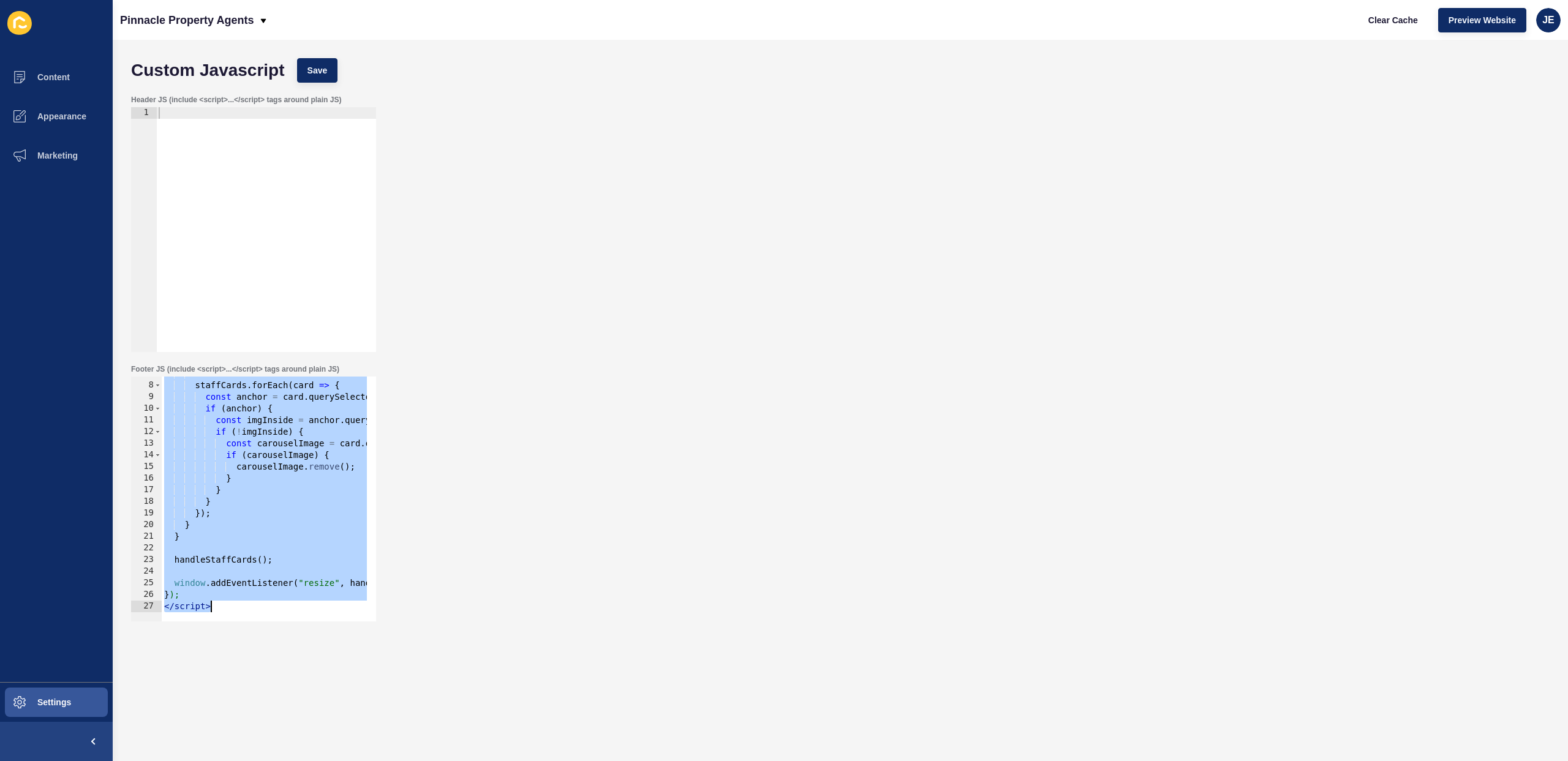
paste textarea
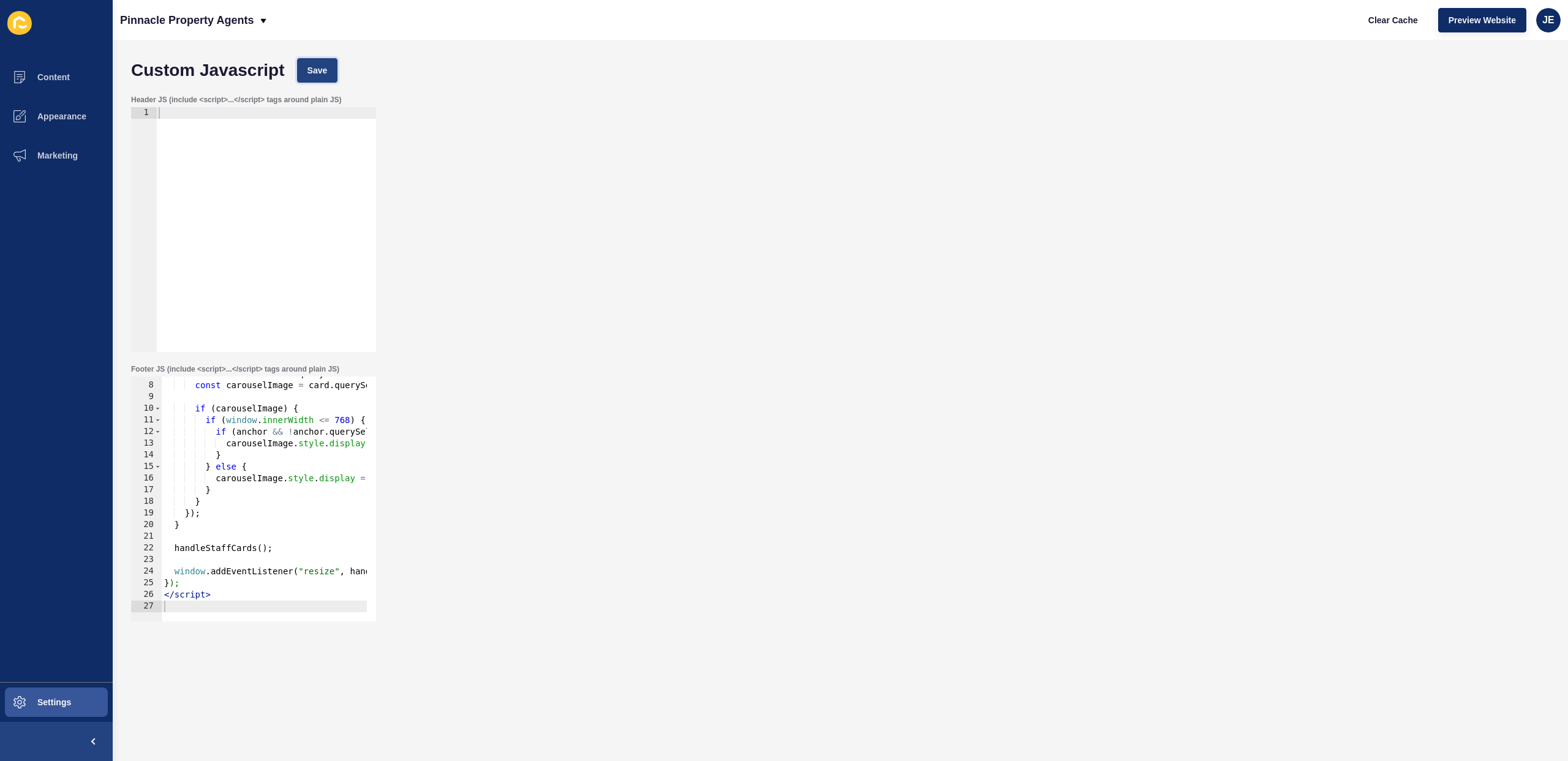
click at [312, 73] on span "Save" at bounding box center [317, 71] width 21 height 12
click at [1389, 24] on span "Clear Cache" at bounding box center [1393, 21] width 49 height 12
drag, startPoint x: 1395, startPoint y: 22, endPoint x: 1402, endPoint y: 23, distance: 7.1
click at [1395, 22] on span "Clear Cache" at bounding box center [1393, 21] width 49 height 12
click at [1551, 27] on div "JE" at bounding box center [1548, 20] width 24 height 24
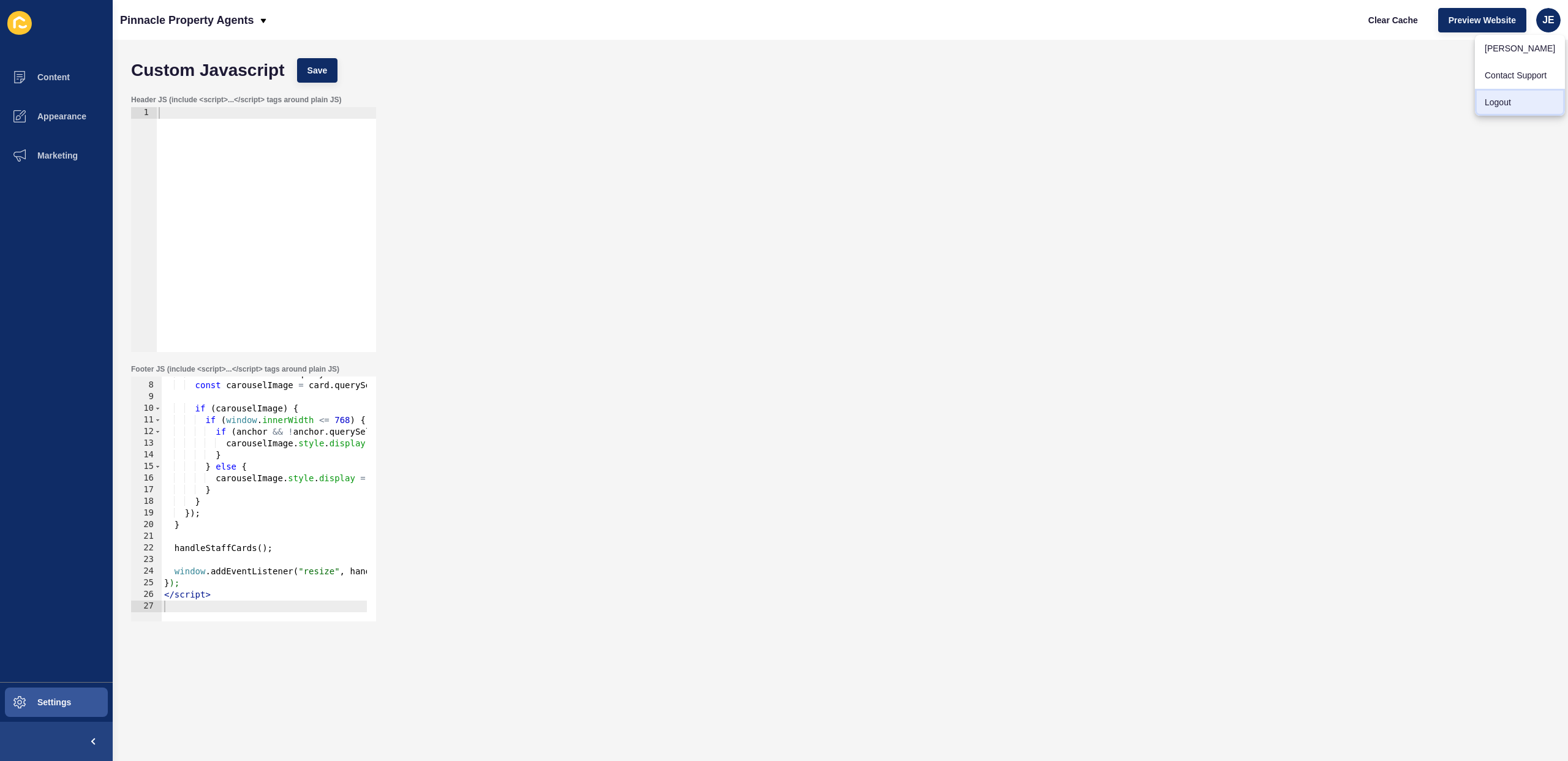
click at [1516, 104] on link "Logout" at bounding box center [1520, 102] width 90 height 27
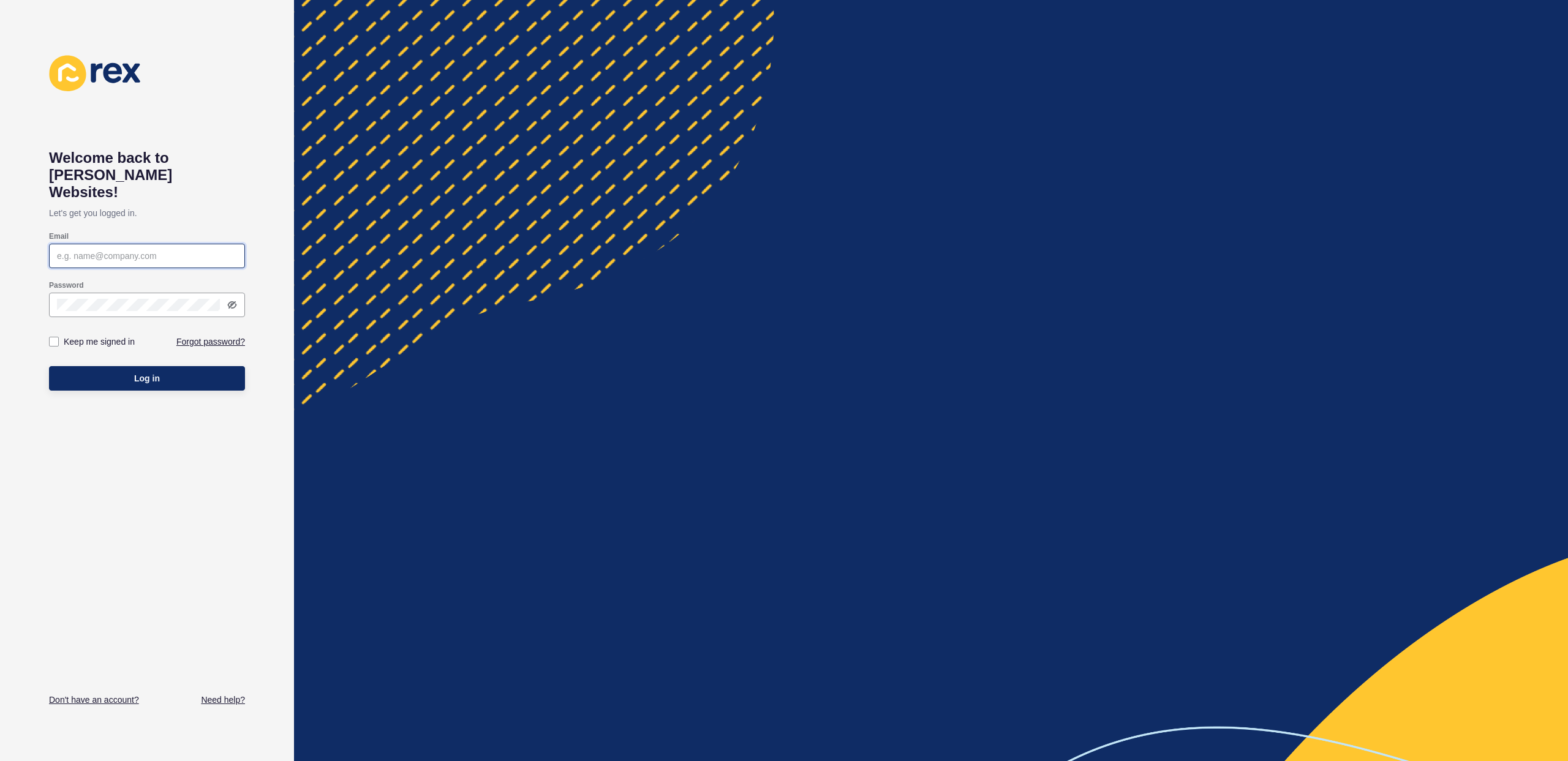
type input "justine.espinosa@rexsoftware.com.au"
type input "[EMAIL_ADDRESS][PERSON_NAME][DOMAIN_NAME]"
click at [158, 373] on span "Log in" at bounding box center [147, 379] width 26 height 12
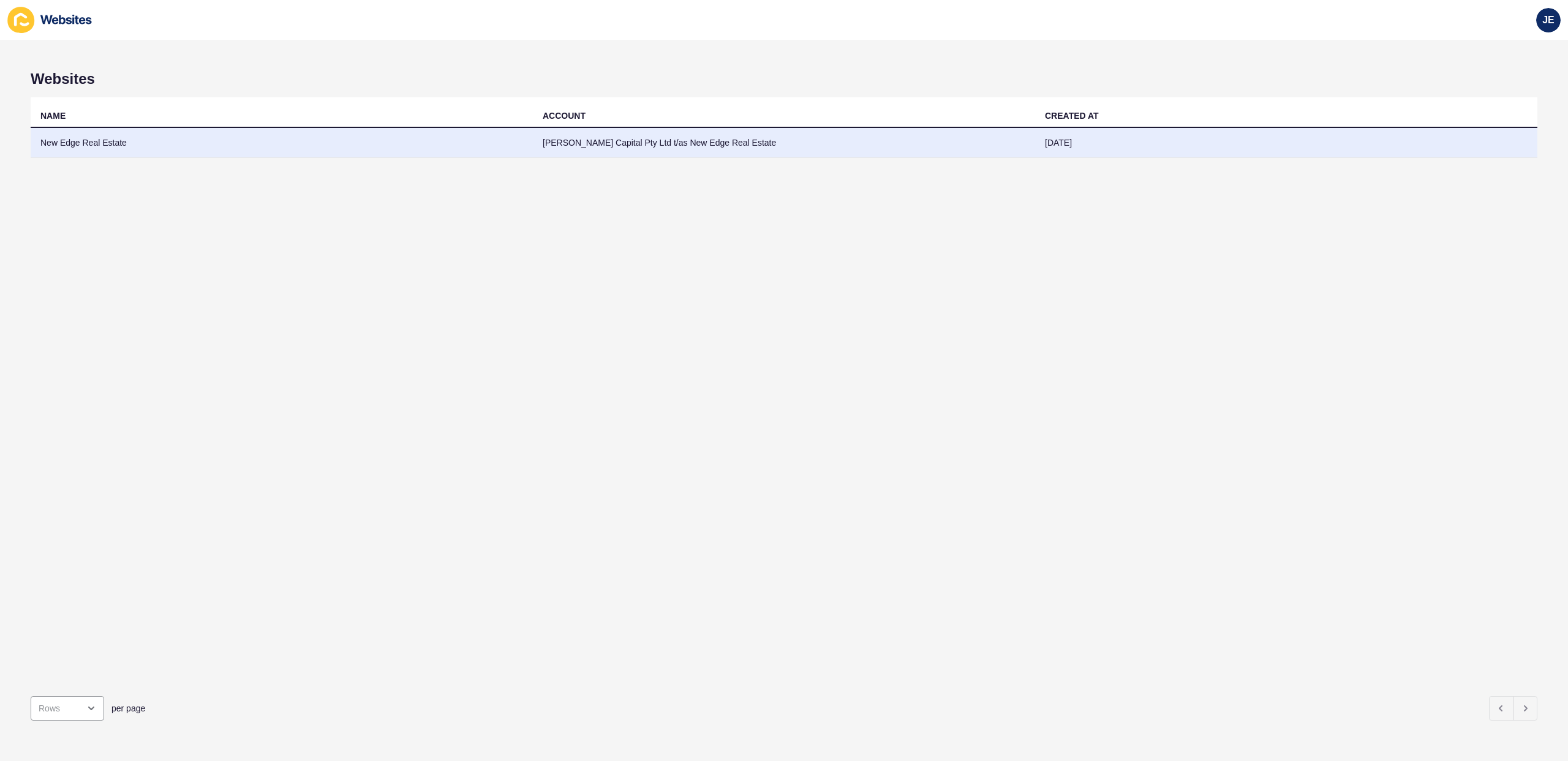
click at [103, 147] on td "New Edge Real Estate" at bounding box center [281, 142] width 503 height 30
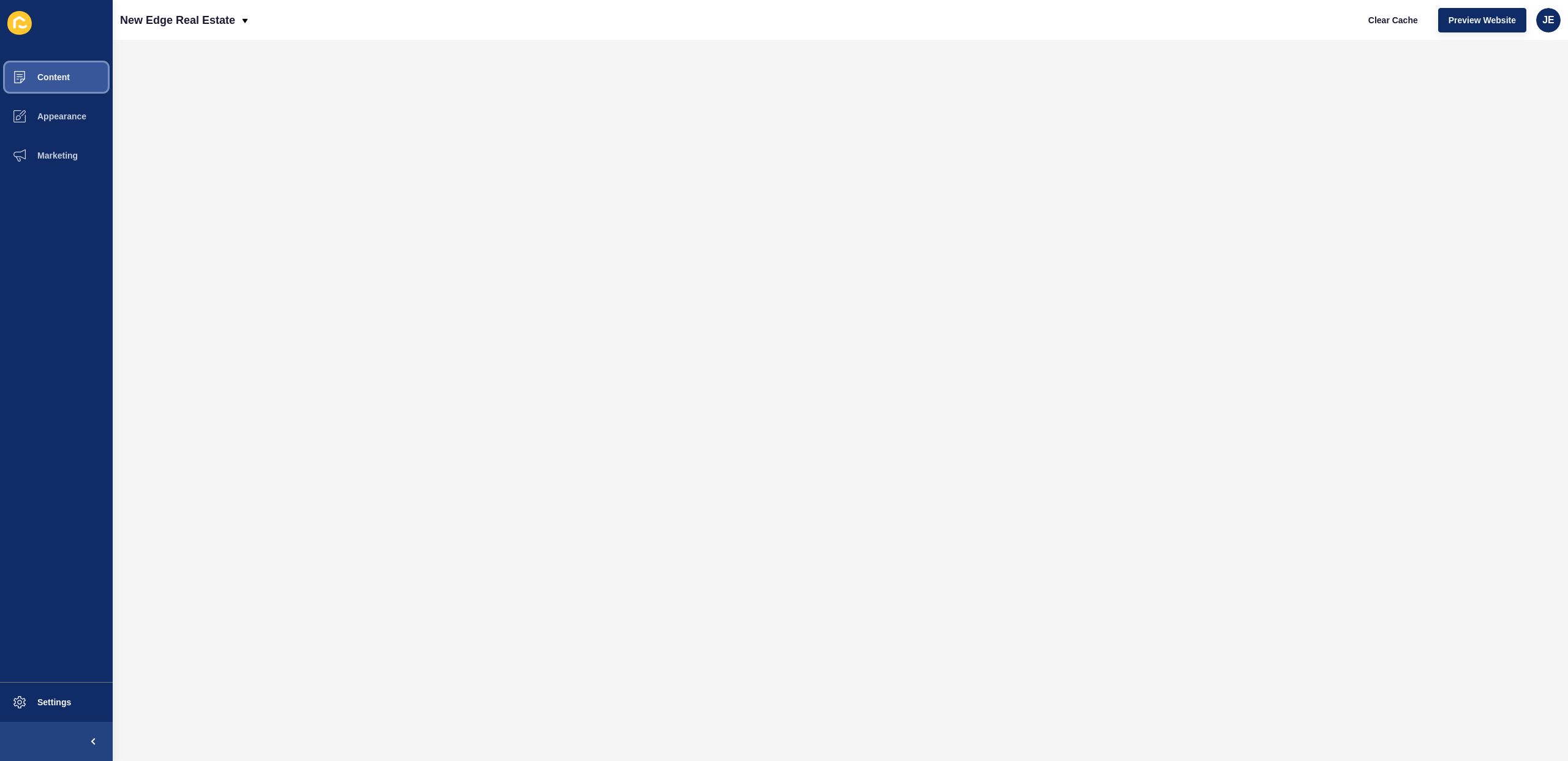
click at [51, 84] on button "Content" at bounding box center [56, 78] width 113 height 40
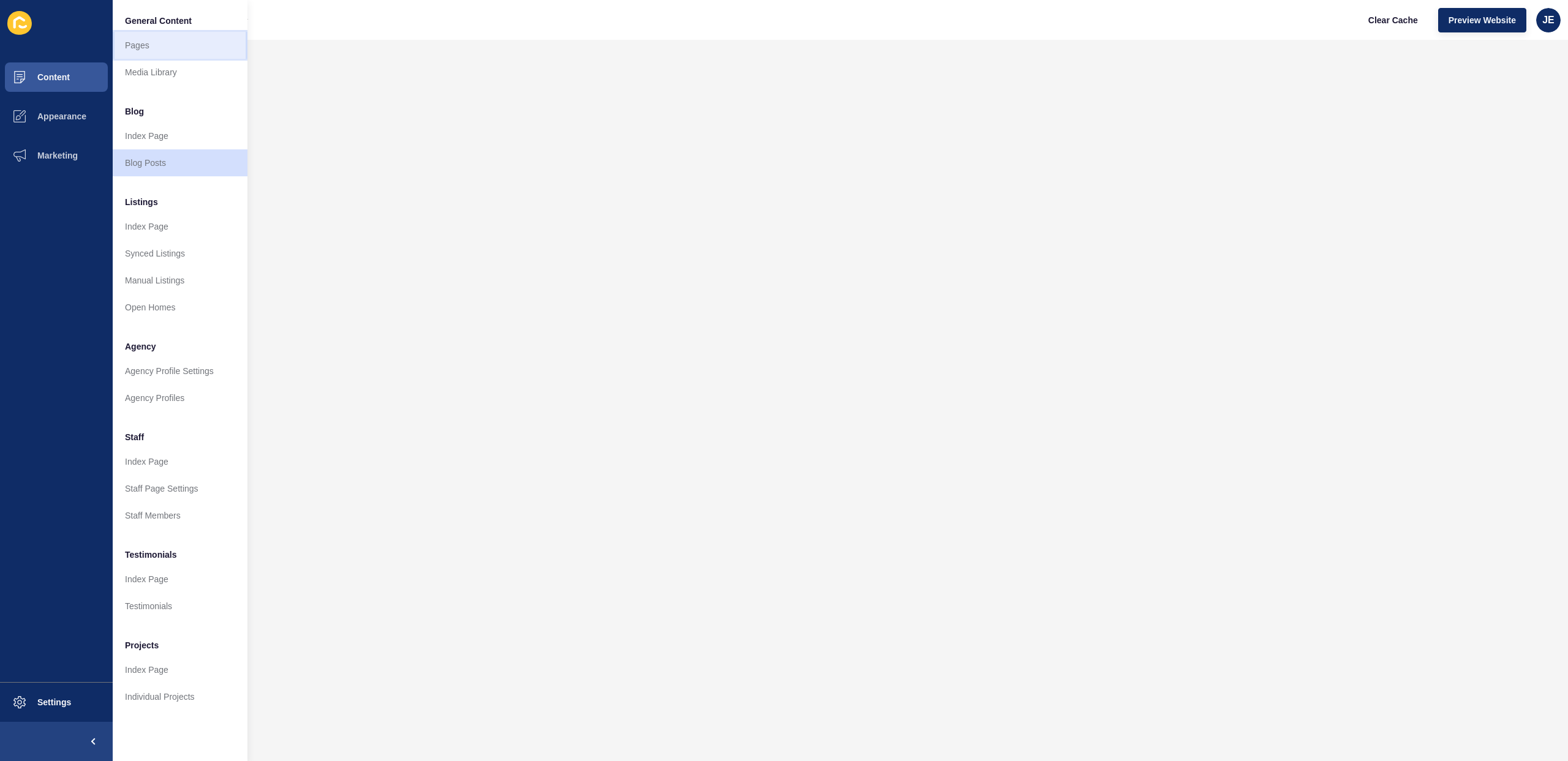
click at [160, 49] on link "Pages" at bounding box center [179, 45] width 135 height 27
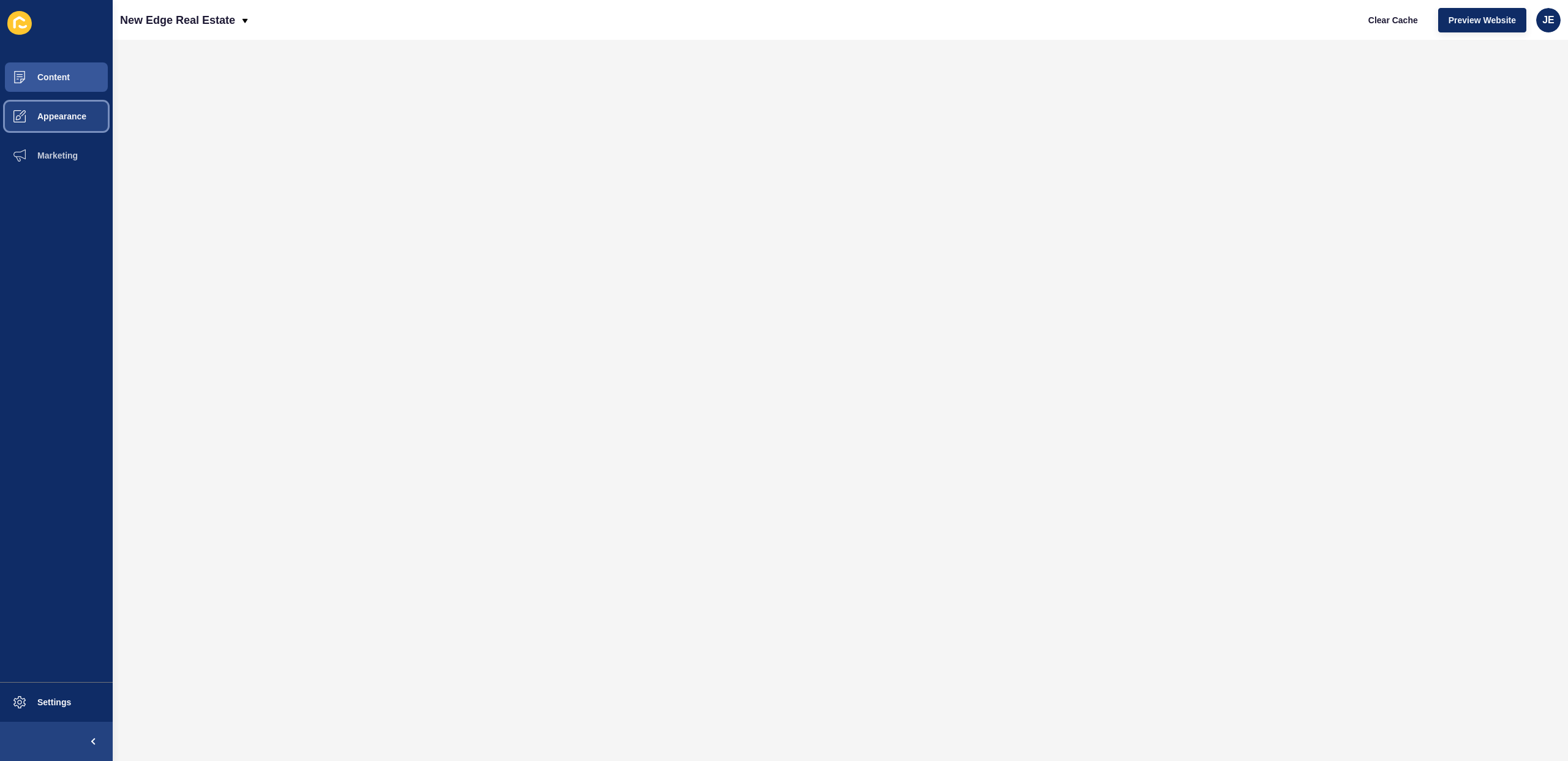
click at [55, 112] on span "Appearance" at bounding box center [43, 116] width 88 height 10
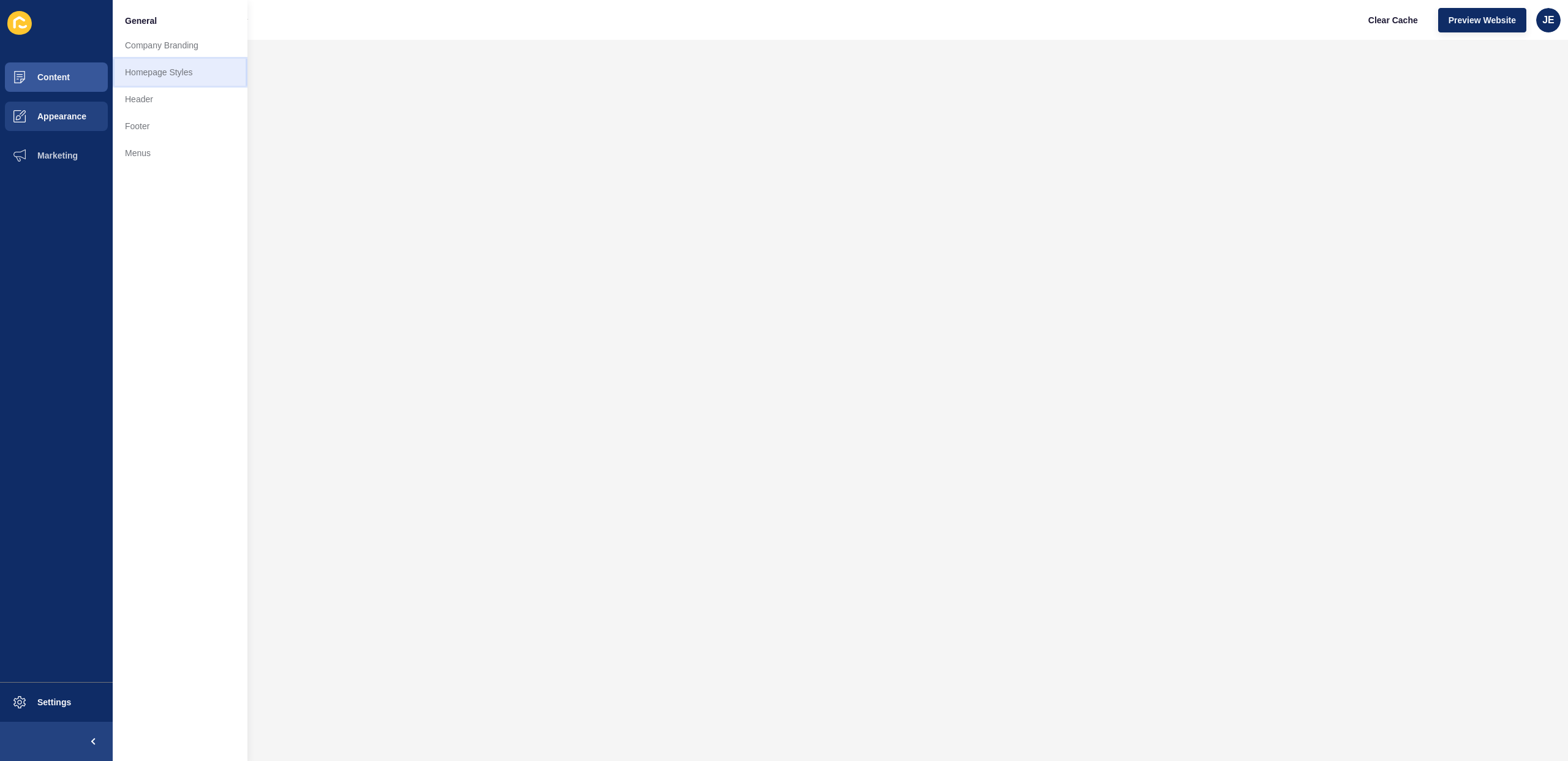
click at [156, 78] on link "Homepage Styles" at bounding box center [179, 71] width 135 height 27
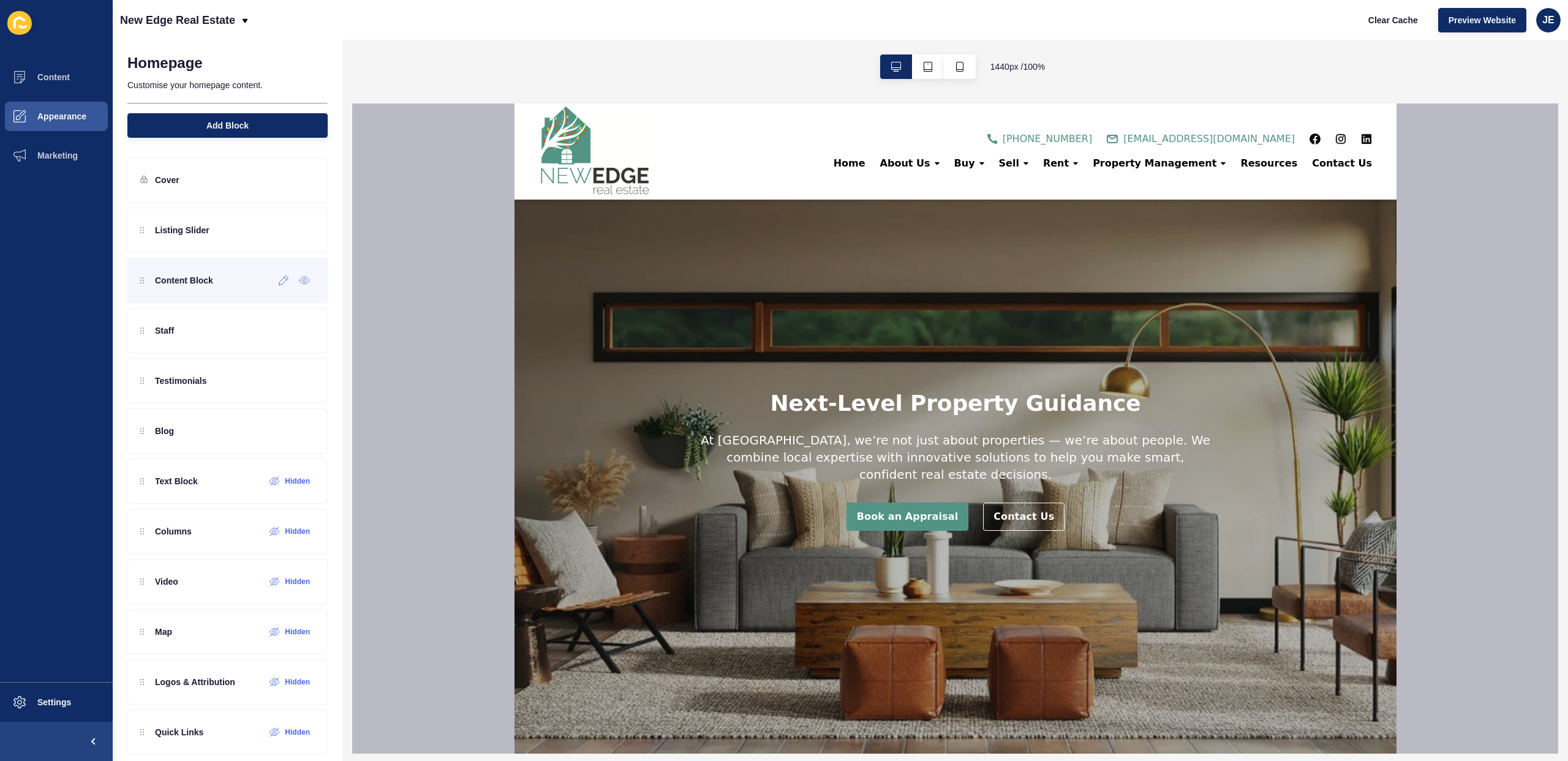
click at [219, 281] on div "Content Block" at bounding box center [227, 281] width 200 height 46
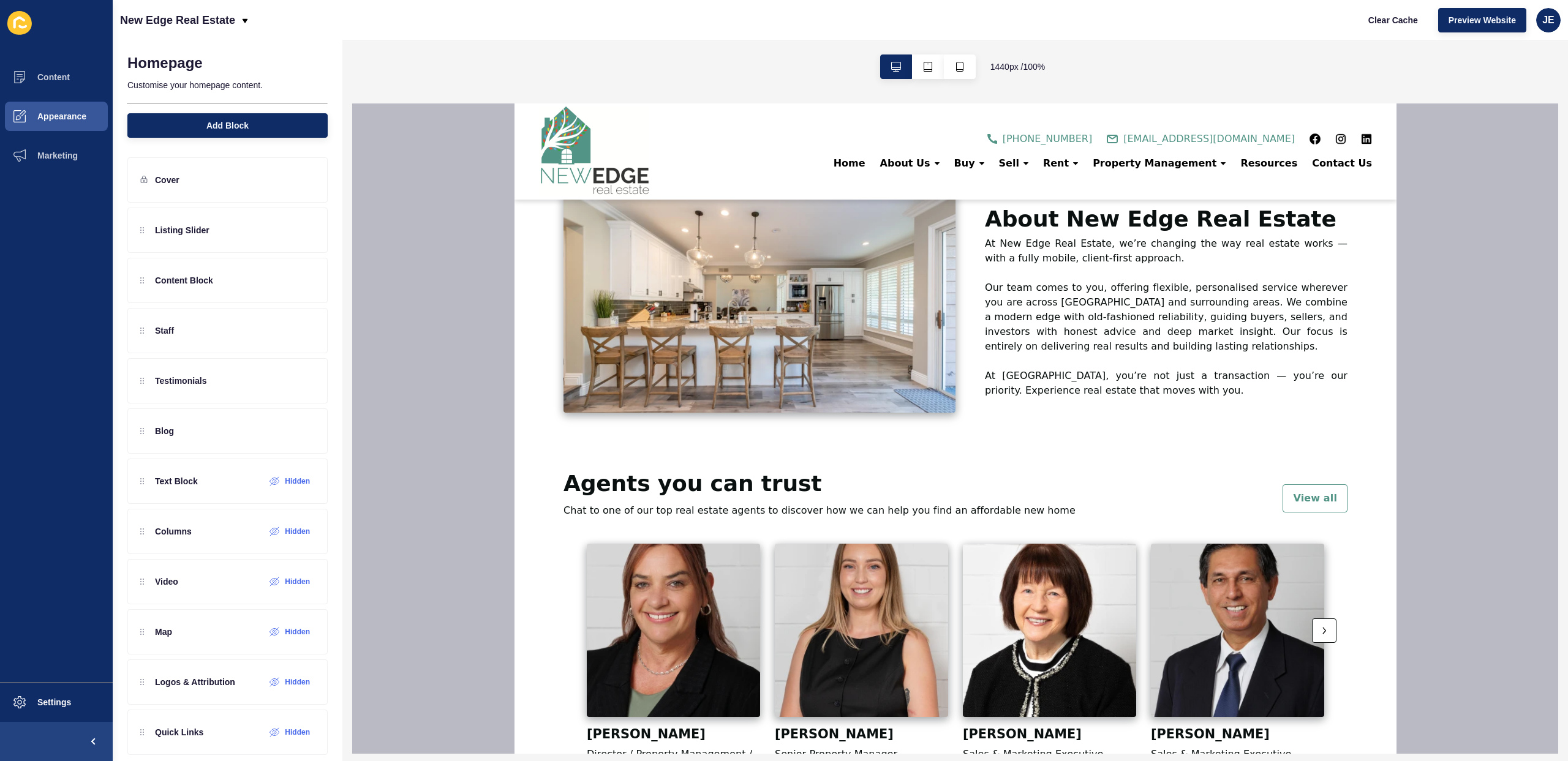
scroll to position [578, 0]
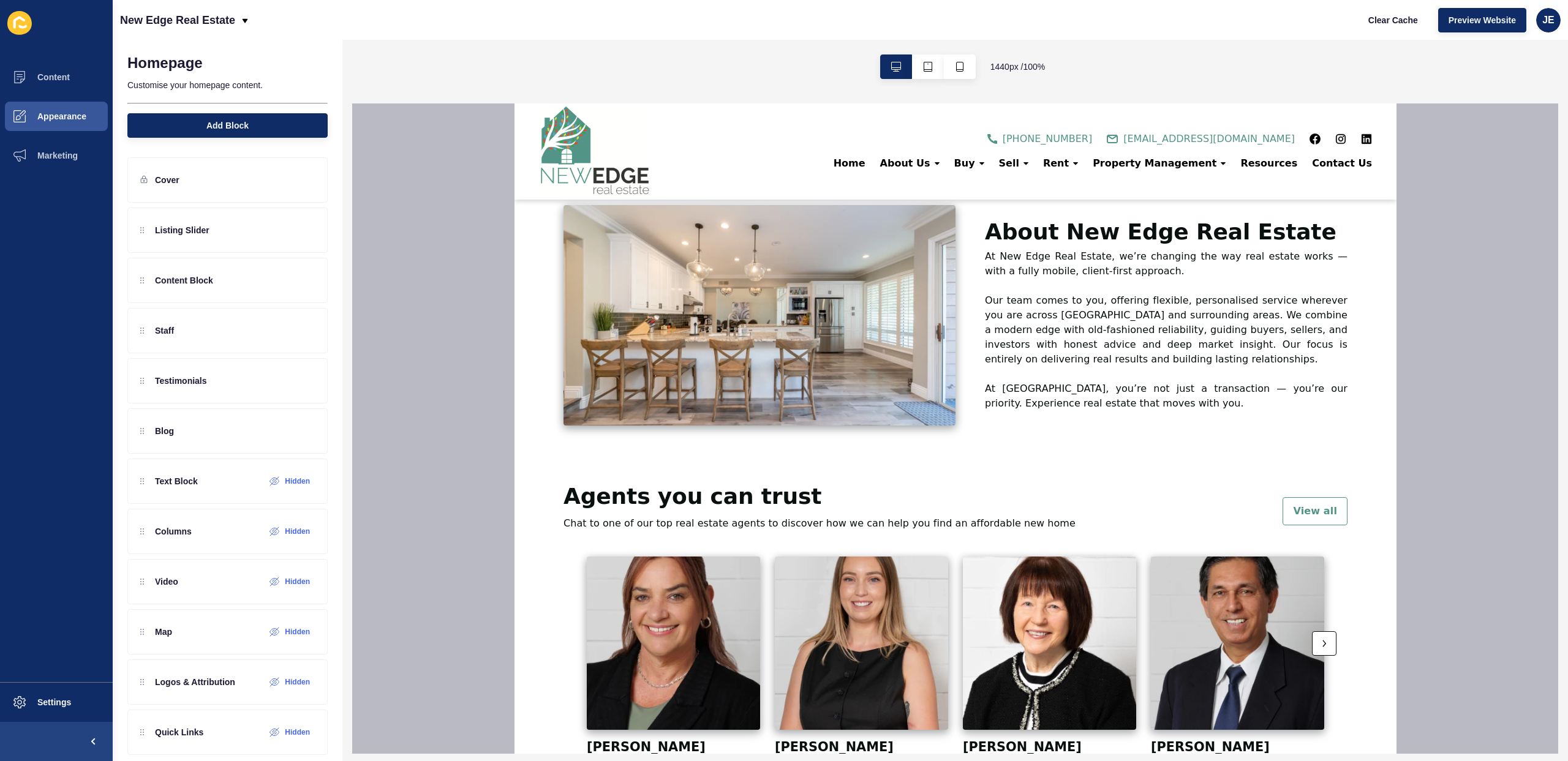
click at [1020, 234] on h2 "About New Edge Real Estate" at bounding box center [1160, 232] width 351 height 24
click at [279, 281] on icon at bounding box center [284, 281] width 9 height 9
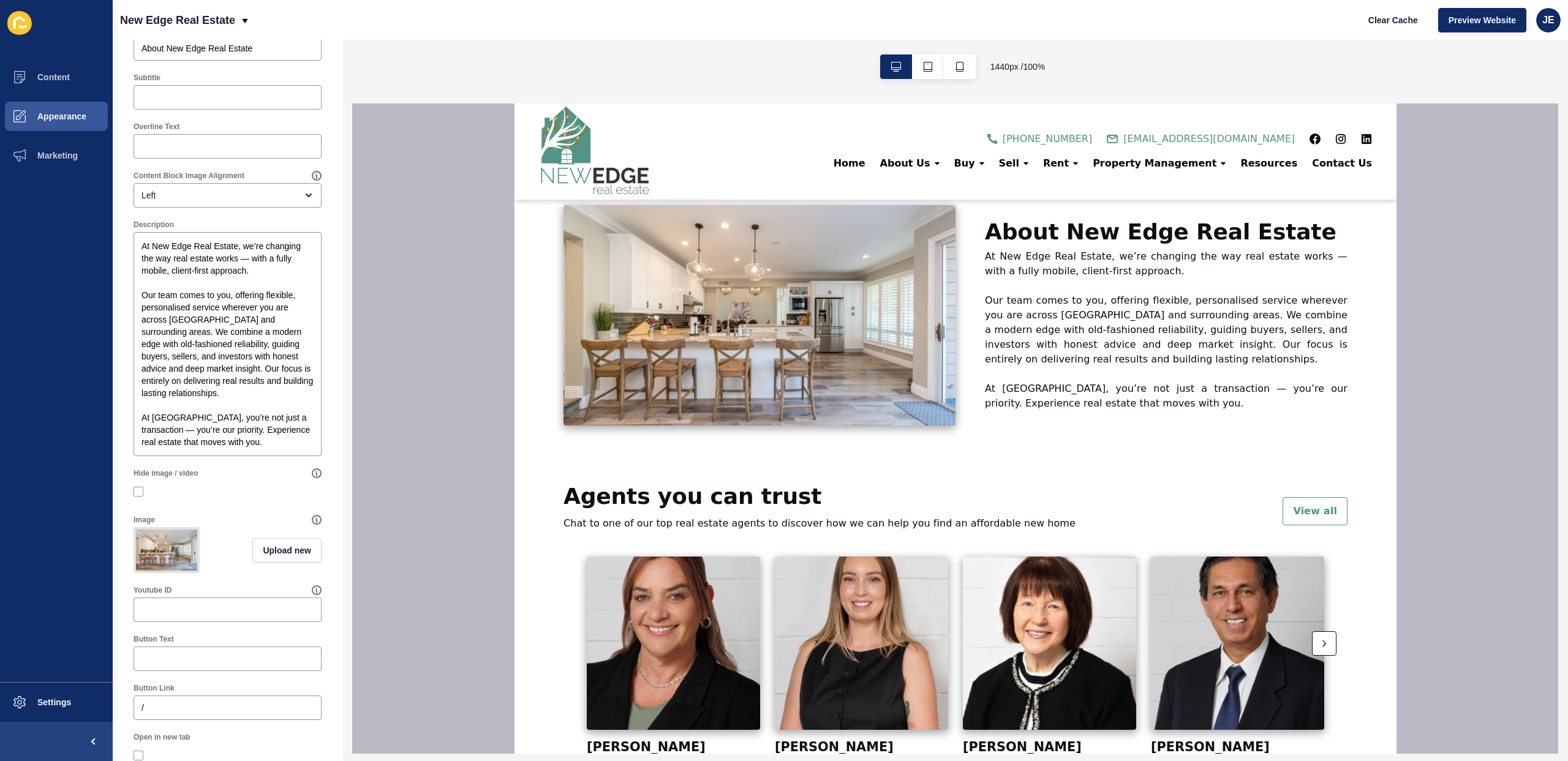
scroll to position [0, 0]
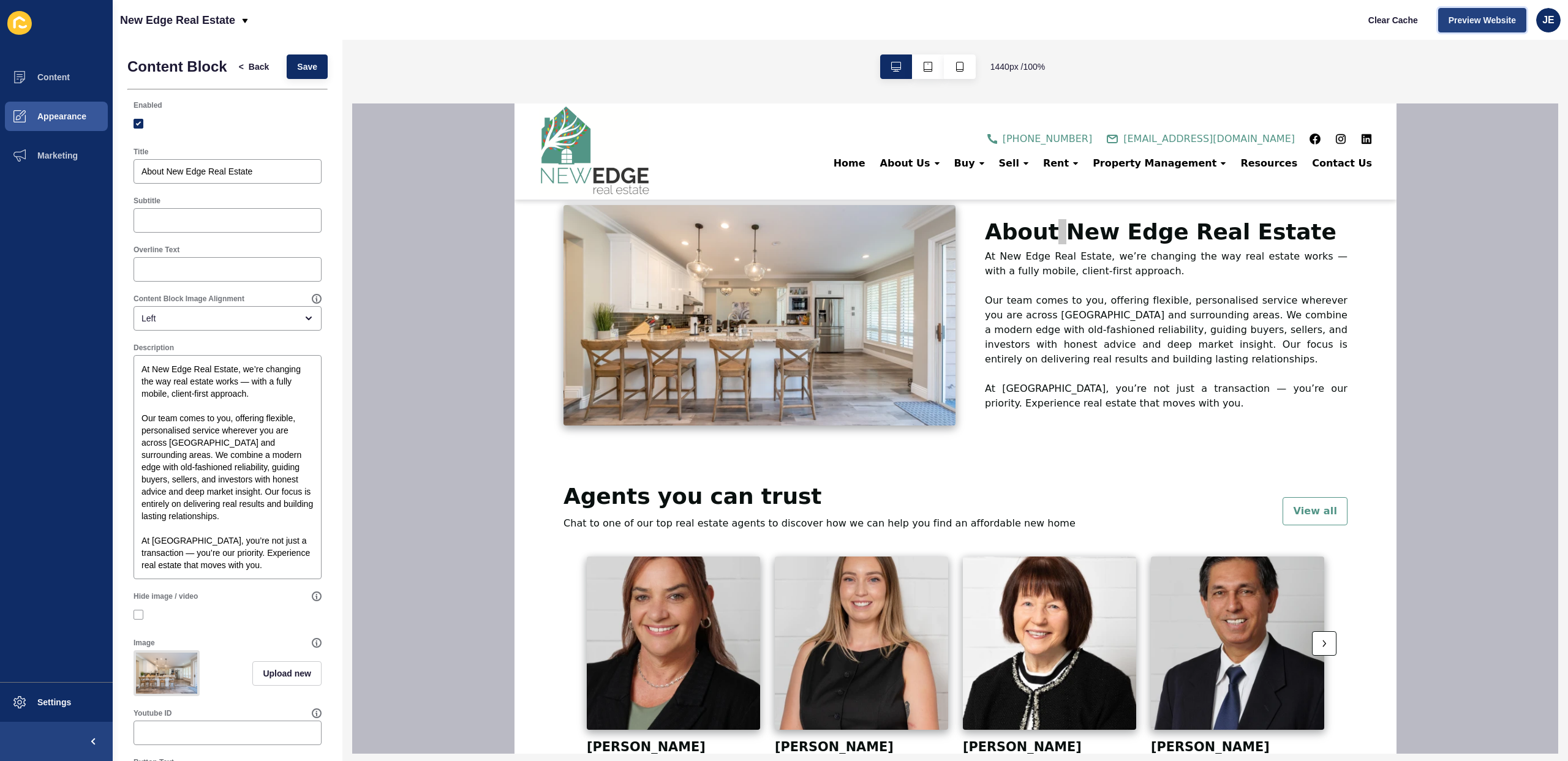
click at [1469, 21] on span "Preview Website" at bounding box center [1482, 21] width 68 height 12
click at [51, 697] on span "Settings" at bounding box center [35, 702] width 73 height 10
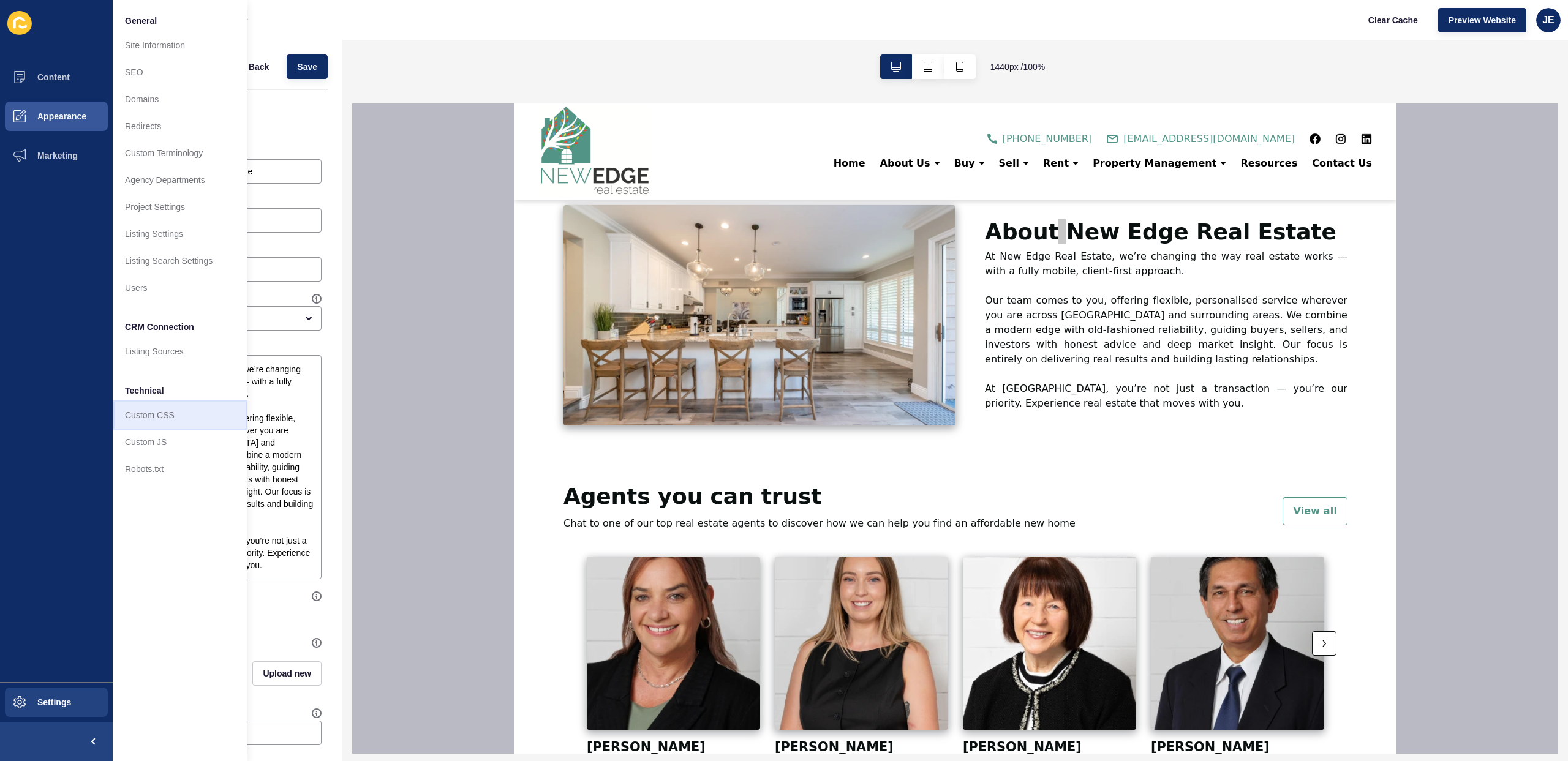
click at [140, 417] on link "Custom CSS" at bounding box center [179, 414] width 135 height 27
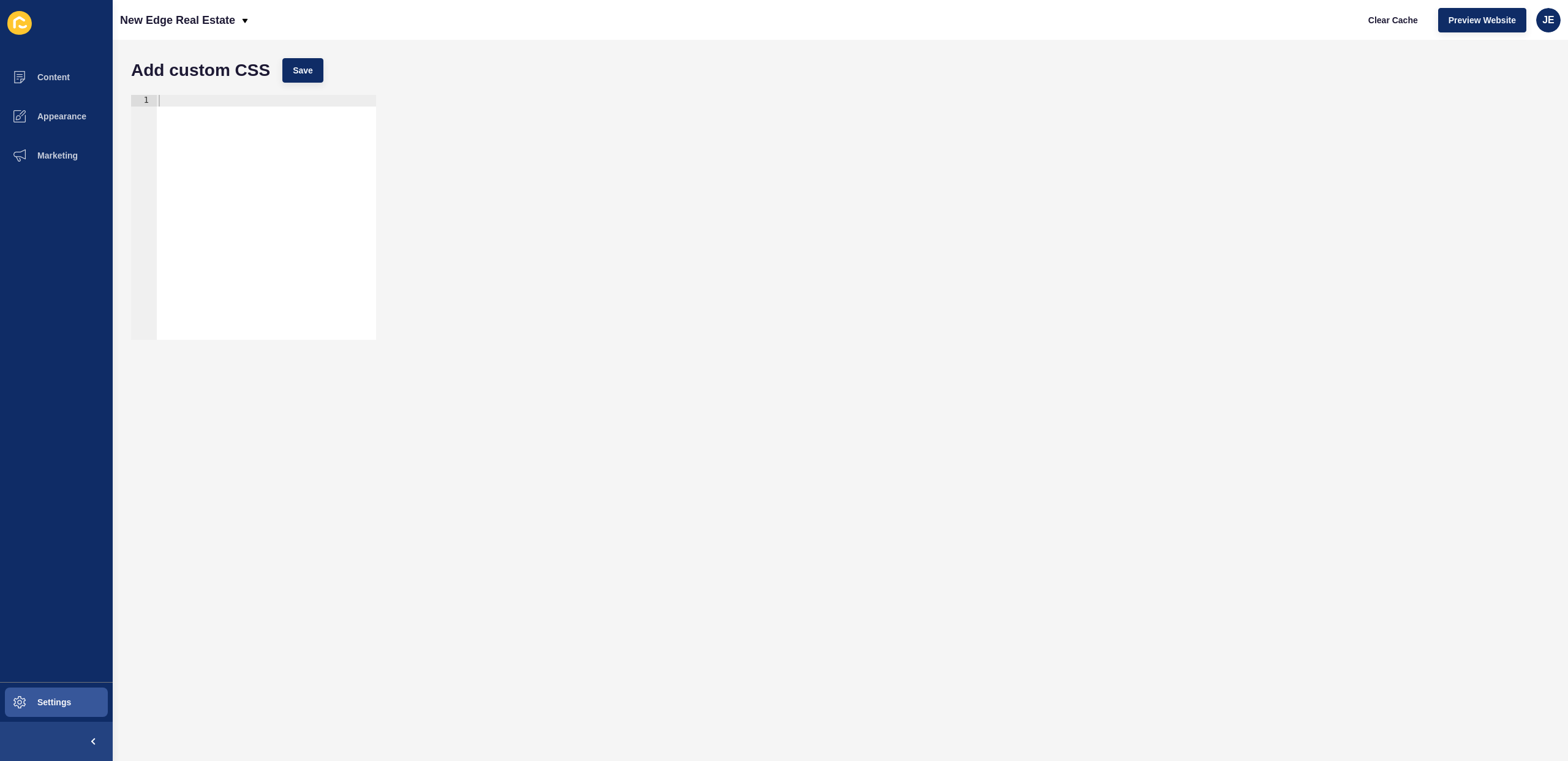
click at [297, 175] on div at bounding box center [265, 229] width 220 height 268
type textarea "@"
paste textarea "about-us-text-container"
type textarea "#about-us-text-container div h2{"
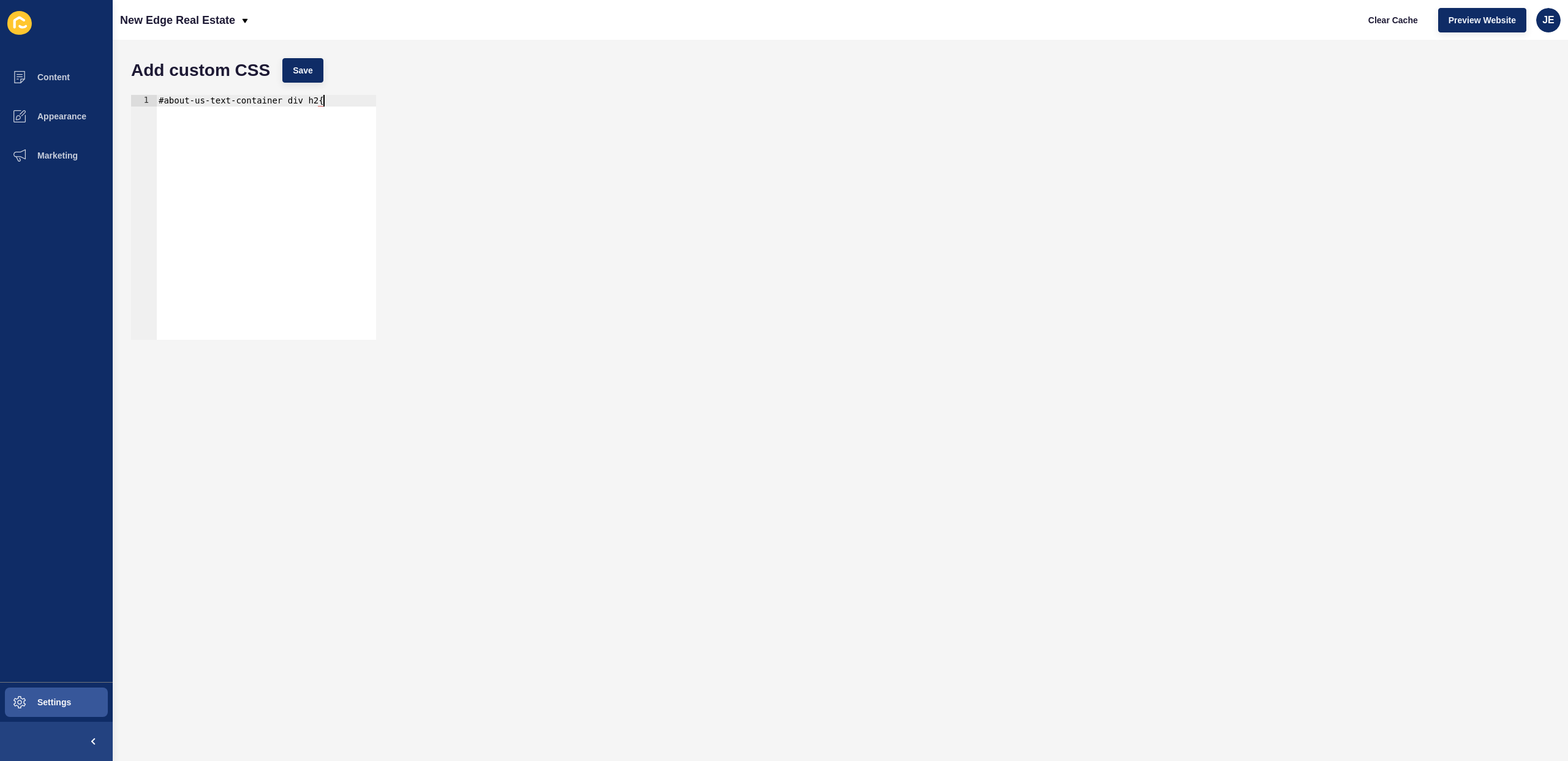
scroll to position [0, 0]
type textarea "}"
type textarea "font-weight: normal;"
click at [307, 65] on span "Save" at bounding box center [303, 71] width 21 height 12
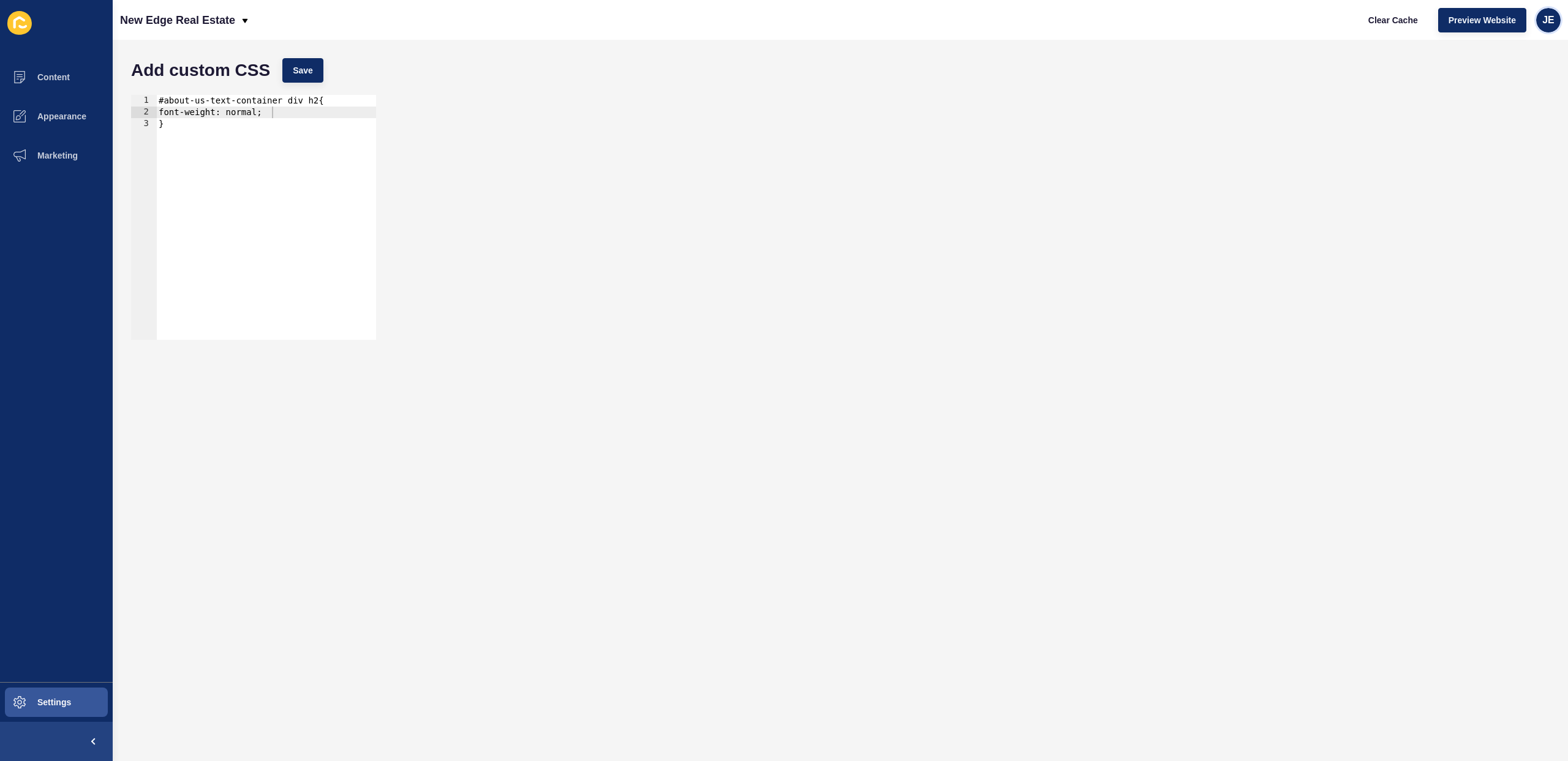
click at [1545, 14] on span "JE" at bounding box center [1548, 21] width 12 height 12
click at [1516, 94] on link "Logout" at bounding box center [1520, 102] width 90 height 27
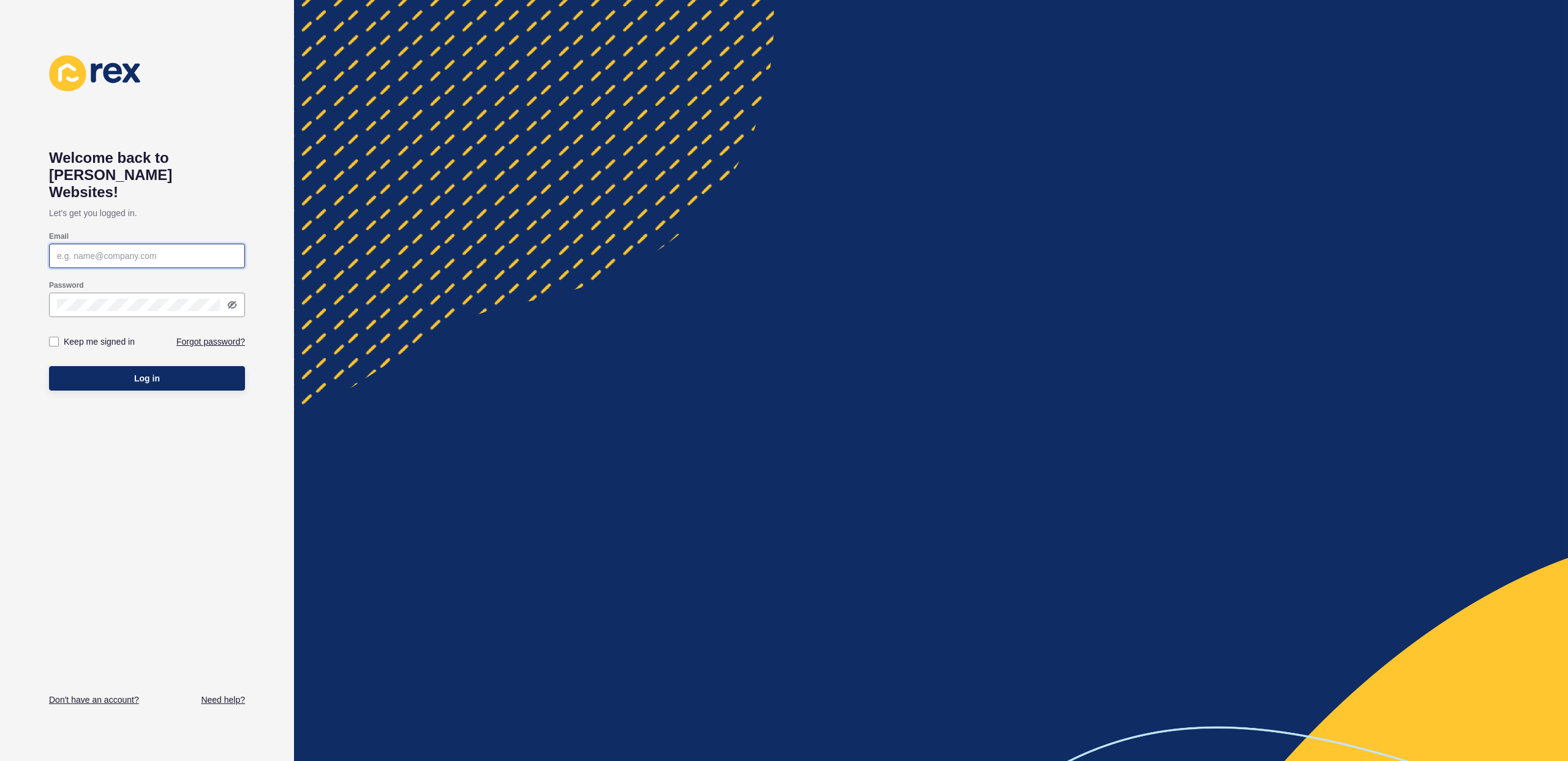
type input "justine.espinosa@rexsoftware.com.au"
type input "[EMAIL_ADDRESS][PERSON_NAME][DOMAIN_NAME]"
click at [125, 366] on button "Log in" at bounding box center [147, 379] width 196 height 24
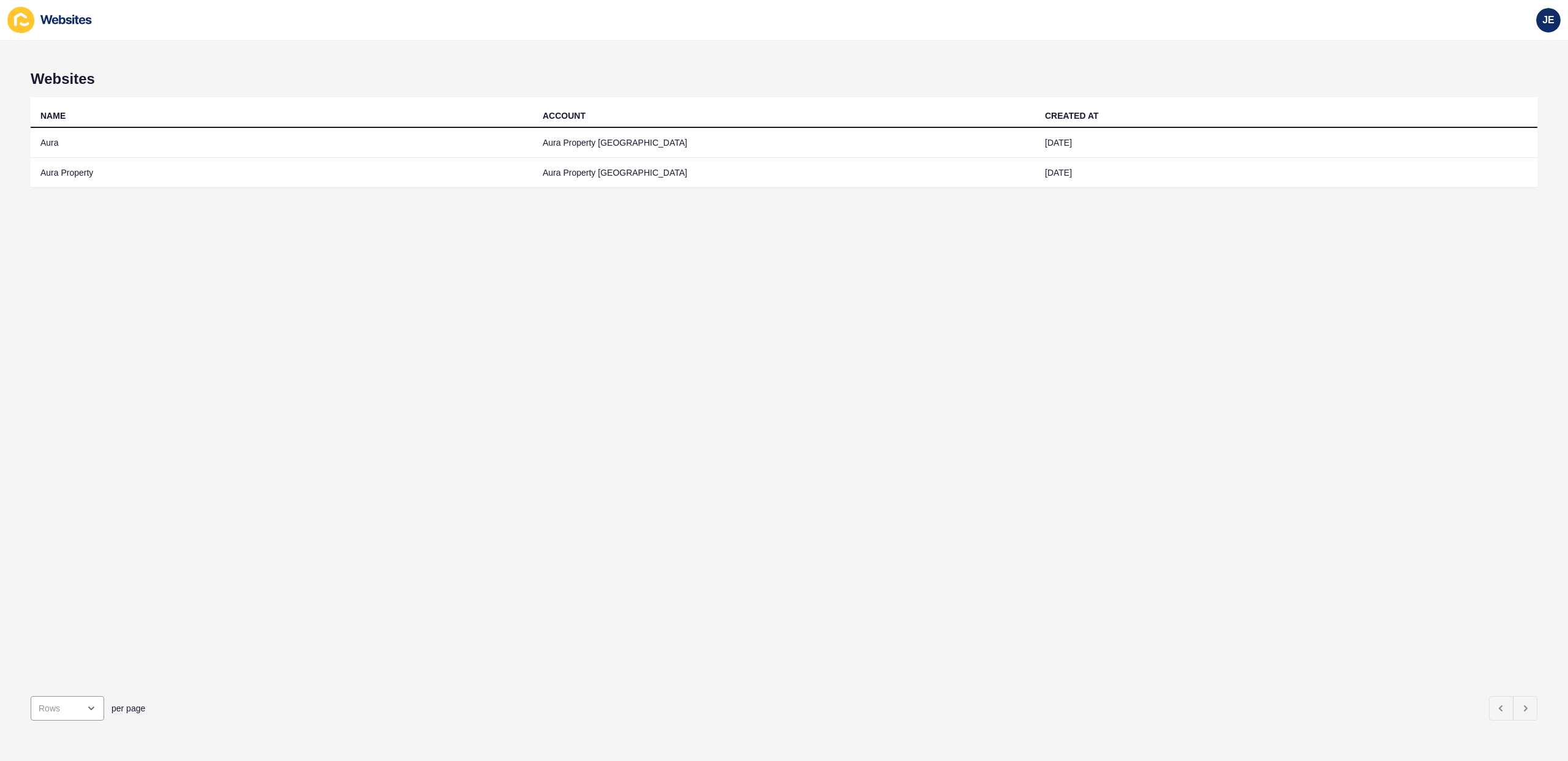
click at [1076, 8] on div "JE" at bounding box center [784, 20] width 1568 height 40
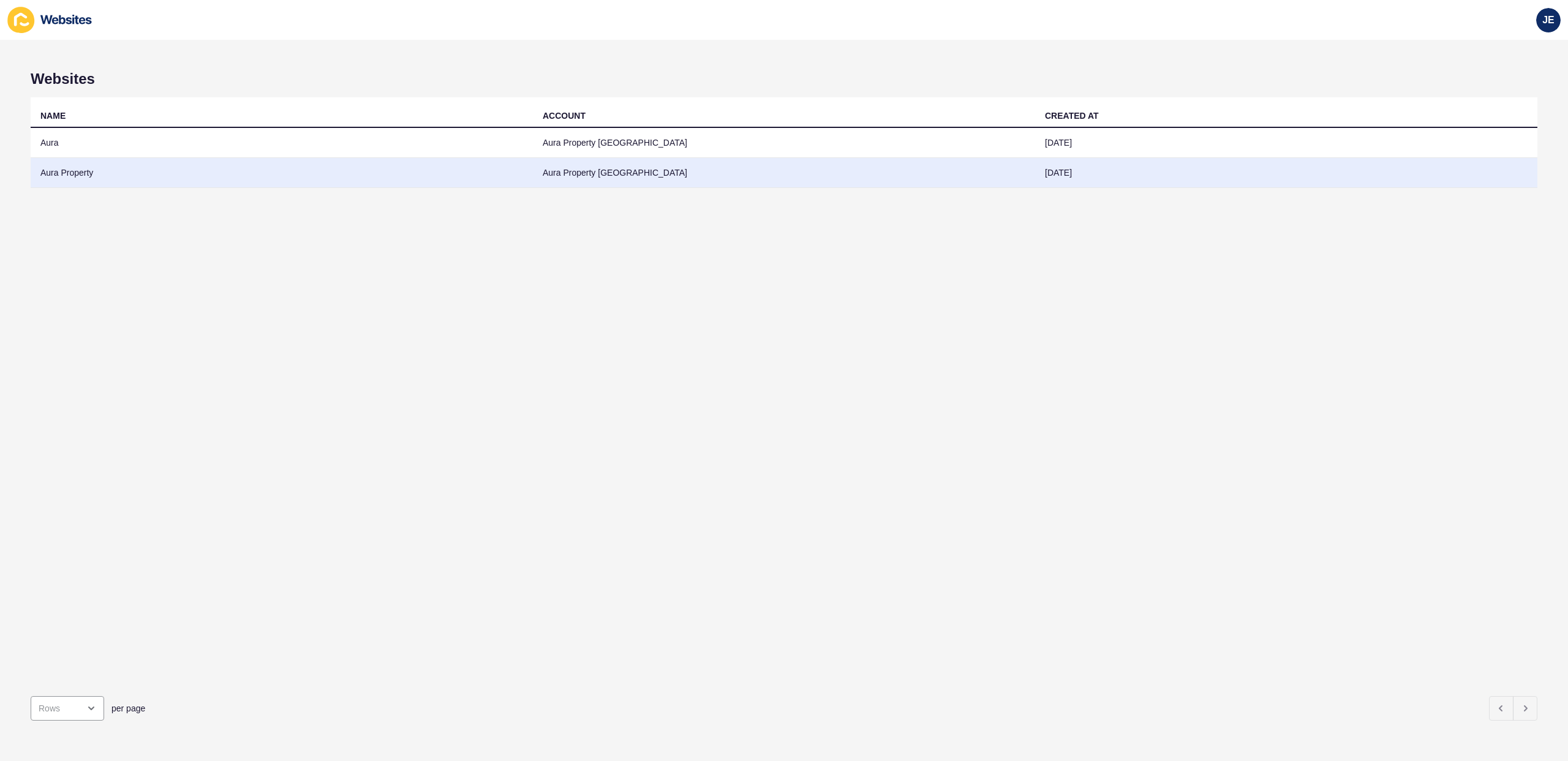
click at [203, 170] on td "Aura Property" at bounding box center [281, 173] width 503 height 30
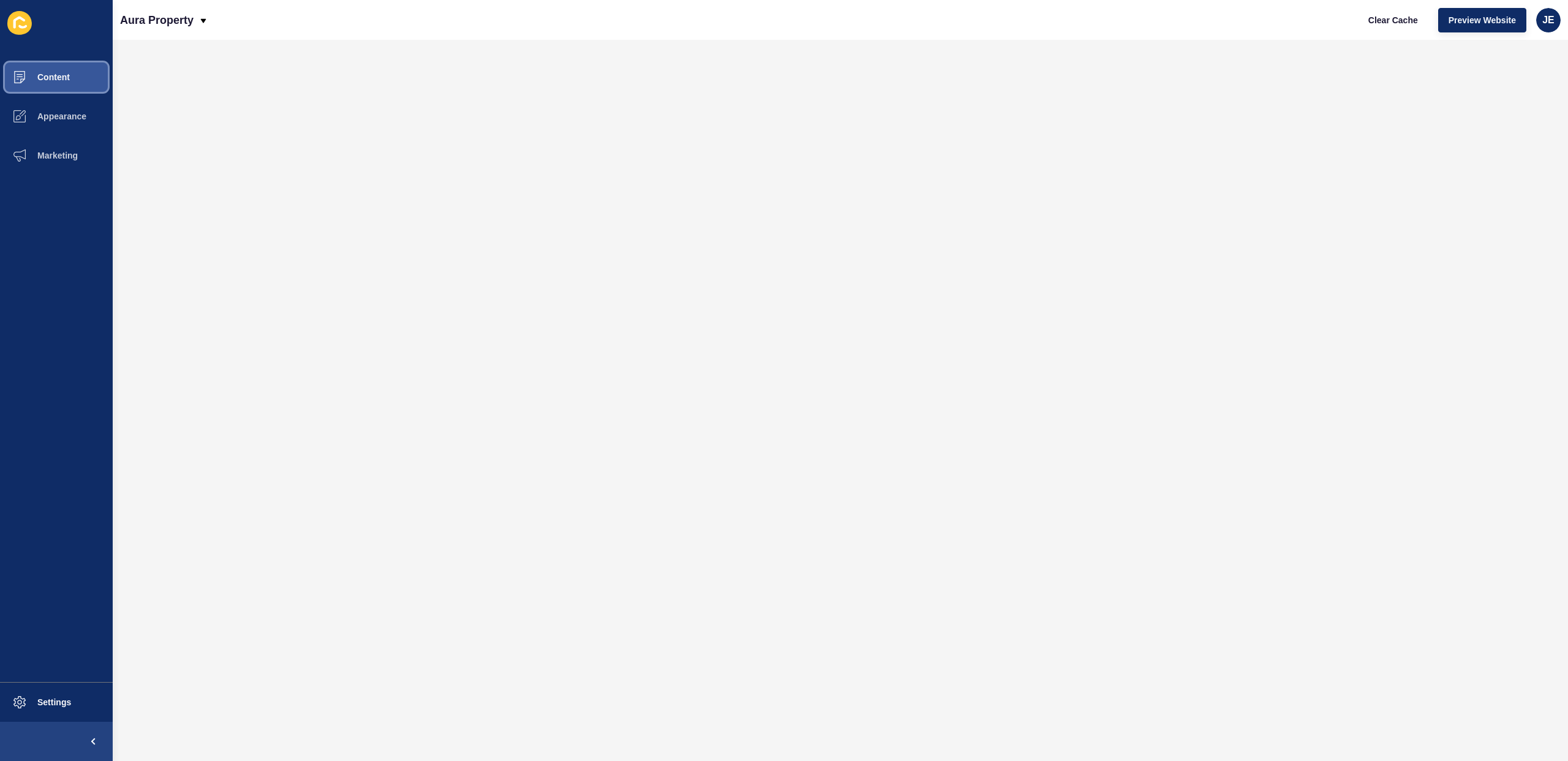
click at [65, 86] on button "Content" at bounding box center [56, 78] width 113 height 40
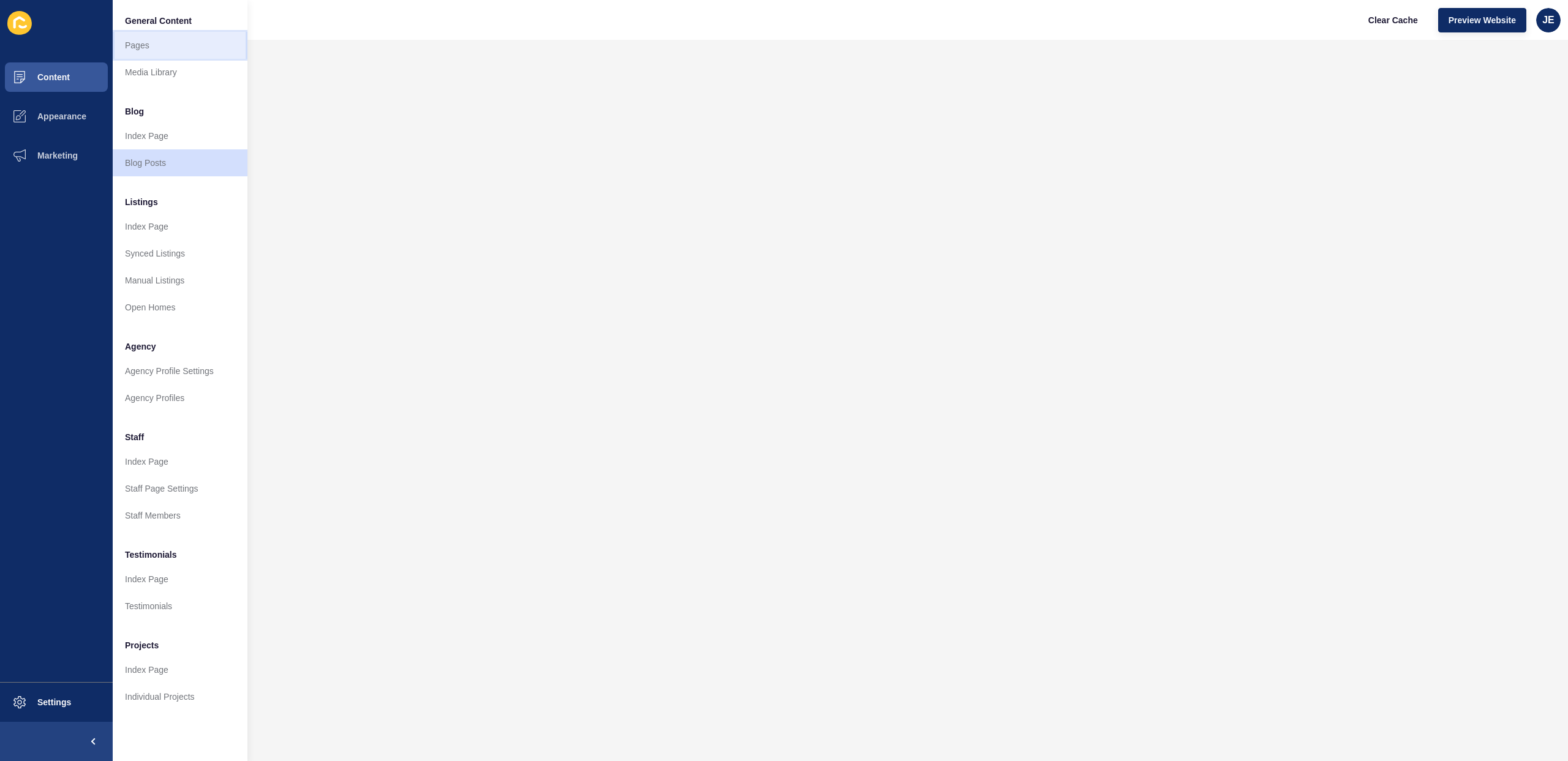
click at [198, 54] on link "Pages" at bounding box center [179, 45] width 135 height 27
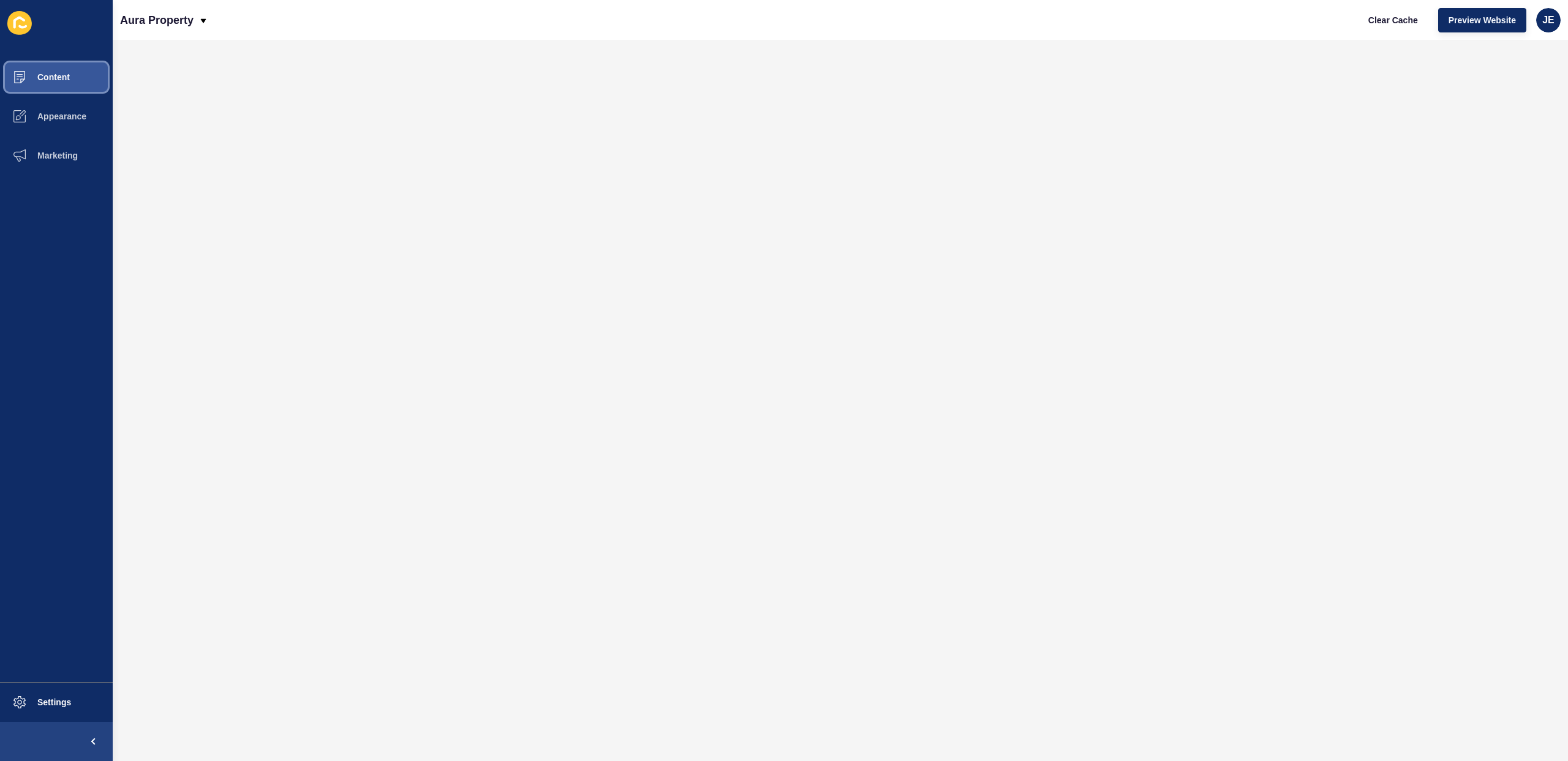
click at [45, 78] on span "Content" at bounding box center [34, 77] width 71 height 10
click at [39, 74] on span "Content" at bounding box center [34, 77] width 71 height 10
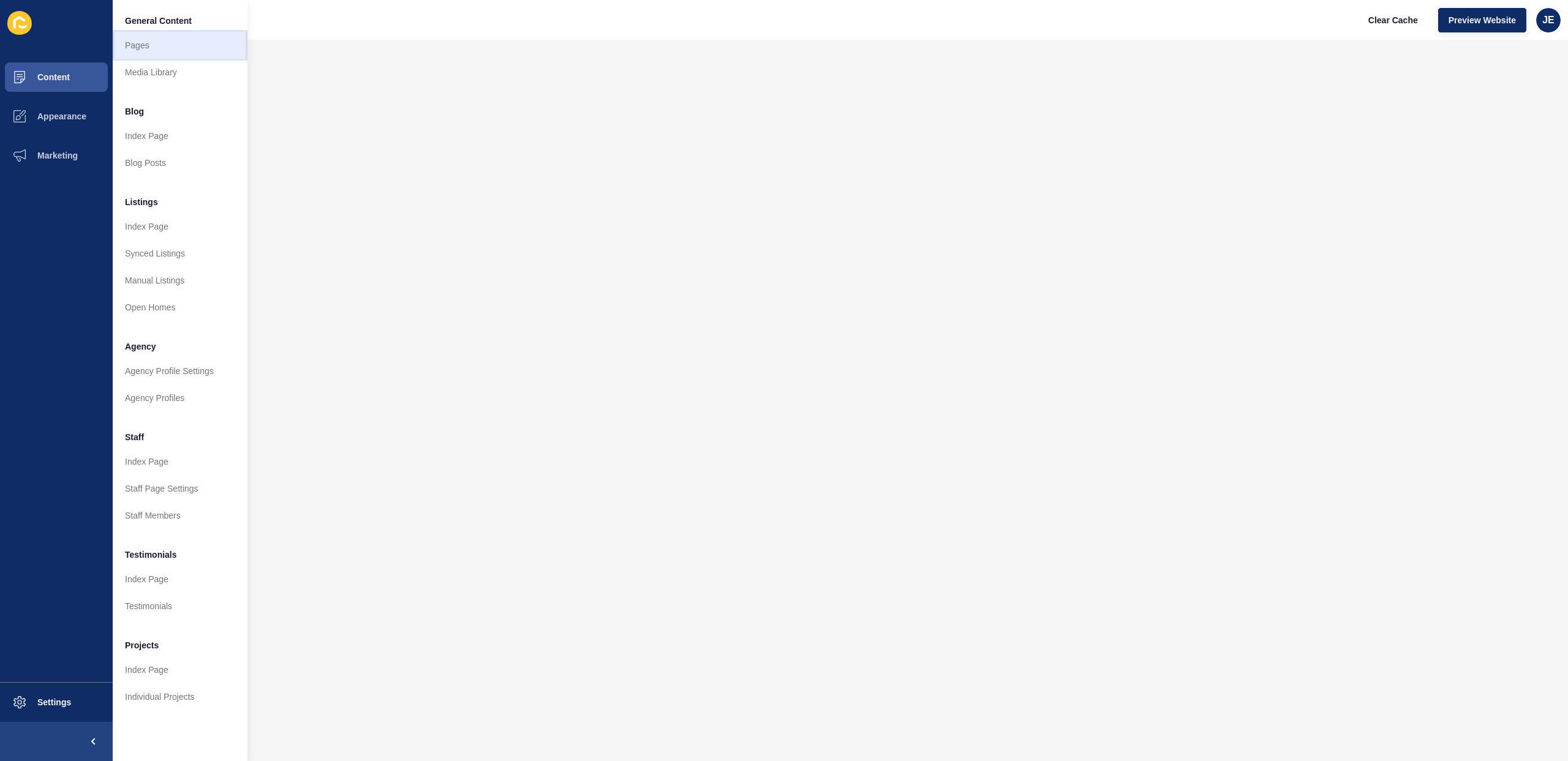
click at [195, 49] on link "Pages" at bounding box center [179, 45] width 135 height 27
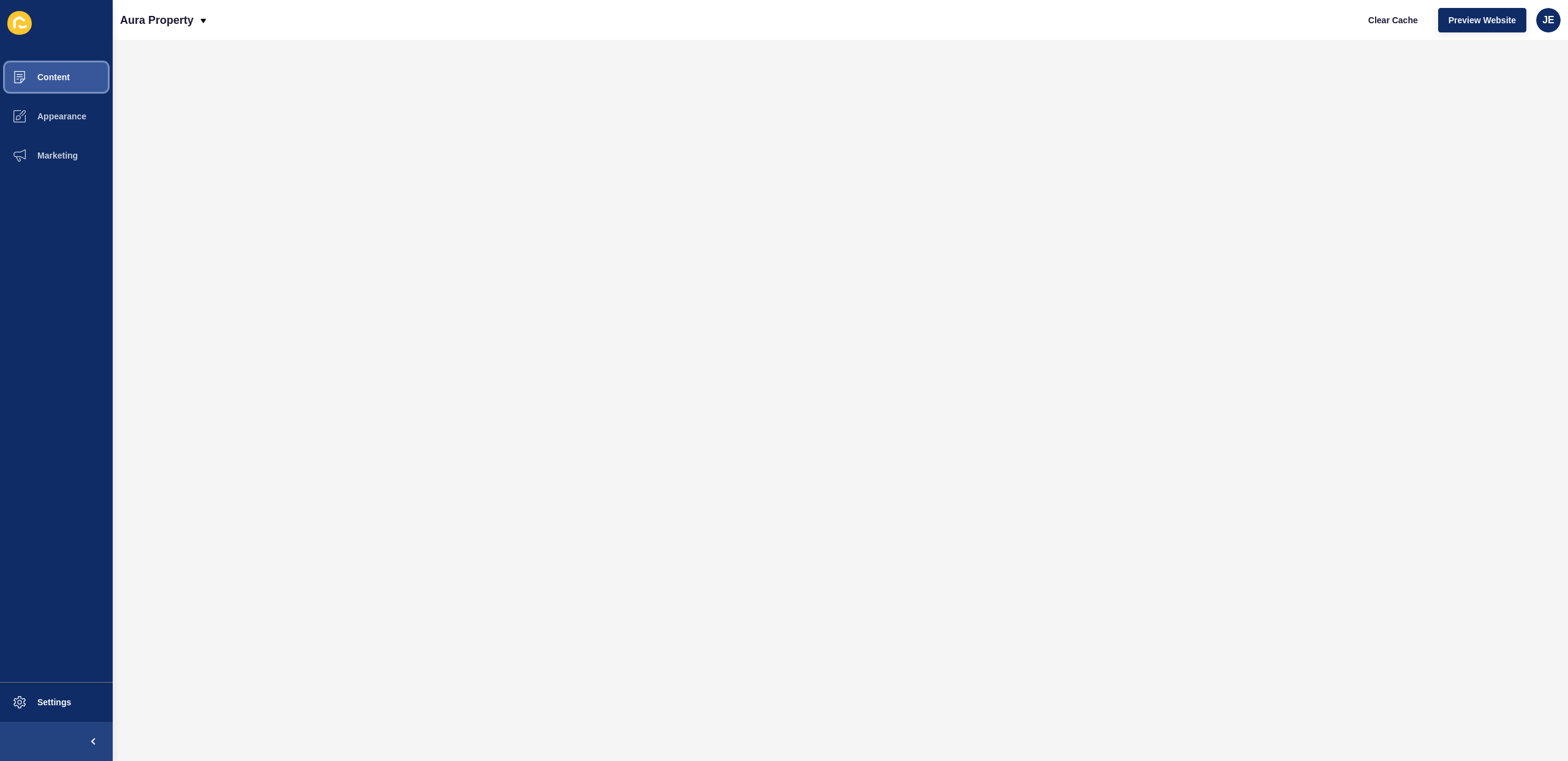
click at [43, 71] on button "Content" at bounding box center [56, 78] width 113 height 40
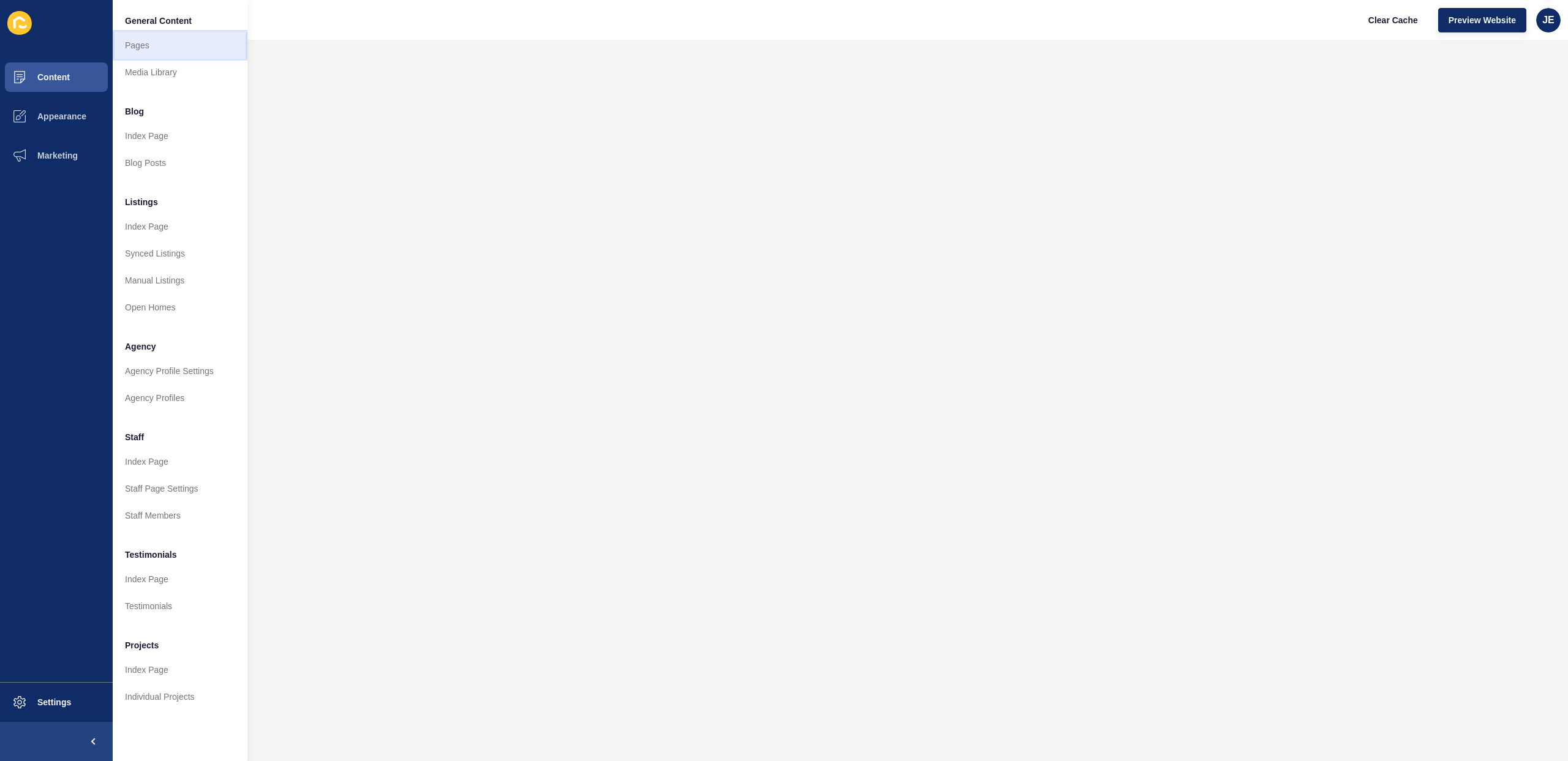
click at [169, 44] on link "Pages" at bounding box center [179, 45] width 135 height 27
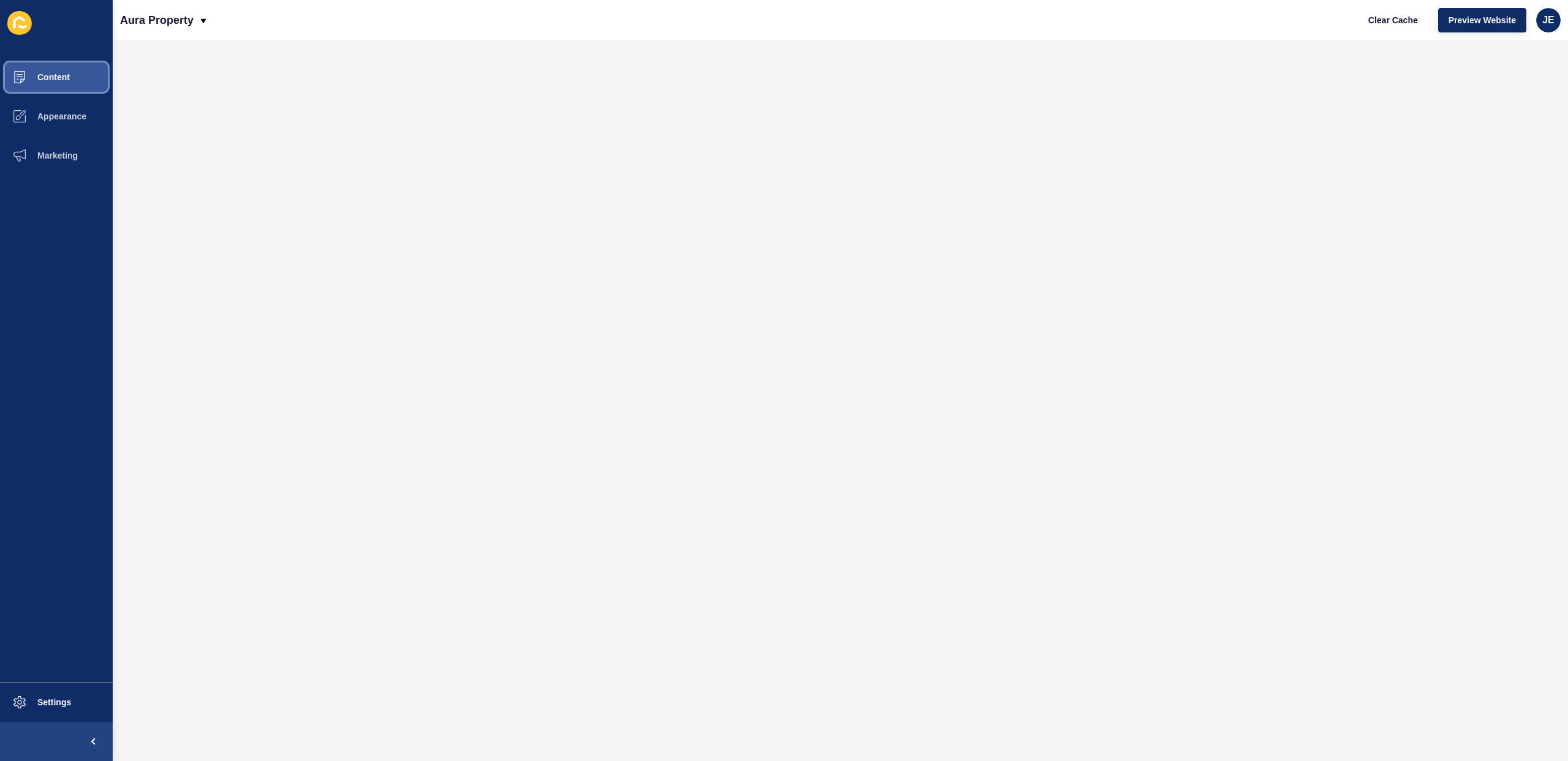
click at [80, 83] on button "Content" at bounding box center [56, 78] width 113 height 40
click at [65, 65] on button "Content" at bounding box center [56, 78] width 113 height 40
click at [36, 695] on span at bounding box center [20, 702] width 40 height 40
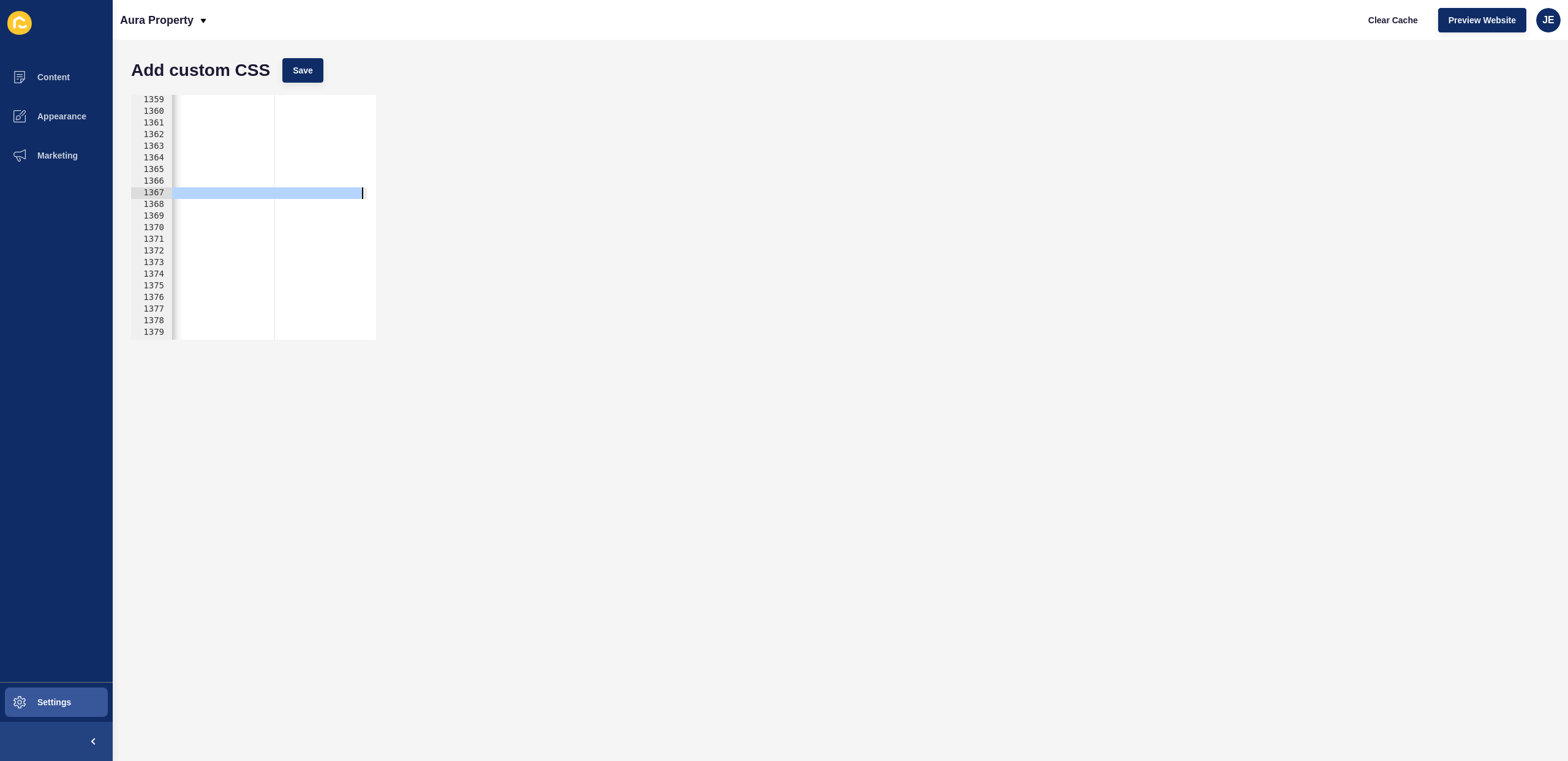
scroll to position [0, 327]
drag, startPoint x: 300, startPoint y: 197, endPoint x: 351, endPoint y: 202, distance: 51.2
click at [352, 196] on div "margin-top: 0!important; margin-bottom: 0!important; } .pm-team-video-thumbnail…" at bounding box center [110, 224] width 530 height 259
paste textarea "[DOMAIN_NAME][URL]"
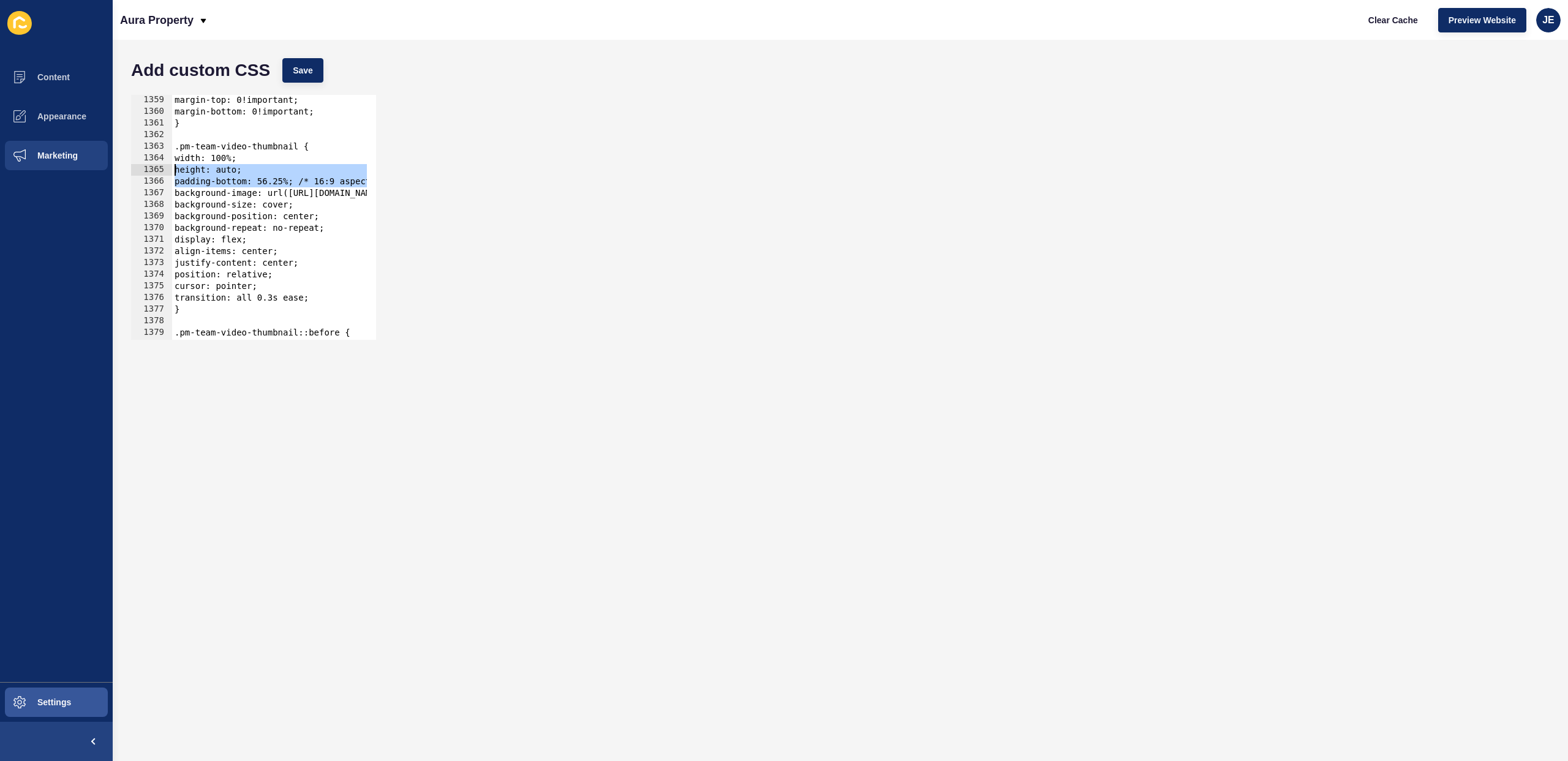
drag, startPoint x: 255, startPoint y: 178, endPoint x: 84, endPoint y: 170, distance: 171.2
click at [84, 170] on div "Content Appearance Marketing Settings Aura Property Clear Cache Preview Website…" at bounding box center [784, 380] width 1568 height 761
click at [320, 187] on div "margin-top: 0!important; margin-bottom: 0!important; } .pm-team-video-thumbnail…" at bounding box center [465, 224] width 586 height 259
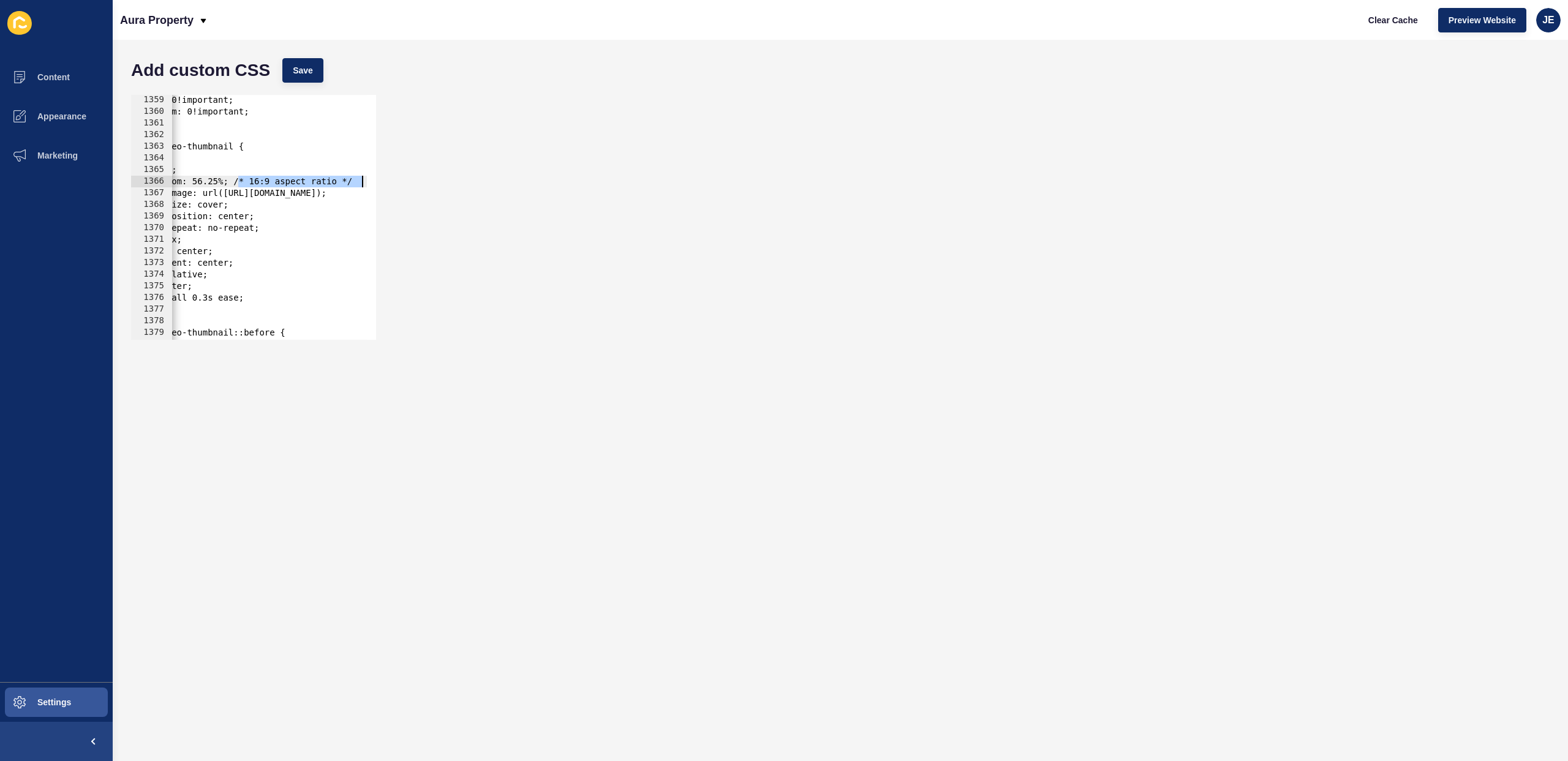
drag, startPoint x: 304, startPoint y: 181, endPoint x: 408, endPoint y: 179, distance: 104.0
click at [408, 179] on div "padding-bottom: 56.25%; /* 16:9 aspect ratio */ 1359 1360 1361 1362 1363 1364 1…" at bounding box center [840, 217] width 1431 height 257
type textarea "padding-bottom: 56.25%;"
click at [313, 74] on span "Save" at bounding box center [303, 71] width 21 height 12
